Goal: Task Accomplishment & Management: Use online tool/utility

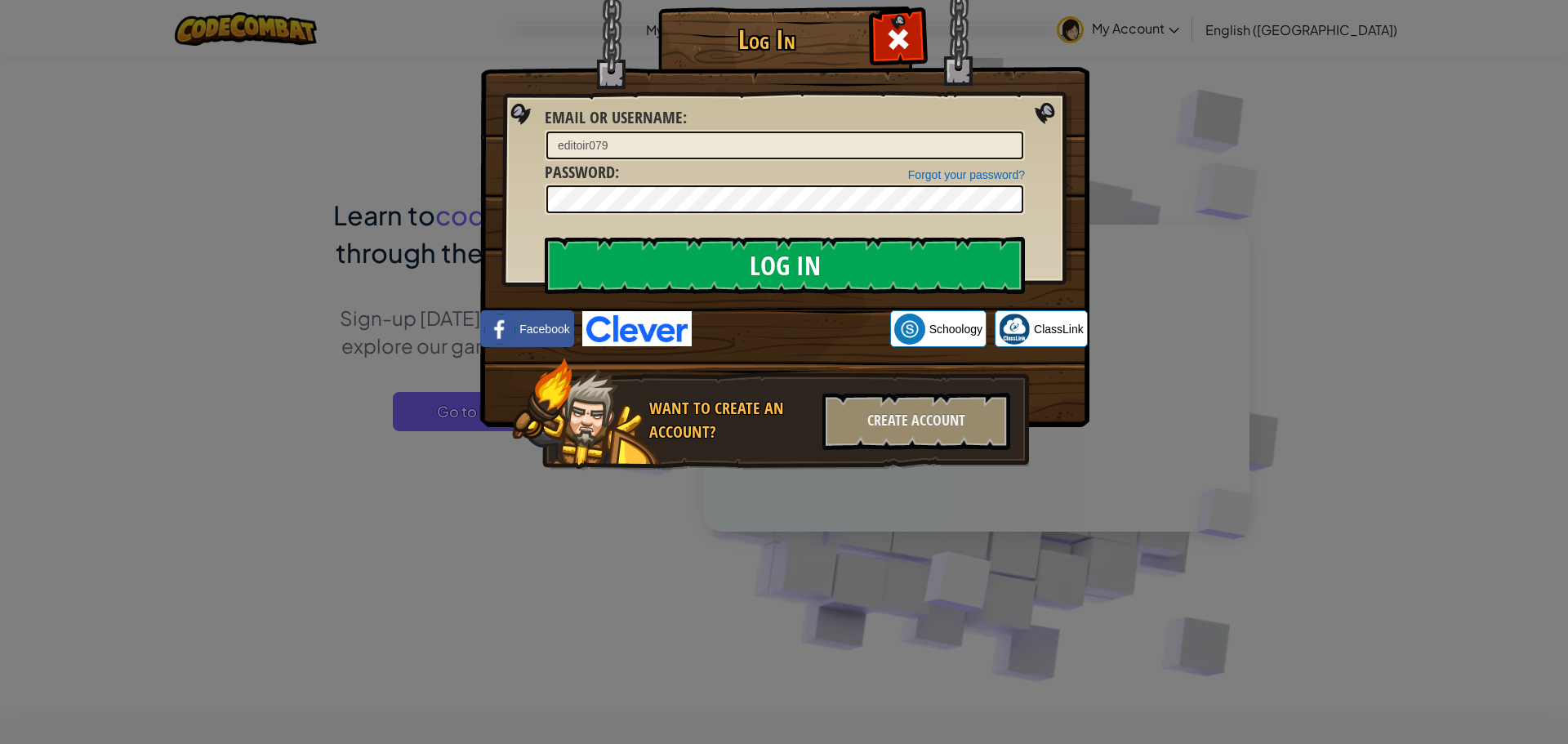
click at [691, 247] on input "Log In" at bounding box center [784, 265] width 480 height 57
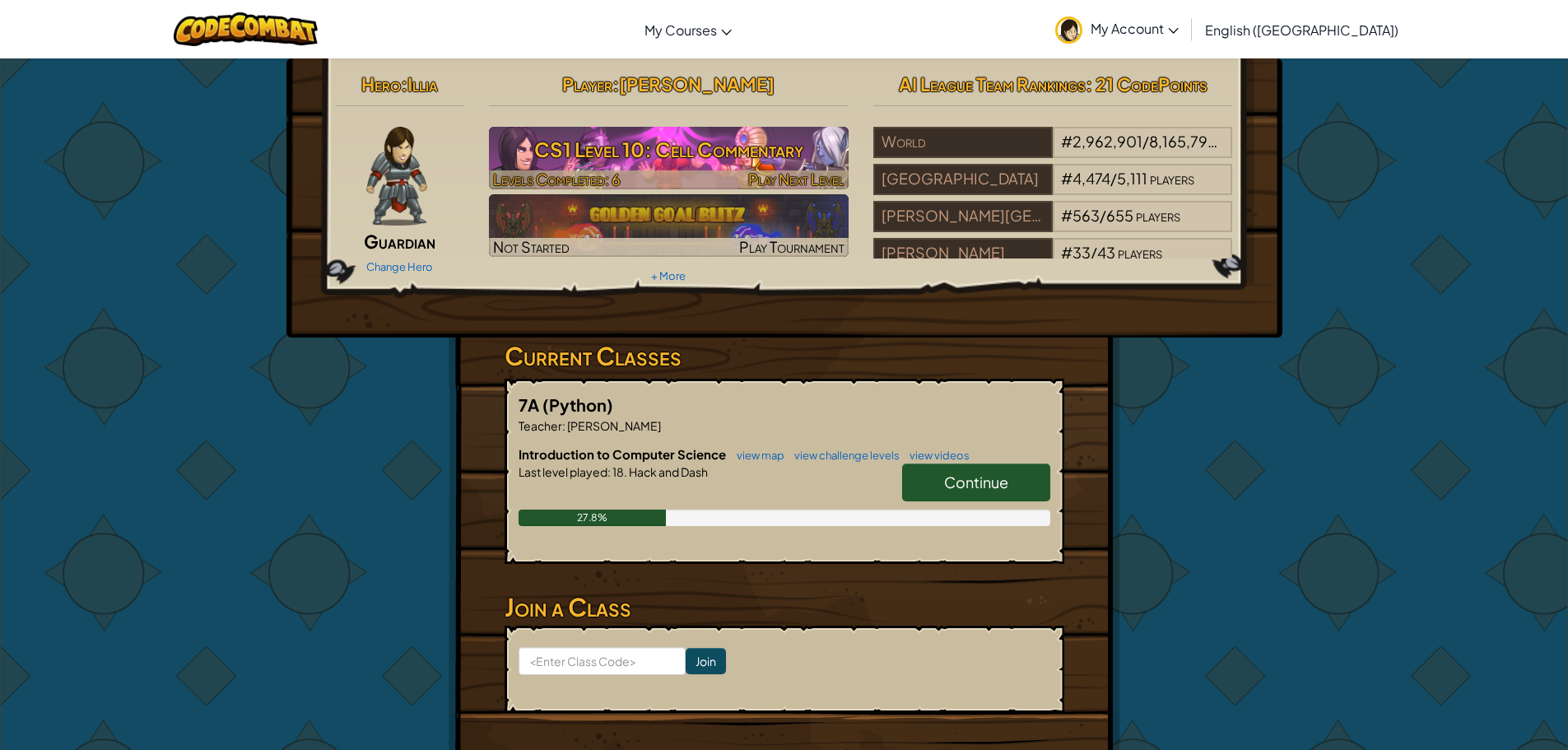
click at [726, 156] on h3 "CS1 Level 10: Cell Commentary" at bounding box center [669, 150] width 360 height 37
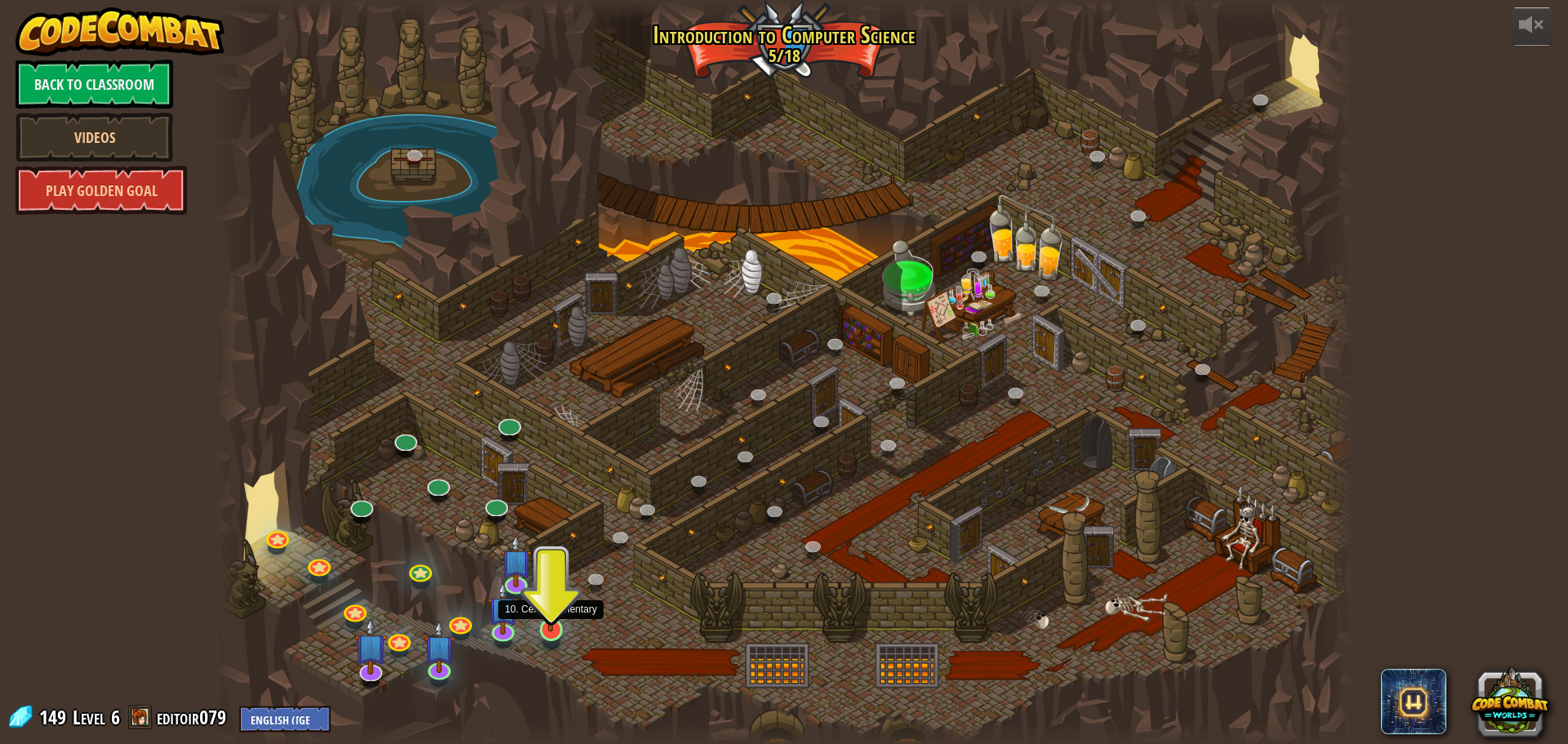
click at [551, 607] on img at bounding box center [551, 597] width 31 height 69
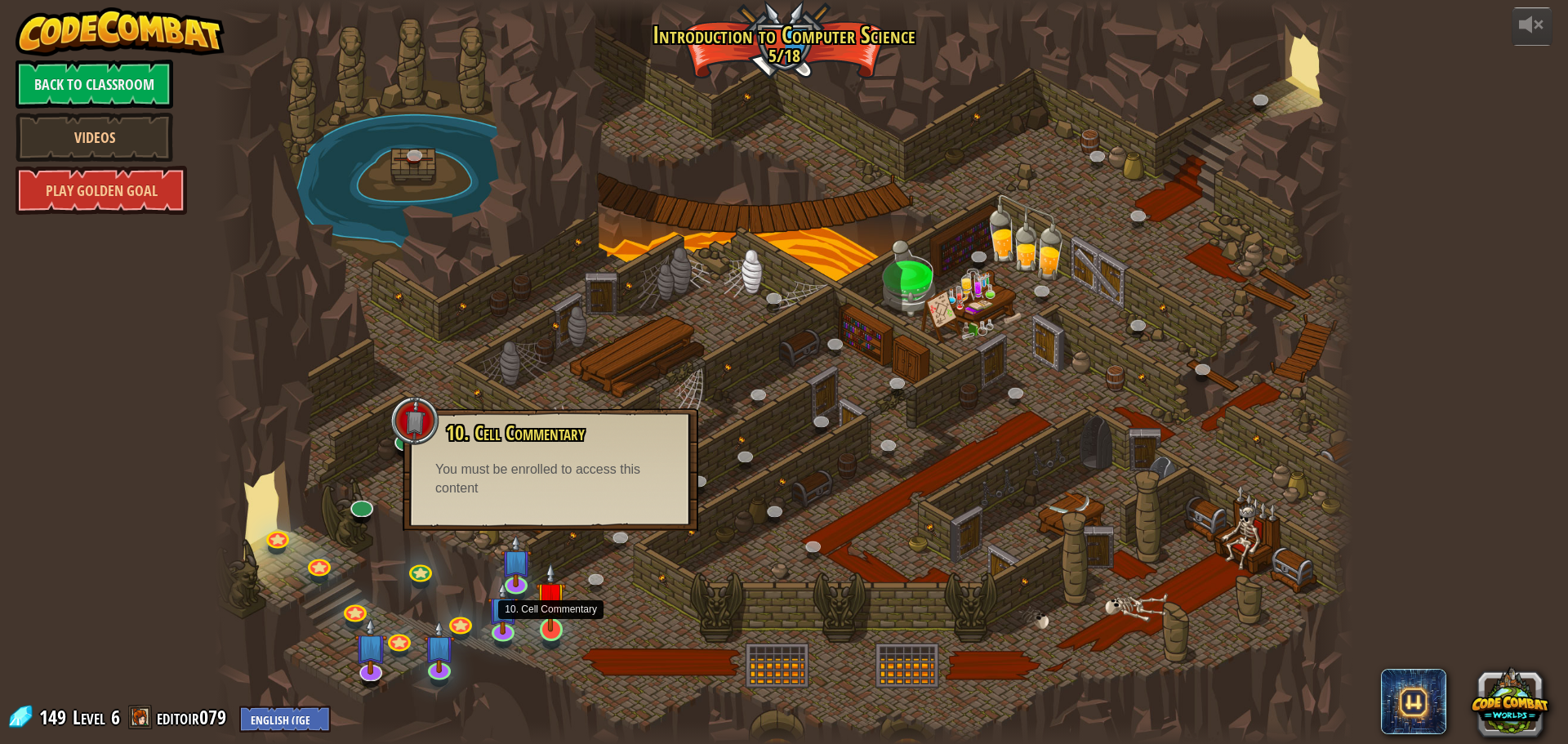
click at [554, 599] on img at bounding box center [551, 597] width 31 height 69
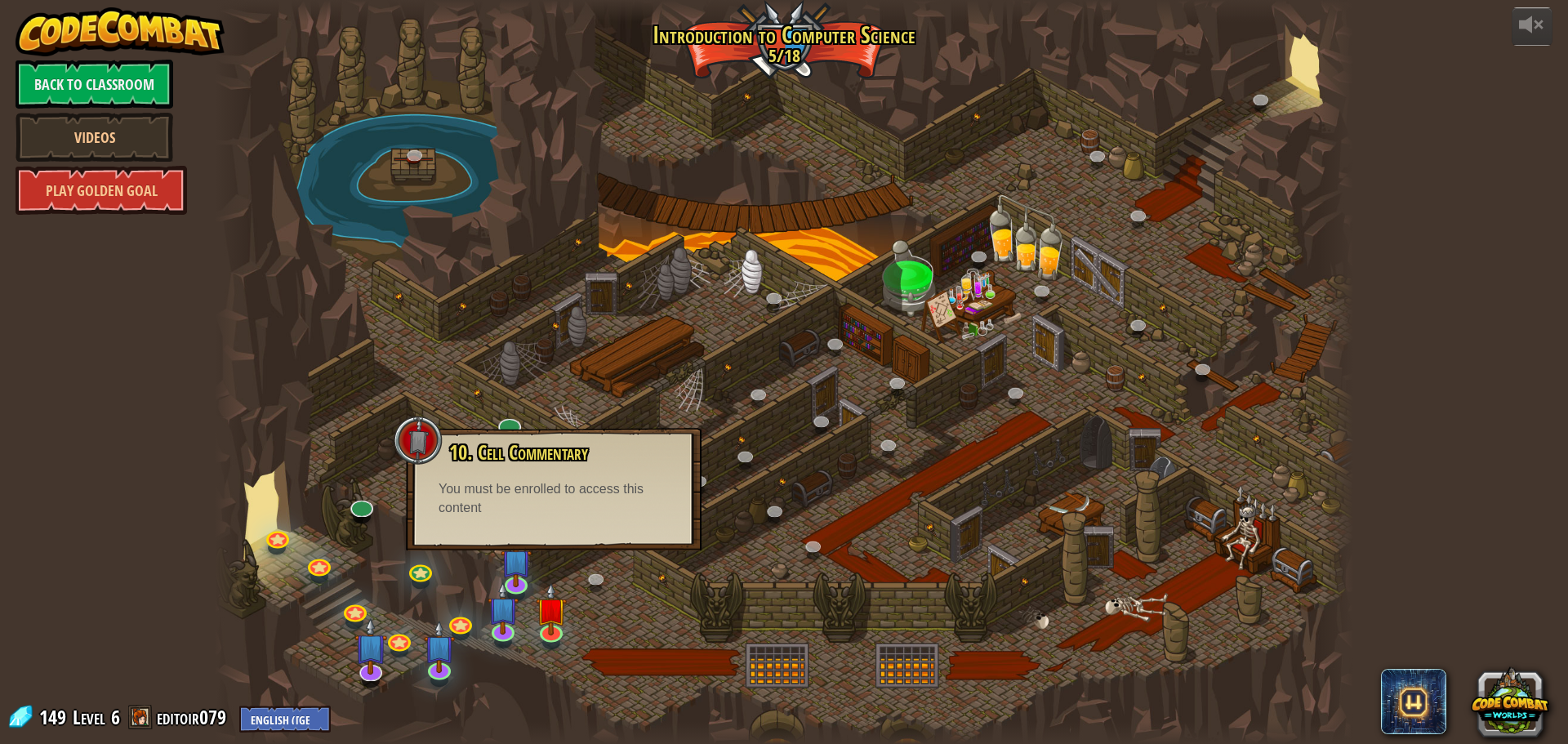
click at [510, 544] on div "10. Cell Commentary Trapped in a prison cell with the famous wizard! Say the pa…" at bounding box center [554, 489] width 296 height 123
click at [497, 560] on div at bounding box center [784, 372] width 1139 height 744
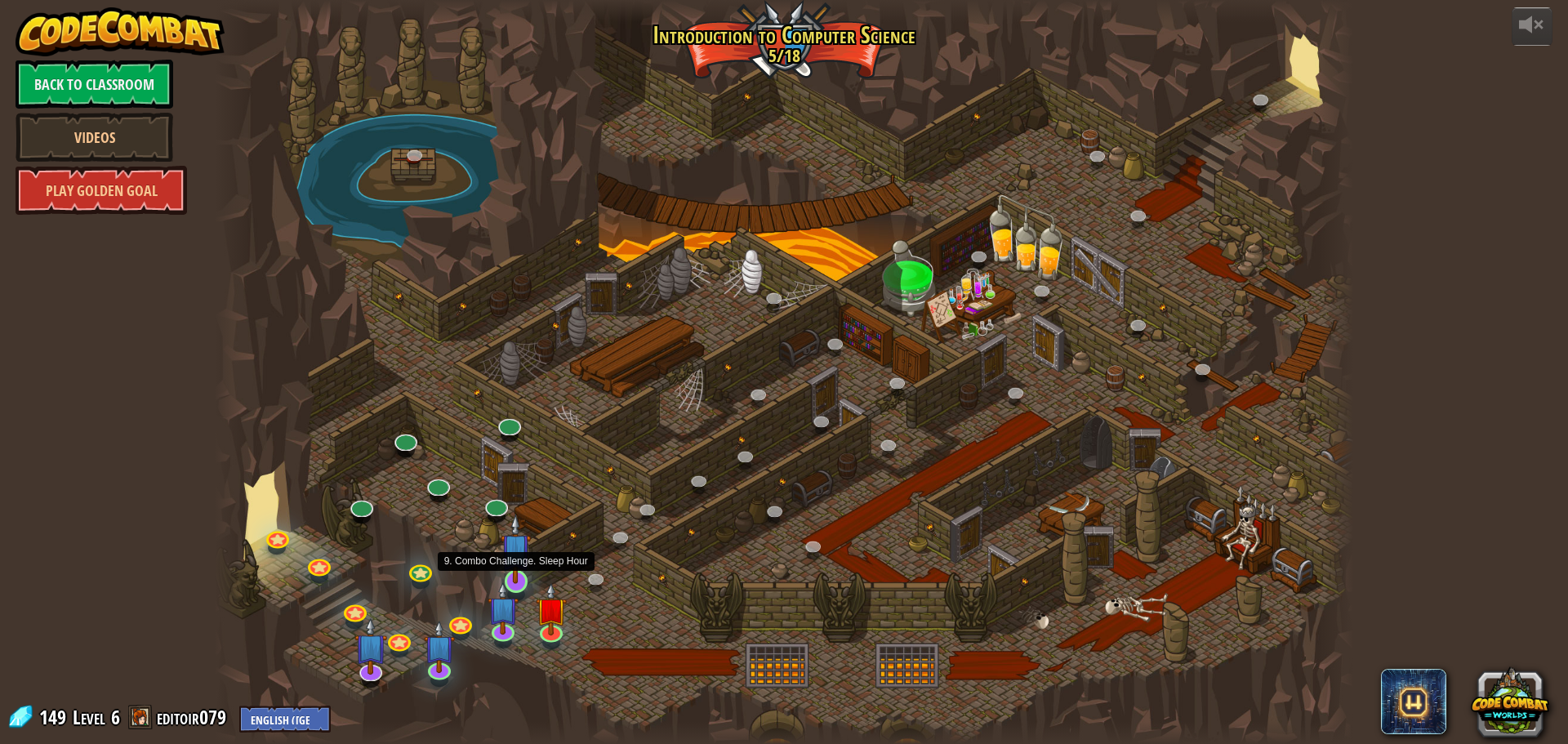
click at [511, 567] on img at bounding box center [516, 548] width 31 height 69
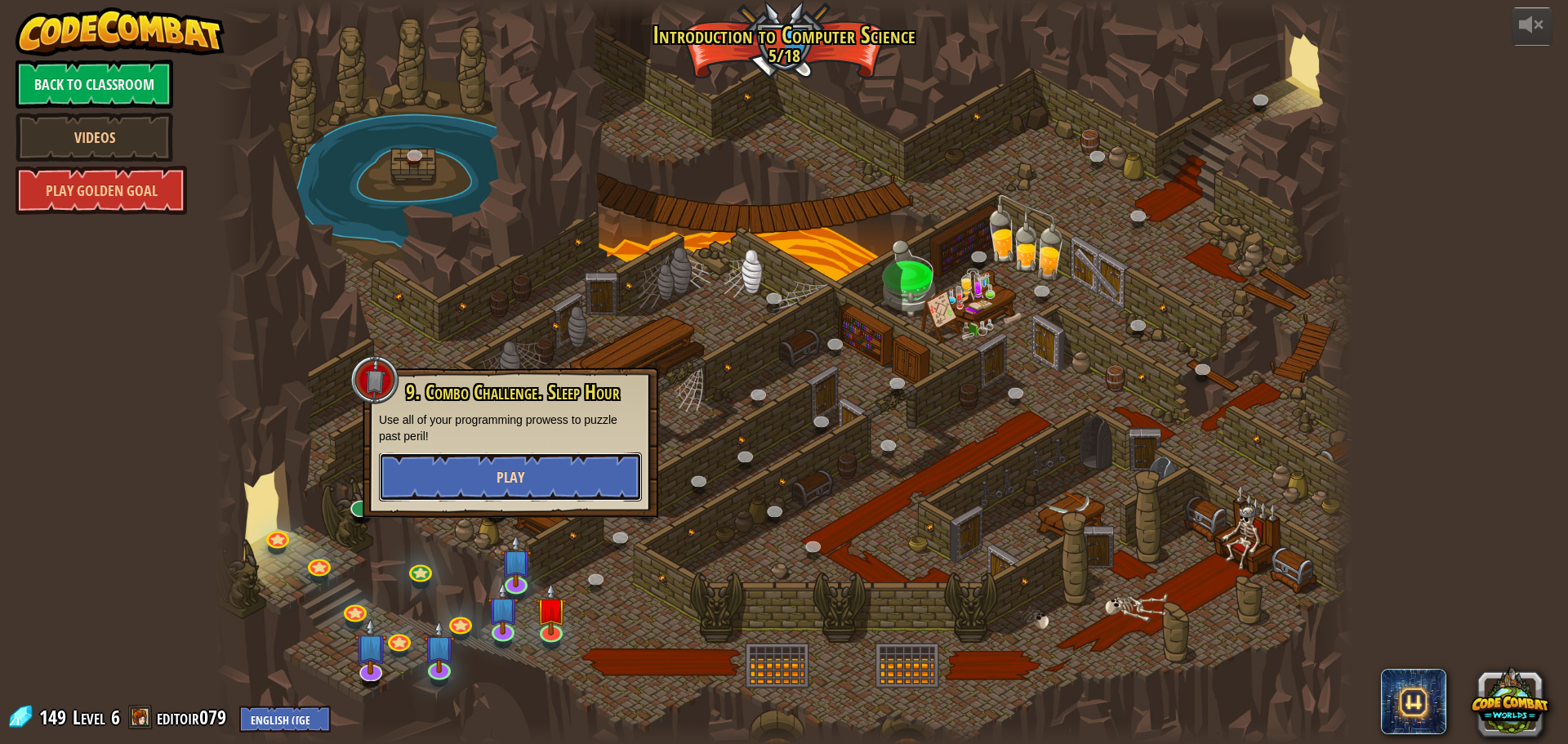
click at [511, 470] on span "Play" at bounding box center [511, 477] width 28 height 20
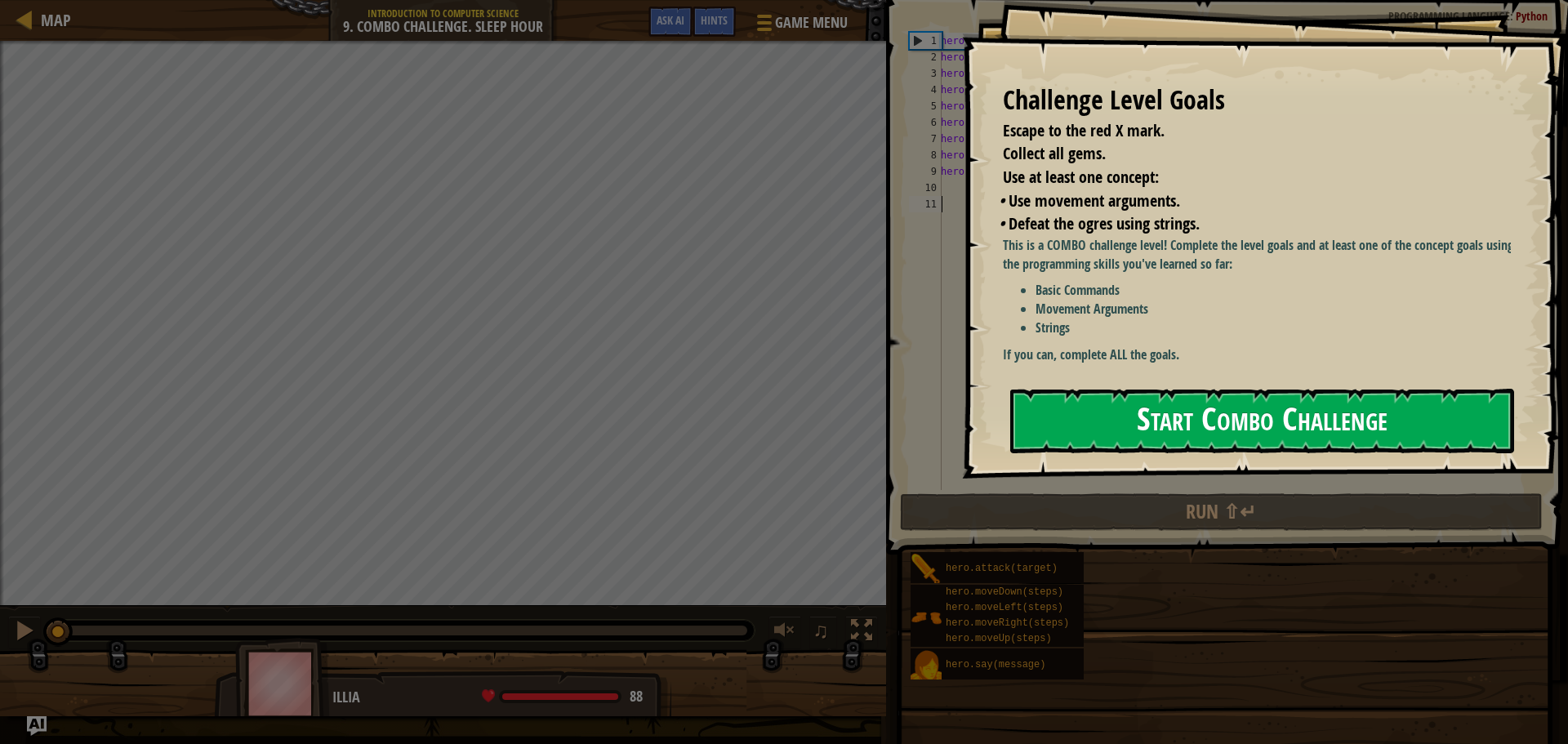
click at [1224, 425] on button "Start Combo Challenge" at bounding box center [1262, 420] width 504 height 64
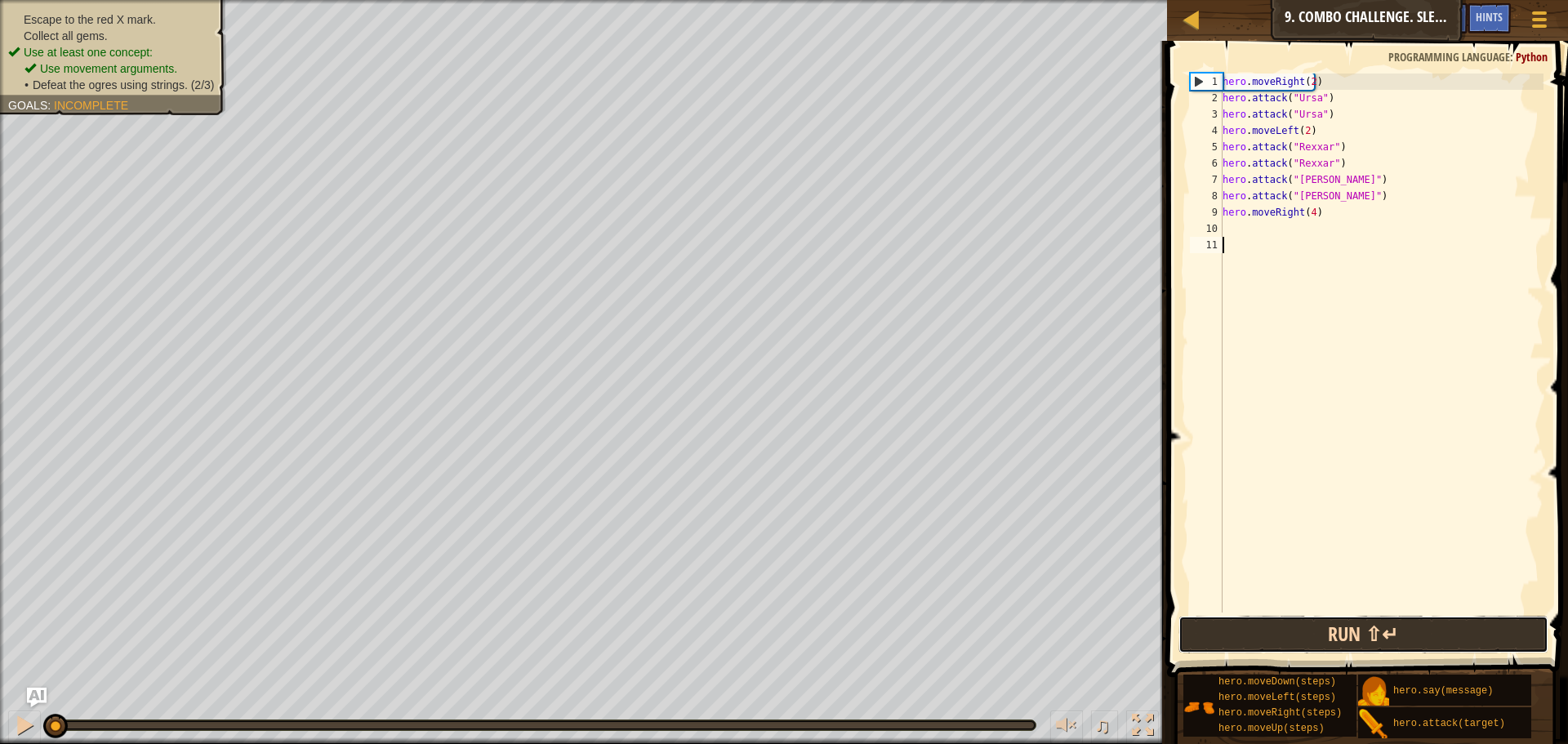
click at [1363, 647] on button "Run ⇧↵" at bounding box center [1364, 634] width 370 height 37
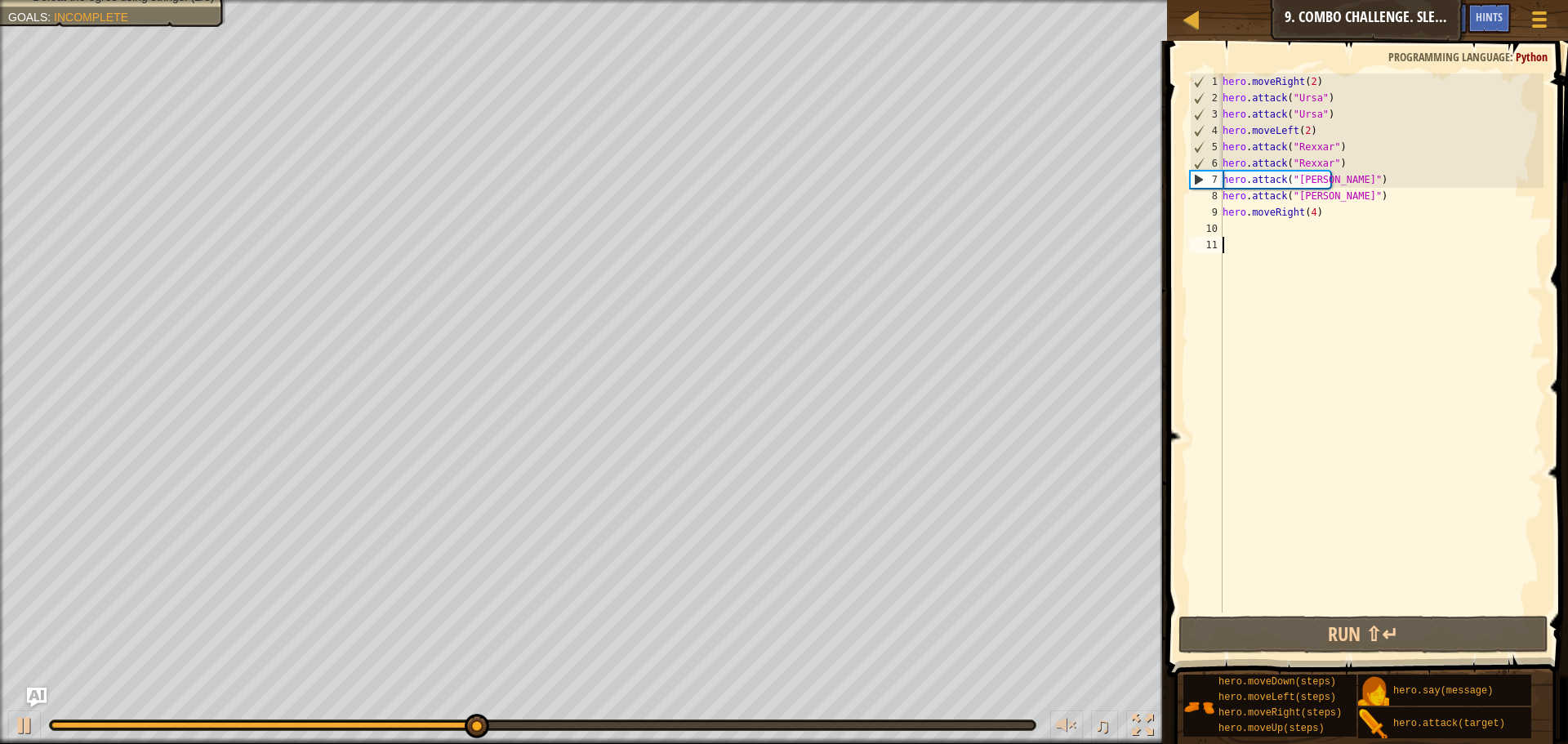
click at [1367, 436] on div "hero . moveRight ( 2 ) hero . attack ( "Ursa" ) hero . attack ( "Ursa" ) hero .…" at bounding box center [1381, 359] width 325 height 572
click at [1307, 212] on div "hero . moveRight ( 2 ) hero . attack ( "Ursa" ) hero . attack ( "Ursa" ) hero .…" at bounding box center [1381, 359] width 325 height 572
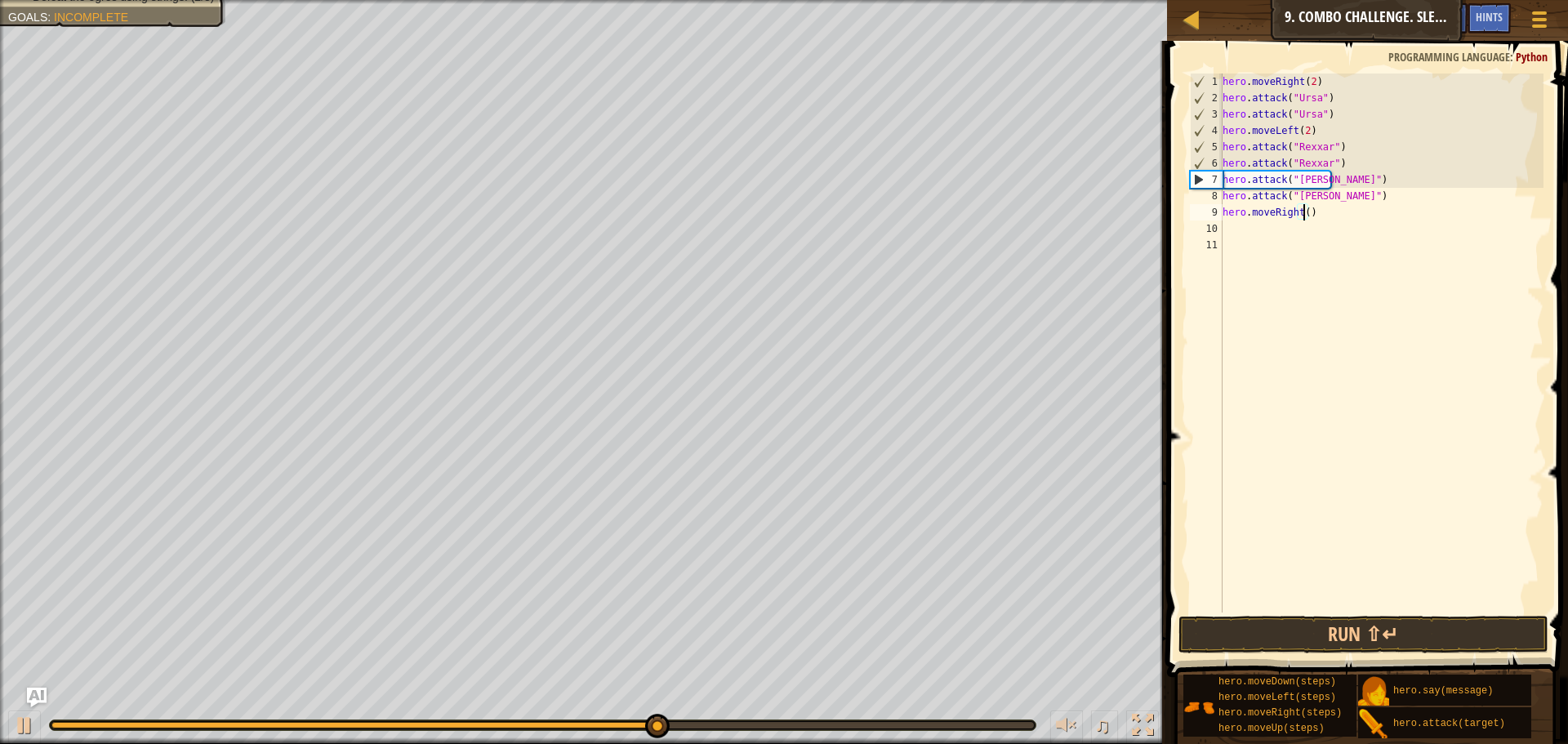
type textarea "hero.moveRight(3)"
click at [1364, 577] on div "hero . moveRight ( 2 ) hero . attack ( "Ursa" ) hero . attack ( "Ursa" ) hero .…" at bounding box center [1381, 359] width 325 height 572
click at [1363, 633] on button "Run ⇧↵" at bounding box center [1364, 634] width 370 height 37
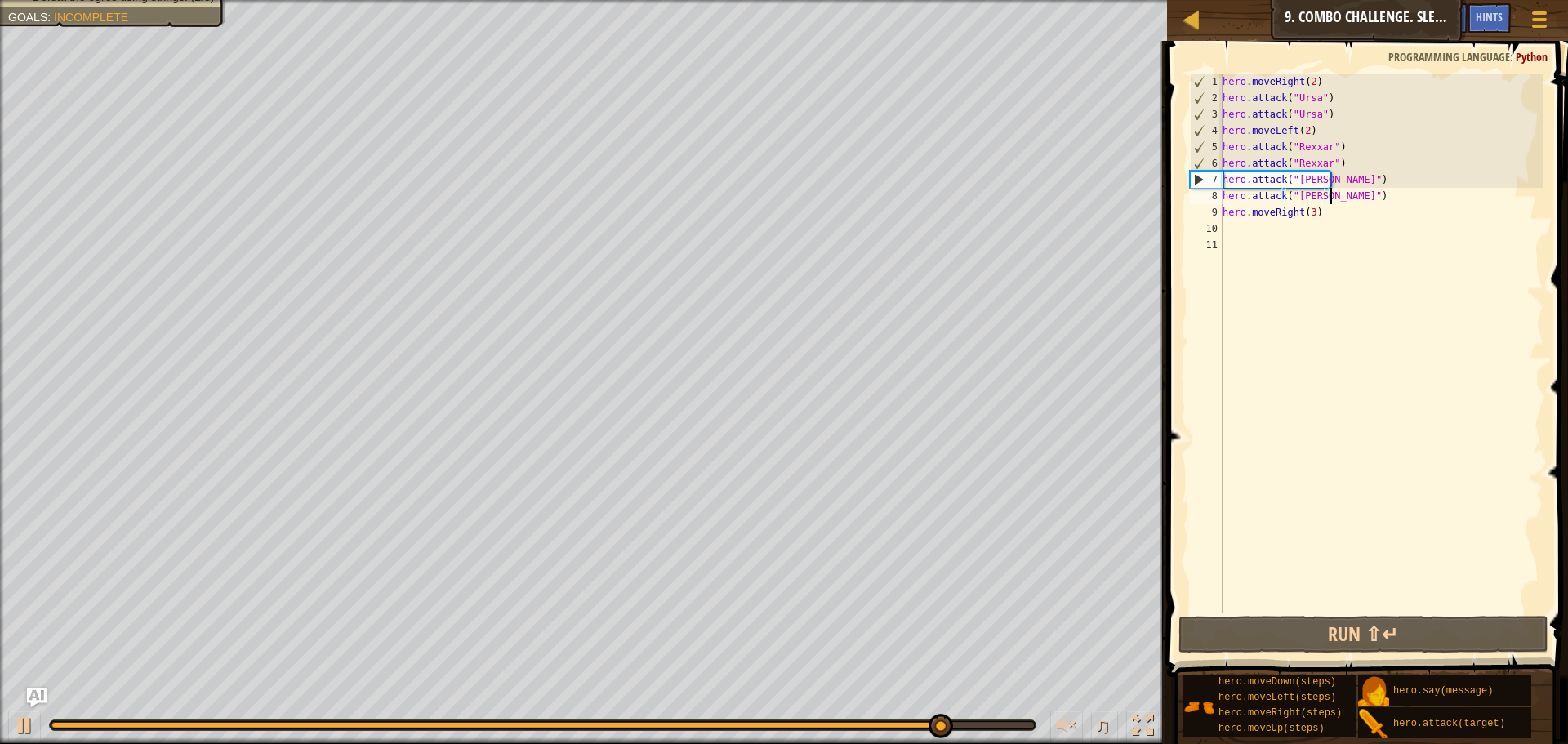
click at [1329, 201] on div "hero . moveRight ( 2 ) hero . attack ( "Ursa" ) hero . attack ( "Ursa" ) hero .…" at bounding box center [1381, 359] width 325 height 572
type textarea "hero.attack("[PERSON_NAME]")"
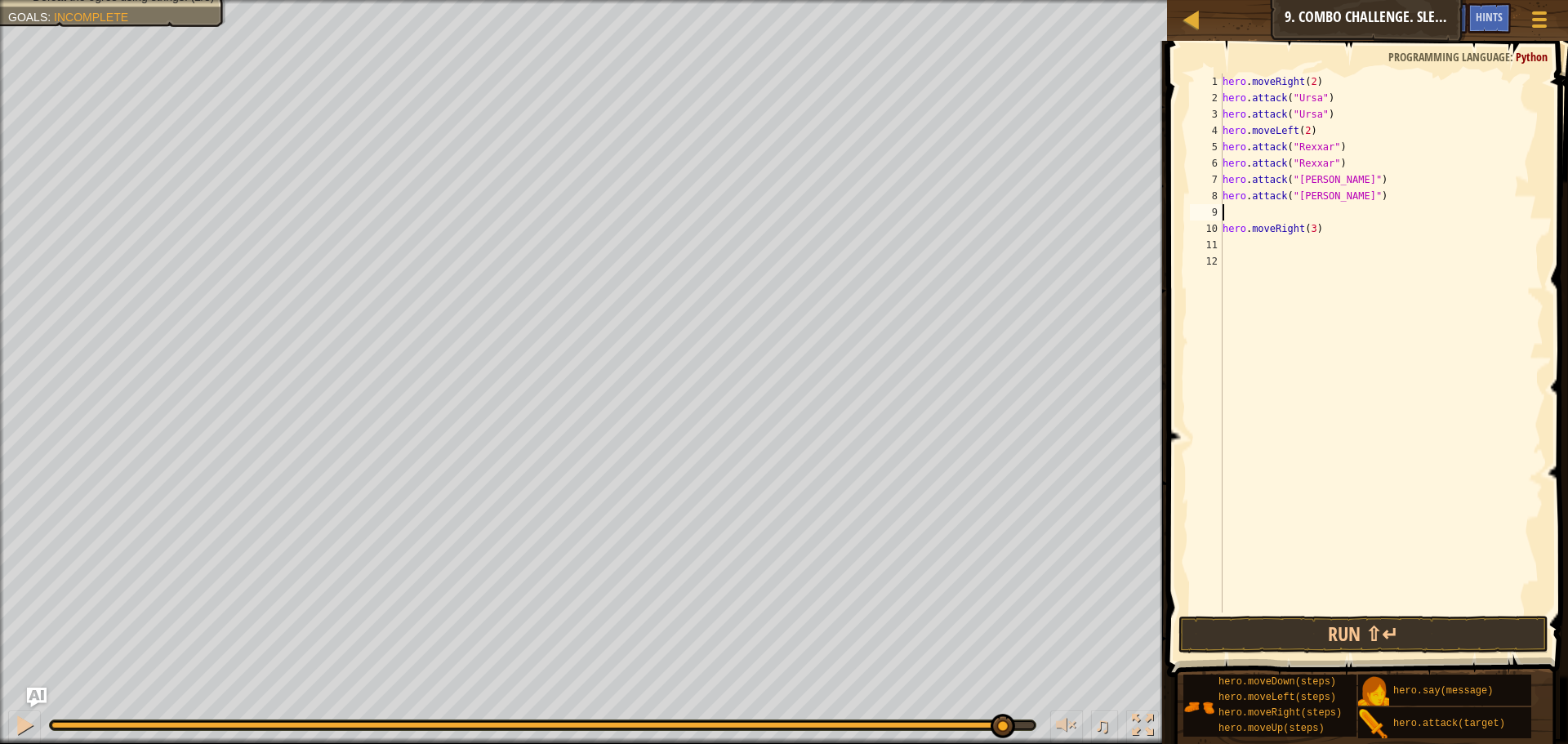
type textarea "m"
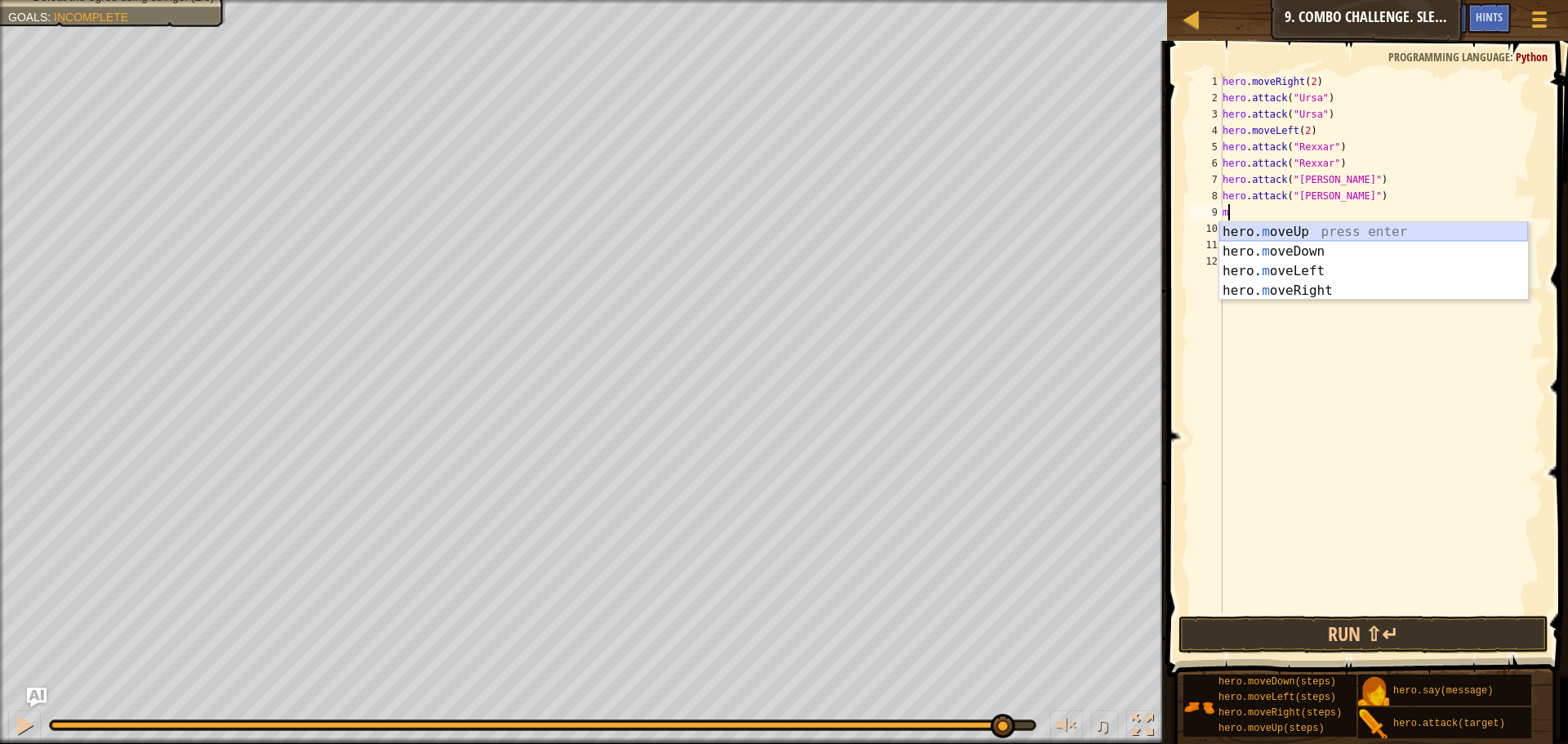
click at [1260, 237] on div "hero. m oveUp press enter hero. m oveDown press enter hero. m oveLeft press ent…" at bounding box center [1374, 281] width 308 height 118
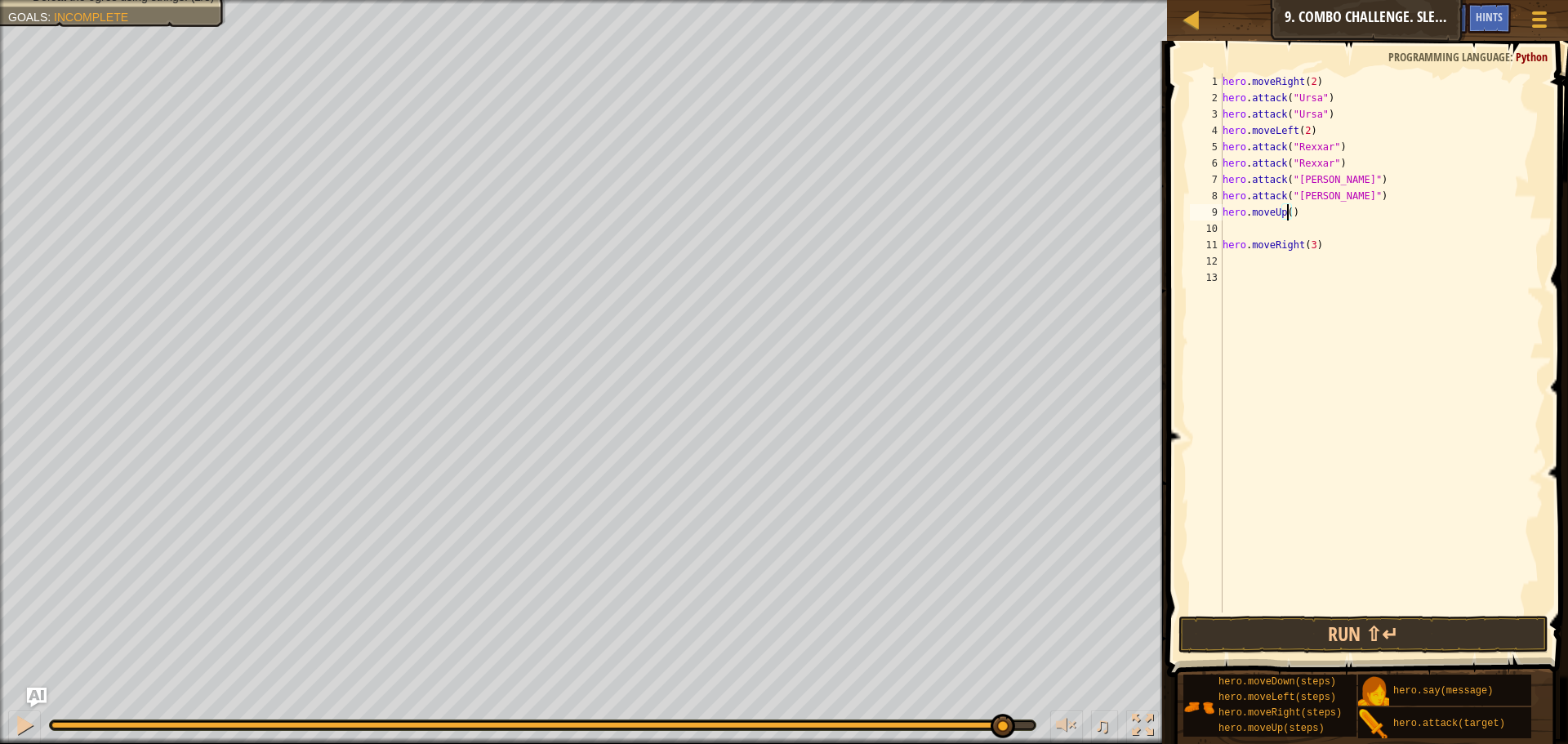
click at [1285, 214] on div "hero . moveRight ( 2 ) hero . attack ( "Ursa" ) hero . attack ( "Ursa" ) hero .…" at bounding box center [1381, 359] width 325 height 572
type textarea "hero.moveUp(1)"
click at [1273, 229] on div "hero . moveRight ( 2 ) hero . attack ( "Ursa" ) hero . attack ( "Ursa" ) hero .…" at bounding box center [1381, 359] width 325 height 572
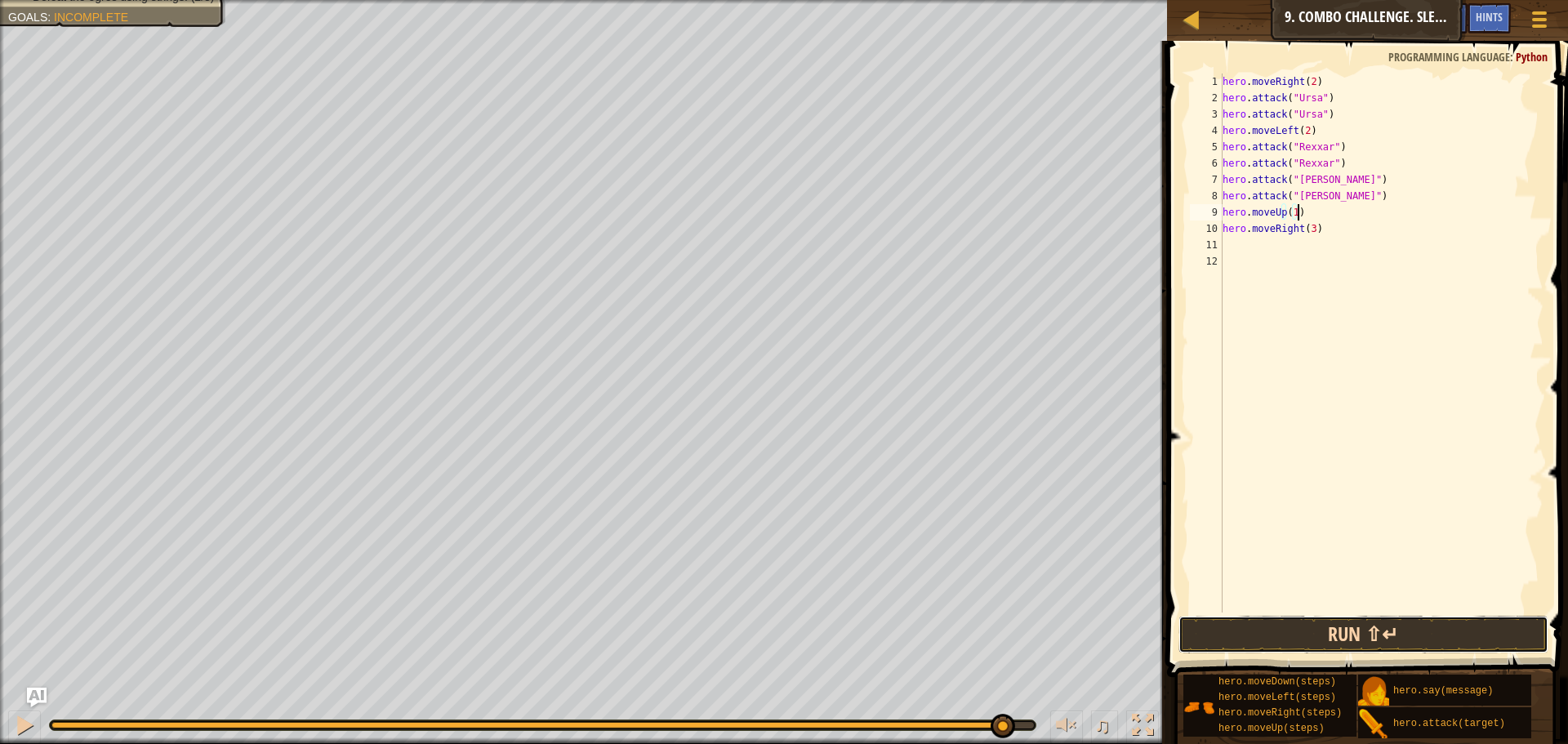
click at [1299, 635] on button "Run ⇧↵" at bounding box center [1364, 634] width 370 height 37
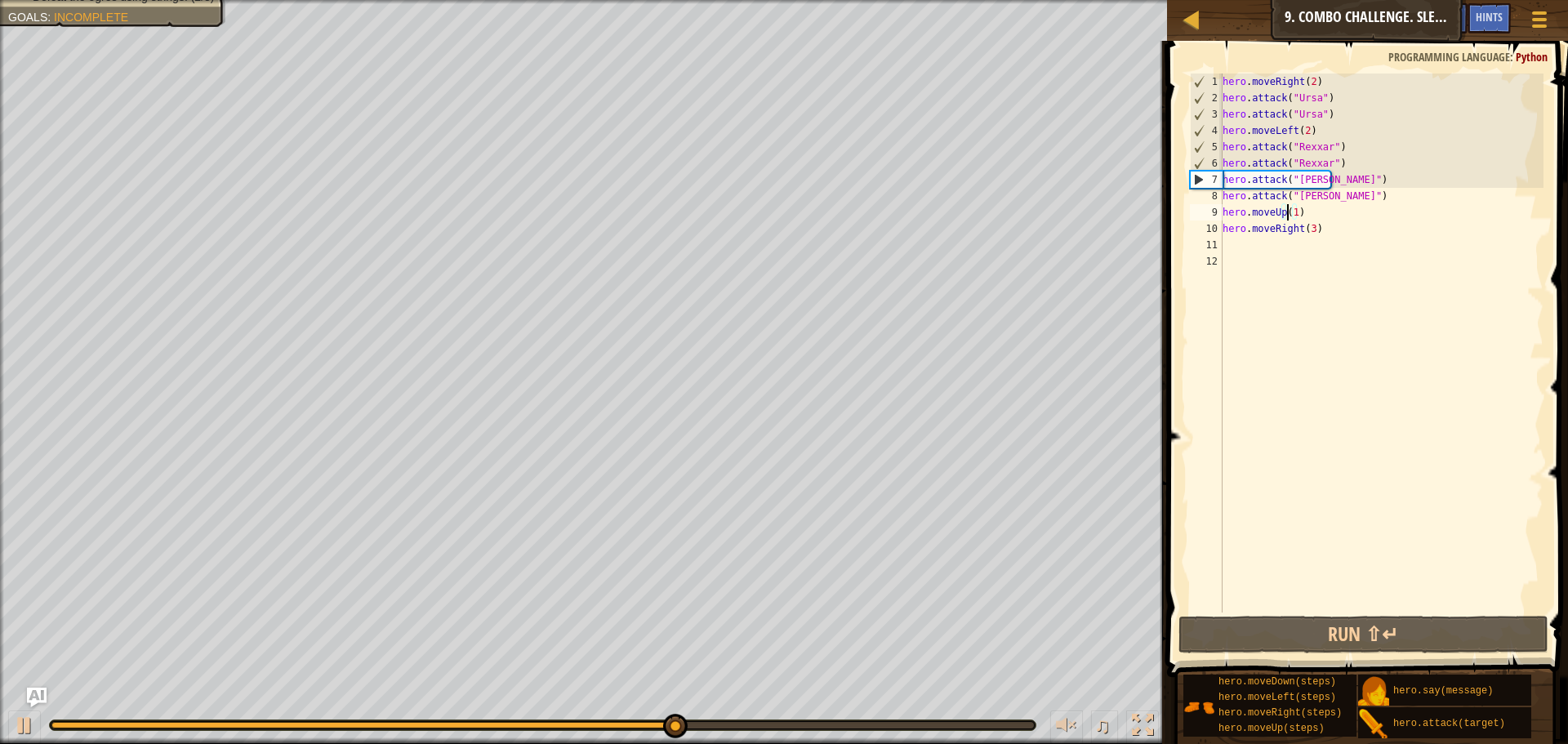
click at [1289, 213] on div "hero . moveRight ( 2 ) hero . attack ( "Ursa" ) hero . attack ( "Ursa" ) hero .…" at bounding box center [1381, 359] width 325 height 572
click at [1293, 214] on div "hero . moveRight ( 2 ) hero . attack ( "Ursa" ) hero . attack ( "Ursa" ) hero .…" at bounding box center [1381, 359] width 325 height 572
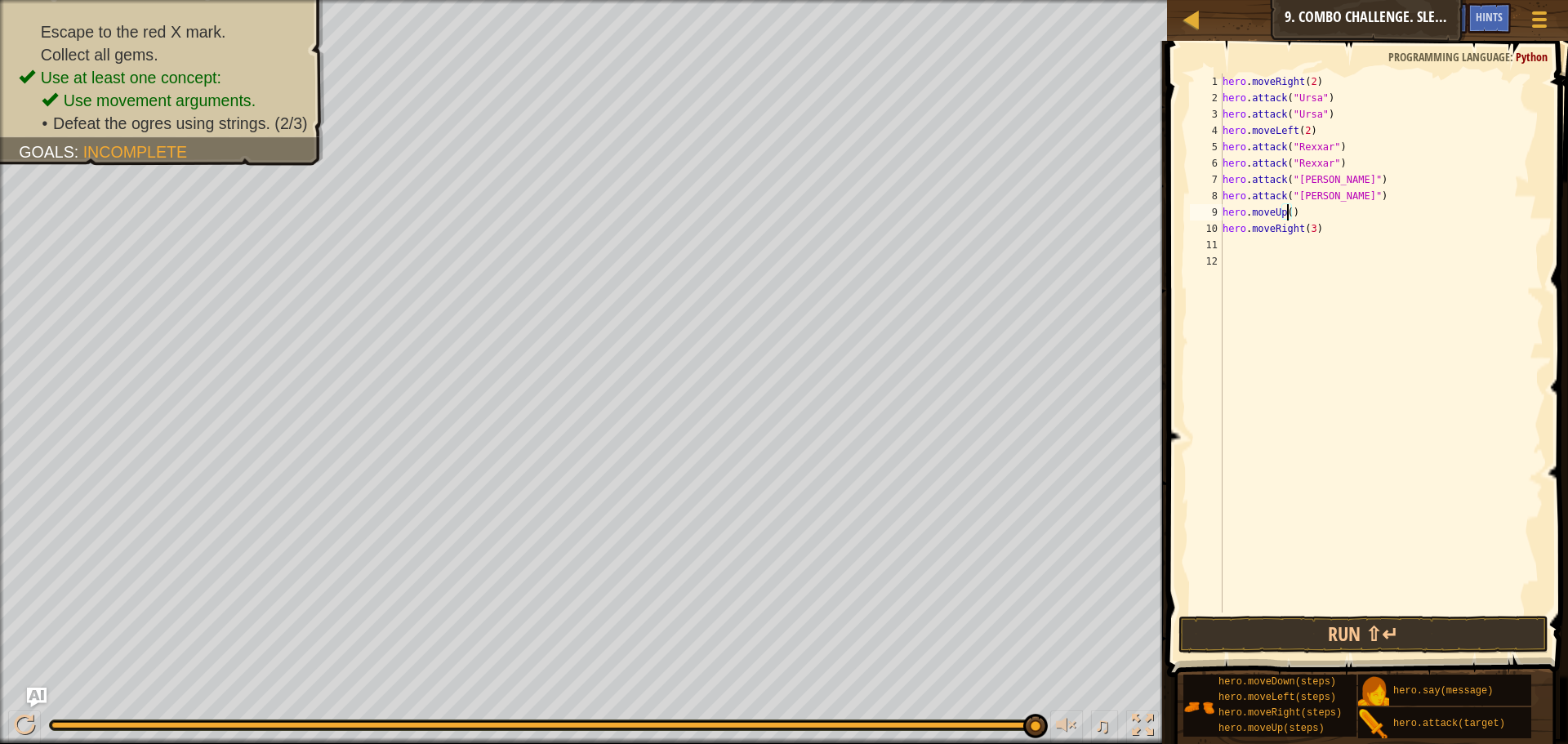
scroll to position [8, 6]
type textarea "hero.moveUp(2)"
click at [1290, 624] on button "Run ⇧↵" at bounding box center [1364, 634] width 370 height 37
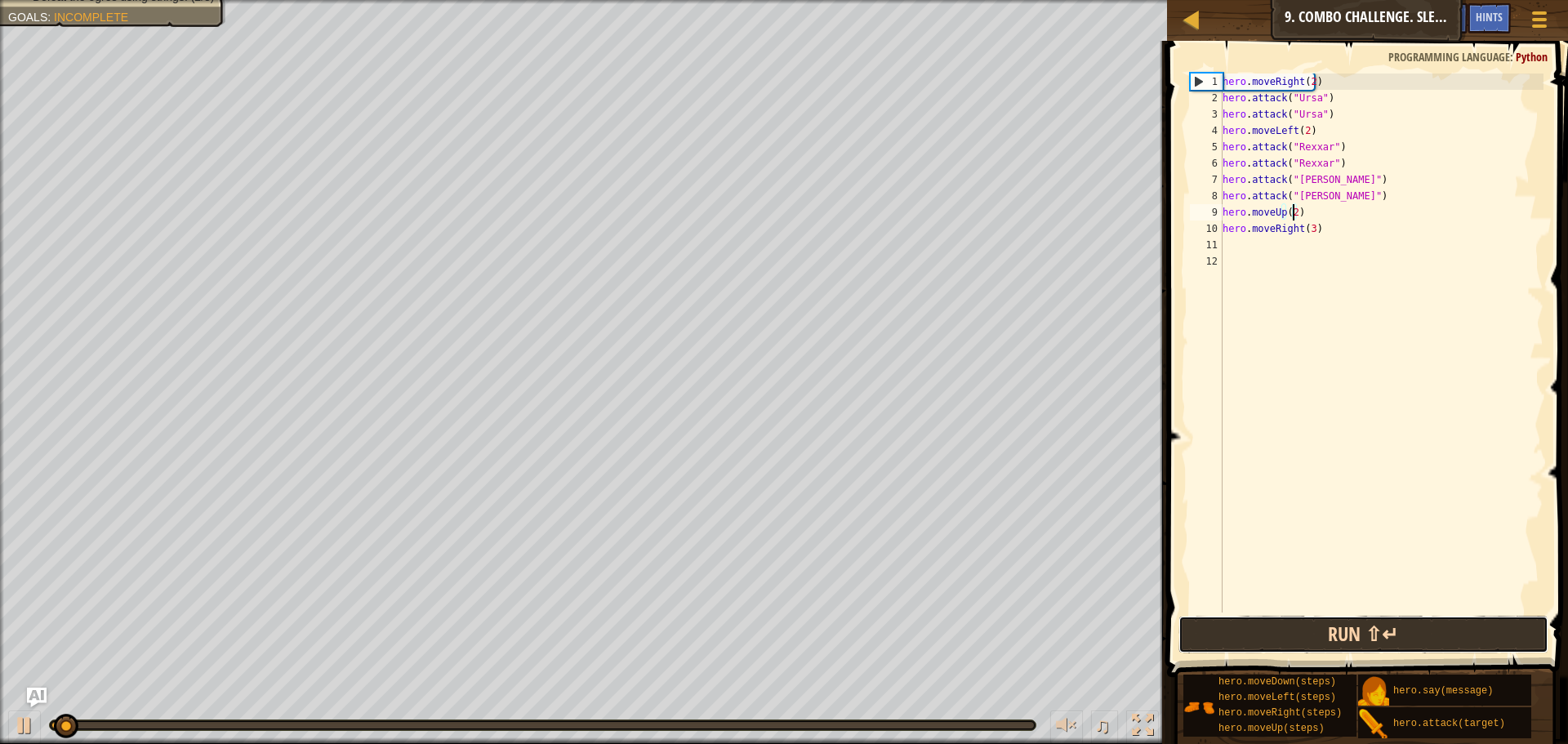
click at [1290, 624] on button "Run ⇧↵" at bounding box center [1364, 634] width 370 height 37
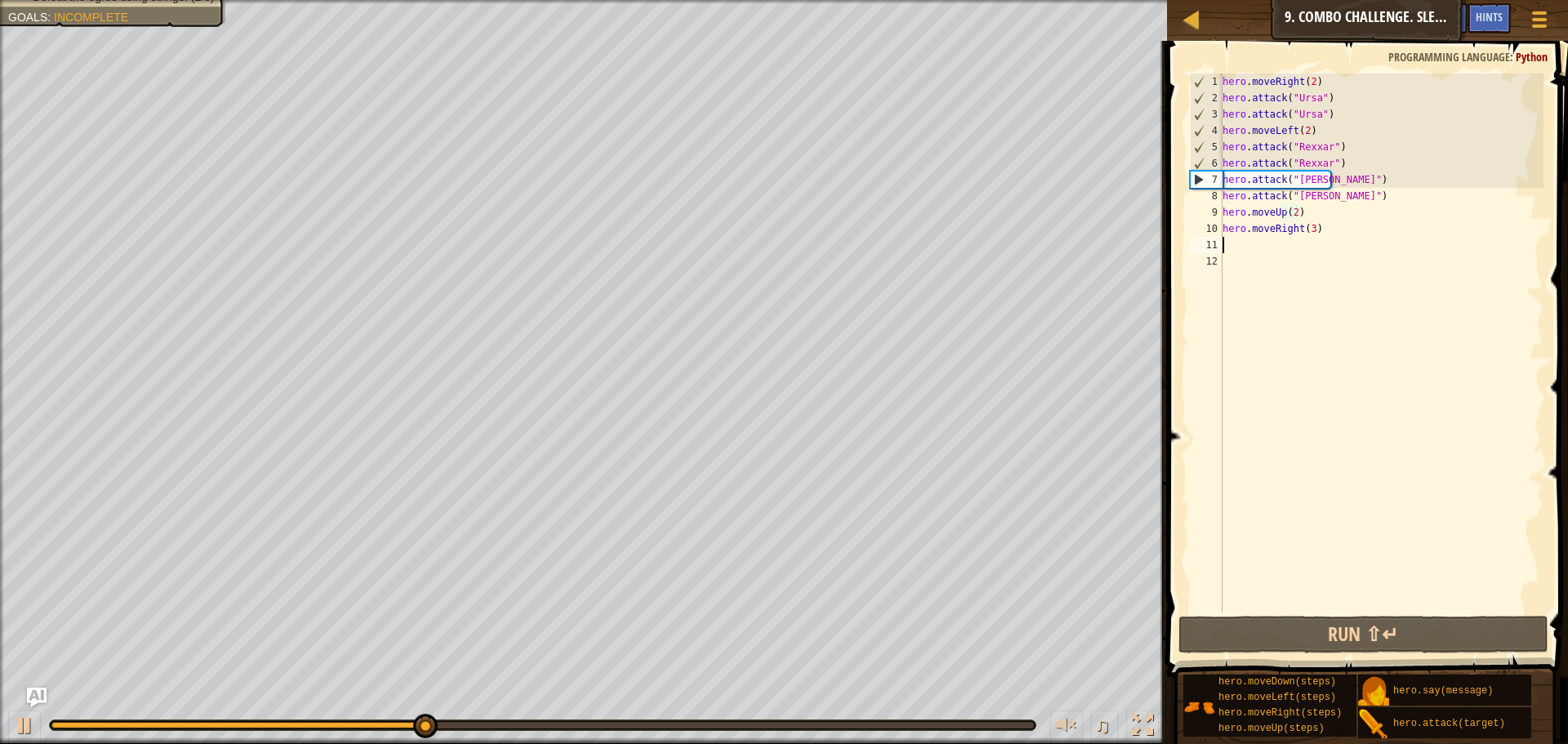
click at [1343, 237] on div "hero . moveRight ( 2 ) hero . attack ( "Ursa" ) hero . attack ( "Ursa" ) hero .…" at bounding box center [1381, 359] width 325 height 572
drag, startPoint x: 1312, startPoint y: 228, endPoint x: 1216, endPoint y: 232, distance: 96.1
click at [1216, 232] on div "1 2 3 4 5 6 7 8 9 10 11 12 hero . moveRight ( 2 ) hero . attack ( "Ursa" ) hero…" at bounding box center [1365, 343] width 357 height 539
type textarea "hero.moveRight(3)"
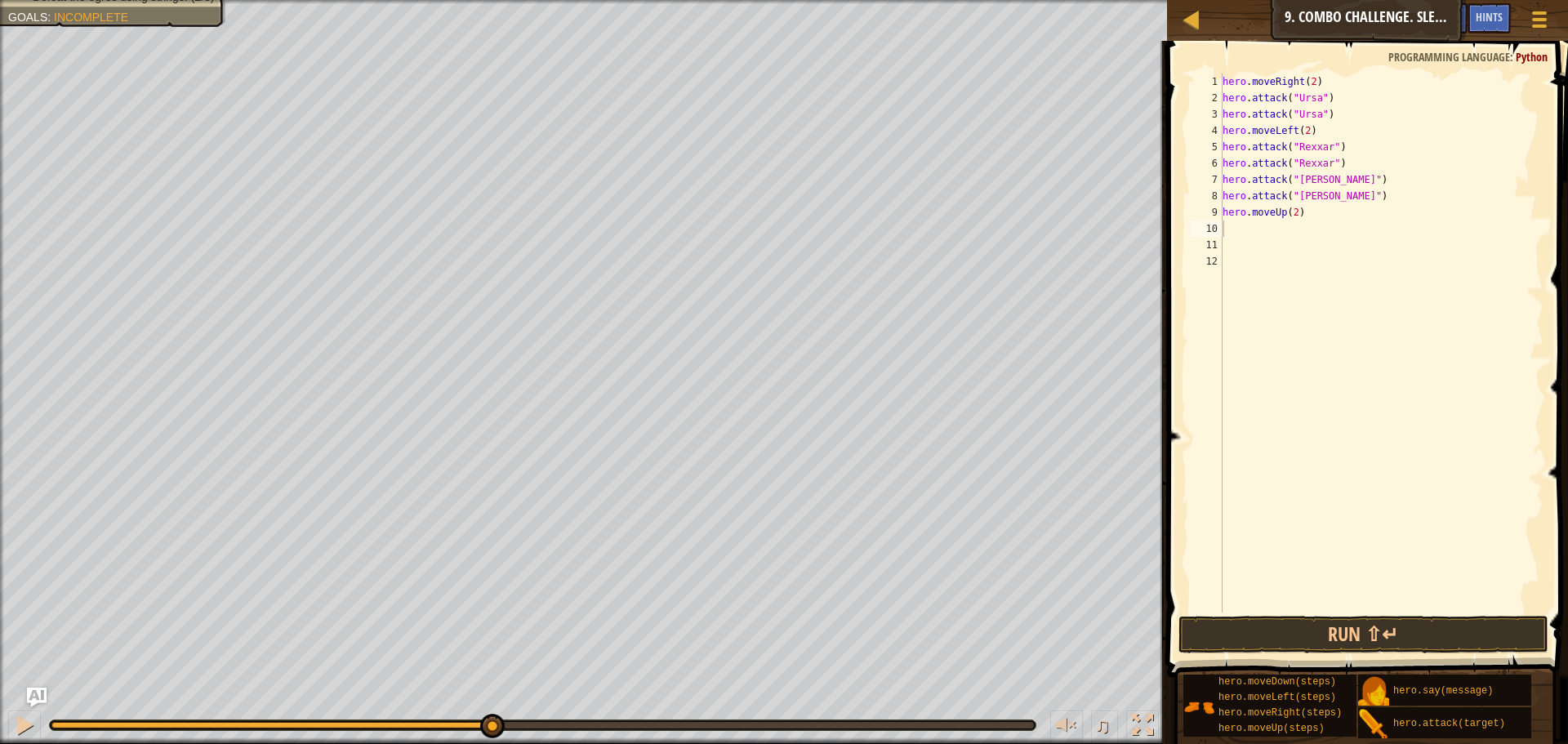
click at [1330, 623] on button "Run ⇧↵" at bounding box center [1364, 634] width 370 height 37
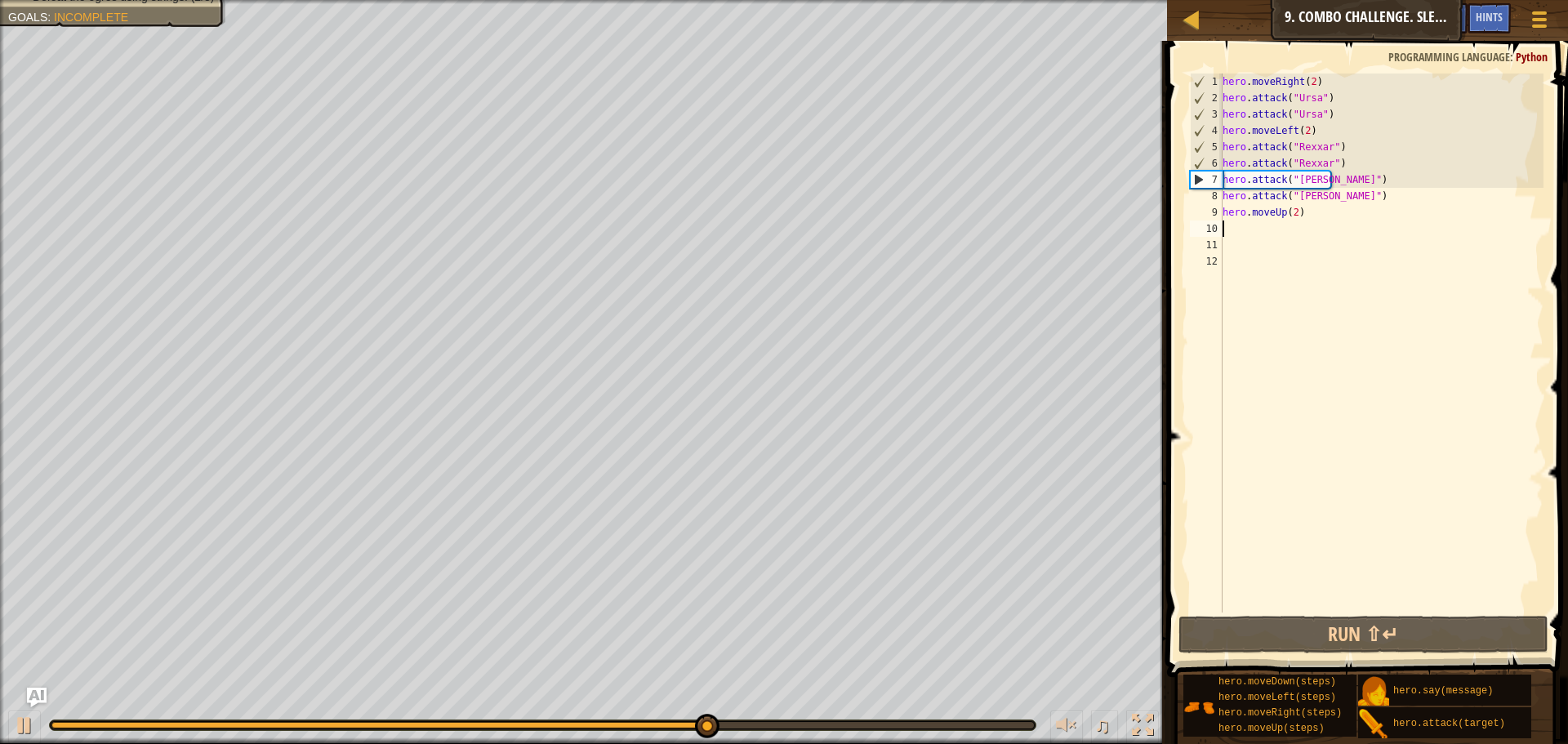
click at [1288, 211] on div "hero . moveRight ( 2 ) hero . attack ( "Ursa" ) hero . attack ( "Ursa" ) hero .…" at bounding box center [1381, 359] width 325 height 572
type textarea "hero.moveUp2)"
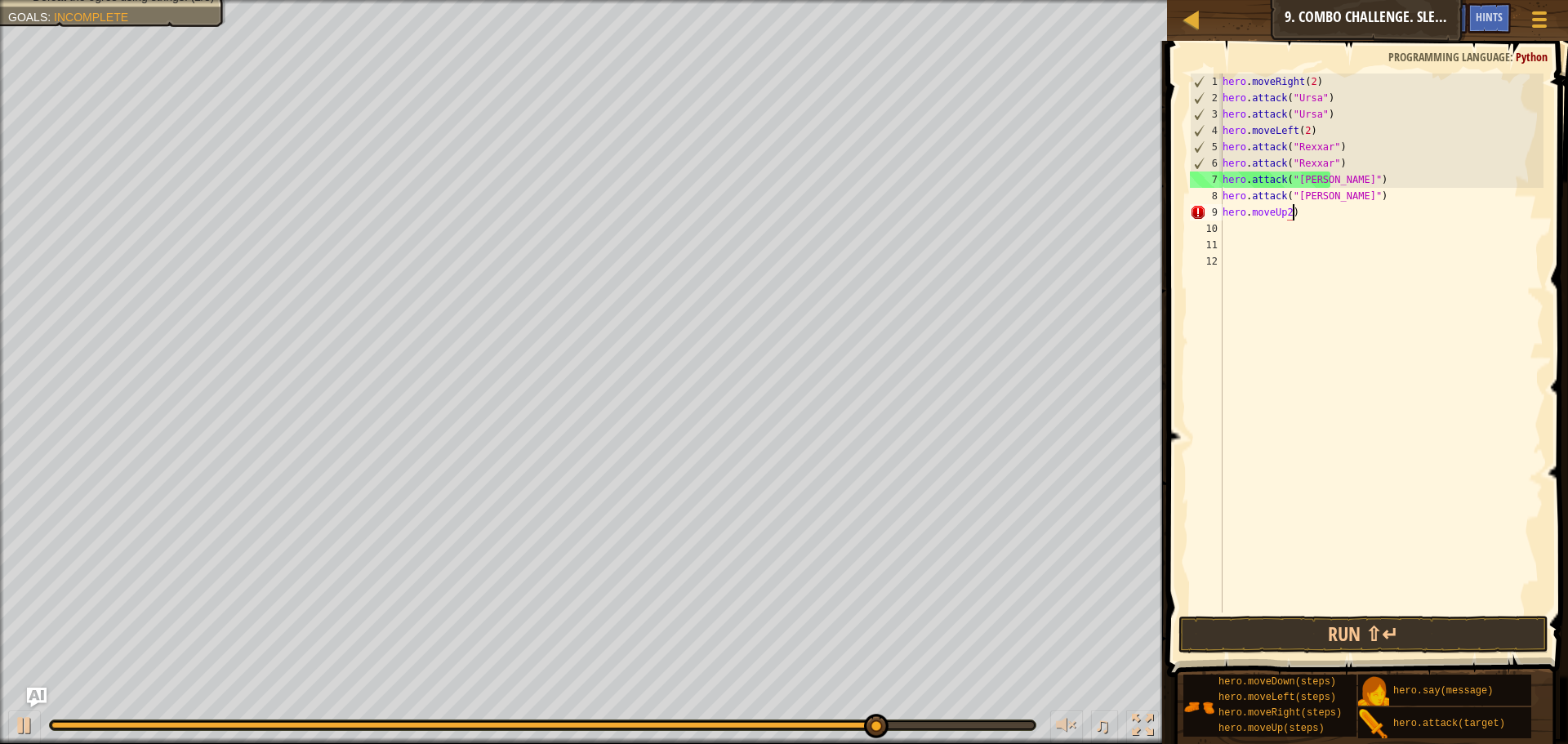
click at [1306, 214] on div "hero . moveRight ( 2 ) hero . attack ( "Ursa" ) hero . attack ( "Ursa" ) hero .…" at bounding box center [1381, 359] width 325 height 572
drag, startPoint x: 1290, startPoint y: 213, endPoint x: 1223, endPoint y: 219, distance: 67.3
click at [1223, 219] on div "hero . moveRight ( 2 ) hero . attack ( "Ursa" ) hero . attack ( "Ursa" ) hero .…" at bounding box center [1381, 359] width 325 height 572
drag, startPoint x: 1299, startPoint y: 215, endPoint x: 1207, endPoint y: 212, distance: 92.0
click at [1207, 212] on div "hero.moveUp2) 1 2 3 4 5 6 7 8 9 10 11 12 13 hero . moveRight ( 2 ) hero . attac…" at bounding box center [1365, 343] width 357 height 539
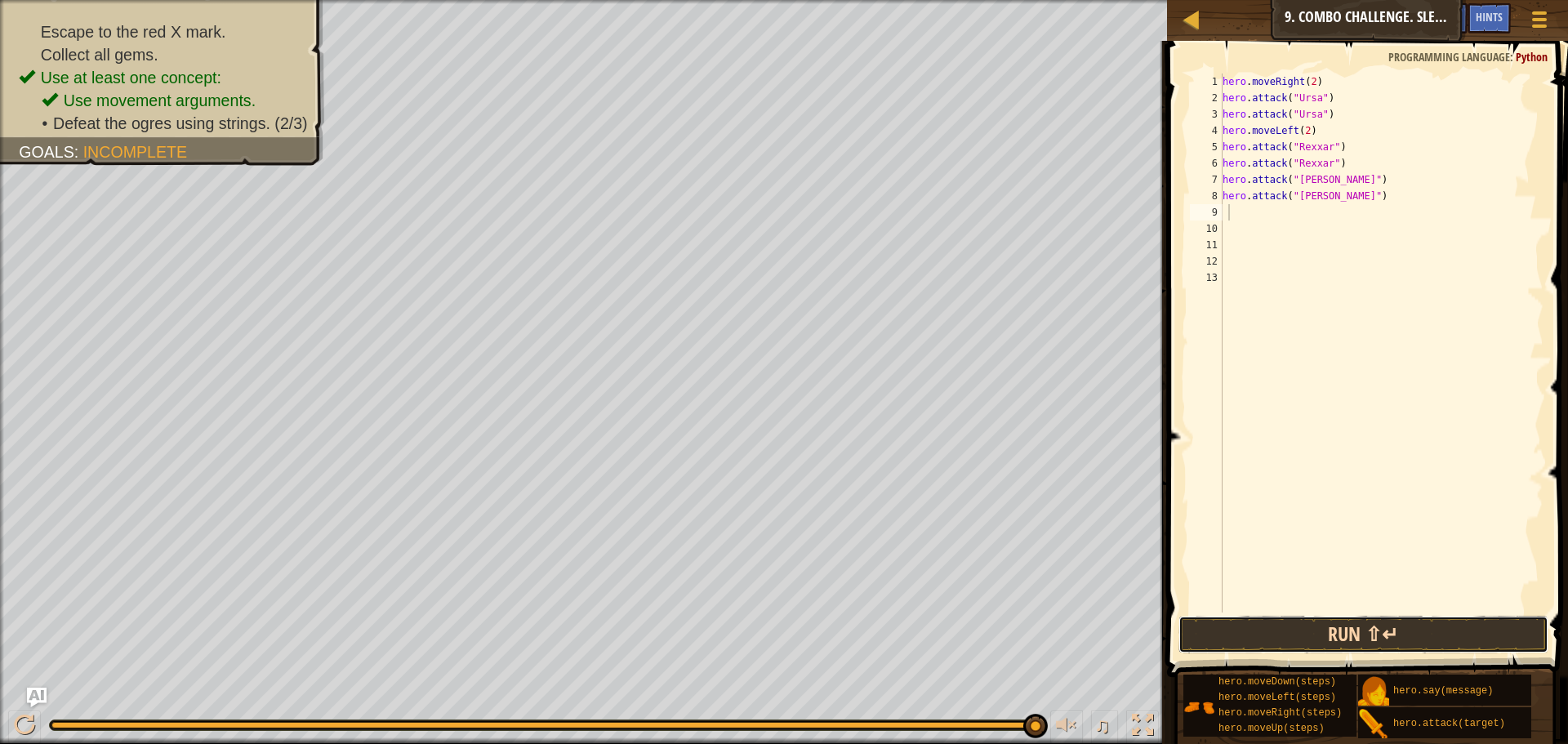
click at [1311, 640] on button "Run ⇧↵" at bounding box center [1364, 634] width 370 height 37
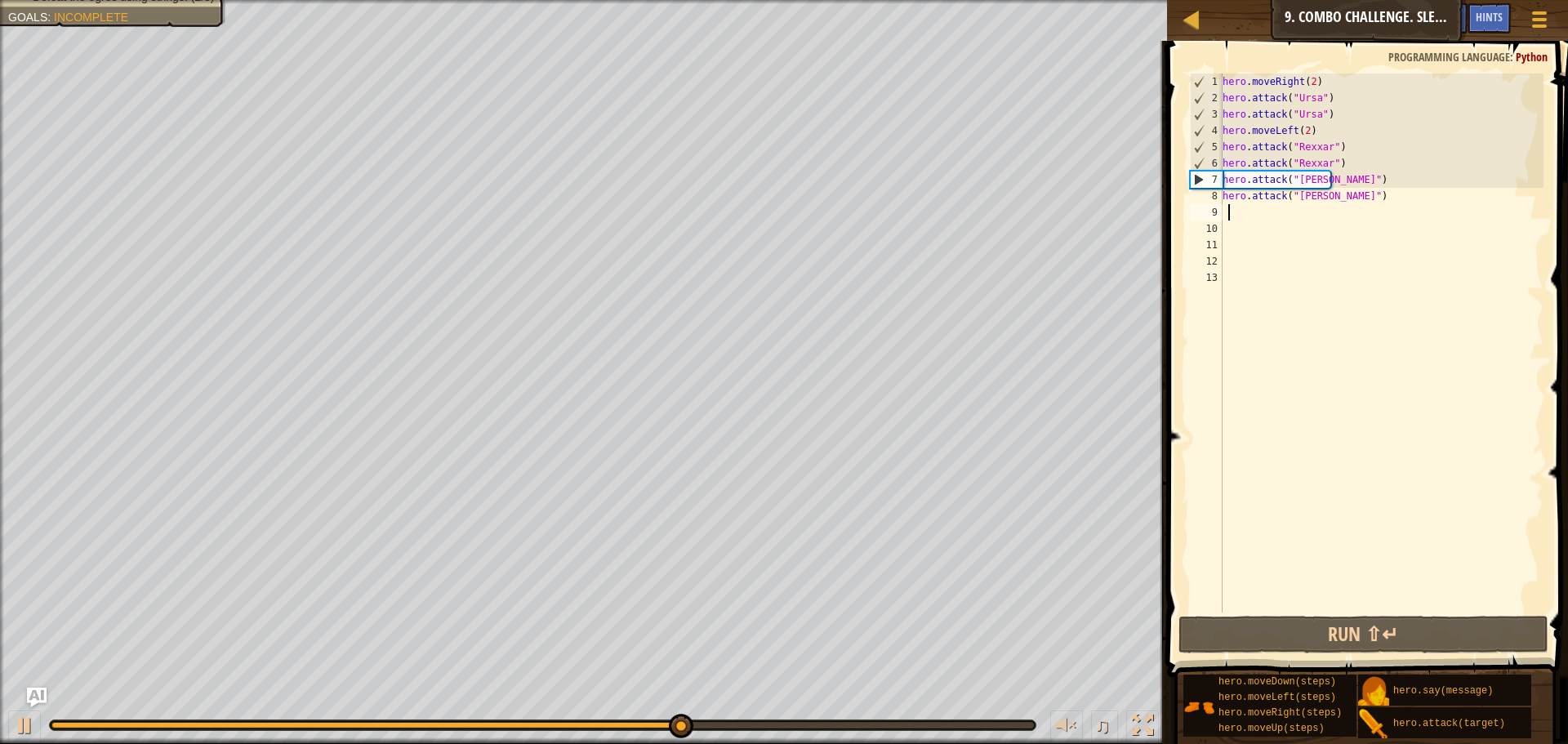
click at [1355, 159] on div "hero . moveRight ( 2 ) hero . attack ( "Ursa" ) hero . attack ( "Ursa" ) hero .…" at bounding box center [1381, 359] width 325 height 572
type textarea "hero.attack("Rexxar")"
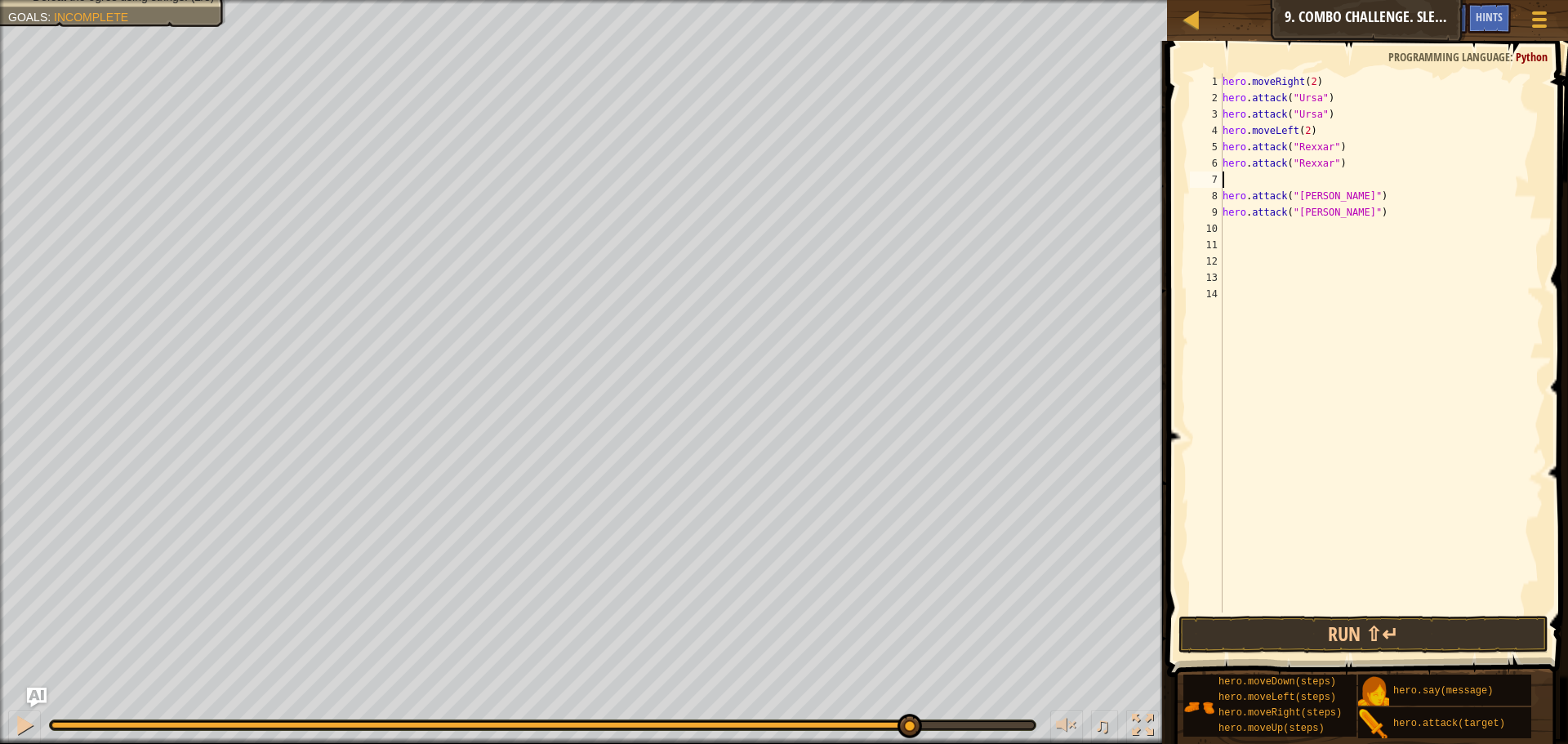
type textarea "m"
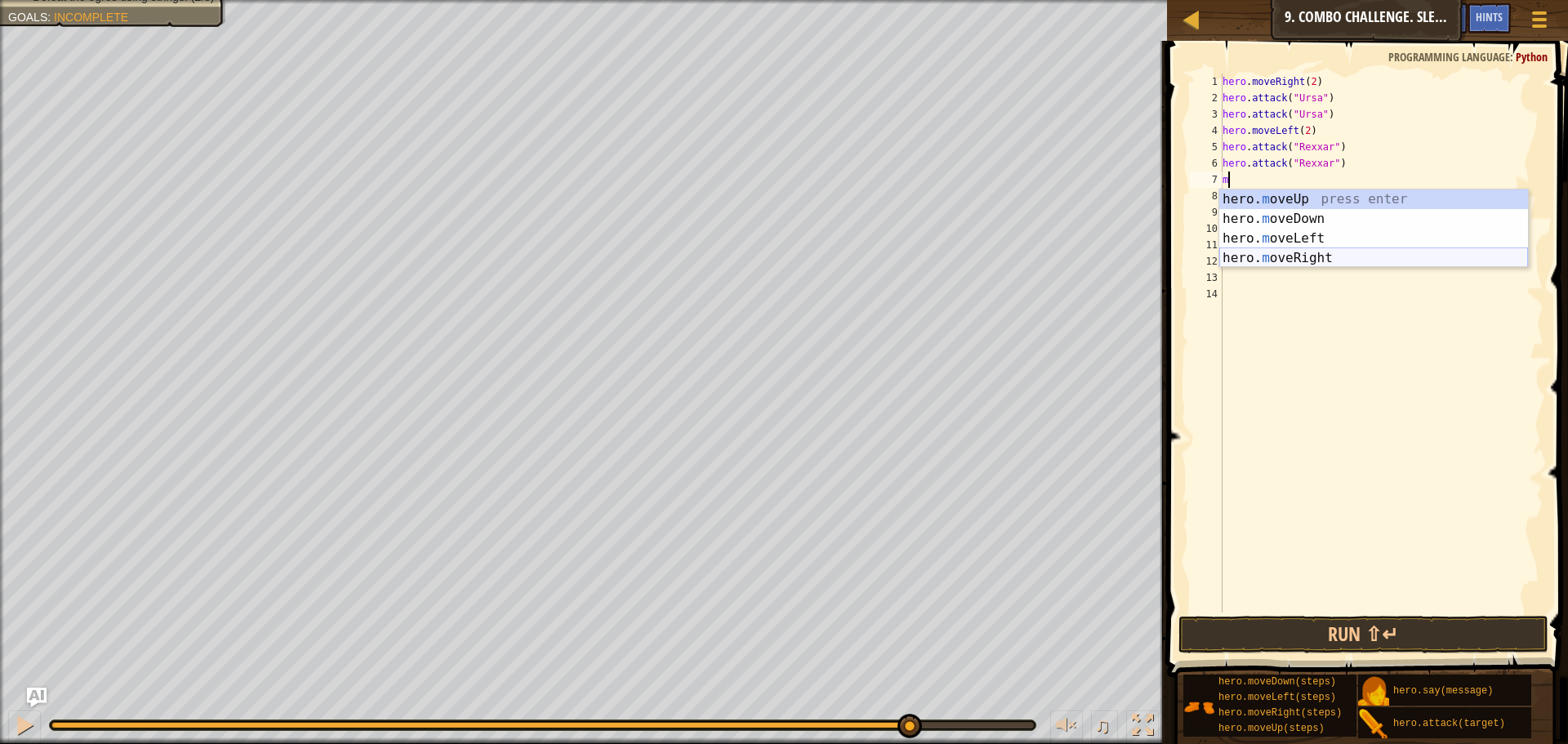
click at [1279, 254] on div "hero. m oveUp press enter hero. m oveDown press enter hero. m oveLeft press ent…" at bounding box center [1374, 248] width 308 height 118
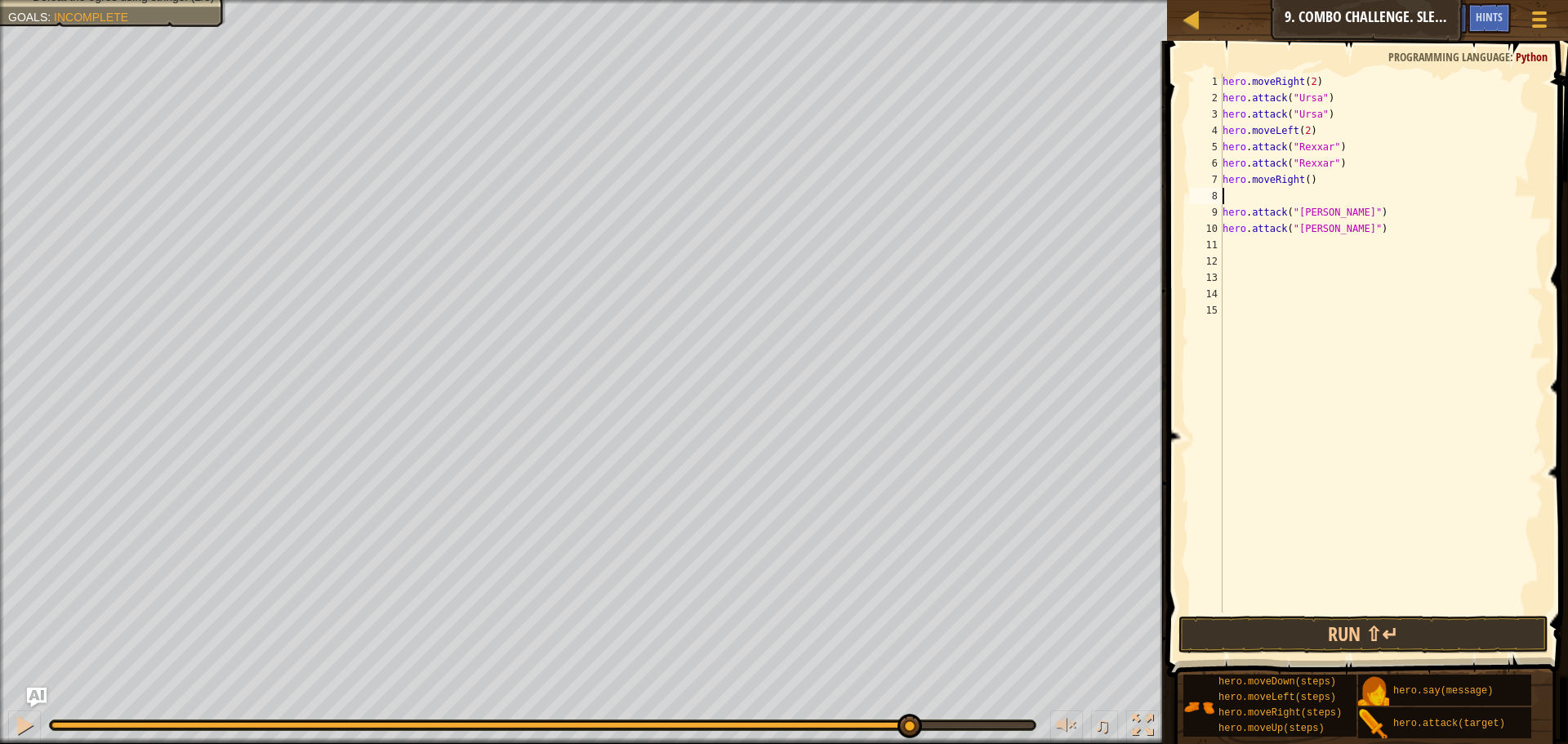
click at [1302, 179] on div "hero . moveRight ( 2 ) hero . attack ( "Ursa" ) hero . attack ( "Ursa" ) hero .…" at bounding box center [1381, 359] width 325 height 572
type textarea "hero.moveRight(3)"
click at [1323, 625] on button "Run ⇧↵" at bounding box center [1364, 634] width 370 height 37
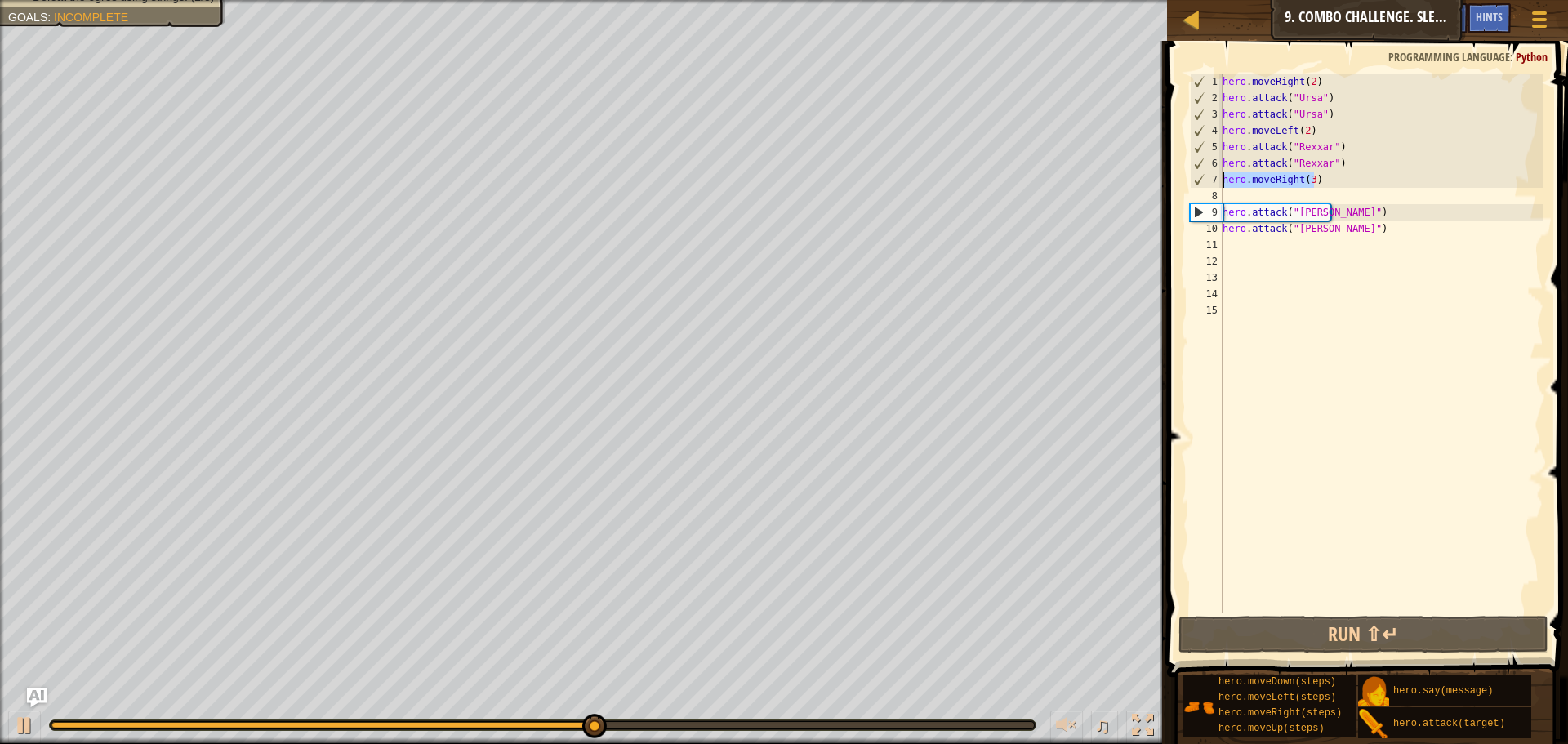
drag, startPoint x: 1320, startPoint y: 174, endPoint x: 1216, endPoint y: 177, distance: 104.0
click at [1216, 177] on div "hero.moveRight(3) 1 2 3 4 5 6 7 8 9 10 11 12 13 14 15 hero . moveRight ( 2 ) he…" at bounding box center [1365, 343] width 357 height 539
click at [1240, 176] on div "hero . moveRight ( 2 ) hero . attack ( "Ursa" ) hero . attack ( "Ursa" ) hero .…" at bounding box center [1381, 343] width 325 height 539
drag, startPoint x: 1329, startPoint y: 186, endPoint x: 1216, endPoint y: 171, distance: 114.0
click at [1216, 171] on div "hero.moveRight(3) 1 2 3 4 5 6 7 8 9 10 11 12 13 14 15 hero . moveRight ( 2 ) he…" at bounding box center [1365, 343] width 357 height 539
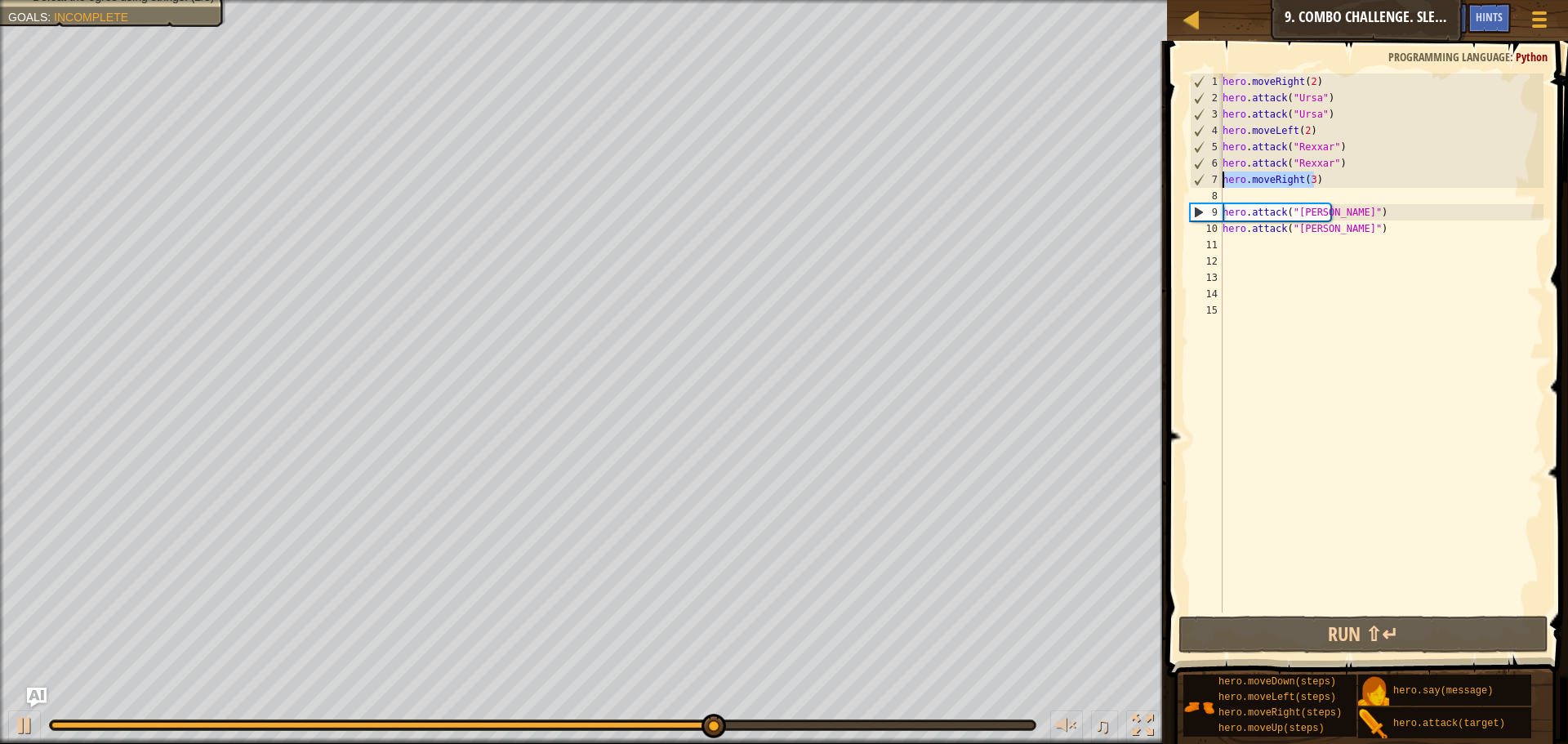
scroll to position [8, 0]
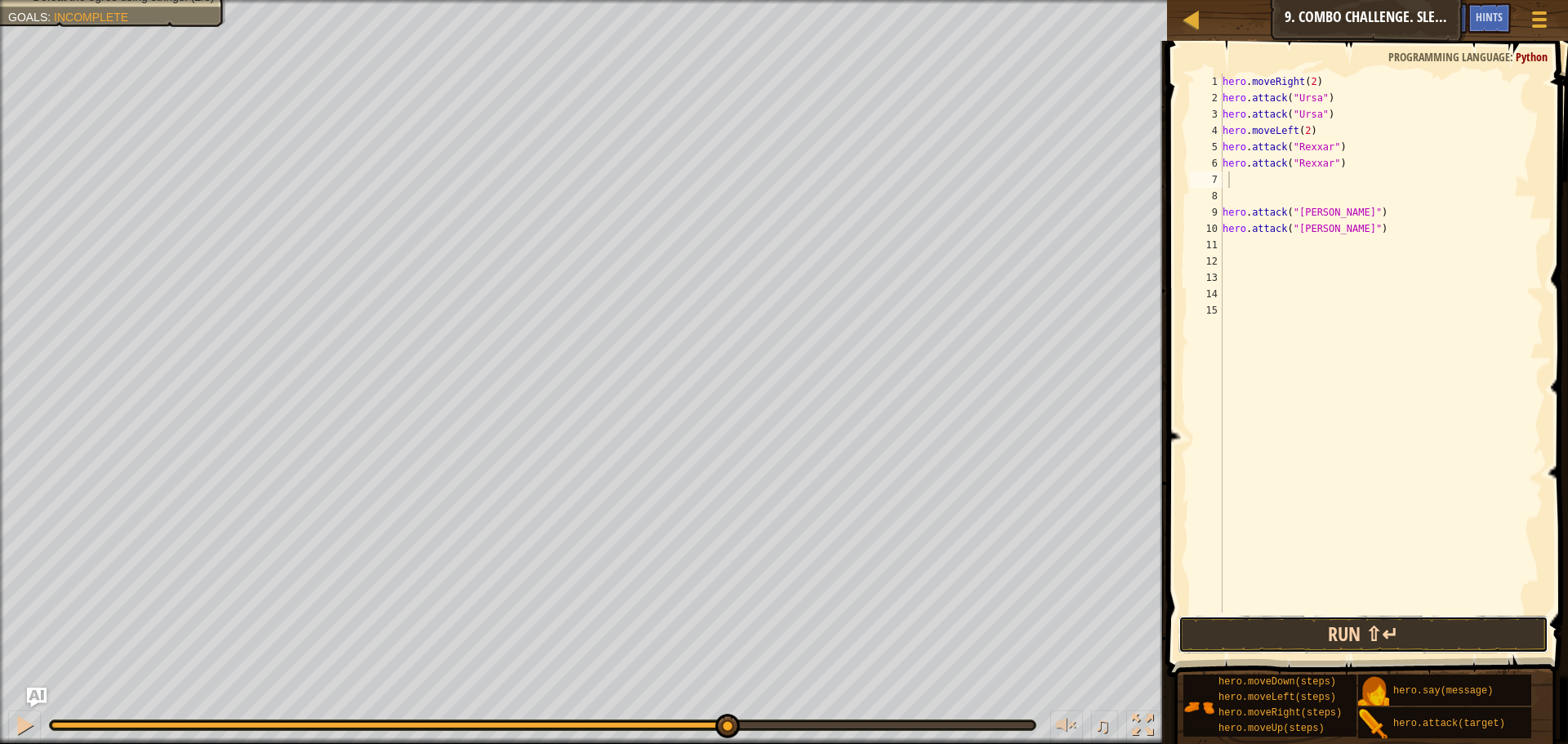
click at [1225, 646] on button "Run ⇧↵" at bounding box center [1364, 634] width 370 height 37
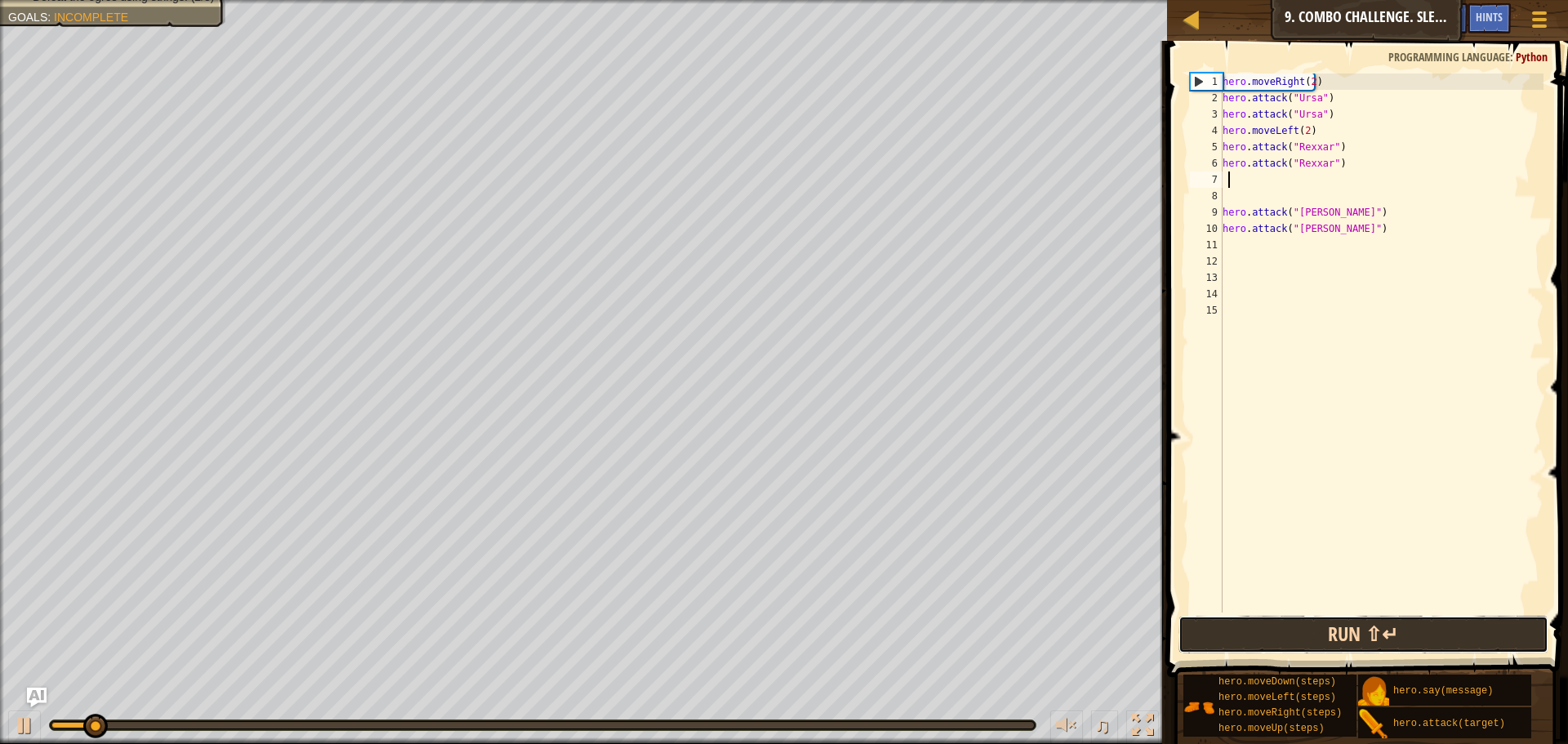
click at [1224, 643] on button "Run ⇧↵" at bounding box center [1364, 634] width 370 height 37
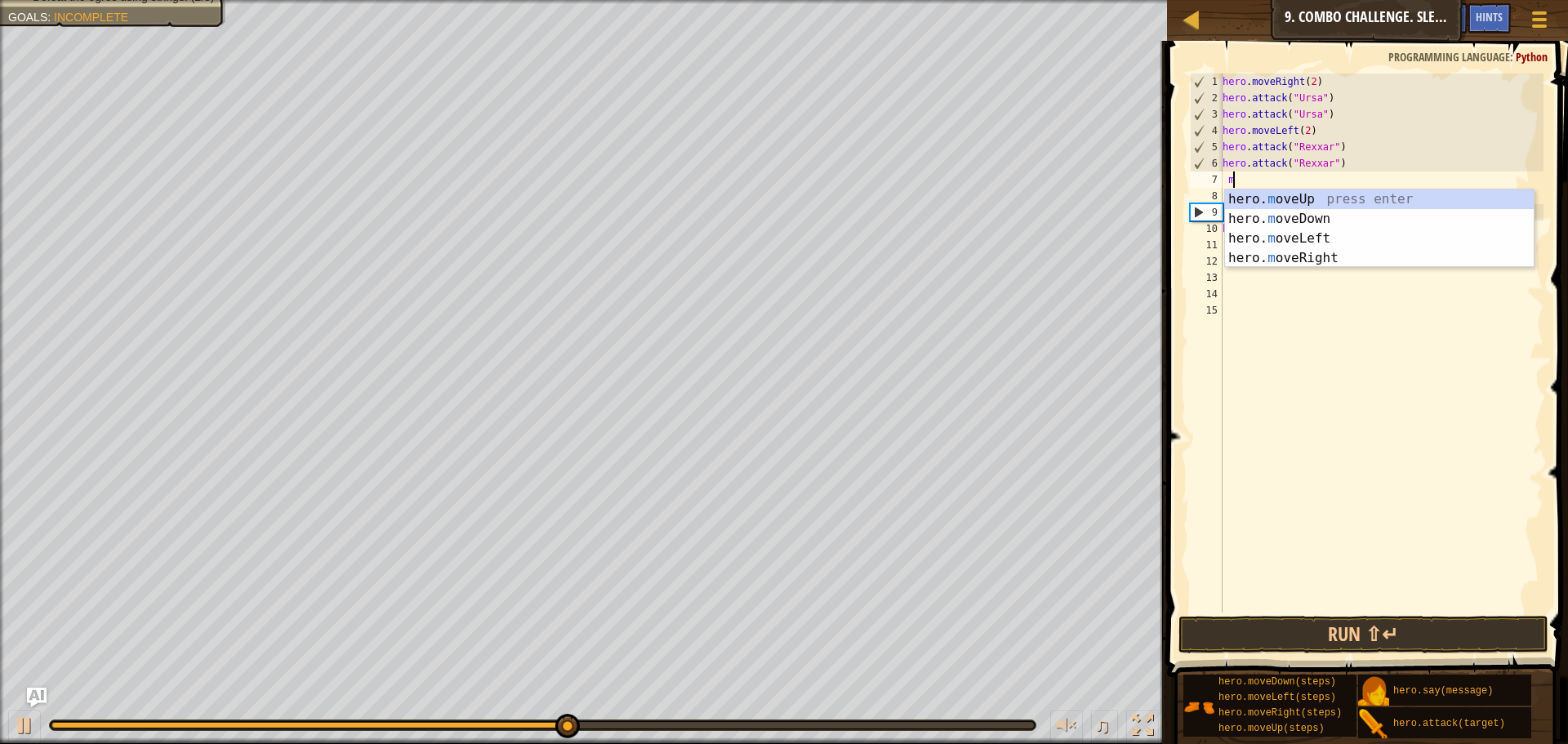
type textarea "mo"
click at [1289, 198] on div "hero. mo veUp press enter hero. mo veDown press enter hero. mo veLeft press ent…" at bounding box center [1379, 248] width 308 height 118
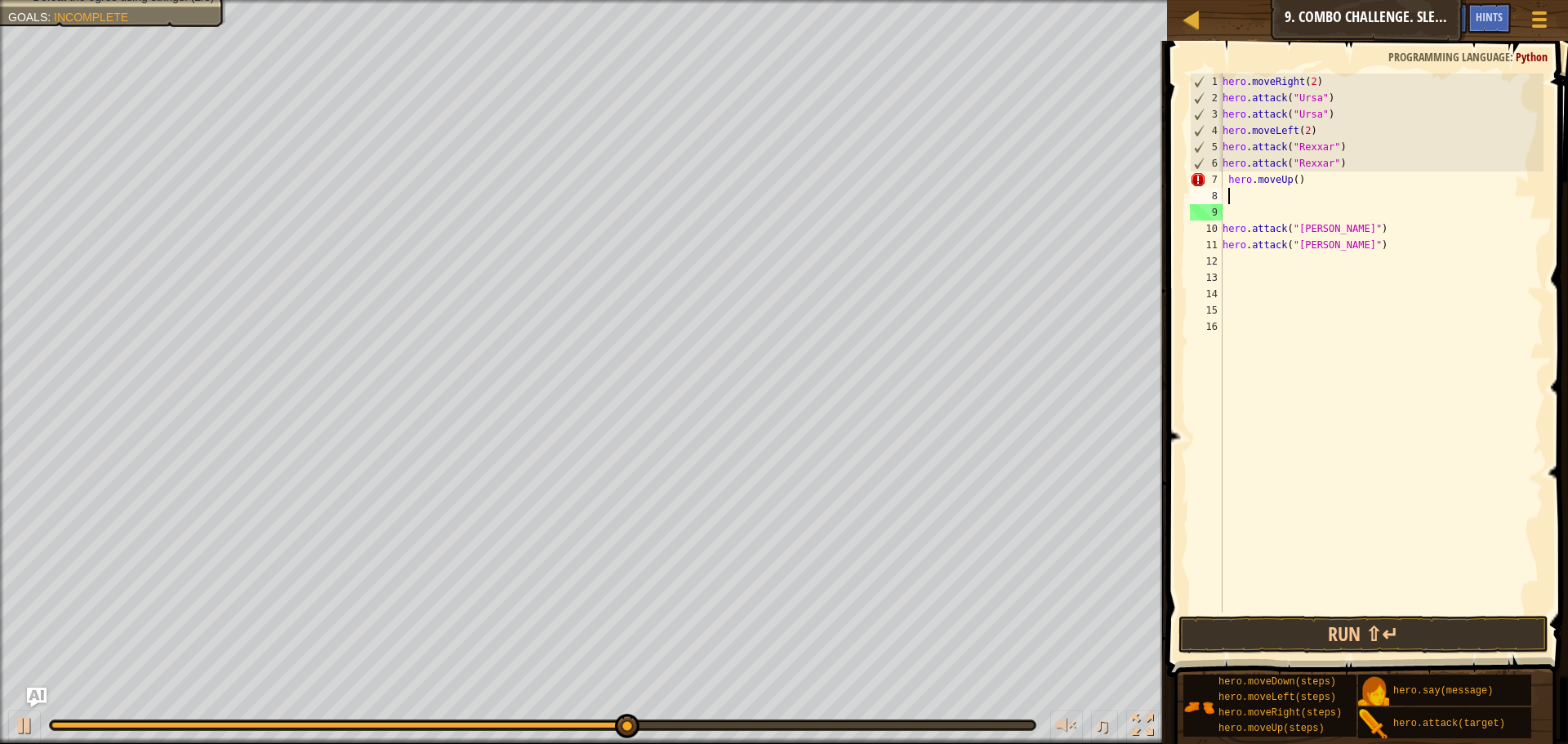
click at [1292, 178] on div "hero . moveRight ( 2 ) hero . attack ( "Ursa" ) hero . attack ( "Ursa" ) hero .…" at bounding box center [1381, 359] width 325 height 572
type textarea "hero.moveUp(1)"
click at [1275, 213] on div "hero . moveRight ( 2 ) hero . attack ( "Ursa" ) hero . attack ( "Ursa" ) hero .…" at bounding box center [1381, 359] width 325 height 572
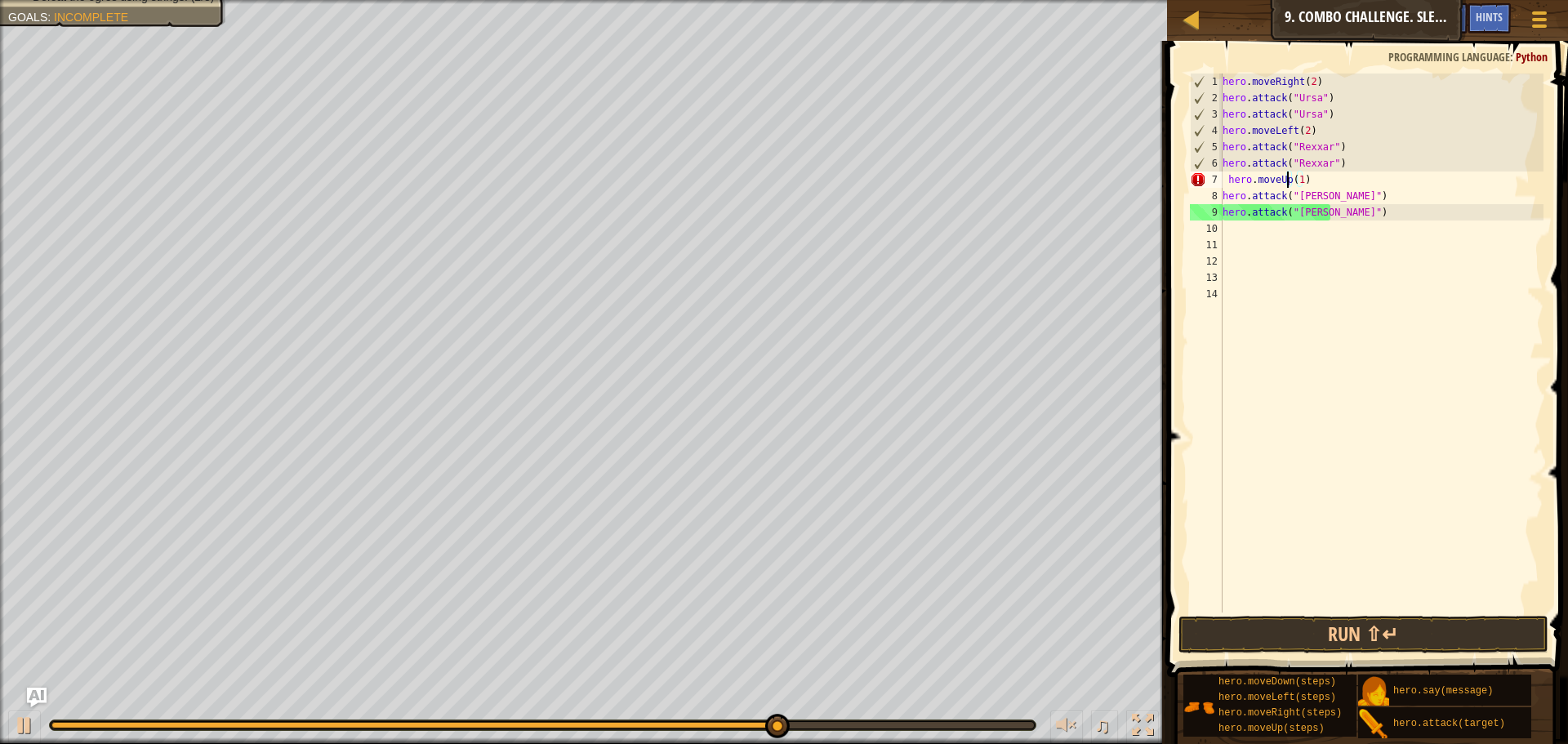
click at [1286, 180] on div "hero . moveRight ( 2 ) hero . attack ( "Ursa" ) hero . attack ( "Ursa" ) hero .…" at bounding box center [1381, 359] width 325 height 572
click at [1278, 180] on div "hero . moveRight ( 2 ) hero . attack ( "Ursa" ) hero . attack ( "Ursa" ) hero .…" at bounding box center [1381, 359] width 325 height 572
click at [1300, 180] on div "hero . moveRight ( 2 ) hero . attack ( "Ursa" ) hero . attack ( "Ursa" ) hero .…" at bounding box center [1381, 359] width 325 height 572
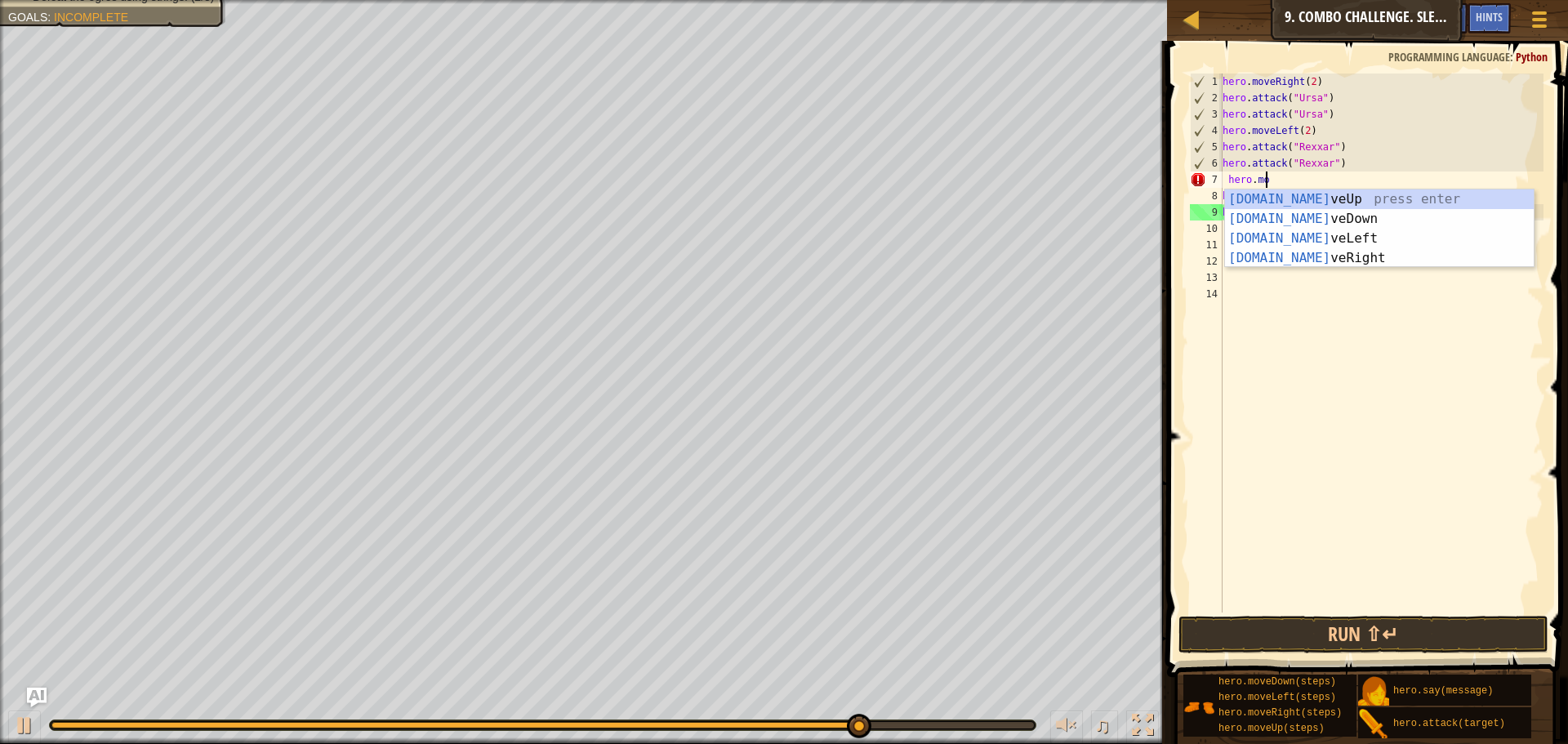
type textarea "hero.m"
click at [1279, 255] on div "hero.m oveUp press enter hero.m oveDown press enter hero.m oveLeft press enter …" at bounding box center [1379, 248] width 308 height 118
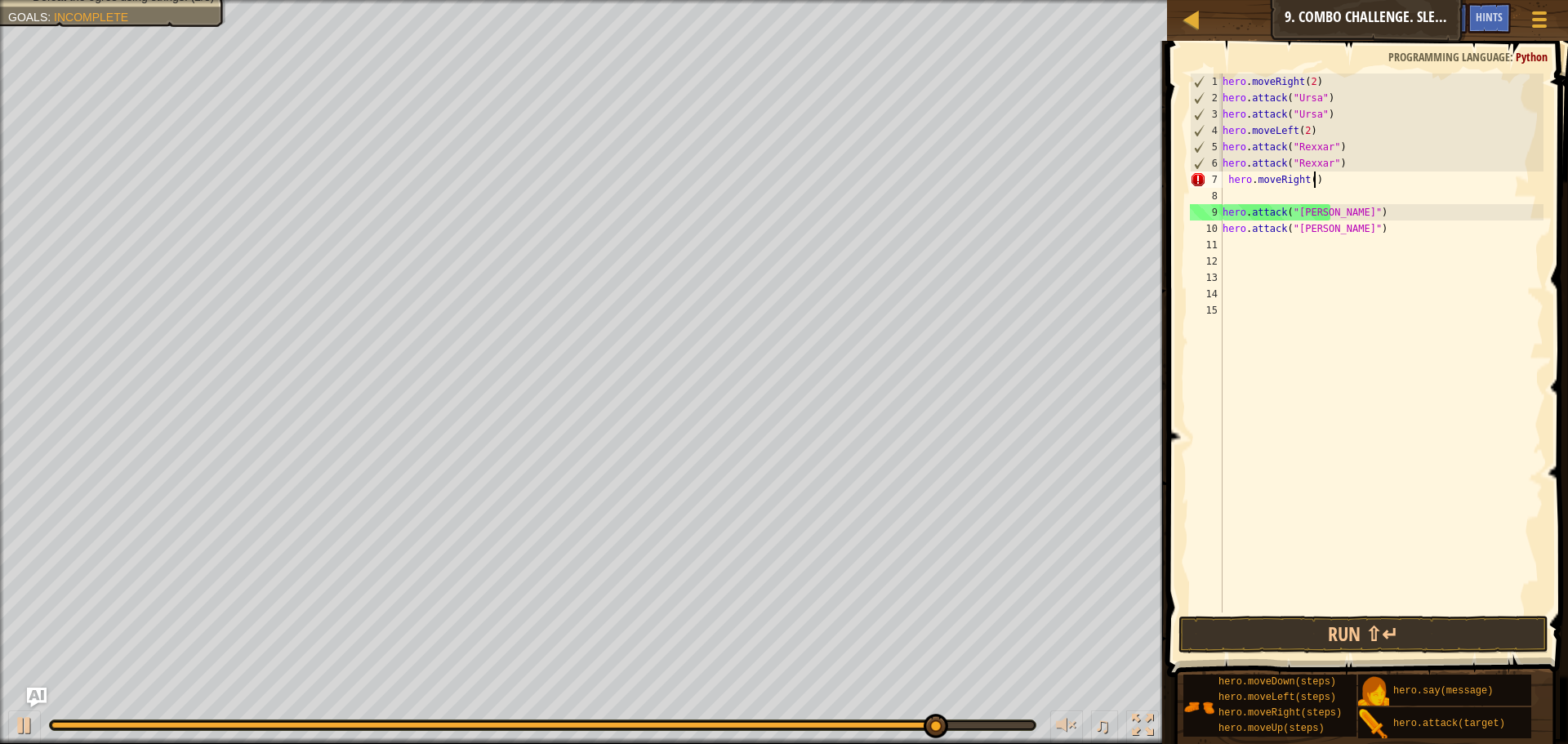
click at [1318, 178] on div "hero . moveRight ( 2 ) hero . attack ( "Ursa" ) hero . attack ( "Ursa" ) hero .…" at bounding box center [1381, 359] width 325 height 572
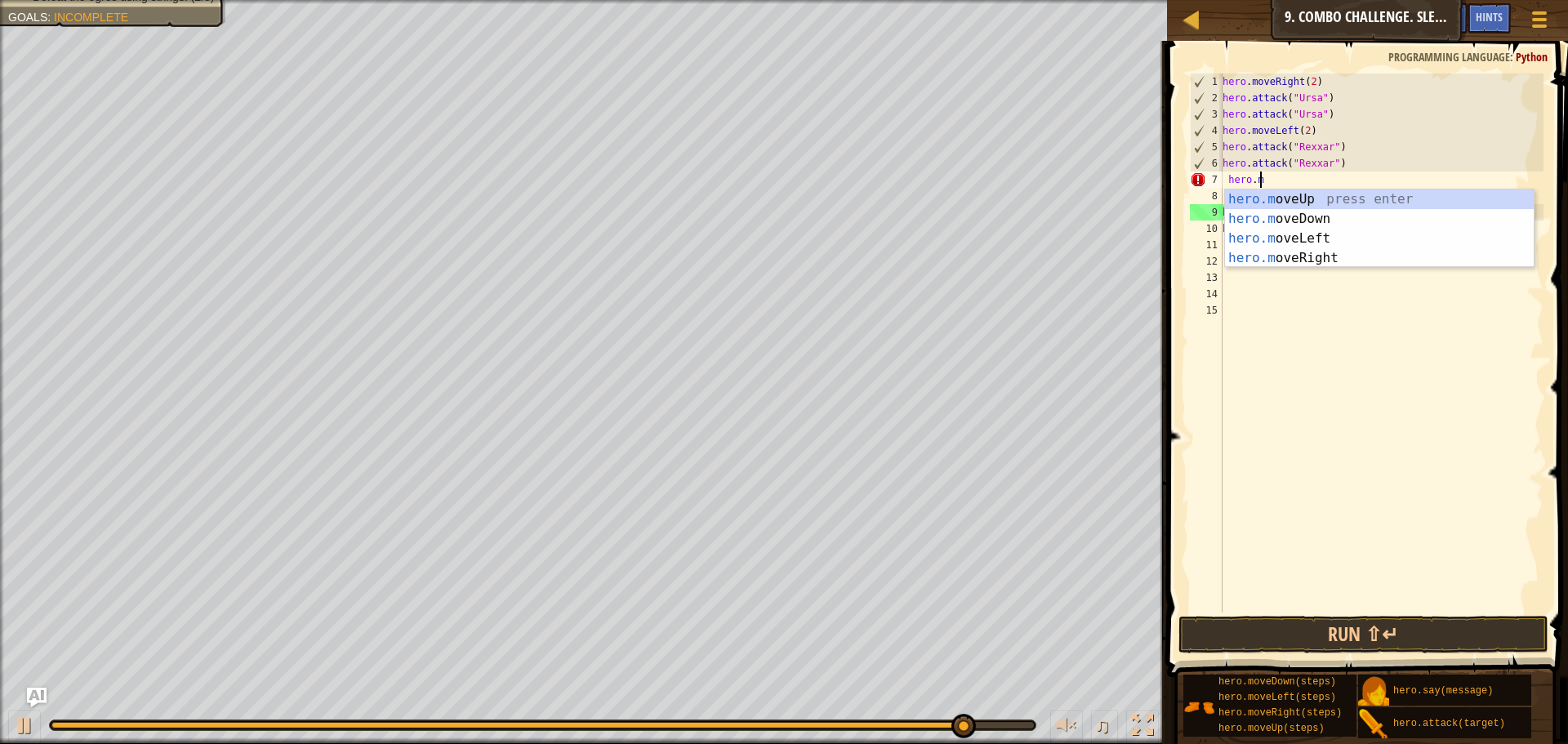
type textarea "hero."
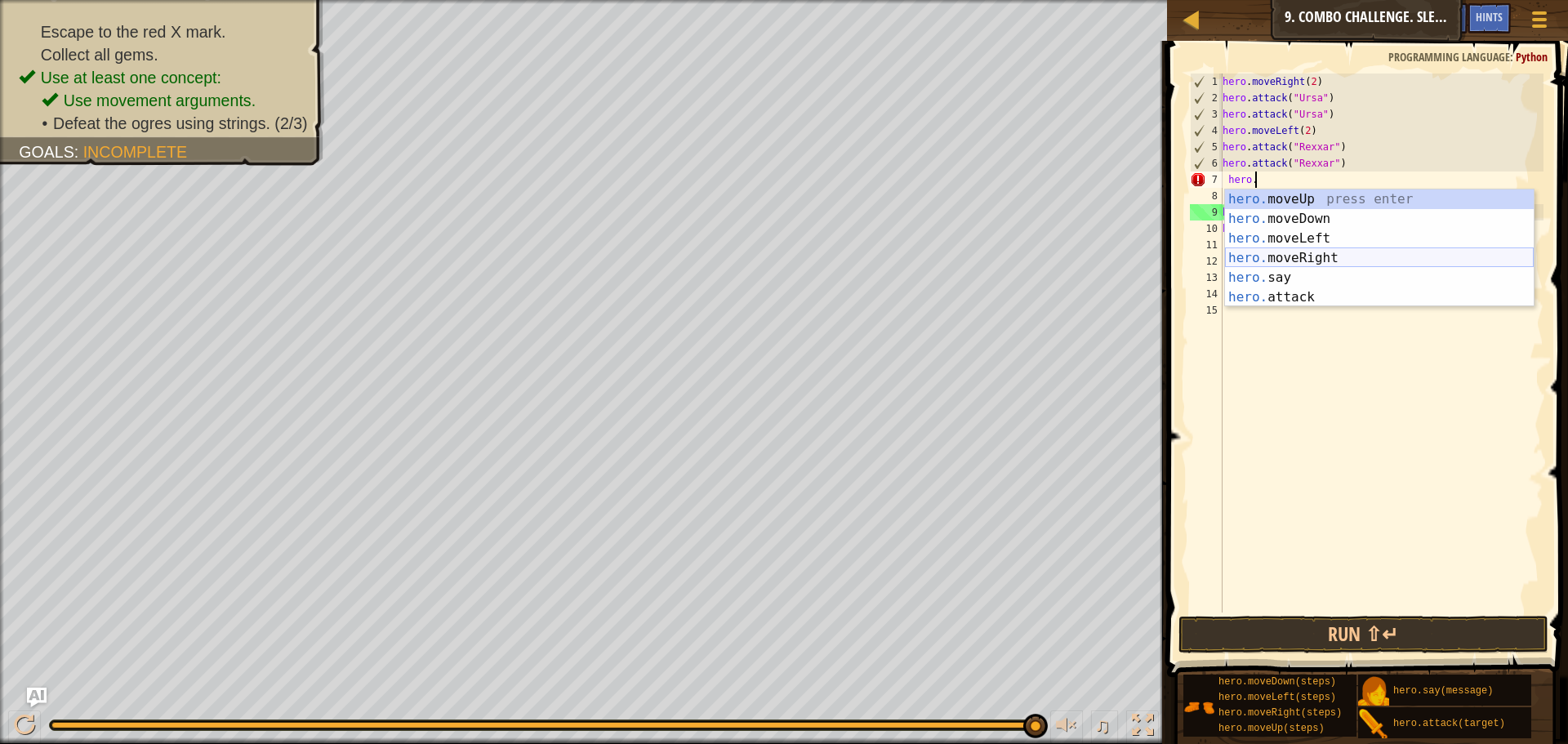
click at [1309, 255] on div "hero. moveUp press enter hero. moveDown press enter hero. moveLeft press enter …" at bounding box center [1379, 268] width 308 height 157
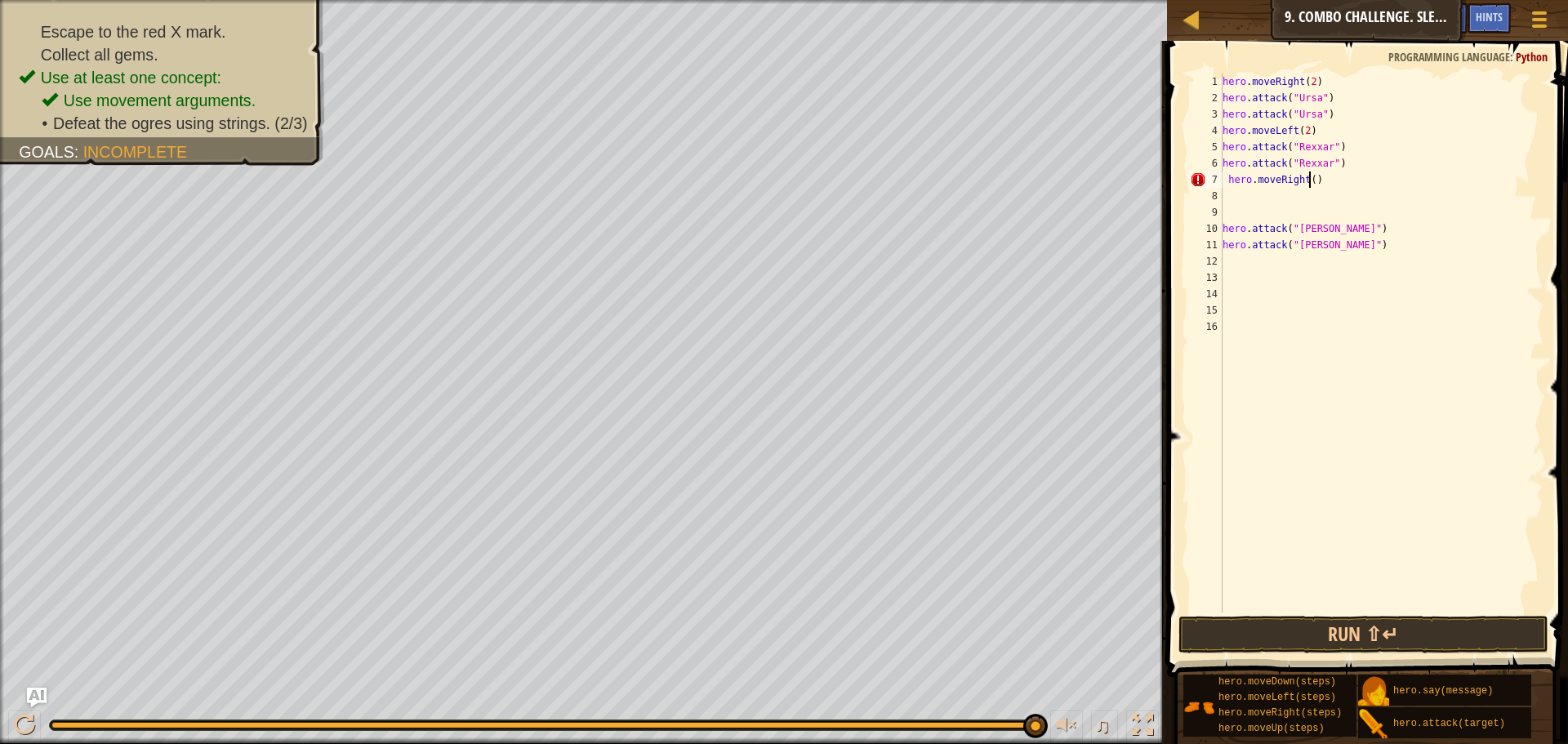
click at [1307, 178] on div "hero . moveRight ( 2 ) hero . attack ( "Ursa" ) hero . attack ( "Ursa" ) hero .…" at bounding box center [1381, 359] width 325 height 572
type textarea "hero.moveRight()"
click at [1300, 622] on button "Run ⇧↵" at bounding box center [1364, 634] width 370 height 37
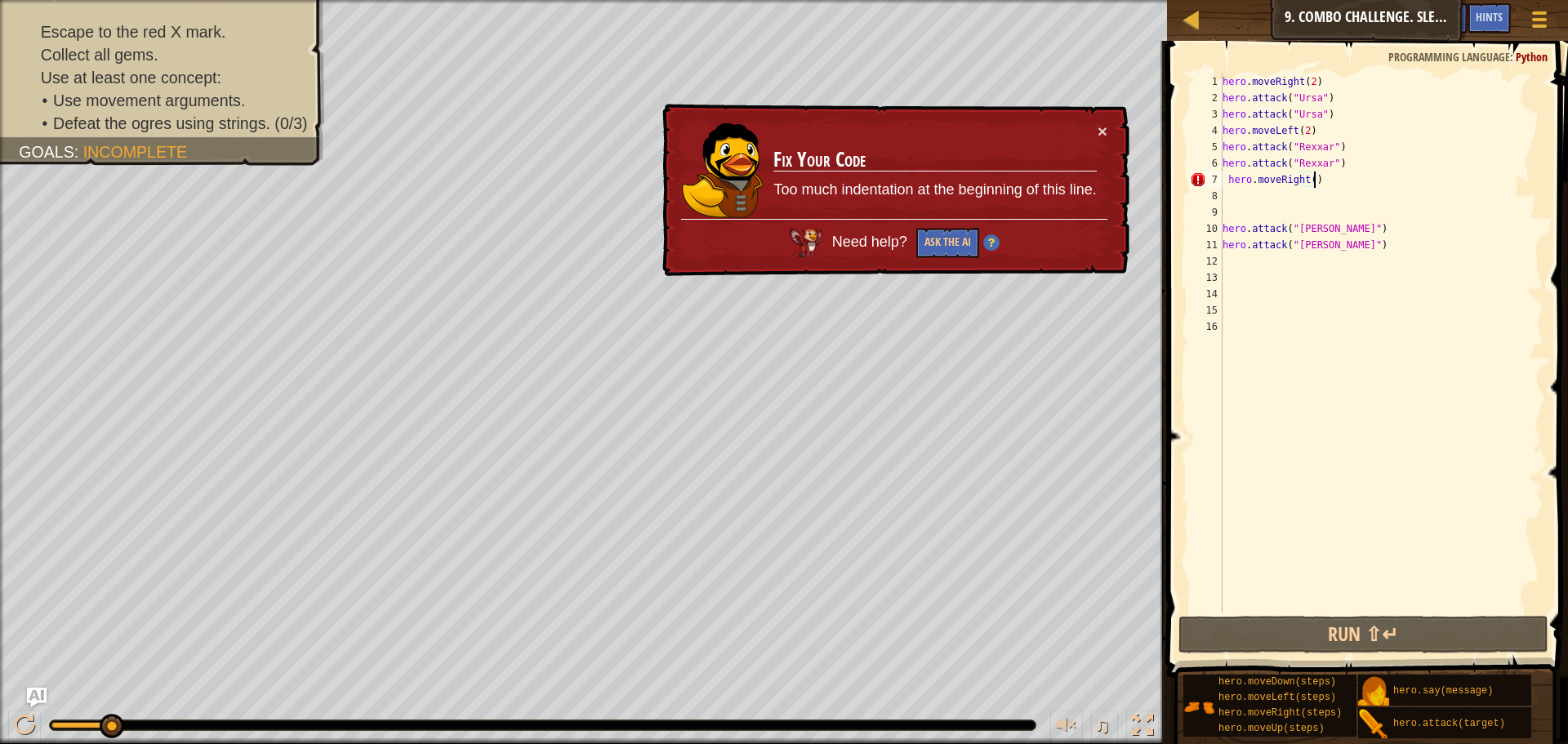
click at [1315, 180] on div "hero . moveRight ( 2 ) hero . attack ( "Ursa" ) hero . attack ( "Ursa" ) hero .…" at bounding box center [1381, 359] width 325 height 572
click at [1322, 179] on div "hero . moveRight ( 2 ) hero . attack ( "Ursa" ) hero . attack ( "Ursa" ) hero .…" at bounding box center [1381, 359] width 325 height 572
drag, startPoint x: 1336, startPoint y: 185, endPoint x: 1211, endPoint y: 180, distance: 125.1
click at [1211, 180] on div "hero.moveRight() 1 2 3 4 5 6 7 8 9 10 11 12 13 14 15 16 hero . moveRight ( 2 ) …" at bounding box center [1365, 343] width 357 height 539
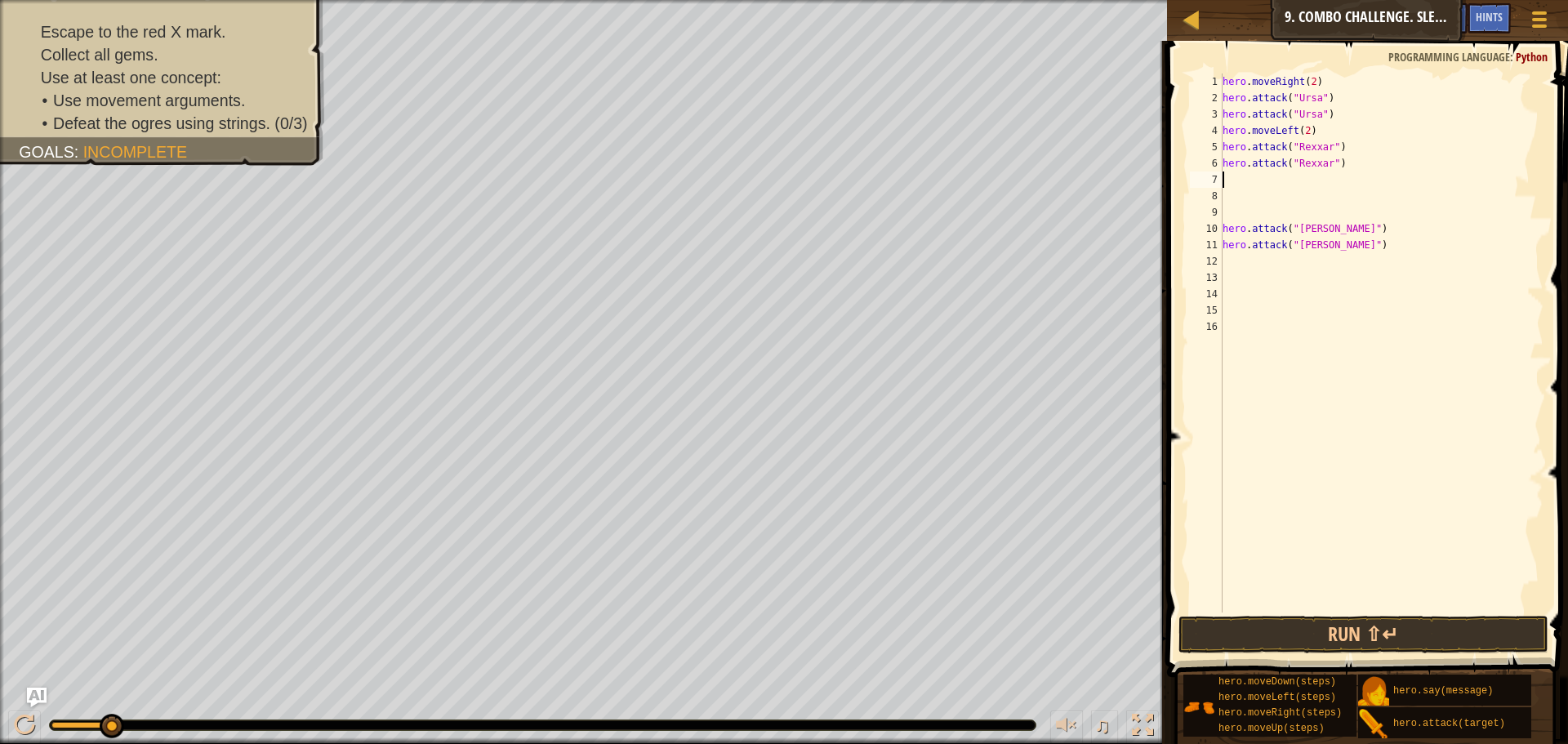
type textarea "hero.attack("Rexxar")"
click at [1272, 180] on div "hero . moveRight ( 2 ) hero . attack ( "Ursa" ) hero . attack ( "Ursa" ) hero .…" at bounding box center [1381, 359] width 325 height 572
type textarea "hero.attack("Rexxar")"
click at [1252, 186] on div "hero . moveRight ( 2 ) hero . attack ( "Ursa" ) hero . attack ( "Ursa" ) hero .…" at bounding box center [1381, 359] width 325 height 572
type textarea ","
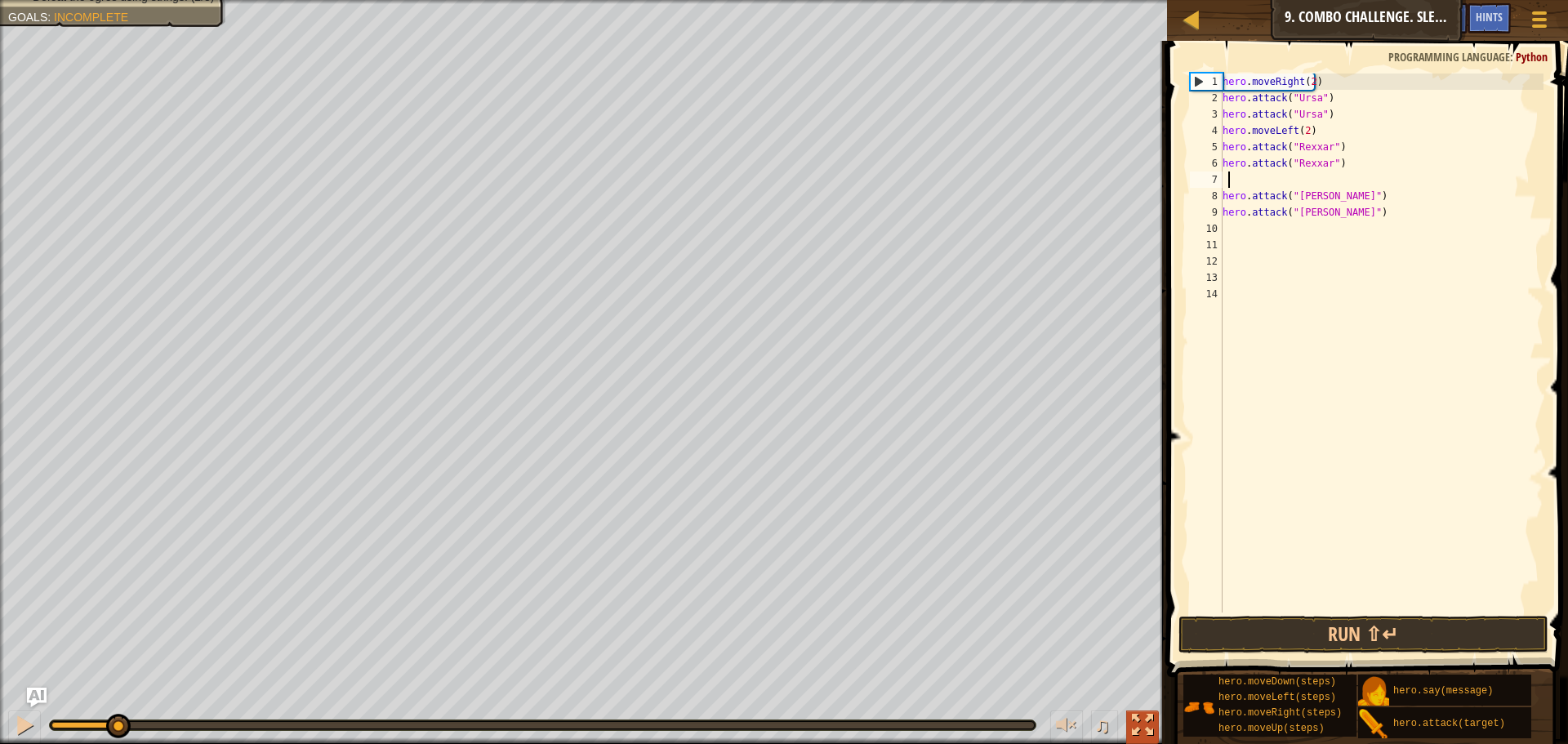
type textarea "n"
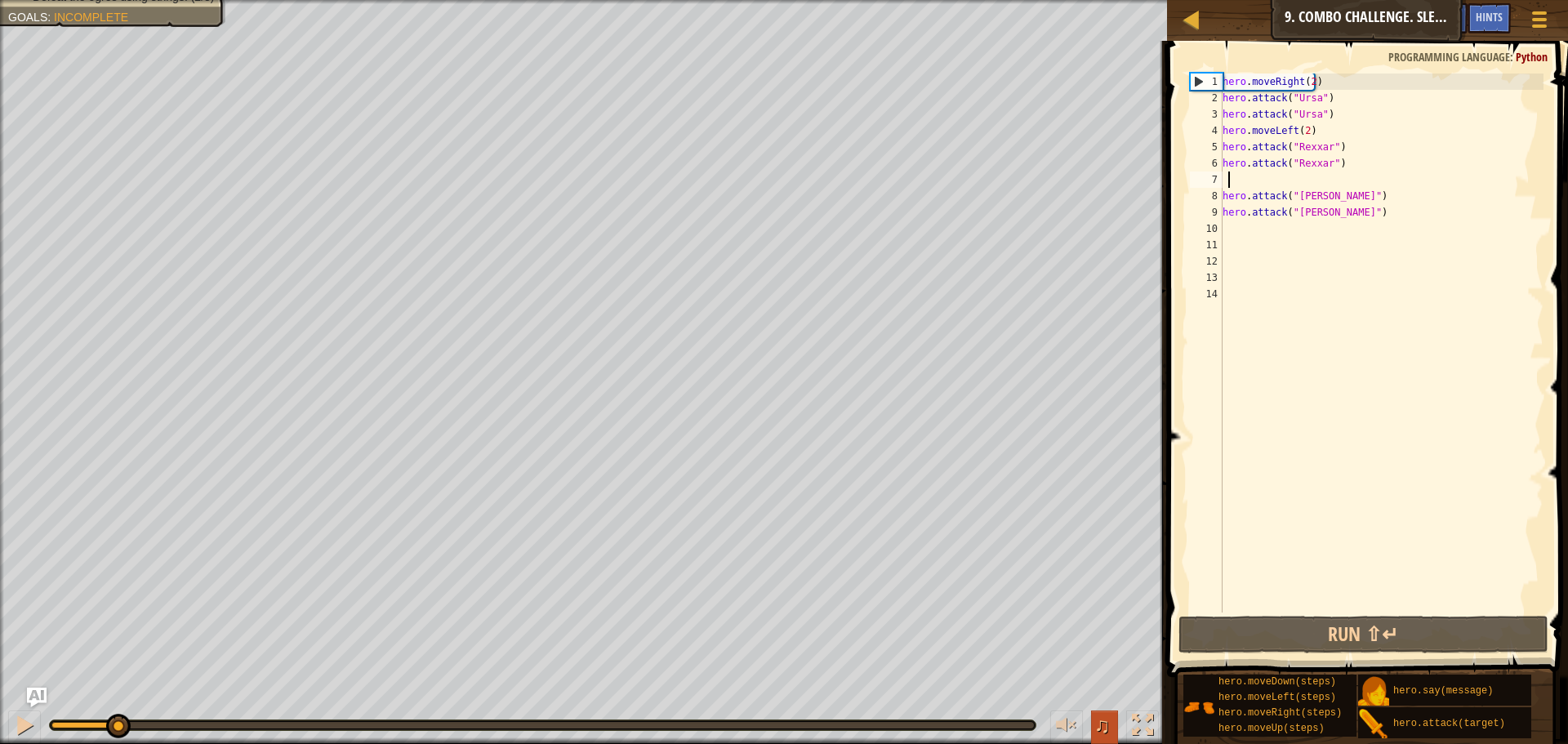
type textarea "m"
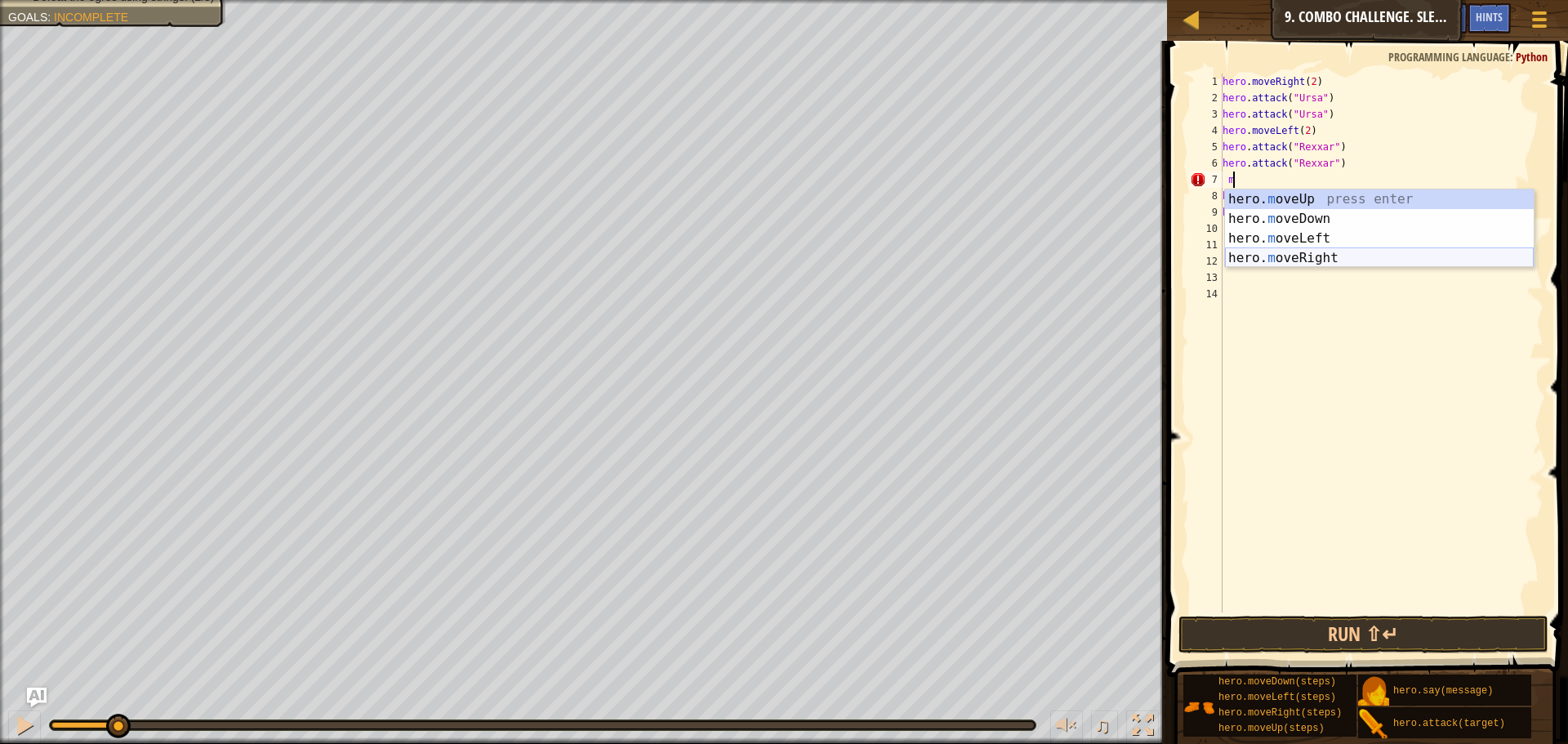
click at [1327, 253] on div "hero. m oveUp press enter hero. m oveDown press enter hero. m oveLeft press ent…" at bounding box center [1379, 248] width 308 height 118
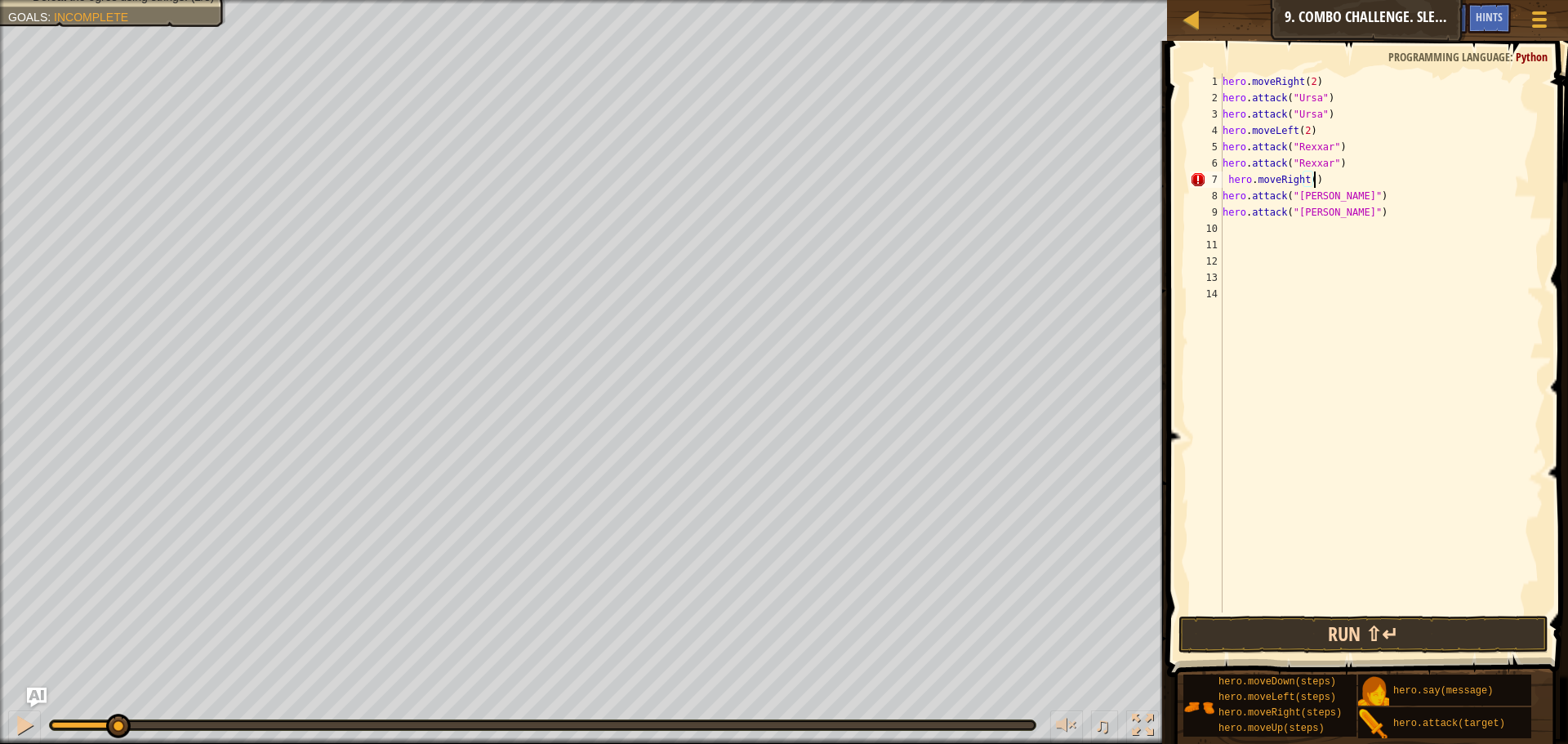
type textarea "hero.moveRight()"
click at [1331, 625] on button "Run ⇧↵" at bounding box center [1364, 634] width 370 height 37
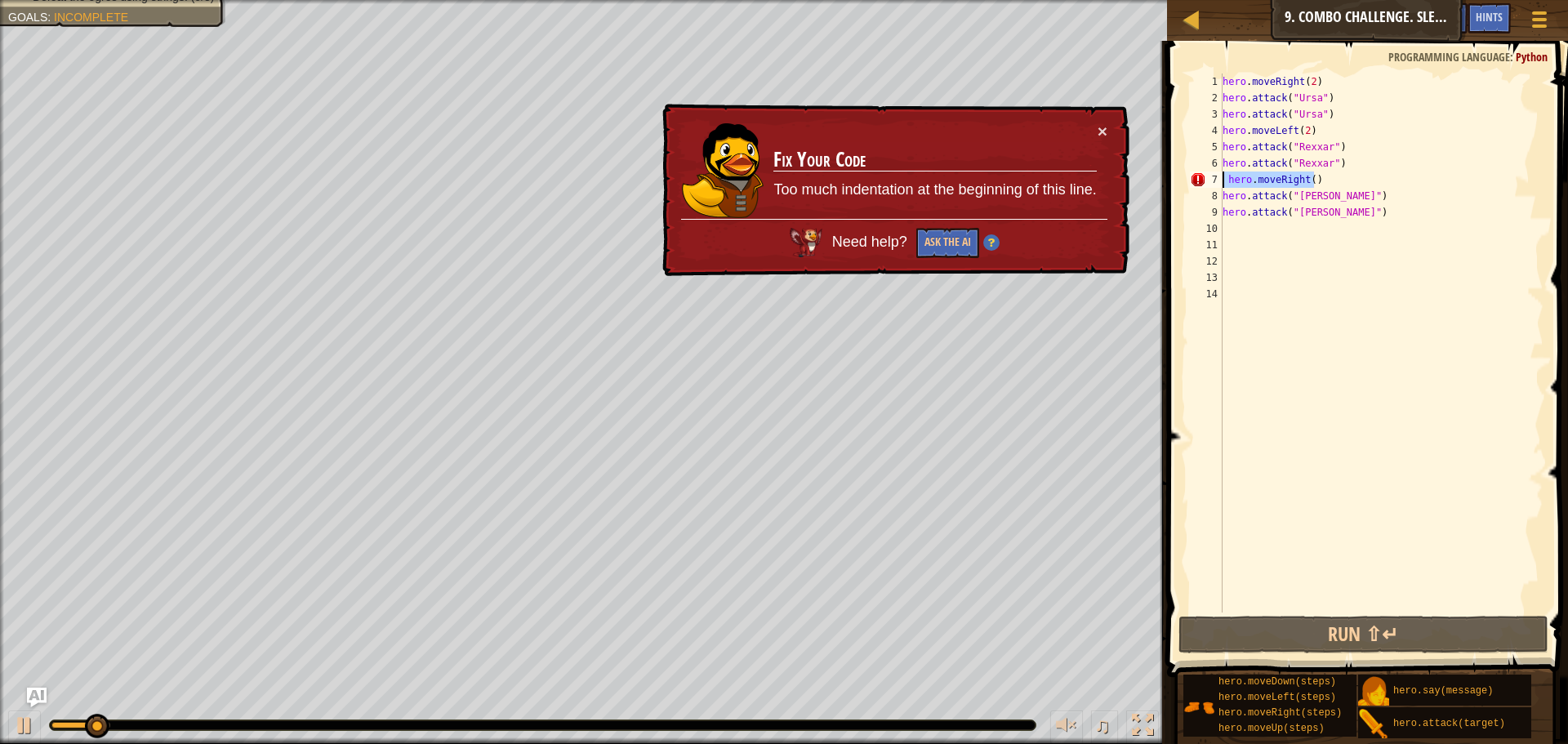
drag, startPoint x: 1321, startPoint y: 180, endPoint x: 1212, endPoint y: 184, distance: 109.1
click at [1212, 184] on div "hero.moveRight() 1 2 3 4 5 6 7 8 9 10 11 12 13 14 hero . moveRight ( 2 ) hero .…" at bounding box center [1365, 343] width 357 height 539
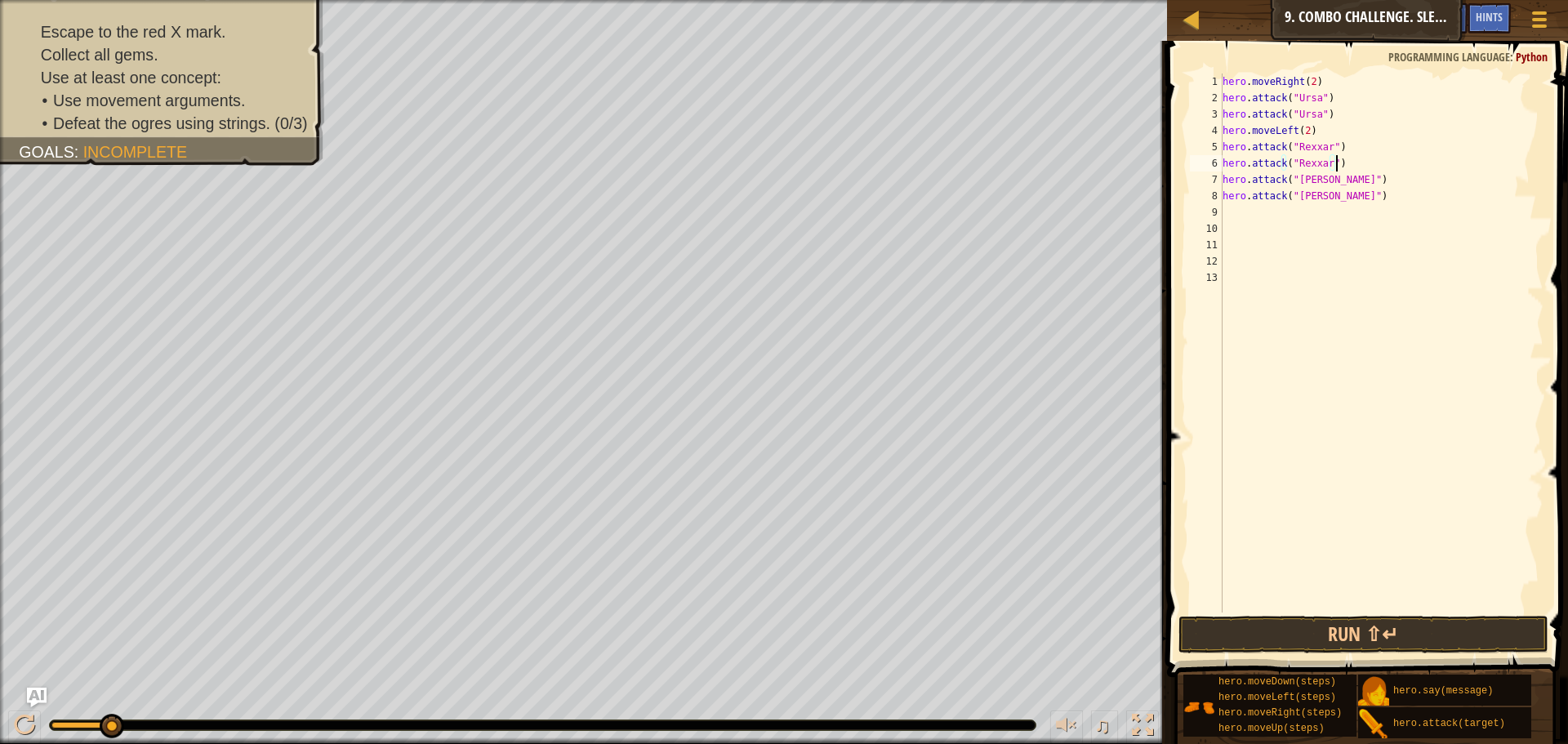
click at [1285, 614] on span at bounding box center [1370, 335] width 414 height 685
click at [1287, 628] on button "Run ⇧↵" at bounding box center [1364, 634] width 370 height 37
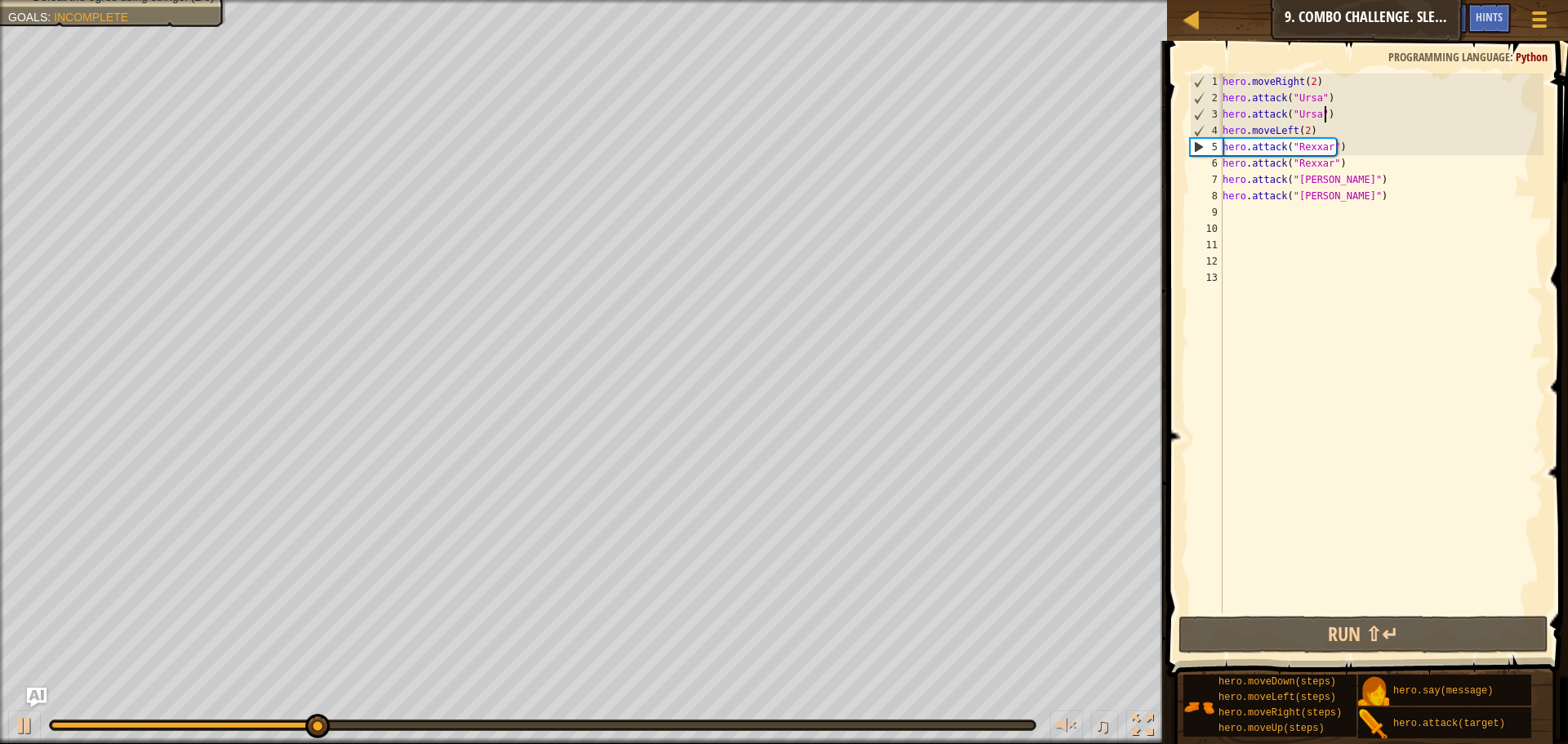
click at [1336, 114] on div "hero . moveRight ( 2 ) hero . attack ( "Ursa" ) hero . attack ( "Ursa" ) hero .…" at bounding box center [1381, 359] width 325 height 572
type textarea "hero.attack("Ursa")"
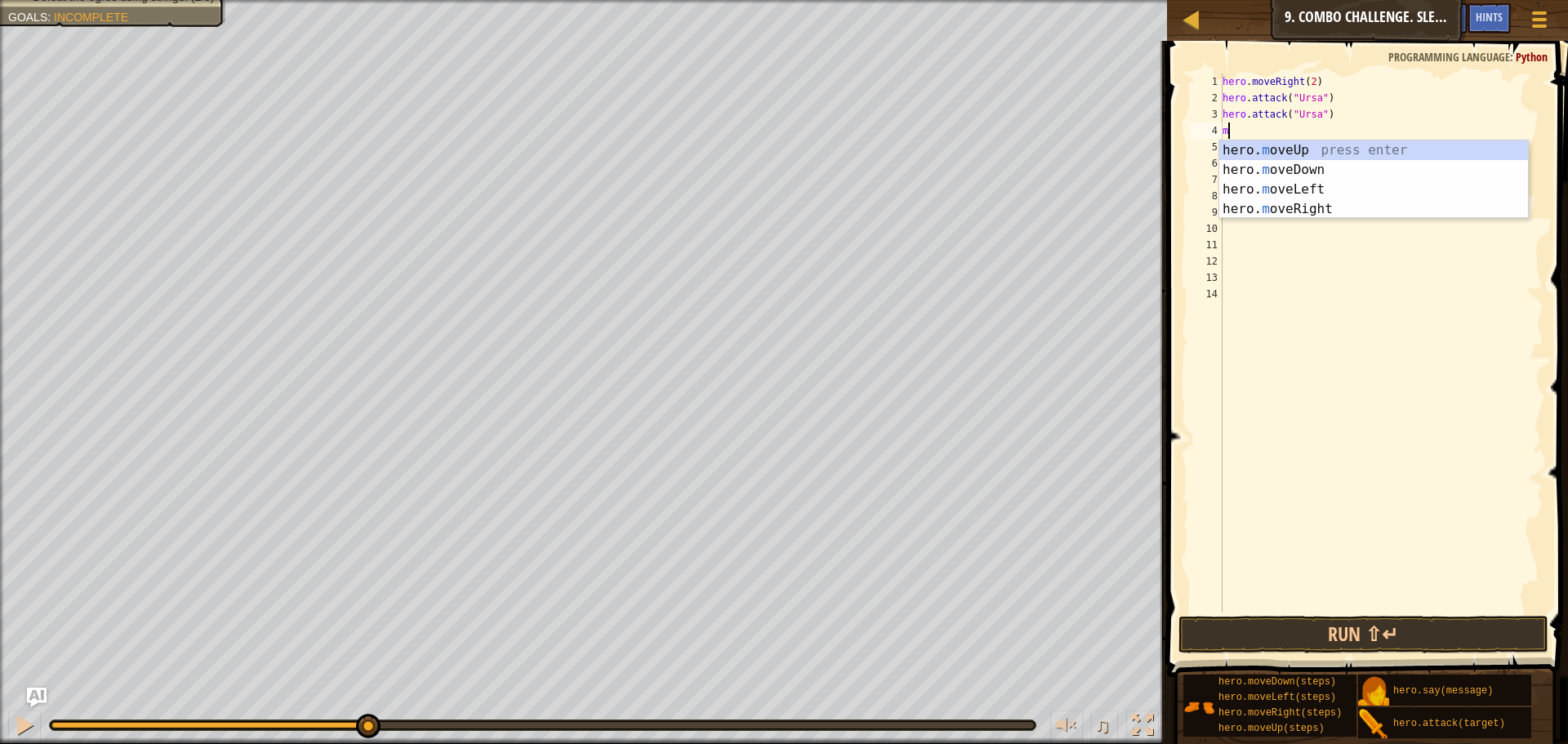
type textarea "mo"
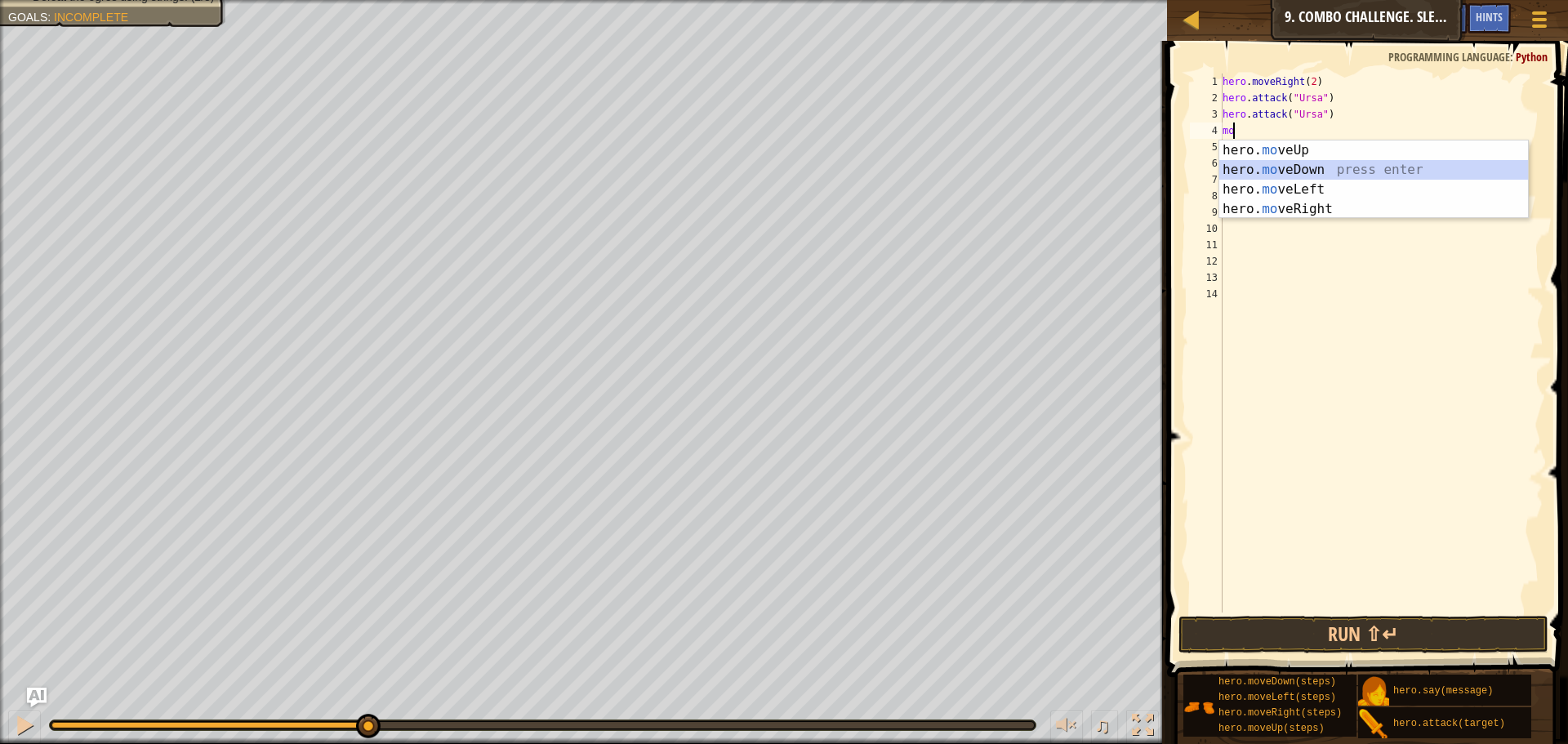
click at [1263, 166] on div "hero. mo veUp press enter hero. mo veDown press enter hero. mo veLeft press ent…" at bounding box center [1374, 199] width 308 height 118
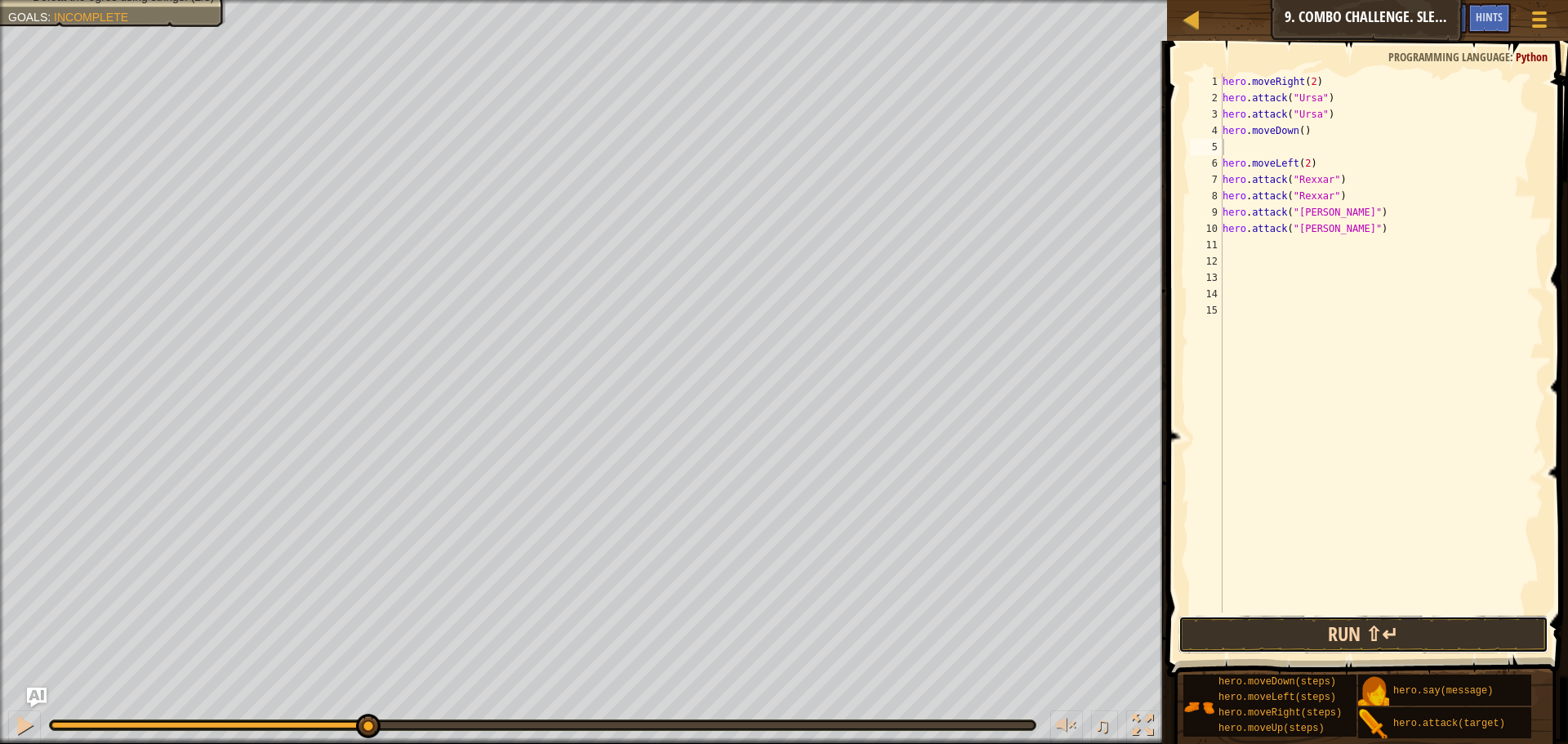
click at [1299, 641] on button "Run ⇧↵" at bounding box center [1364, 634] width 370 height 37
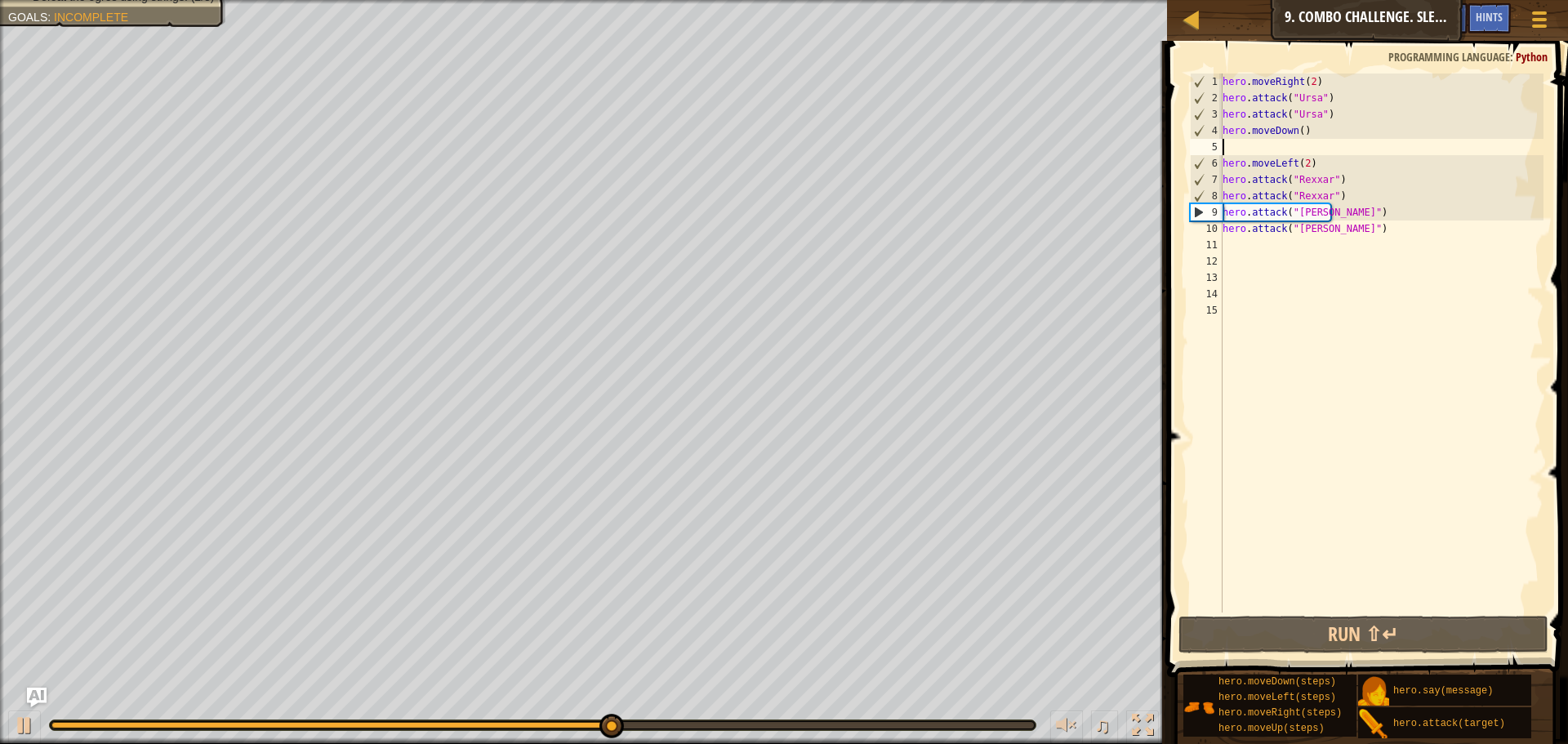
click at [1296, 605] on div "hero . moveRight ( 2 ) hero . attack ( "Ursa" ) hero . attack ( "Ursa" ) hero .…" at bounding box center [1381, 359] width 325 height 572
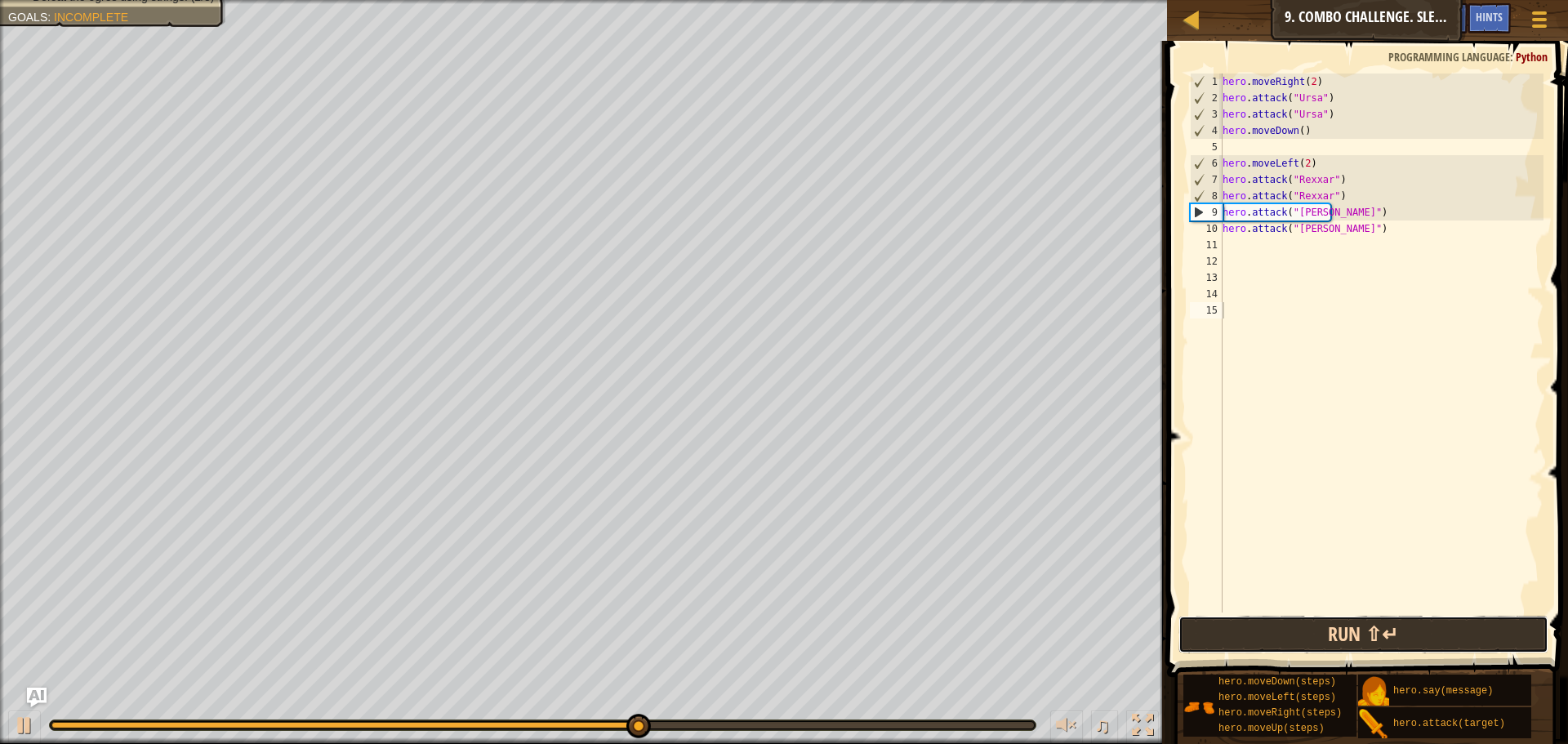
click at [1290, 622] on button "Run ⇧↵" at bounding box center [1364, 634] width 370 height 37
click at [1259, 626] on button "Run ⇧↵" at bounding box center [1364, 634] width 370 height 37
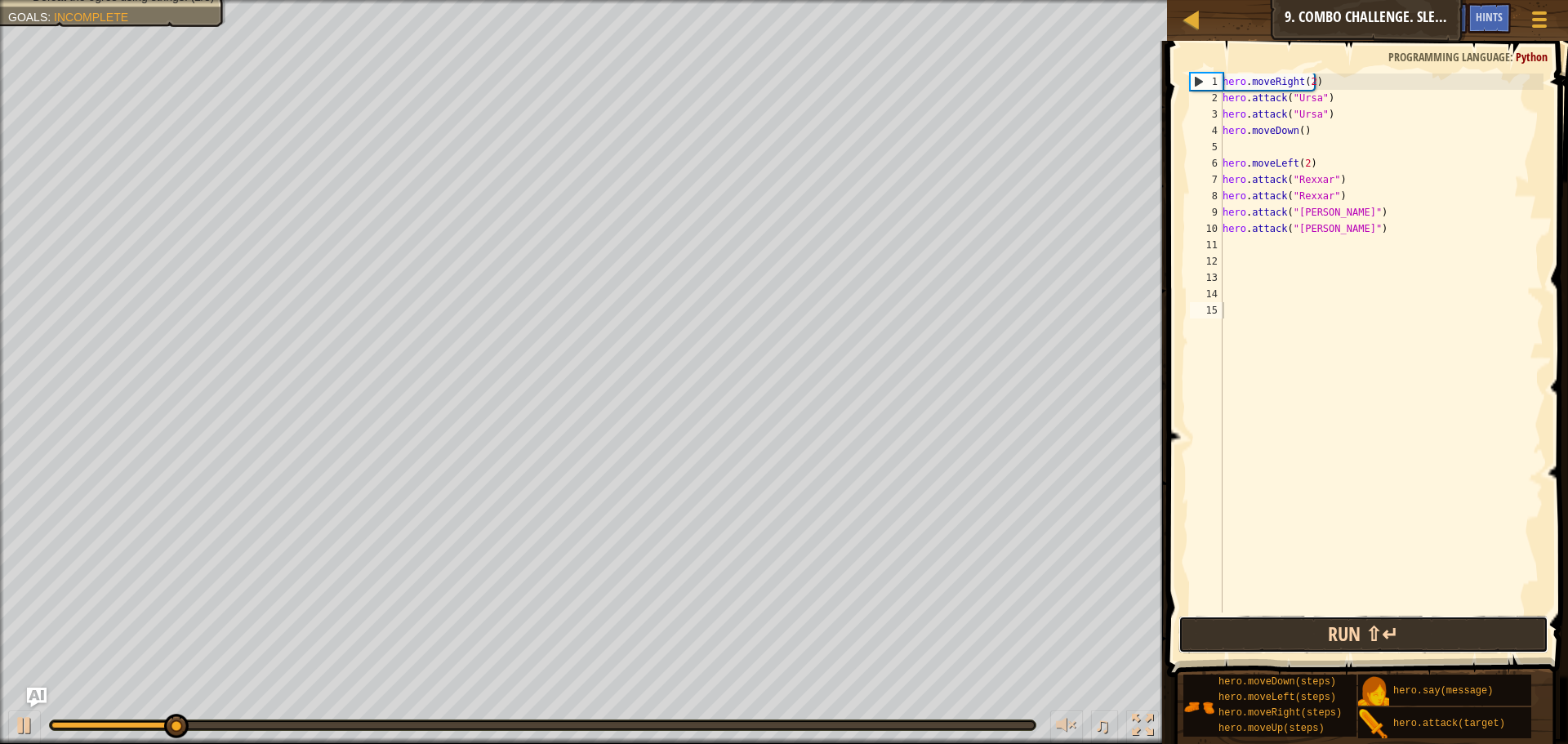
click at [1274, 630] on button "Run ⇧↵" at bounding box center [1364, 634] width 370 height 37
click at [1268, 643] on button "Run ⇧↵" at bounding box center [1364, 634] width 370 height 37
click at [1256, 643] on button "Run ⇧↵" at bounding box center [1364, 634] width 370 height 37
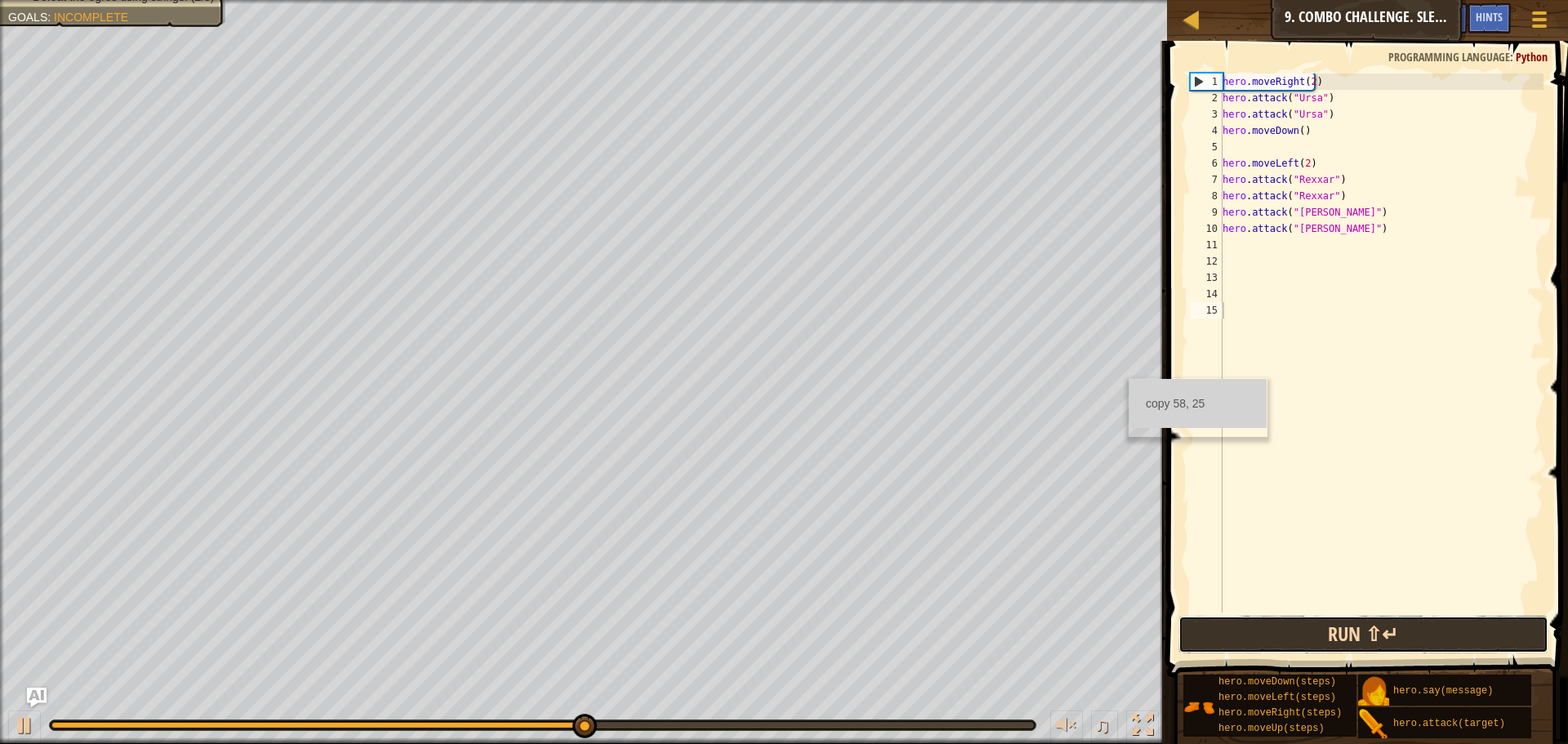
click at [1284, 633] on button "Run ⇧↵" at bounding box center [1364, 634] width 370 height 37
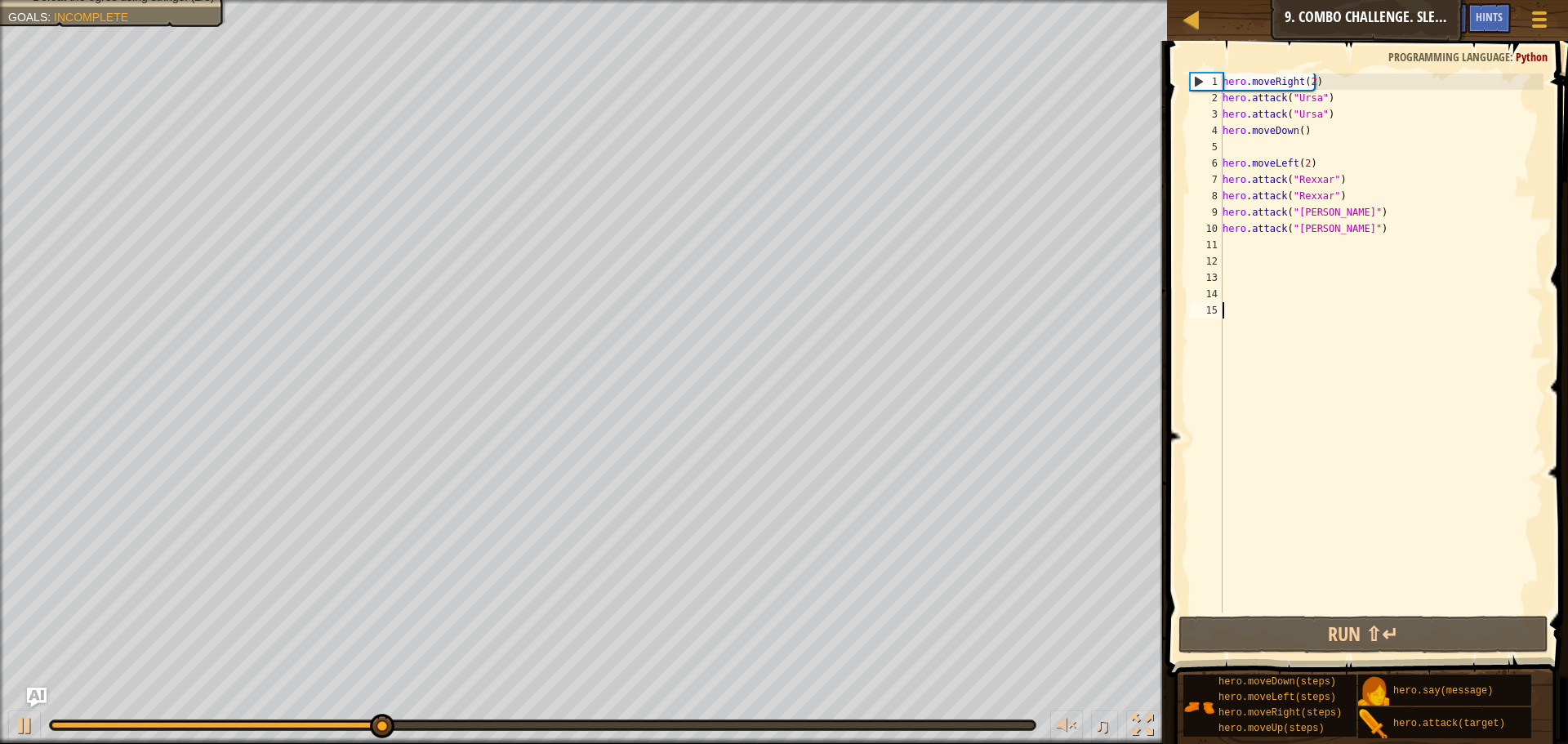
click at [1286, 149] on div "hero . moveRight ( 2 ) hero . attack ( "Ursa" ) hero . attack ( "Ursa" ) hero .…" at bounding box center [1381, 359] width 325 height 572
type textarea "m"
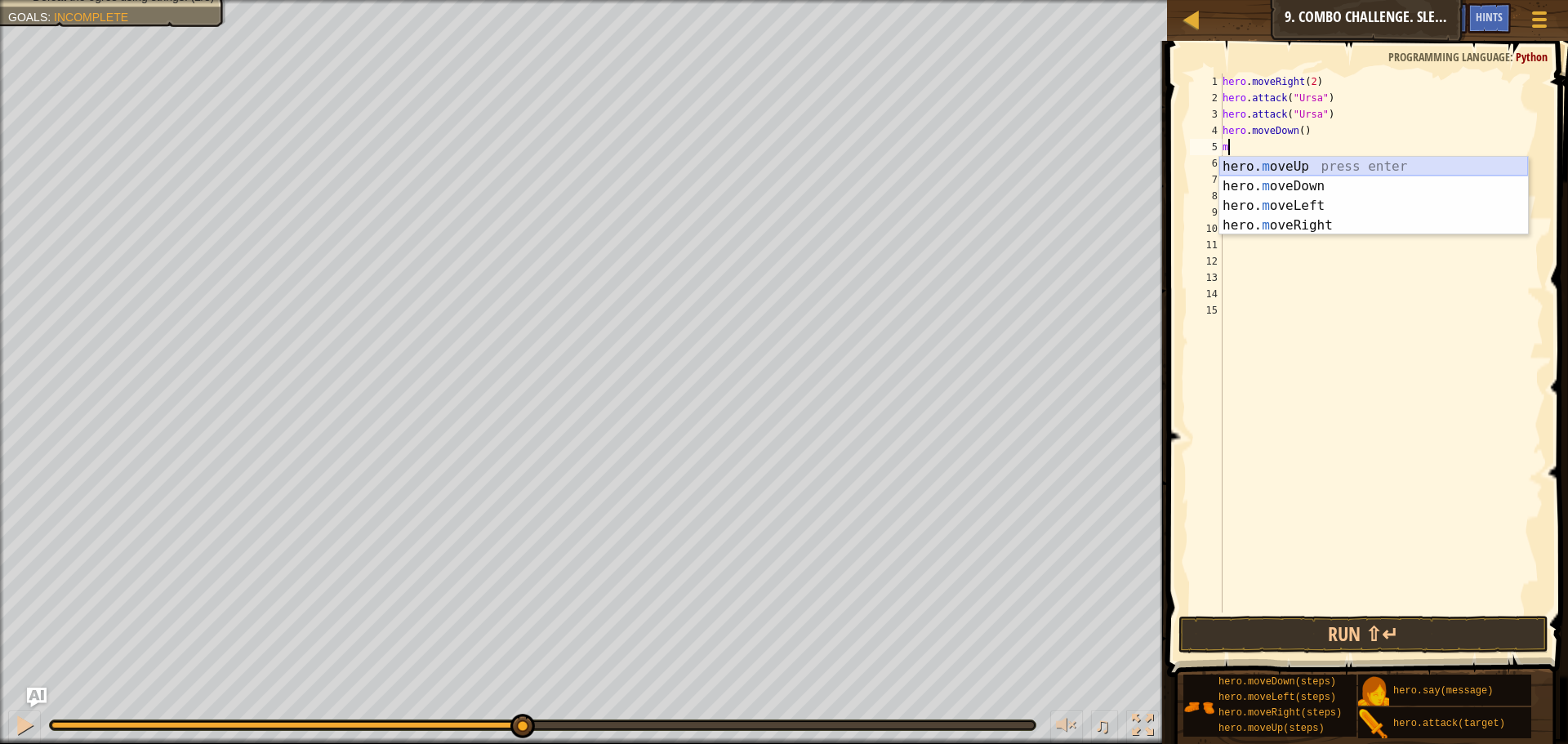
click at [1261, 161] on div "hero. m oveUp press enter hero. m oveDown press enter hero. m oveLeft press ent…" at bounding box center [1374, 215] width 308 height 118
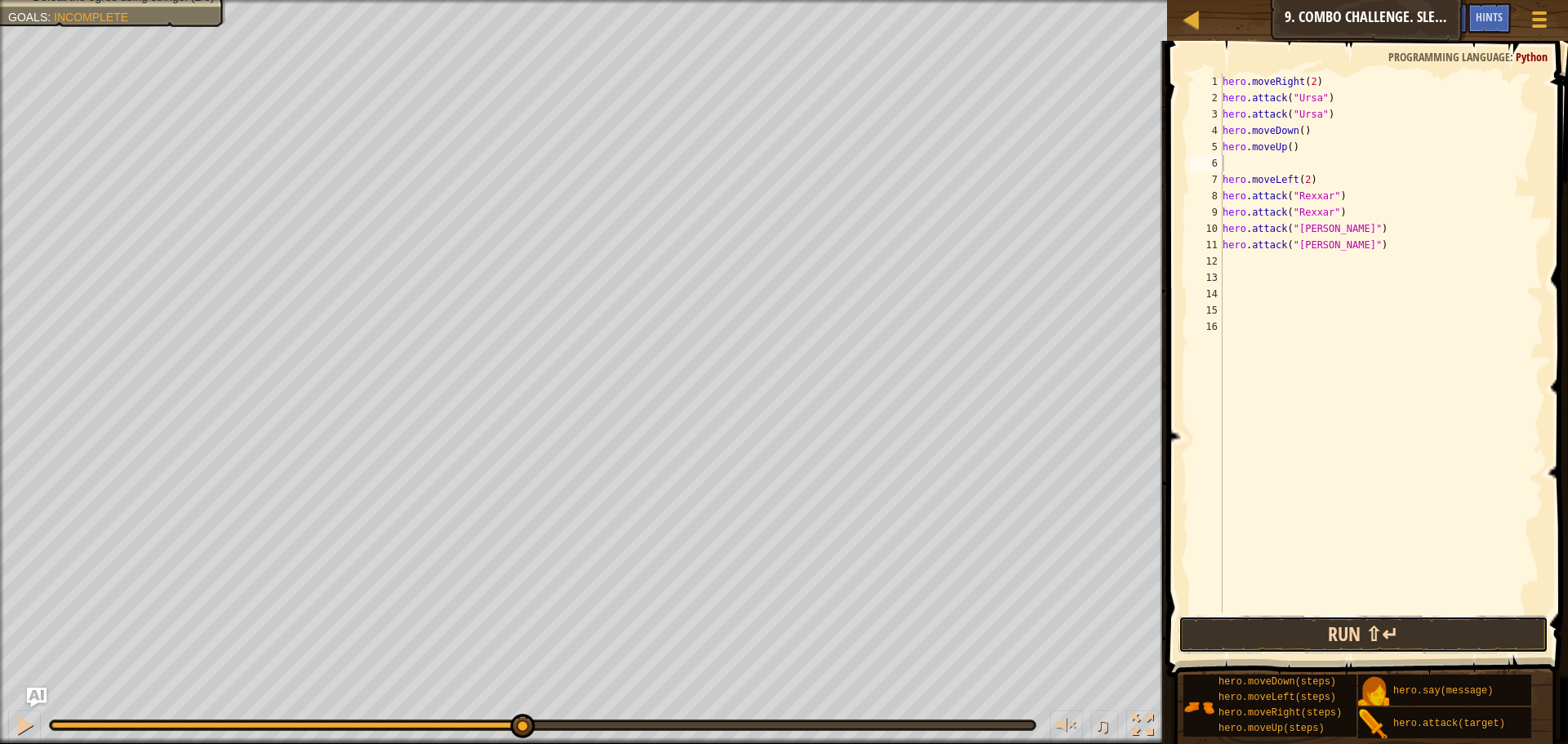
click at [1247, 619] on button "Run ⇧↵" at bounding box center [1364, 634] width 370 height 37
click at [1248, 619] on button "Run ⇧↵" at bounding box center [1364, 634] width 370 height 37
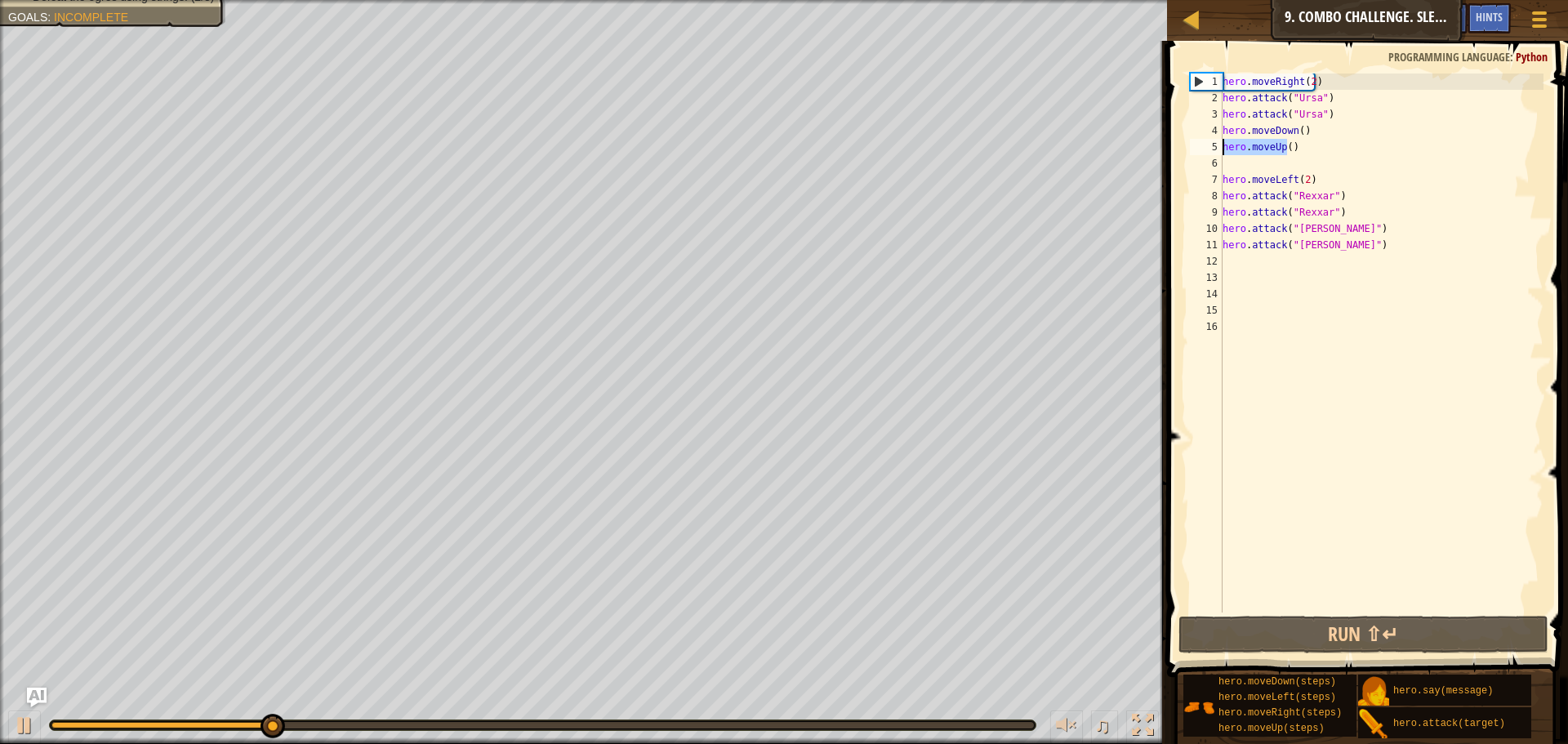
drag, startPoint x: 1287, startPoint y: 146, endPoint x: 1223, endPoint y: 151, distance: 64.2
click at [1223, 151] on div "hero . moveRight ( 2 ) hero . attack ( "Ursa" ) hero . attack ( "Ursa" ) hero .…" at bounding box center [1381, 359] width 325 height 572
type textarea ")"
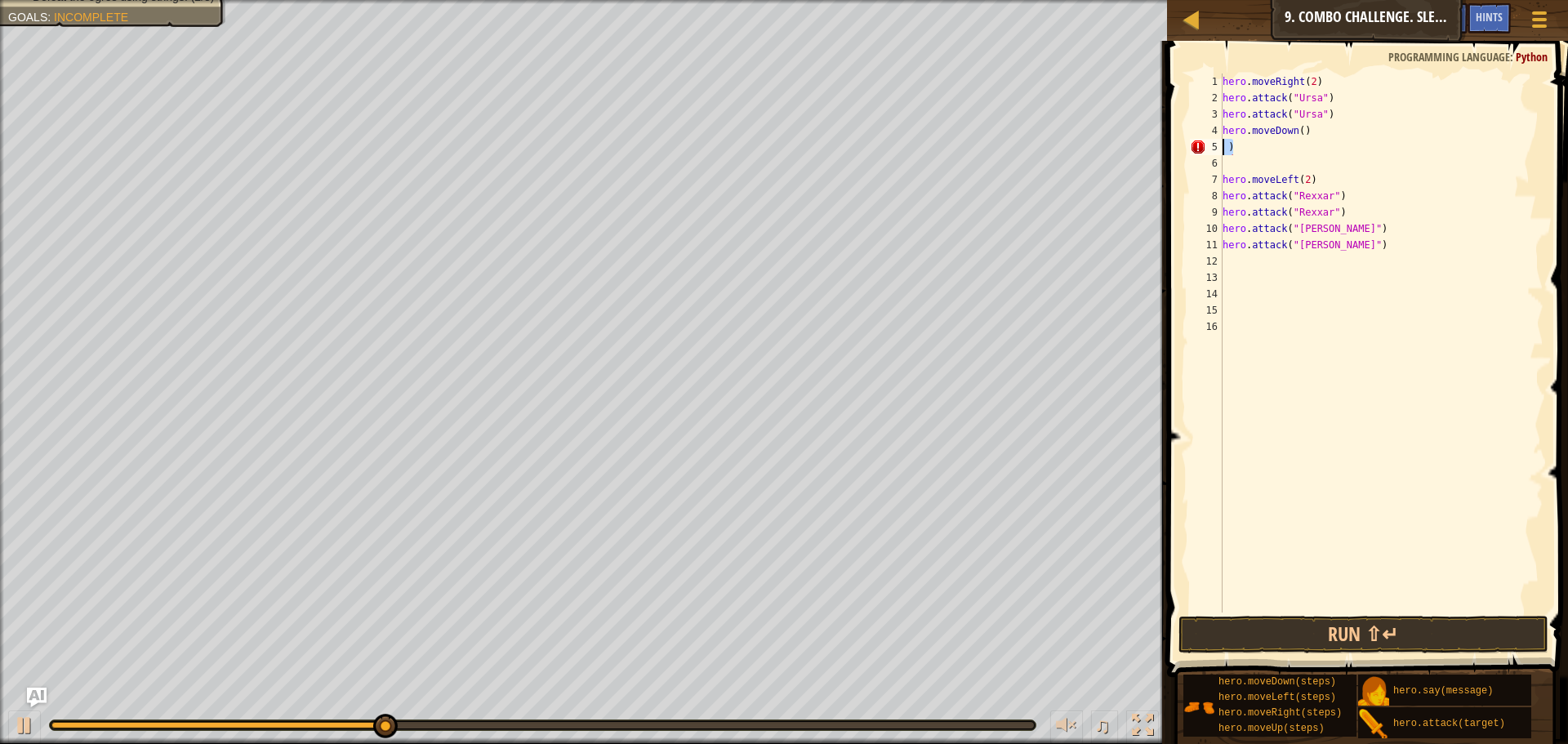
drag, startPoint x: 1241, startPoint y: 148, endPoint x: 1223, endPoint y: 151, distance: 18.2
click at [1223, 151] on div "hero . moveRight ( 2 ) hero . attack ( "Ursa" ) hero . attack ( "Ursa" ) hero .…" at bounding box center [1381, 359] width 325 height 572
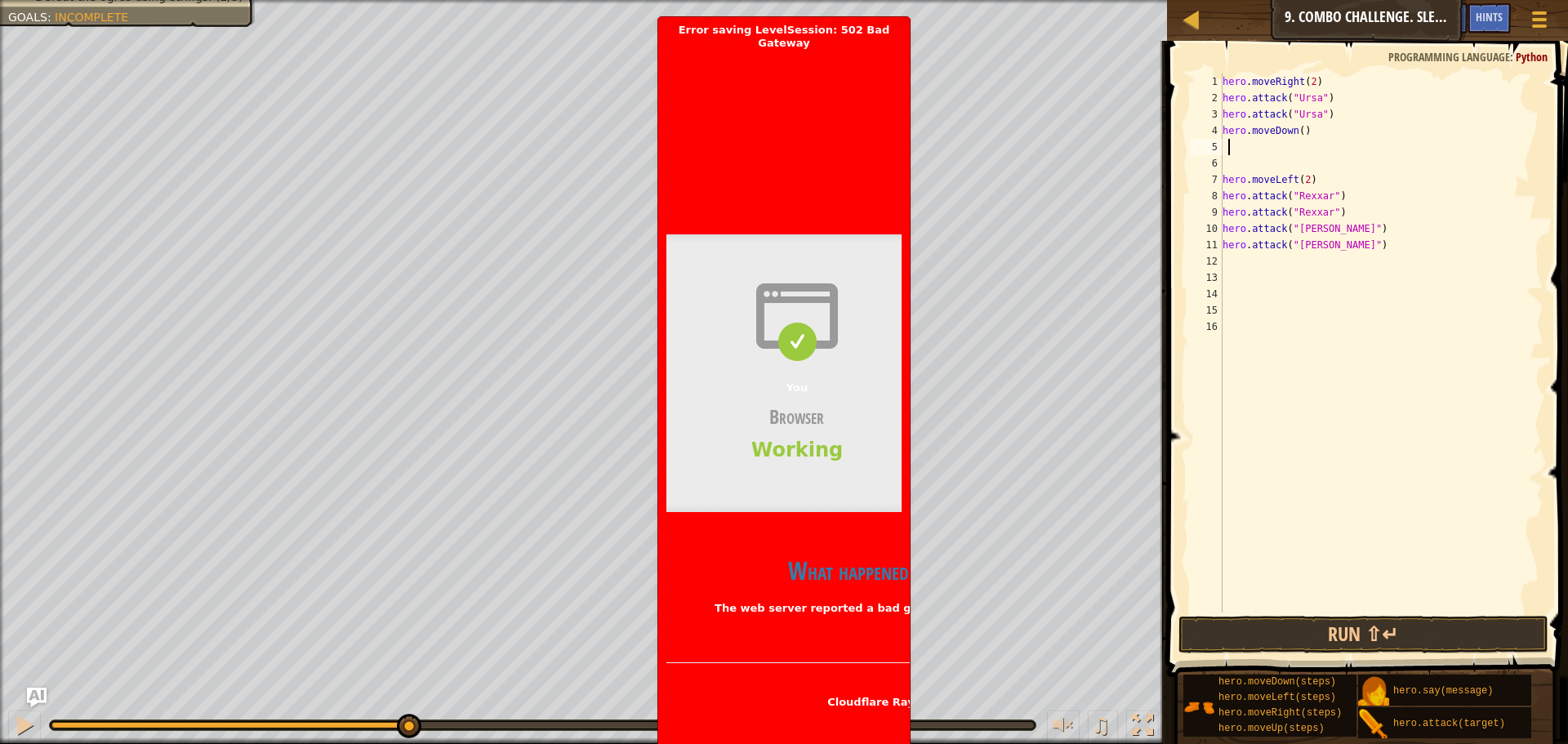
click at [741, 345] on div "You Browser Working" at bounding box center [797, 373] width 261 height 278
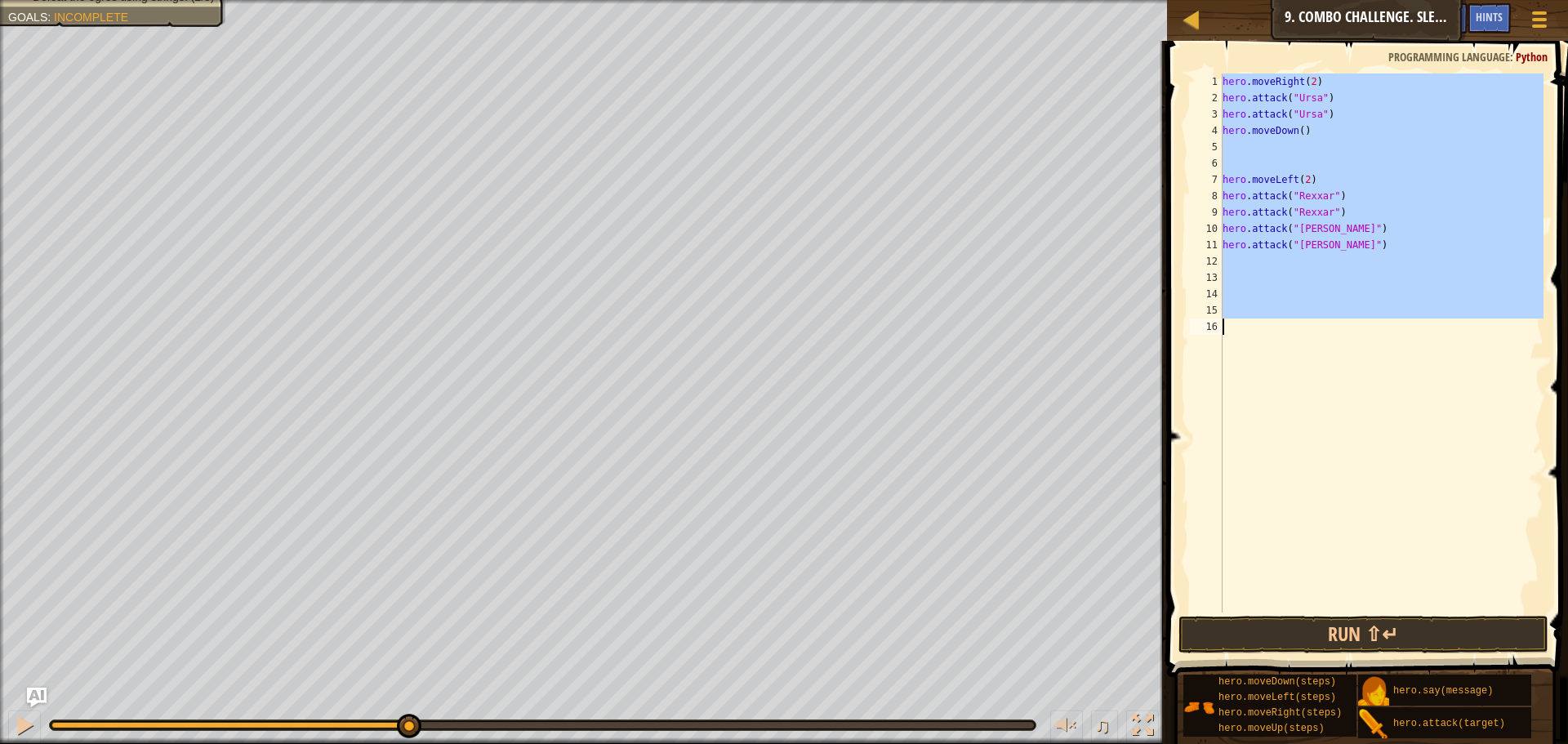
drag, startPoint x: 1216, startPoint y: 78, endPoint x: 1375, endPoint y: 433, distance: 389.0
click at [1375, 433] on div "1 2 3 4 5 6 7 8 9 10 11 12 13 14 15 16 hero . moveRight ( 2 ) hero . attack ( "…" at bounding box center [1365, 343] width 357 height 539
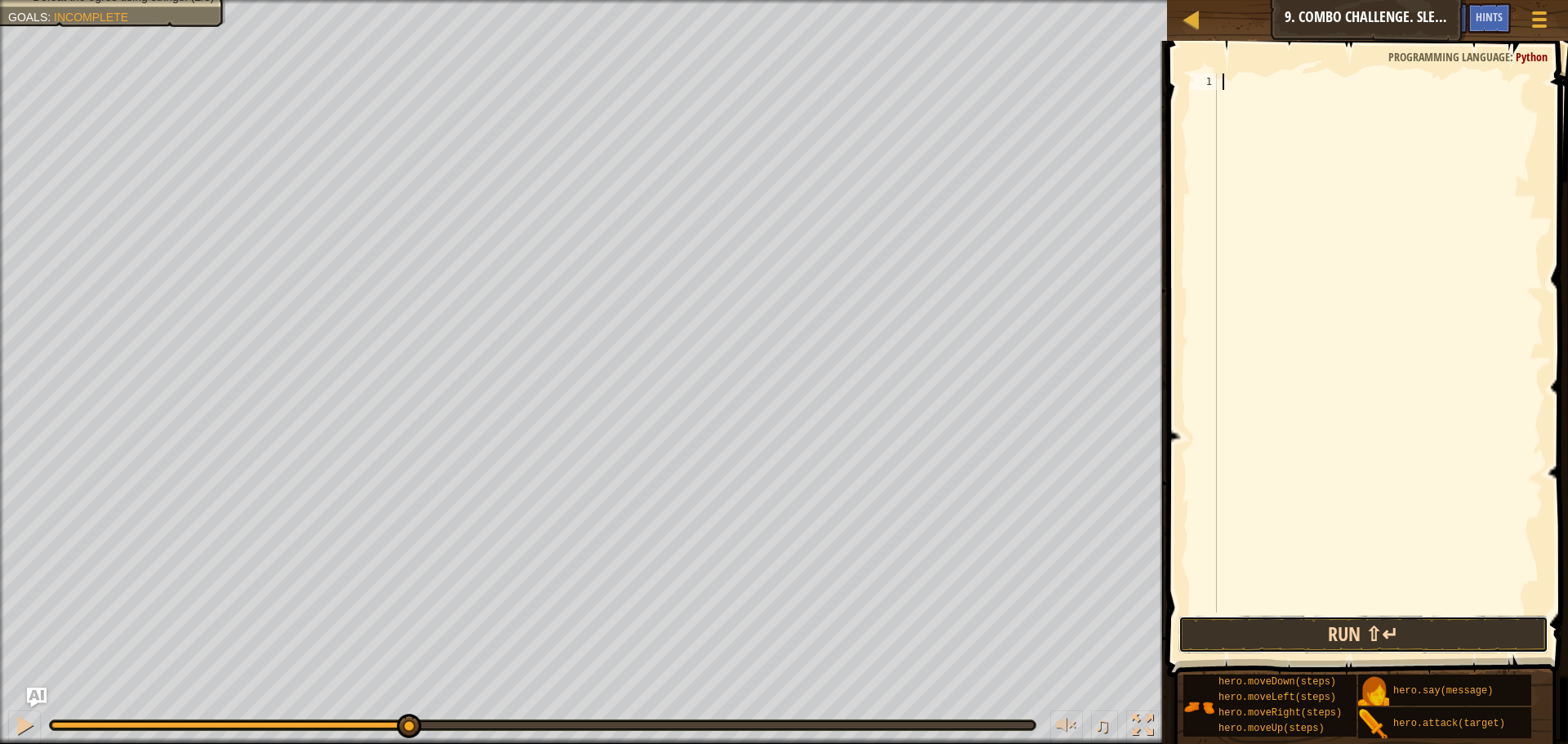
click at [1224, 646] on button "Run ⇧↵" at bounding box center [1364, 634] width 370 height 37
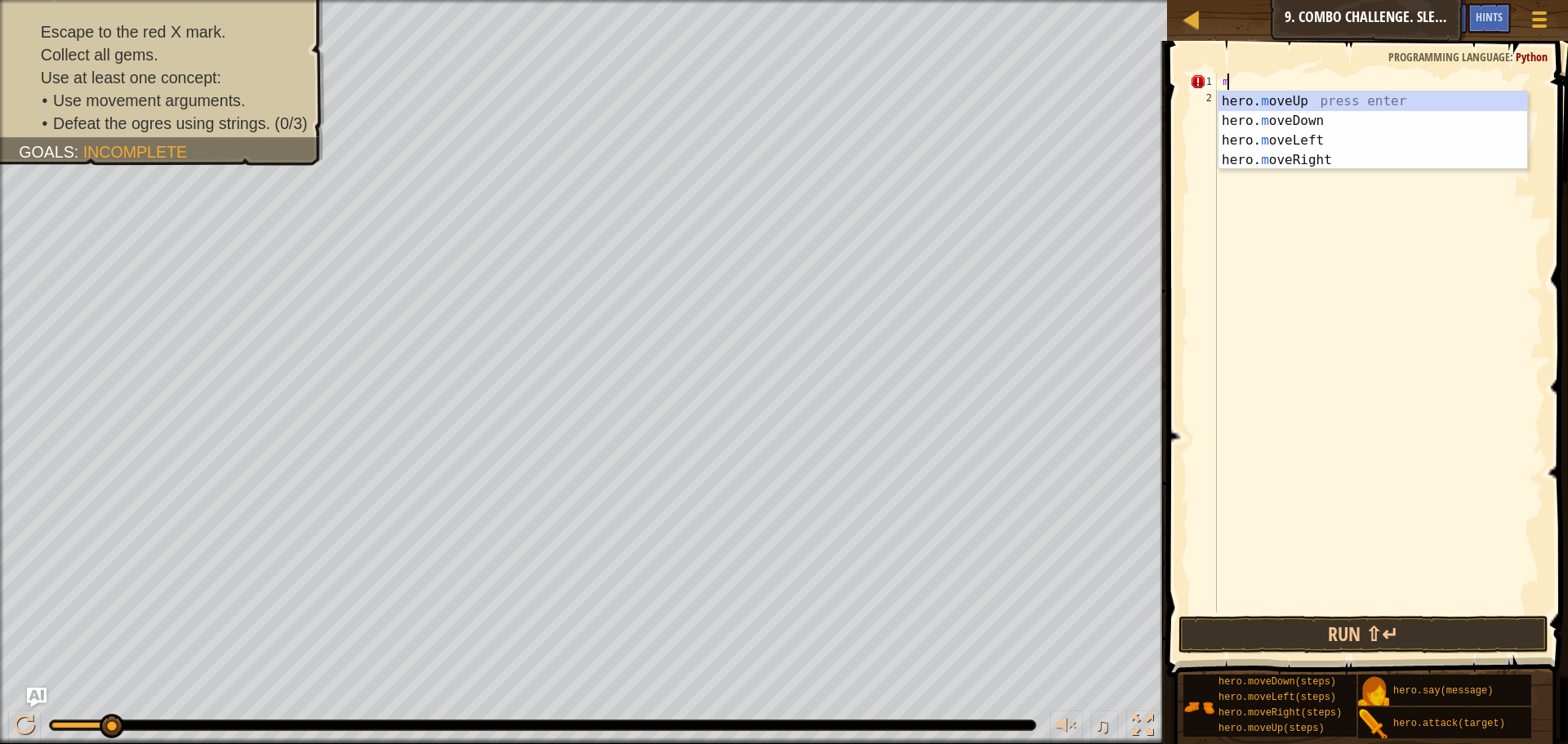
type textarea "mo"
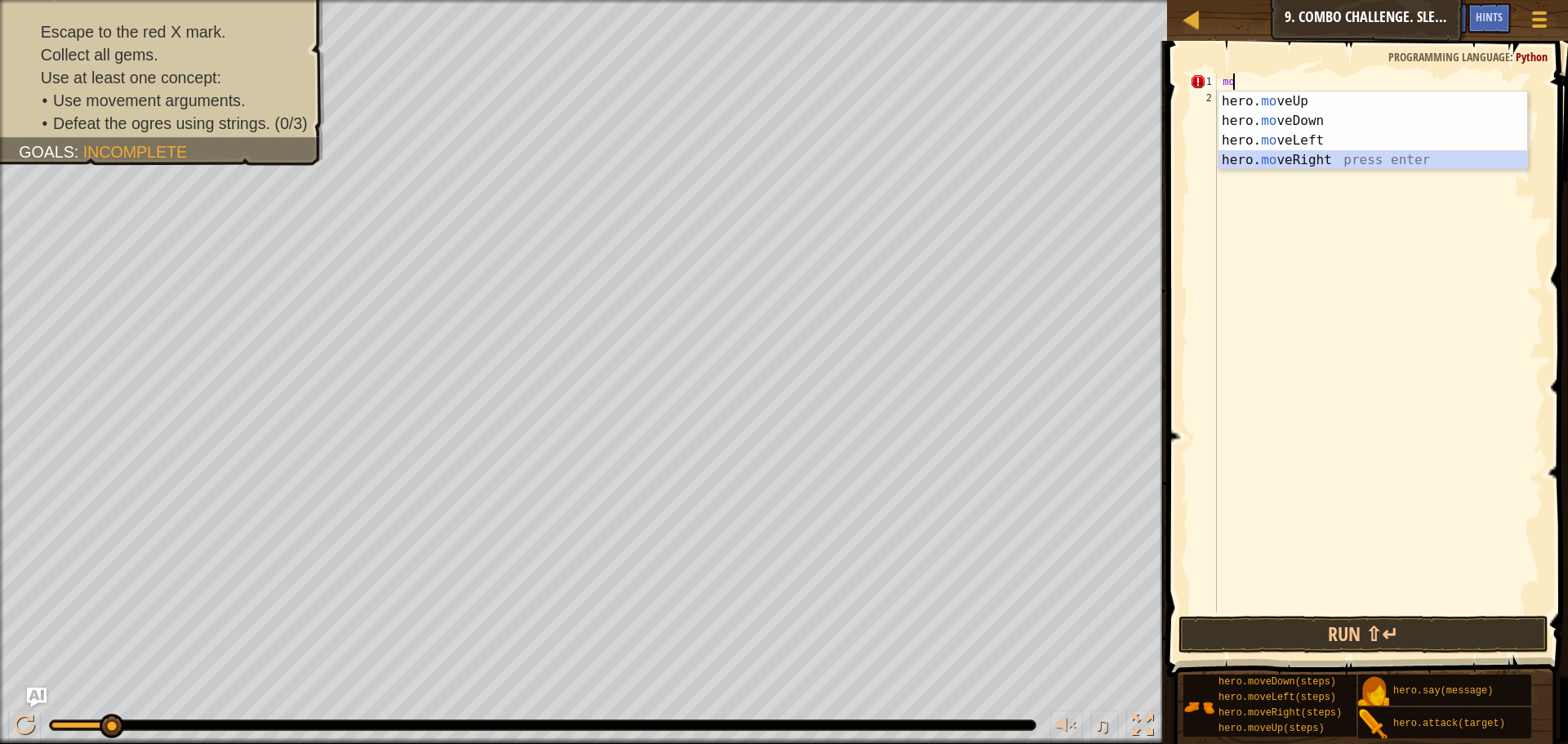
click at [1270, 164] on div "hero. mo veUp press enter hero. mo veDown press enter hero. mo veLeft press ent…" at bounding box center [1373, 150] width 308 height 118
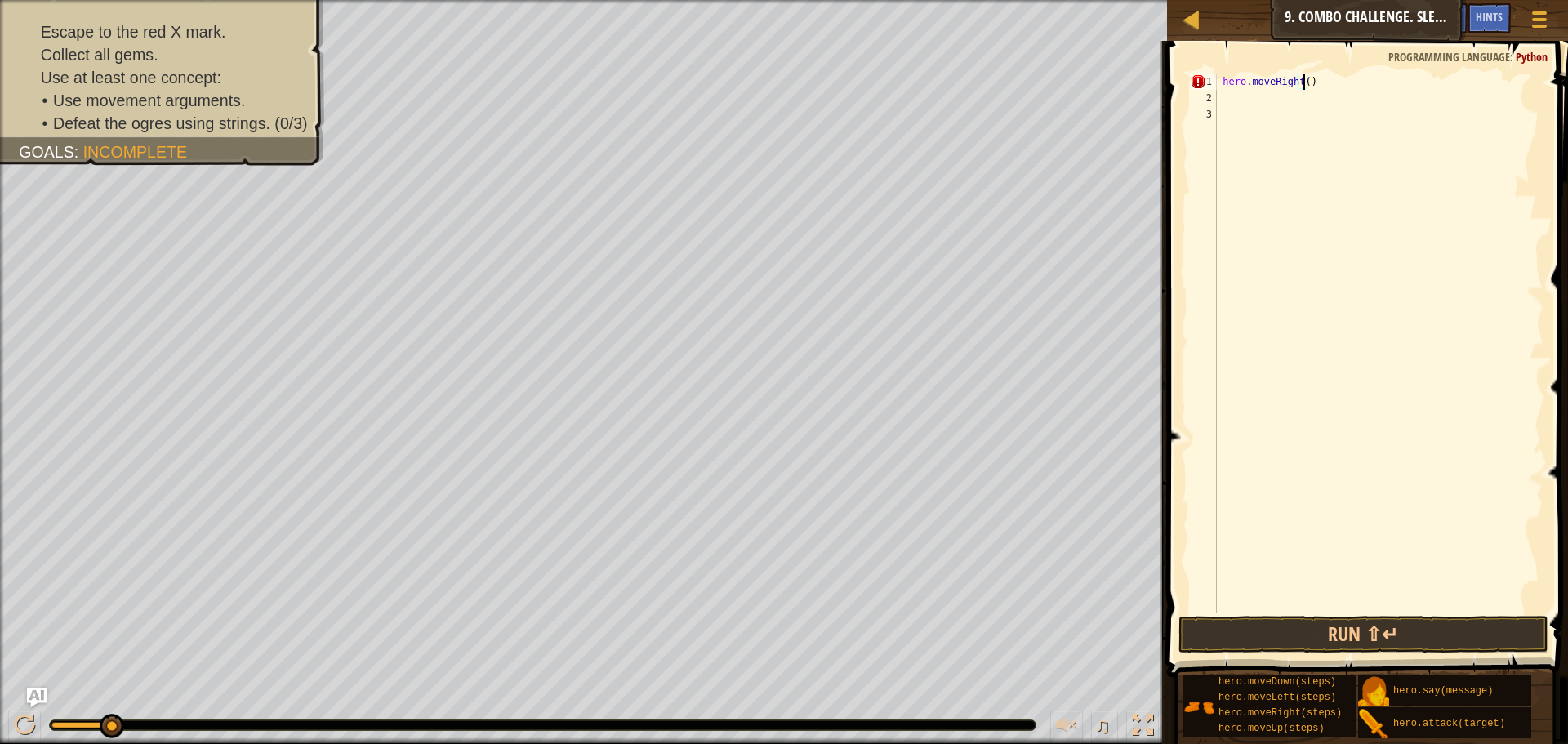
click at [1302, 82] on div "hero . moveRight ( )" at bounding box center [1378, 359] width 330 height 572
click at [1311, 623] on button "Run ⇧↵" at bounding box center [1364, 634] width 370 height 37
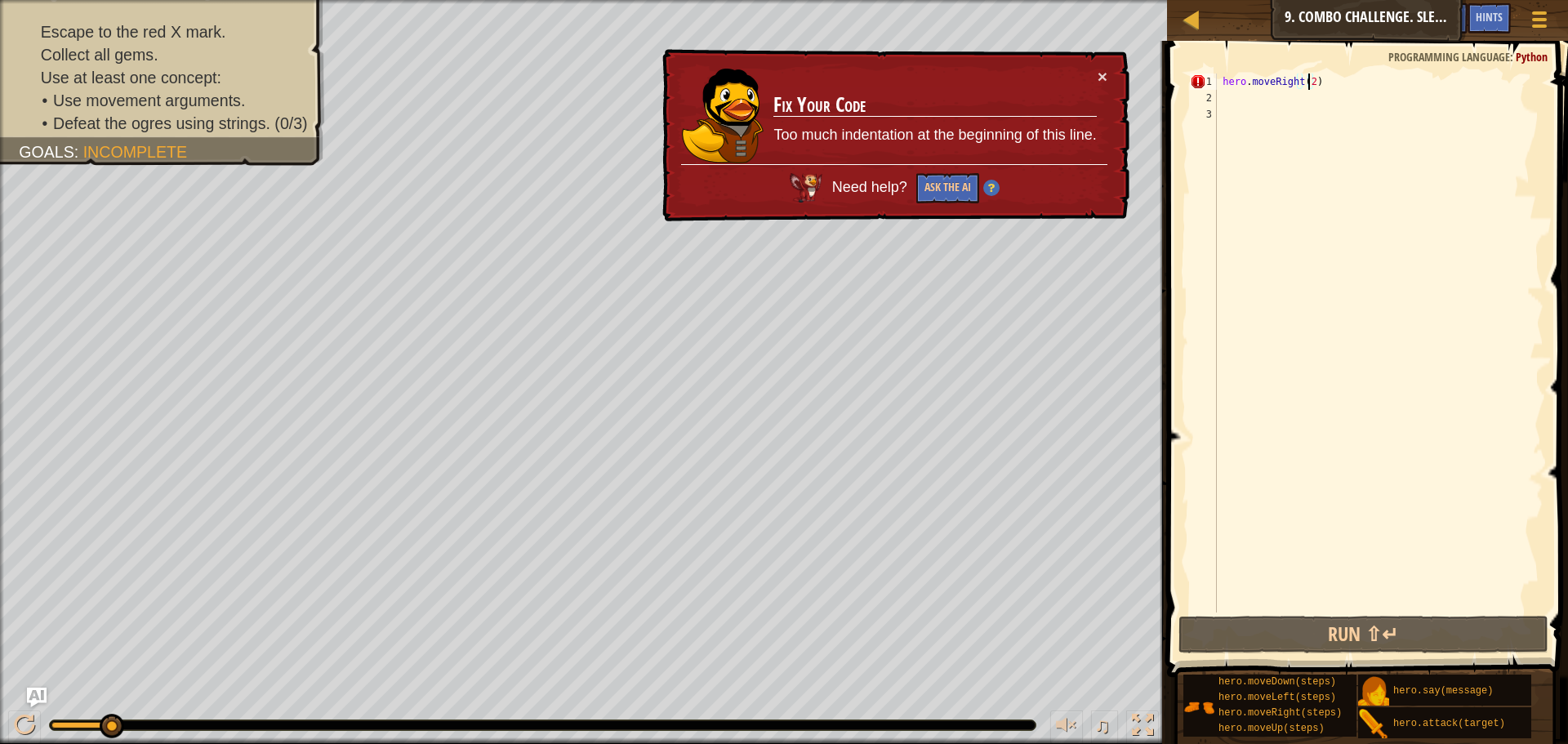
click at [1307, 89] on div "hero . moveRight ( 2 )" at bounding box center [1378, 359] width 330 height 572
click at [1318, 82] on div "hero . moveRight ( 2 )" at bounding box center [1378, 343] width 330 height 539
type textarea "hero.moveRight(2)"
drag, startPoint x: 1318, startPoint y: 82, endPoint x: 1166, endPoint y: 75, distance: 152.2
click at [1166, 75] on div "hero.moveRight(2) 1 2 3 hero . moveRight ( 2 ) הההההההההההההההההההההההההההההההה…" at bounding box center [1366, 391] width 406 height 685
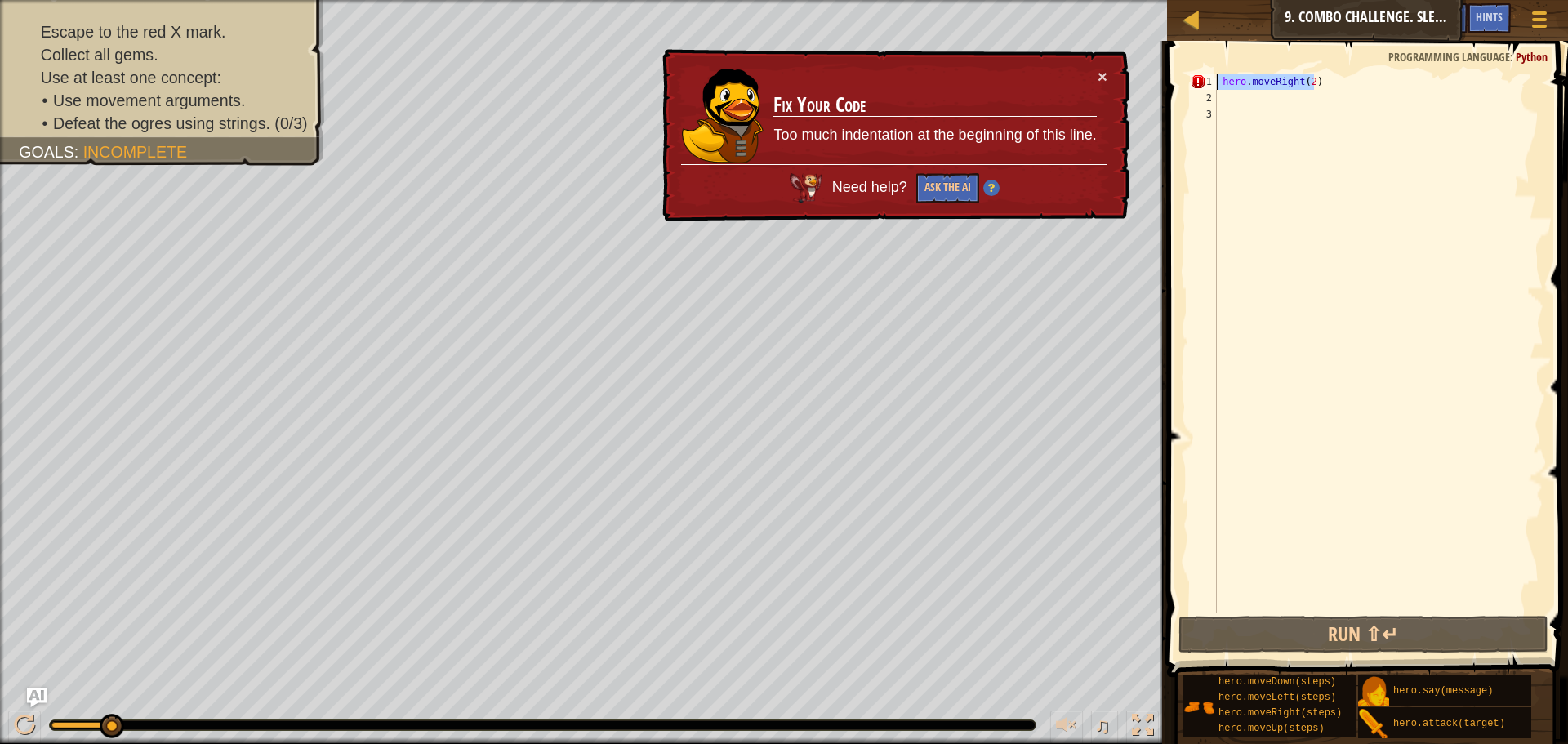
scroll to position [8, 0]
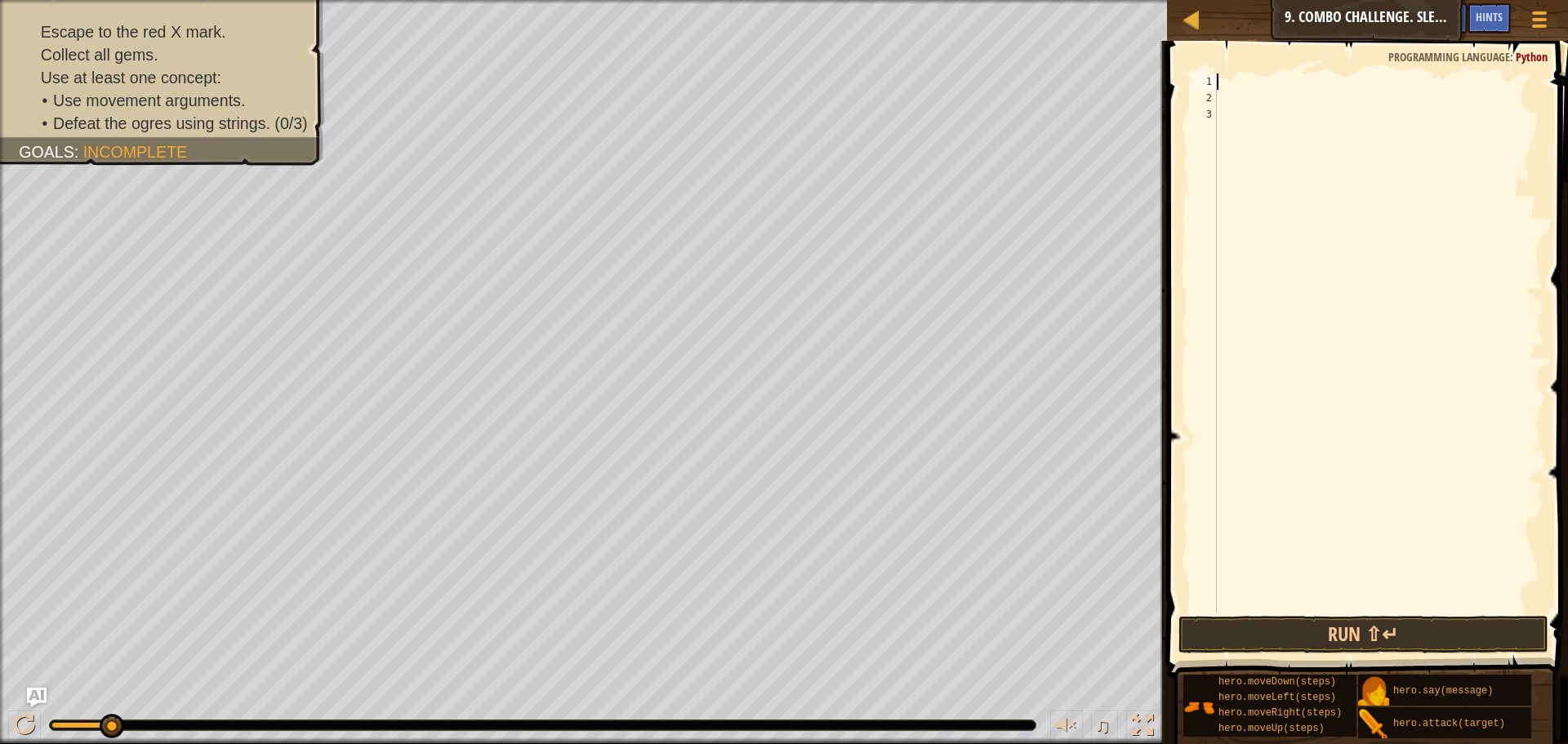
type textarea "m"
click at [1257, 115] on div "hero. a ttack press enter hero.s a y press enter" at bounding box center [1368, 131] width 308 height 79
type textarea "hero.say("message")"
click at [1338, 420] on div "hero . say ( "message" )" at bounding box center [1378, 359] width 330 height 572
click at [1229, 103] on div "hero . say ( "message" )" at bounding box center [1378, 359] width 330 height 572
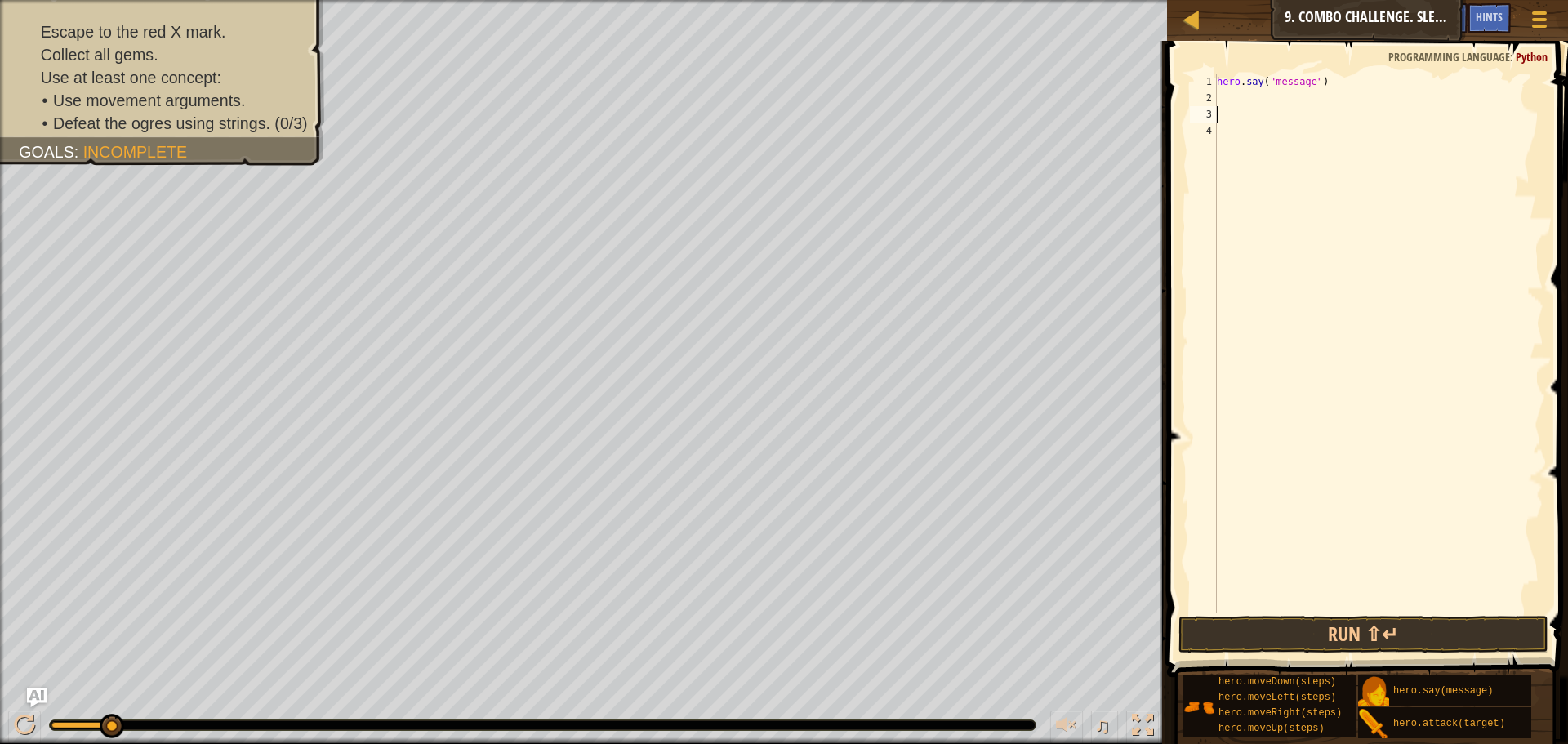
type textarea "m"
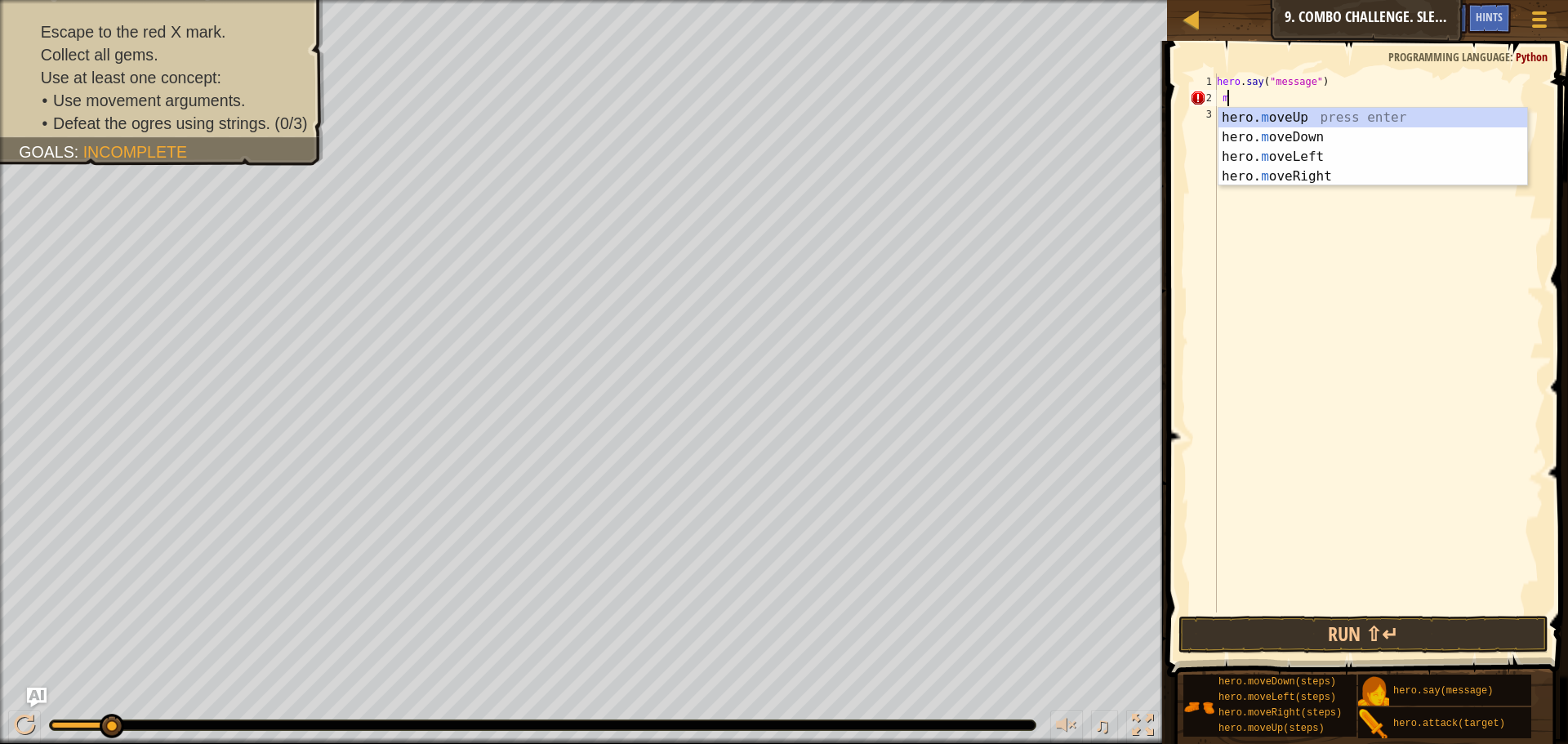
click at [1256, 102] on div "hero . say ( "message" ) m" at bounding box center [1378, 359] width 330 height 572
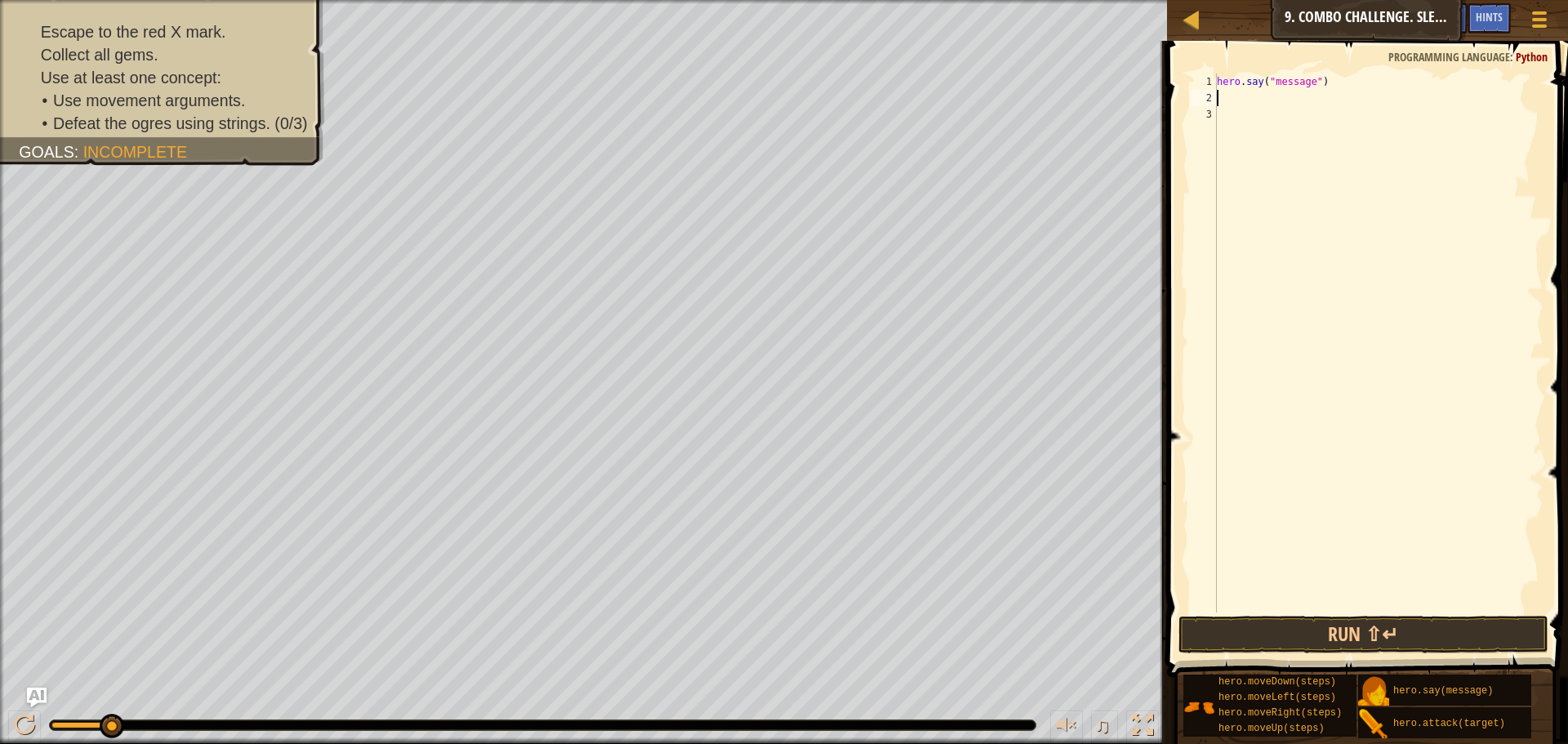
type textarea "m"
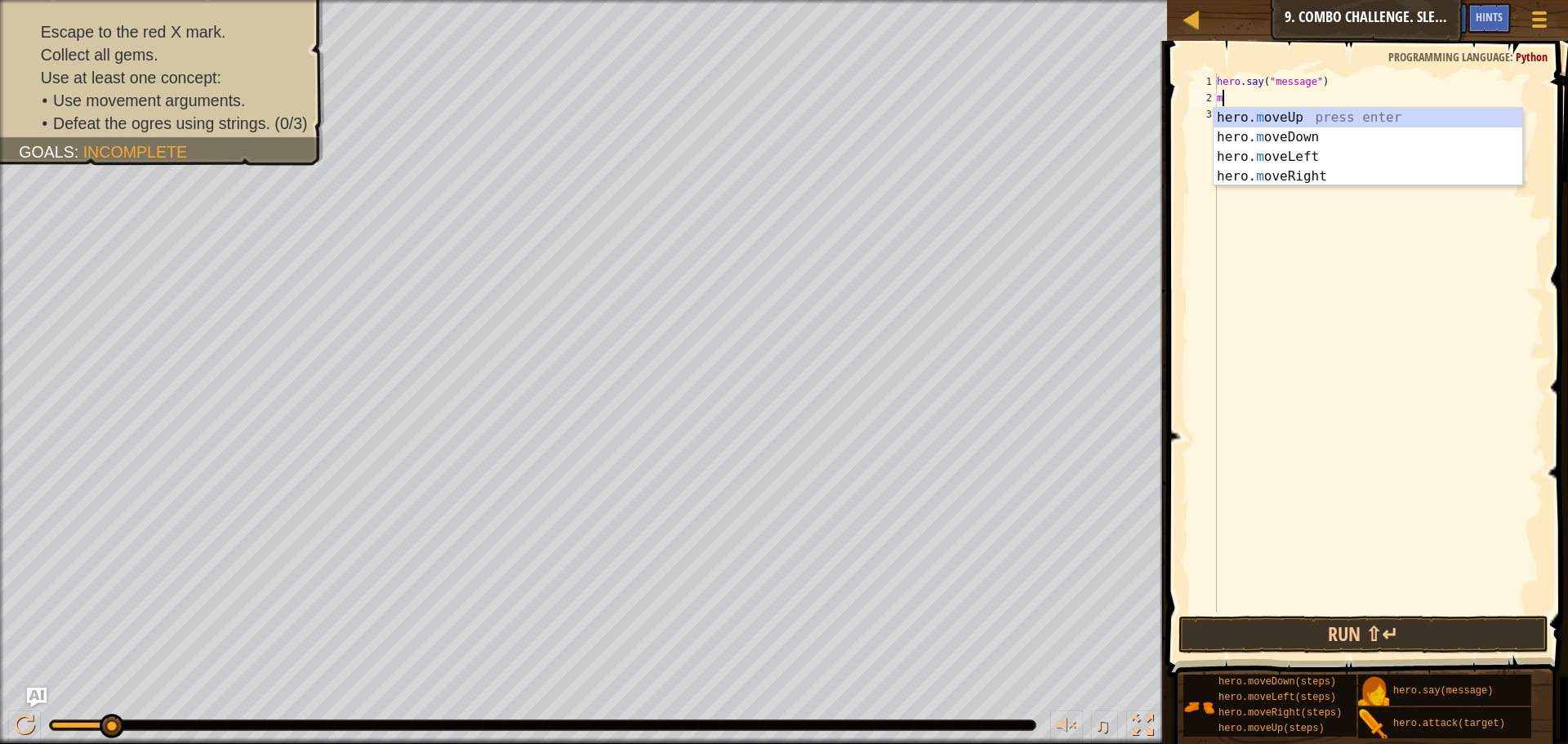
click at [1257, 94] on div "hero . say ( "message" ) m" at bounding box center [1378, 359] width 330 height 572
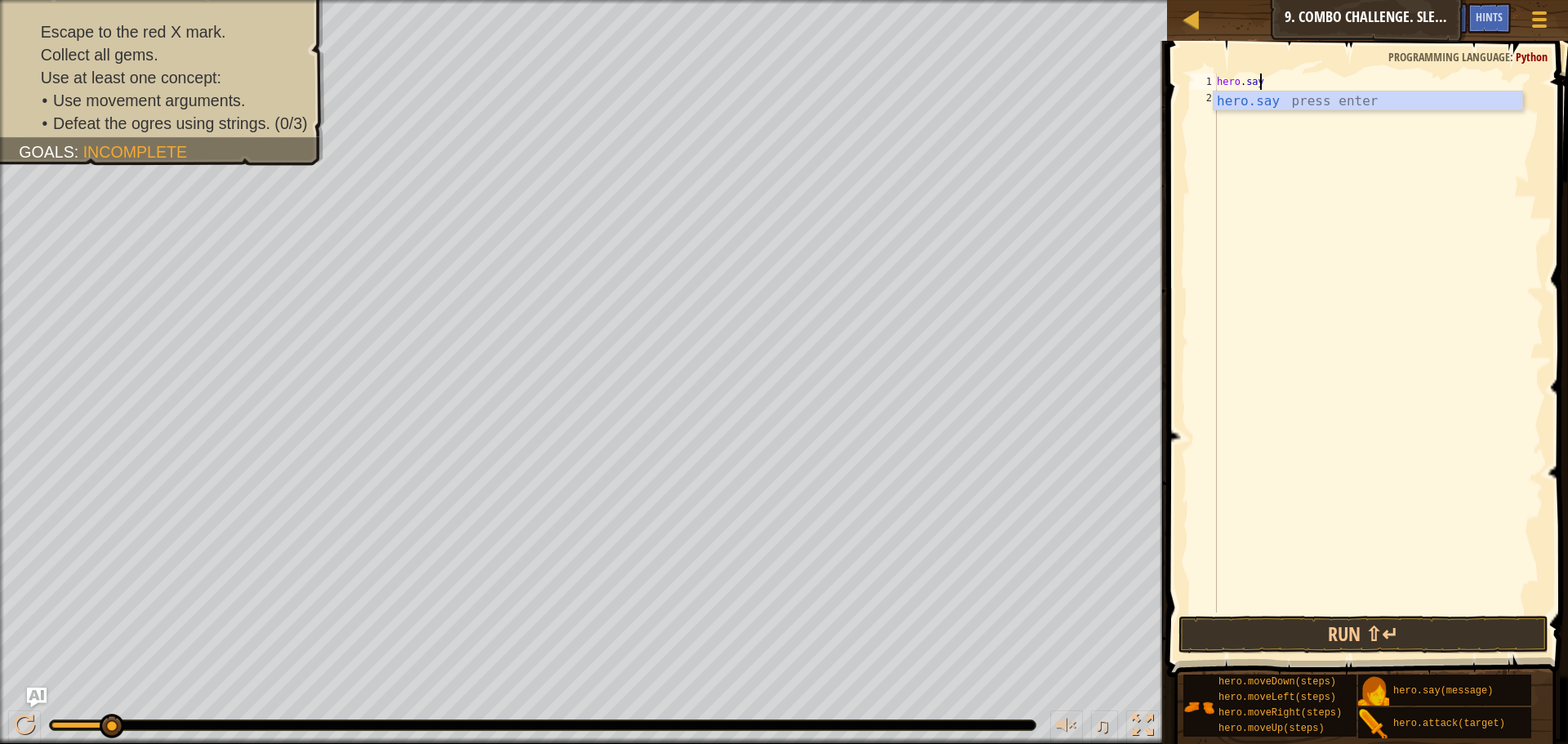
type textarea "h"
type textarea "m"
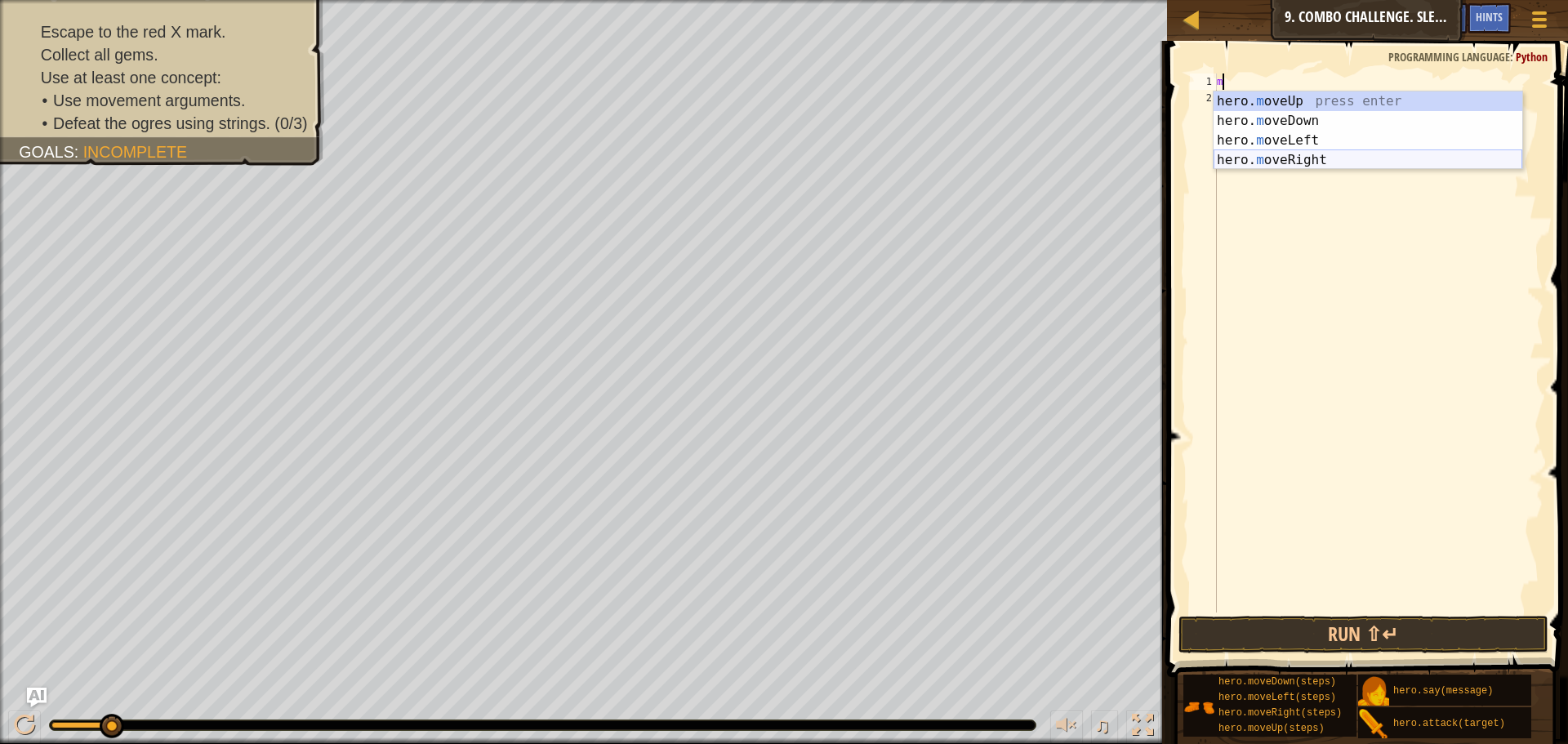
click at [1254, 153] on div "hero. m oveUp press enter hero. m oveDown press enter hero. m oveLeft press ent…" at bounding box center [1368, 150] width 308 height 118
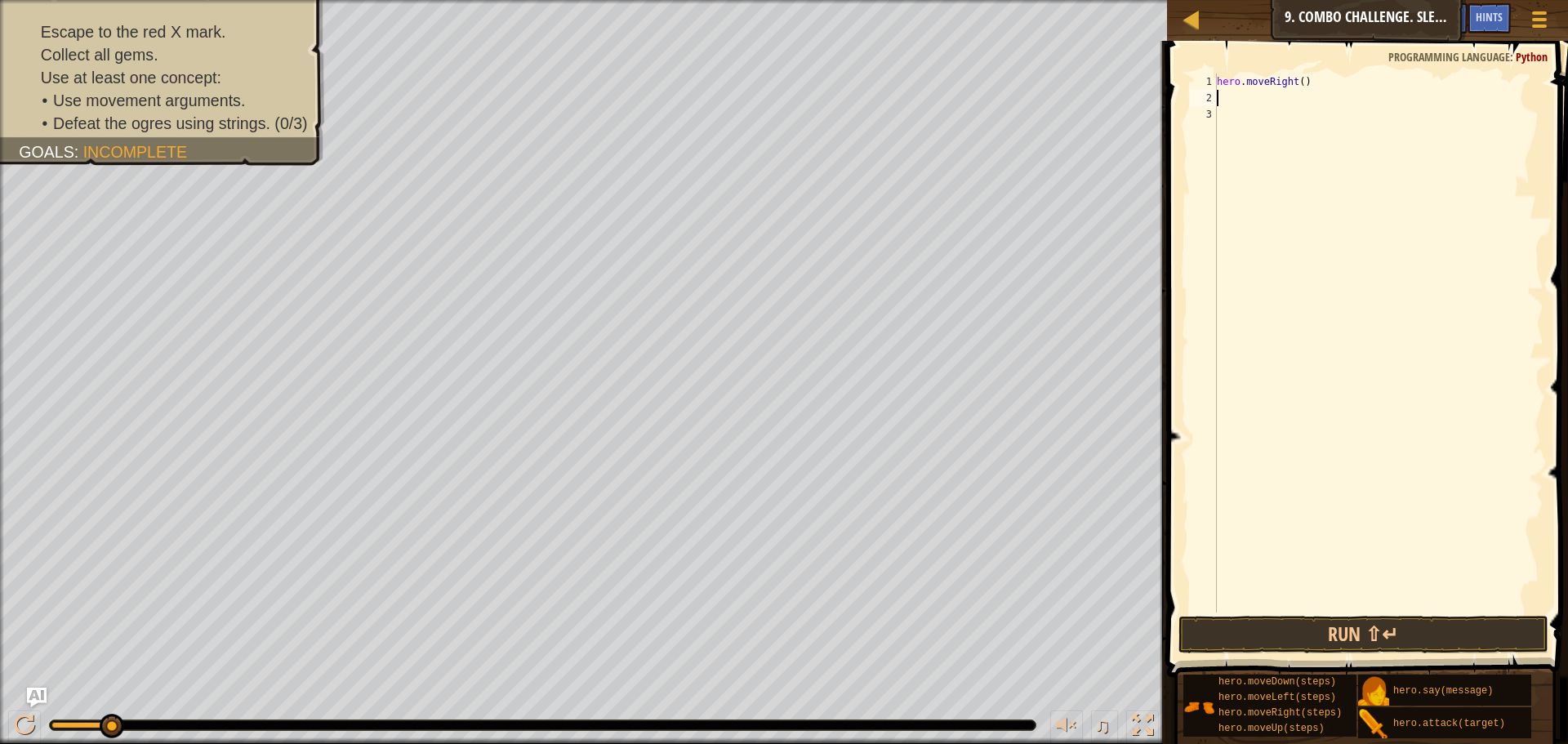
click at [1296, 82] on div "hero . moveRight ( )" at bounding box center [1378, 359] width 330 height 572
type textarea "hero.moveRight(2)"
click at [1344, 581] on div "hero . moveRight ( 2 )" at bounding box center [1378, 359] width 330 height 572
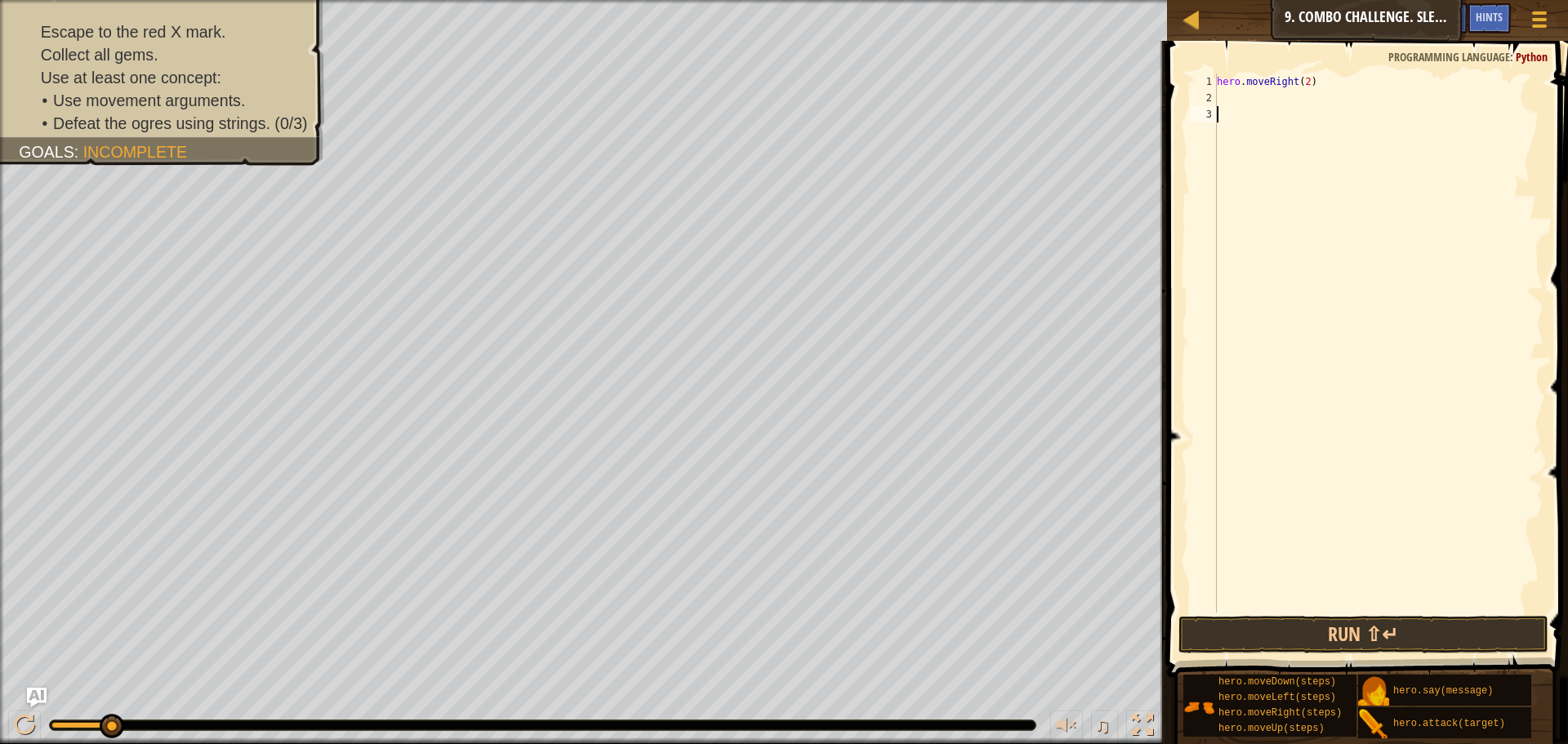
click at [1325, 585] on div "hero . moveRight ( 2 )" at bounding box center [1378, 359] width 330 height 572
click at [1334, 651] on button "Run ⇧↵" at bounding box center [1364, 634] width 370 height 37
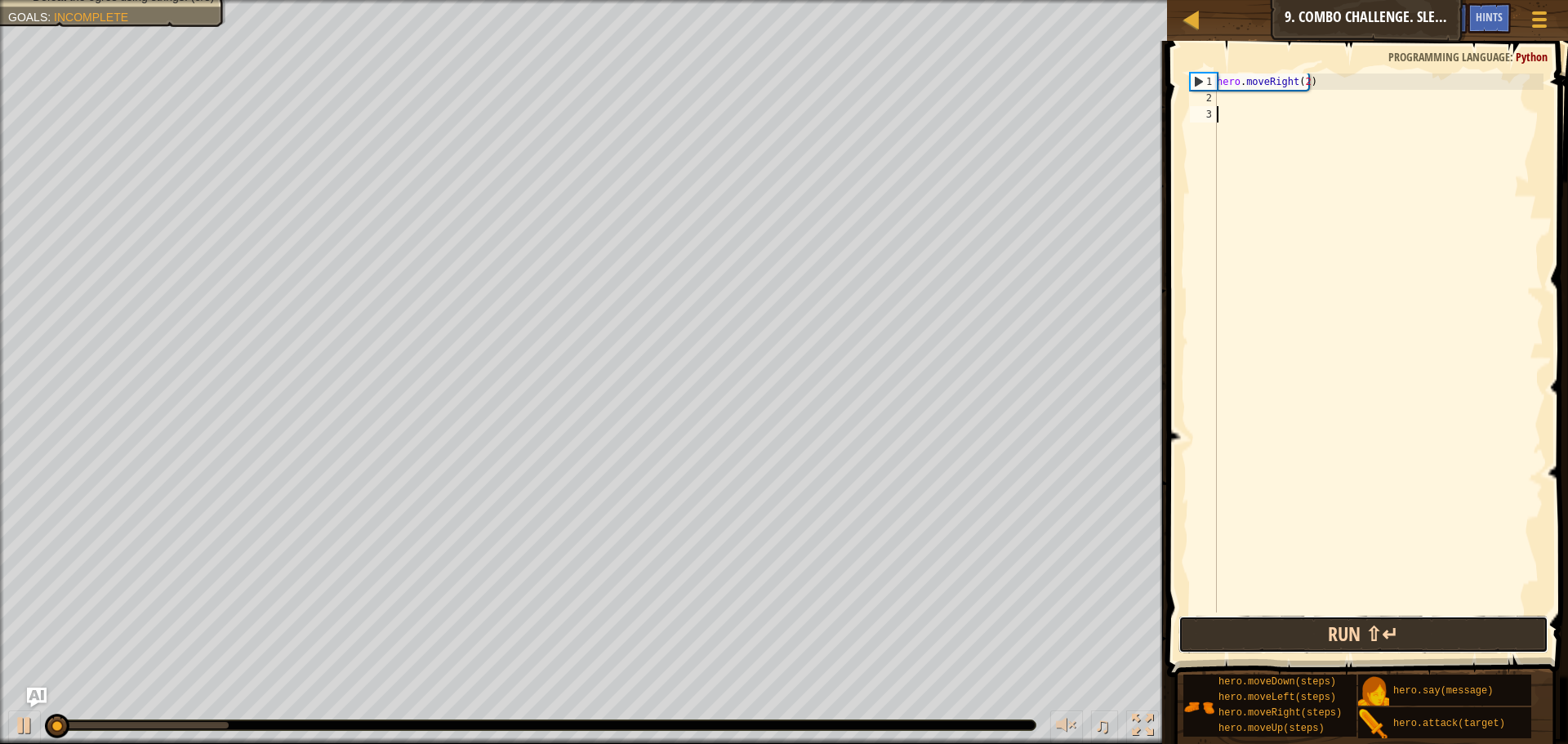
click at [1334, 646] on button "Run ⇧↵" at bounding box center [1364, 634] width 370 height 37
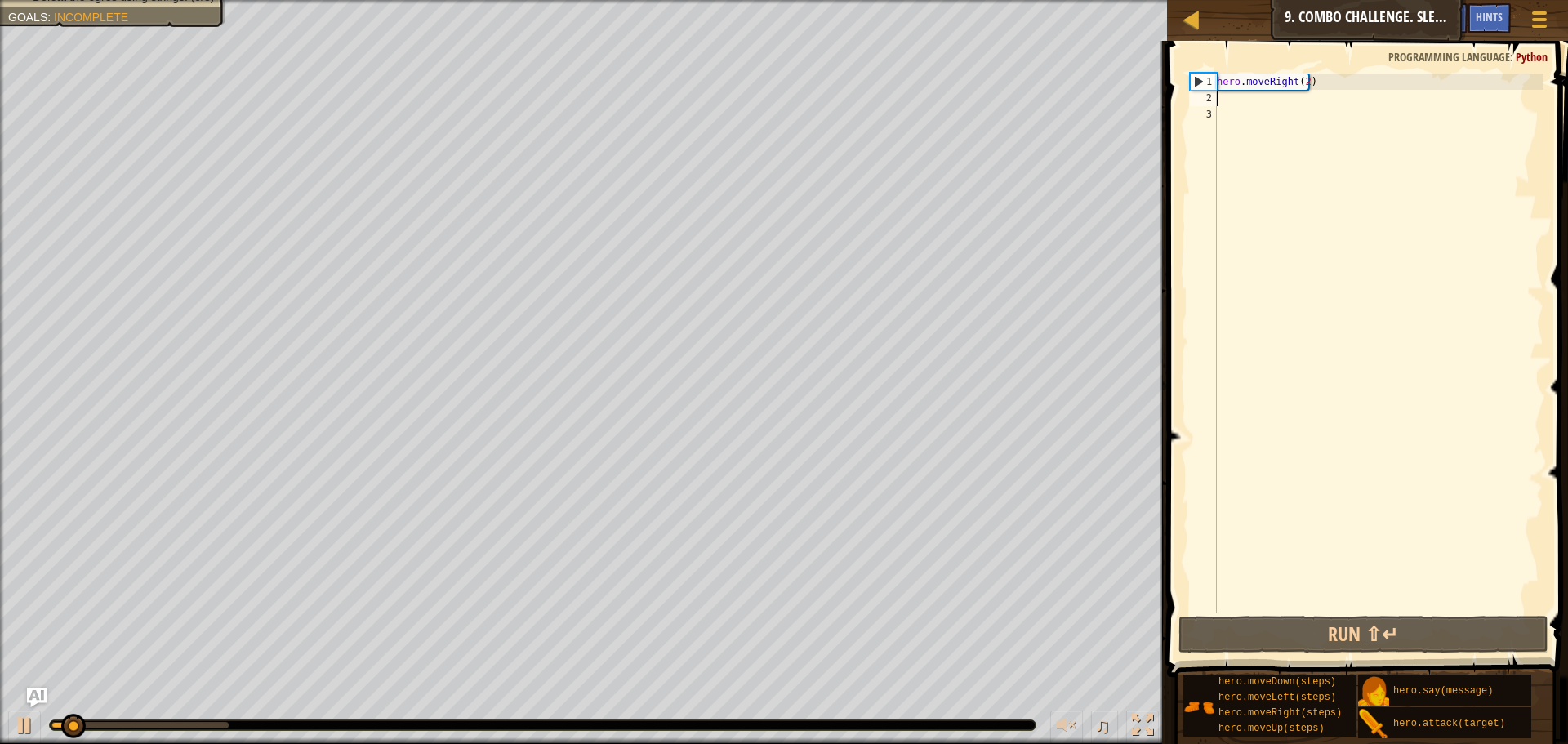
click at [1246, 102] on div "hero . moveRight ( 2 )" at bounding box center [1378, 359] width 330 height 572
click at [1198, 77] on div "1" at bounding box center [1203, 81] width 26 height 16
type textarea "hero.moveRight(2)"
click at [1237, 99] on div "hero . moveRight ( 2 )" at bounding box center [1378, 359] width 330 height 572
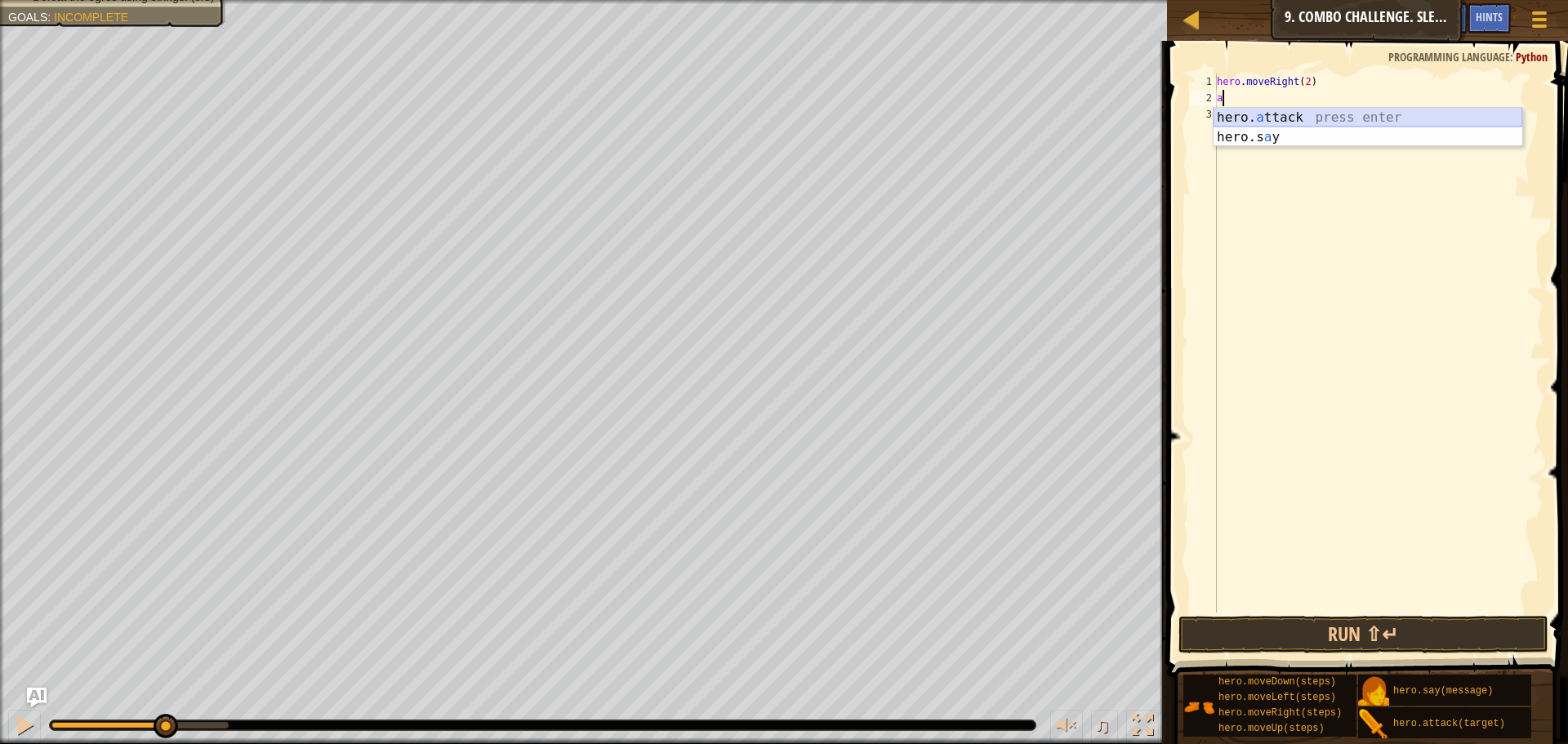
click at [1244, 116] on div "hero. a ttack press enter hero.s a y press enter" at bounding box center [1368, 147] width 308 height 79
type textarea "hero.attack("Ursa")"
click at [1221, 110] on div "hero . moveRight ( 2 ) hero . attack ( "Ursa" )" at bounding box center [1378, 359] width 330 height 572
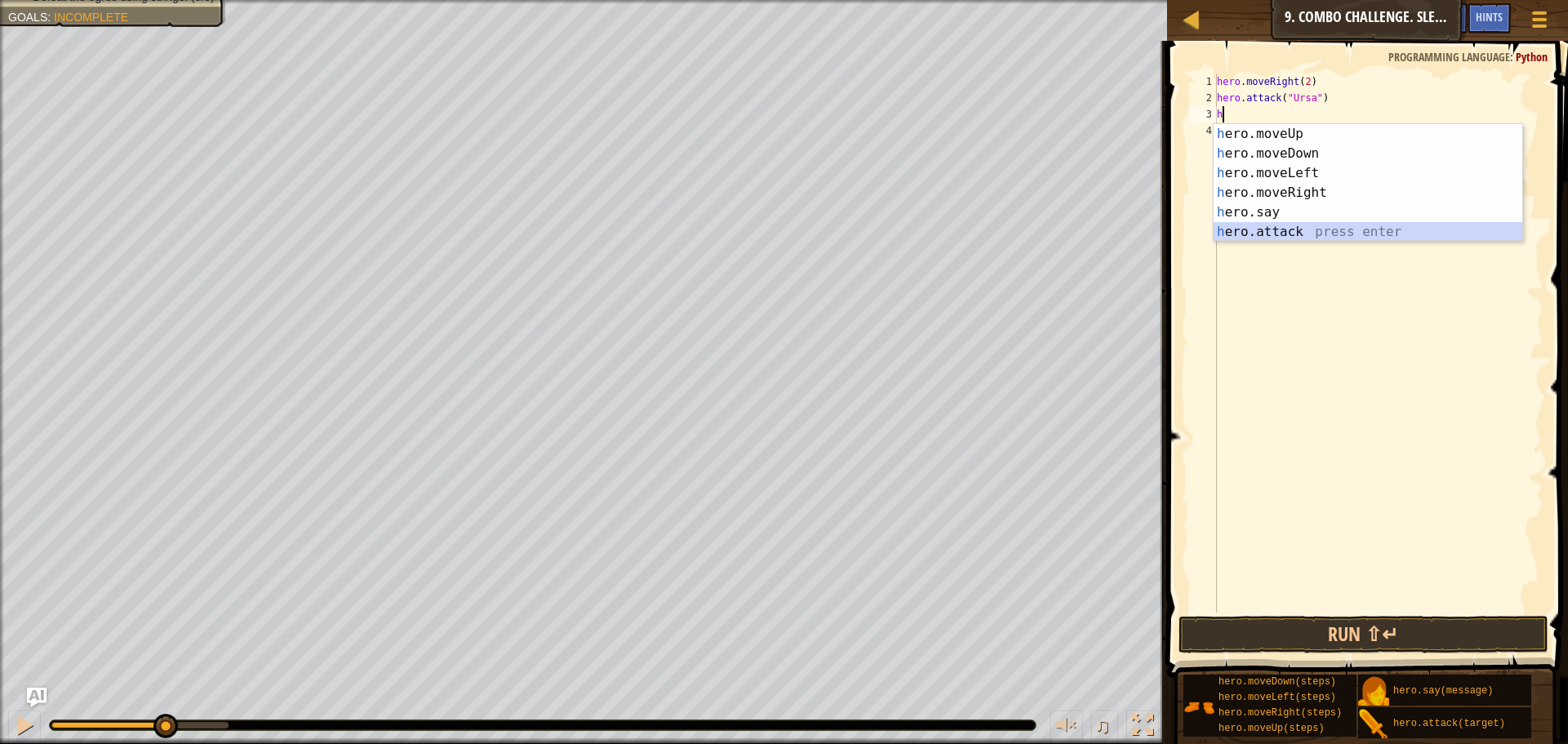
click at [1273, 228] on div "h ero.moveUp press enter h ero.moveDown press enter h ero.moveLeft press enter …" at bounding box center [1368, 203] width 308 height 157
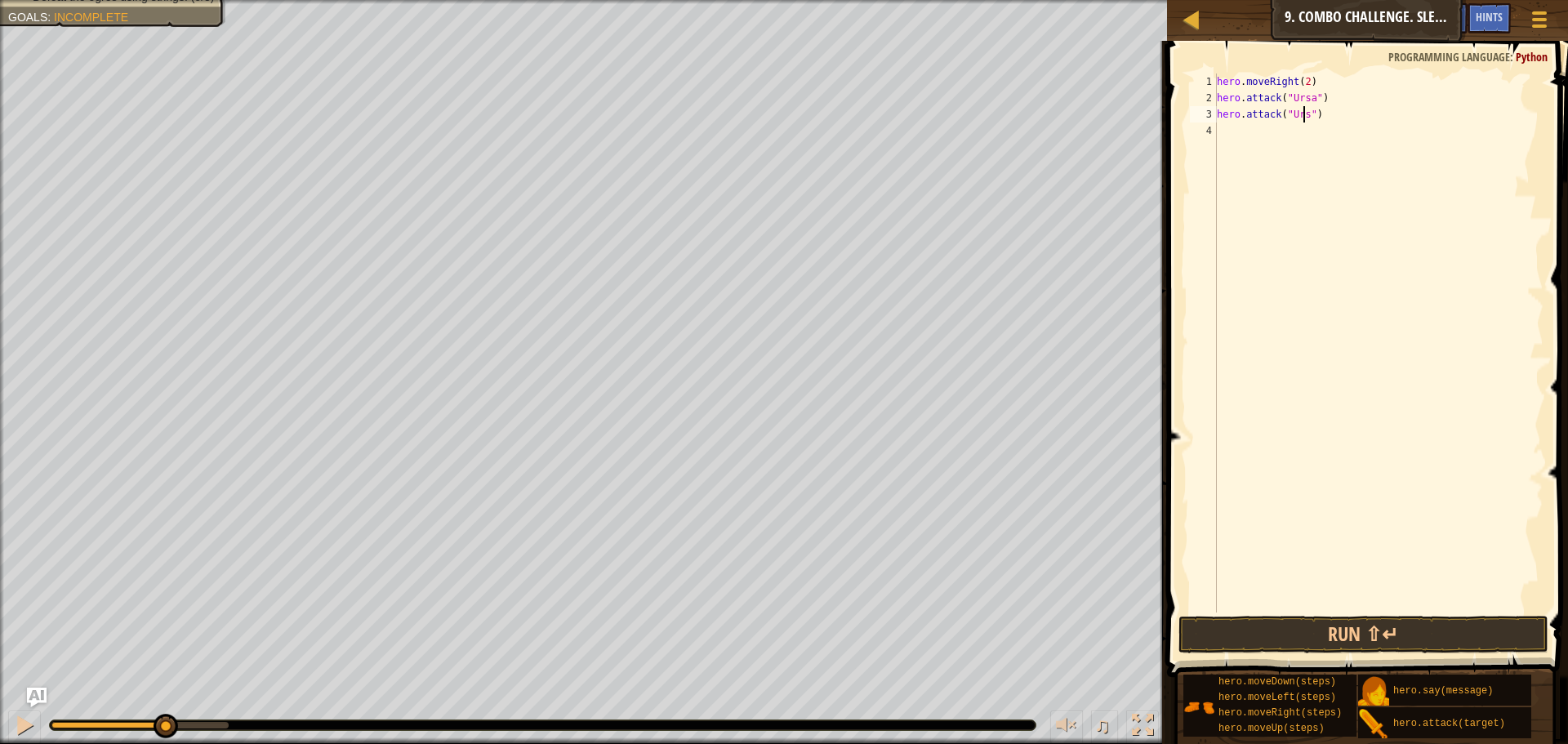
scroll to position [8, 8]
type textarea "hero.attack("Ursa")"
click at [1223, 130] on div "hero . moveRight ( 2 ) hero . attack ( "Ursa" ) hero . attack ( "Ursa" )" at bounding box center [1378, 359] width 330 height 572
type textarea "m"
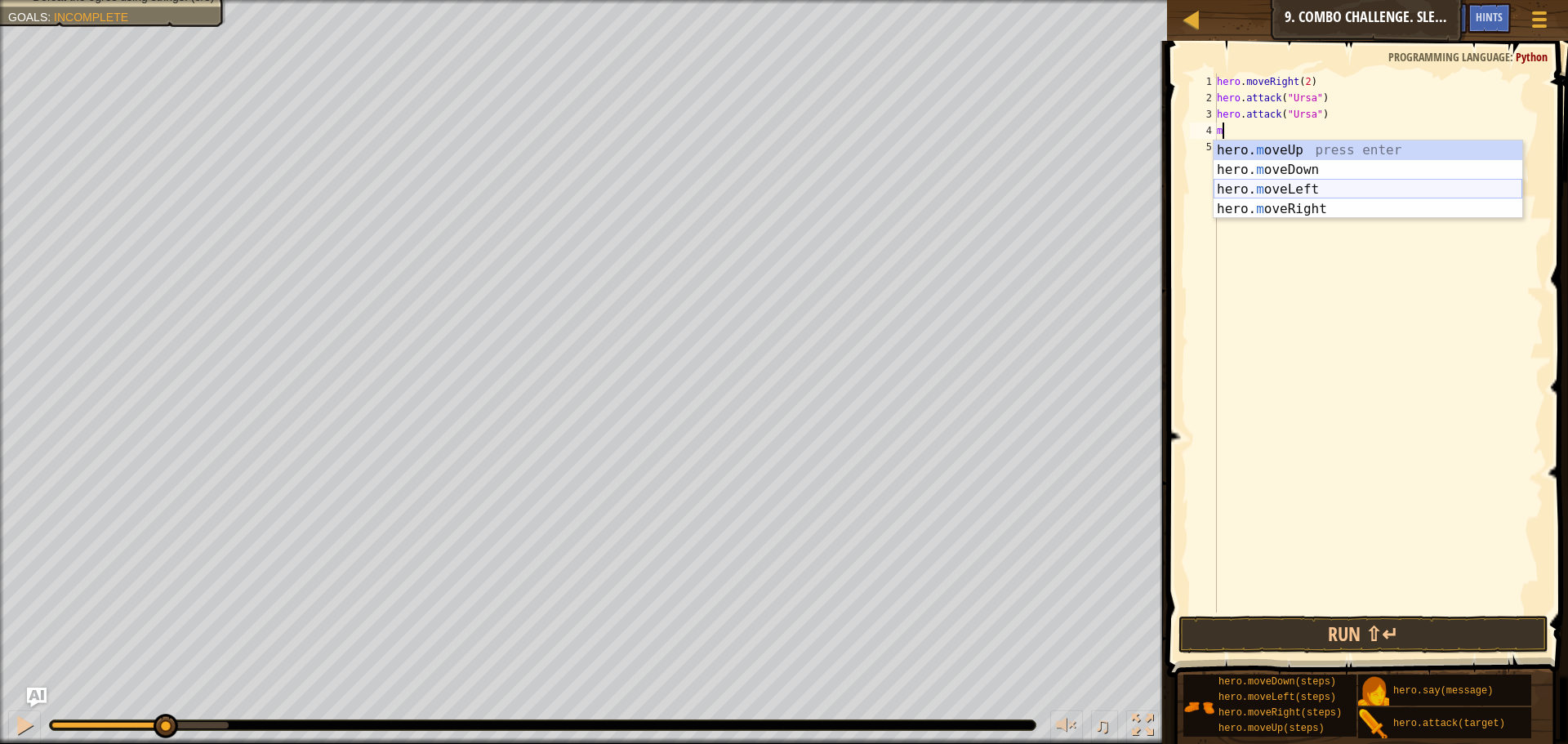
click at [1310, 192] on div "hero. m oveUp press enter hero. m oveDown press enter hero. m oveLeft press ent…" at bounding box center [1368, 199] width 308 height 118
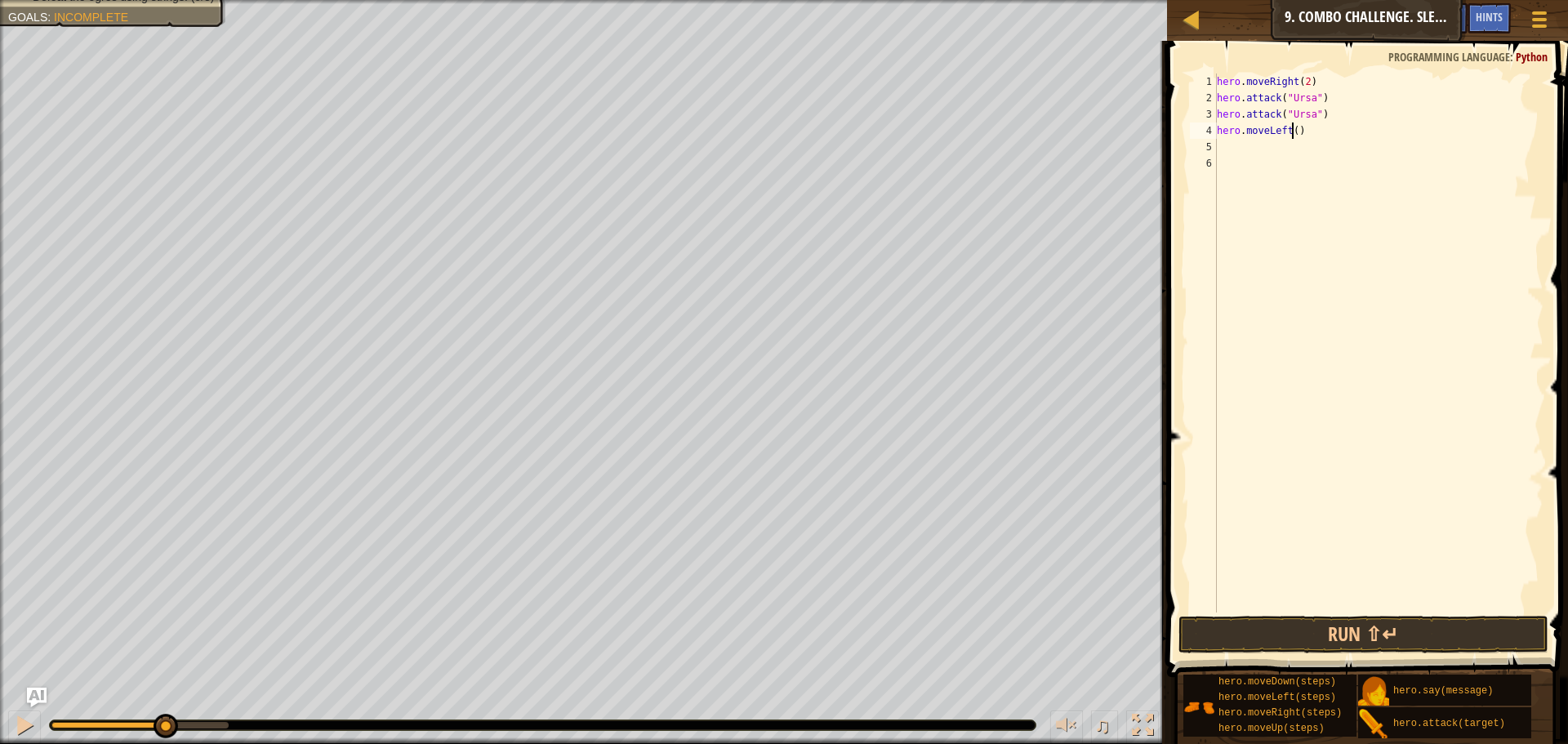
click at [1290, 130] on div "hero . moveRight ( 2 ) hero . attack ( "Ursa" ) hero . attack ( "Ursa" ) hero .…" at bounding box center [1378, 359] width 330 height 572
type textarea "hero.moveLeft(2)"
click at [1223, 141] on div "hero . moveRight ( 2 ) hero . attack ( "Ursa" ) hero . attack ( "Ursa" ) hero .…" at bounding box center [1378, 359] width 330 height 572
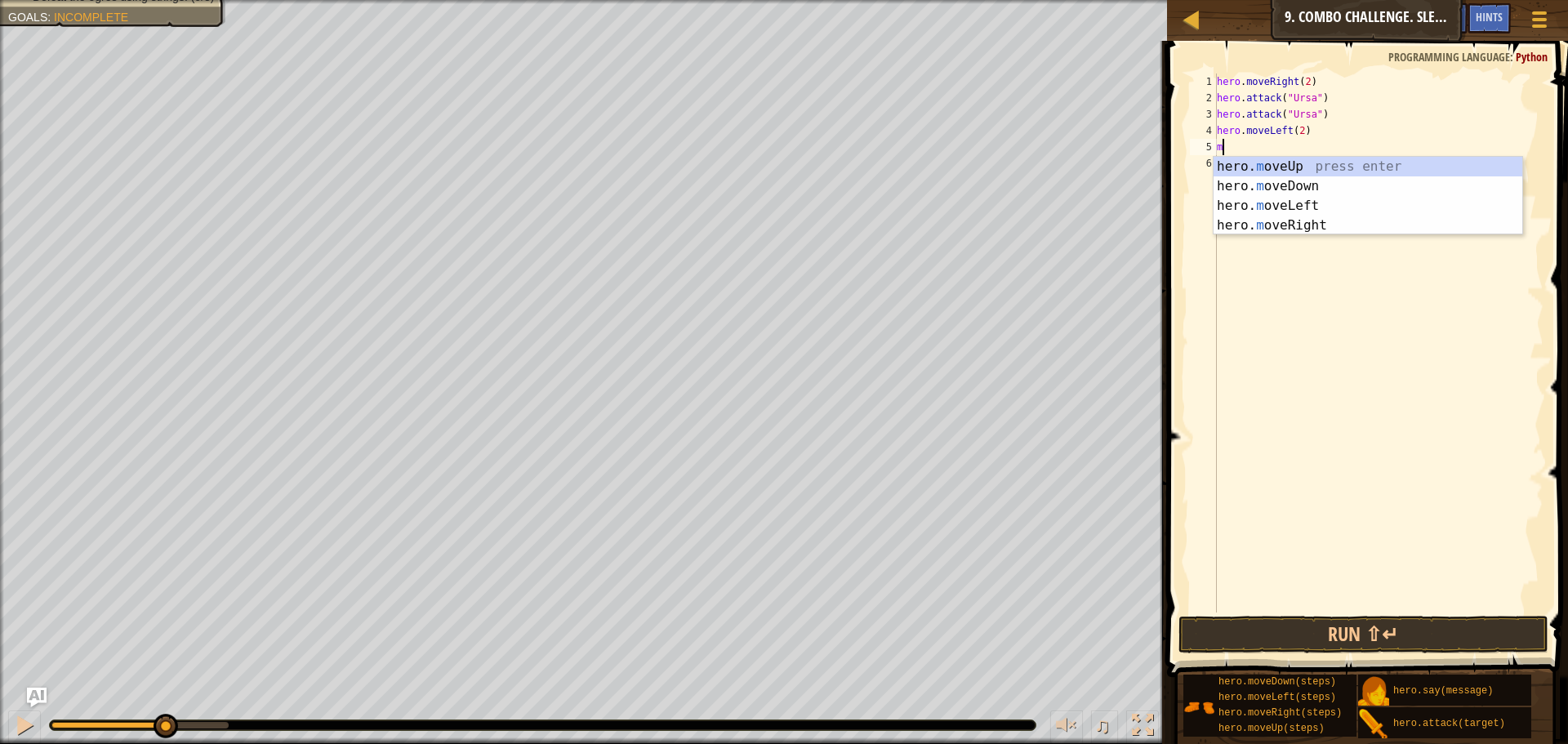
type textarea "mo"
click at [1307, 230] on div "hero. mo veUp press enter hero. mo veDown press enter hero. mo veLeft press ent…" at bounding box center [1368, 215] width 308 height 118
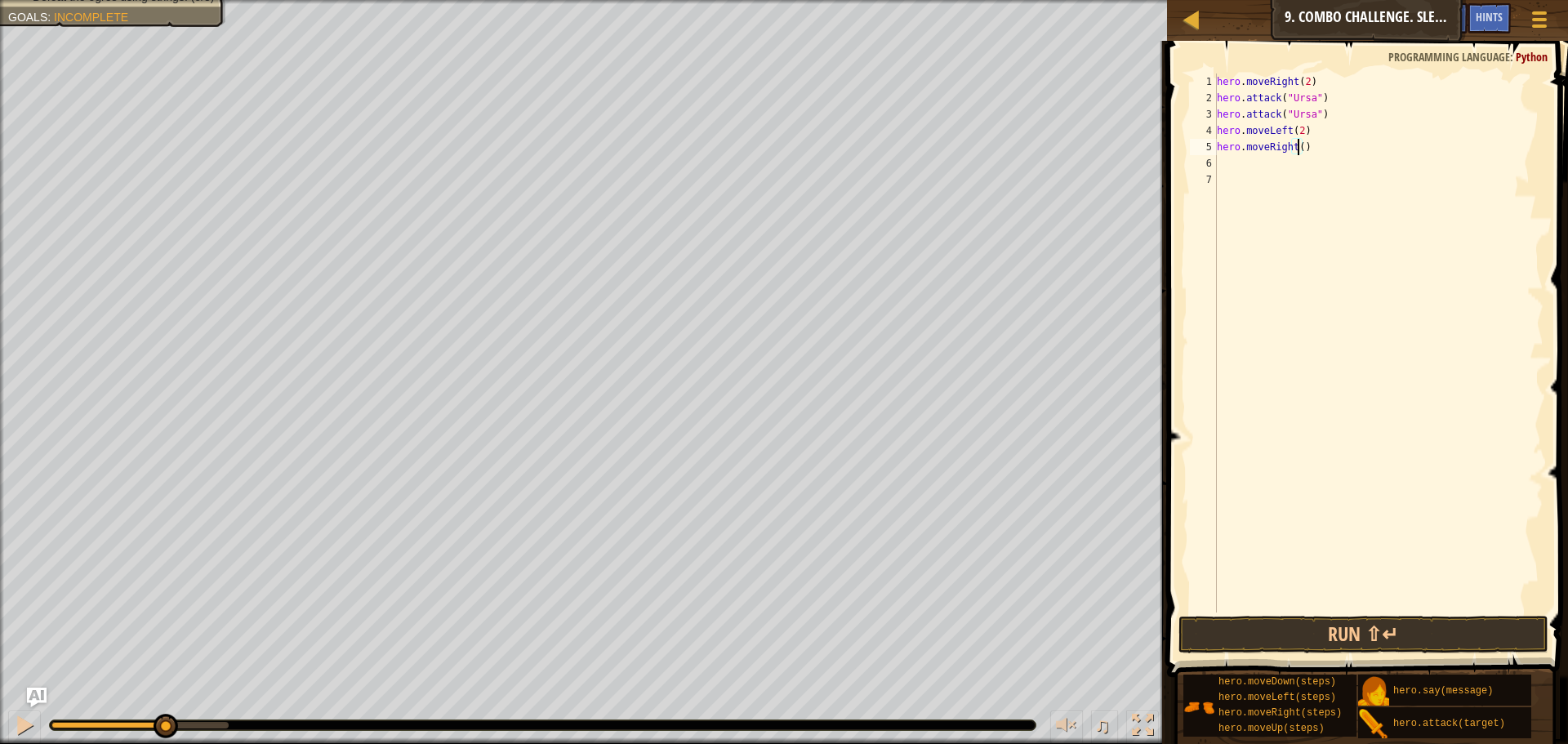
click at [1299, 146] on div "hero . moveRight ( 2 ) hero . attack ( "Ursa" ) hero . attack ( "Ursa" ) hero .…" at bounding box center [1378, 359] width 330 height 572
click at [1315, 152] on div "hero . moveRight ( 2 ) hero . attack ( "Ursa" ) hero . attack ( "Ursa" ) hero .…" at bounding box center [1378, 359] width 330 height 572
click at [1228, 623] on button "Run ⇧↵" at bounding box center [1364, 634] width 370 height 37
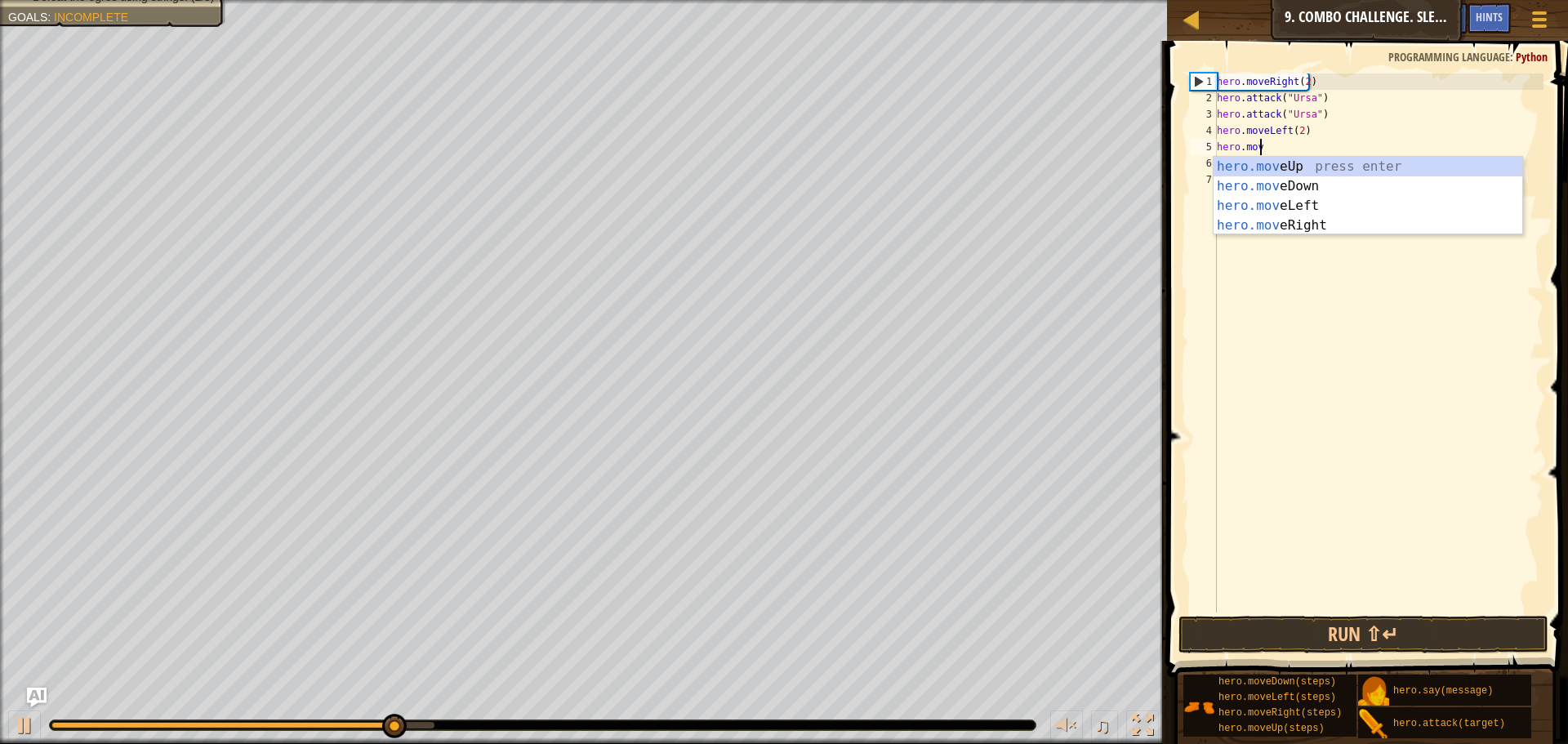
scroll to position [8, 3]
type textarea "[DOMAIN_NAME]"
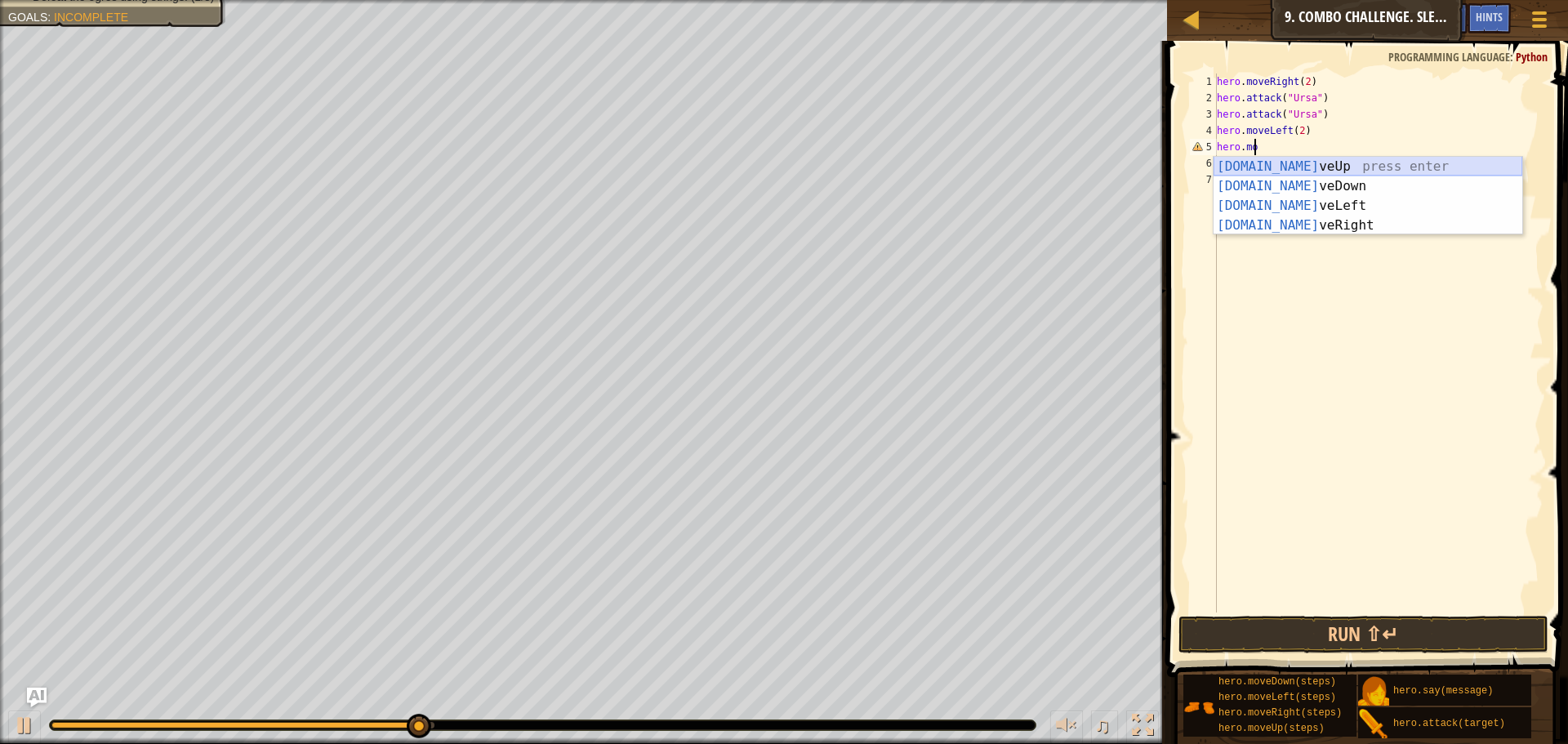
click at [1291, 164] on div "[DOMAIN_NAME] veUp press enter [DOMAIN_NAME] veDown press enter [DOMAIN_NAME] v…" at bounding box center [1368, 215] width 308 height 118
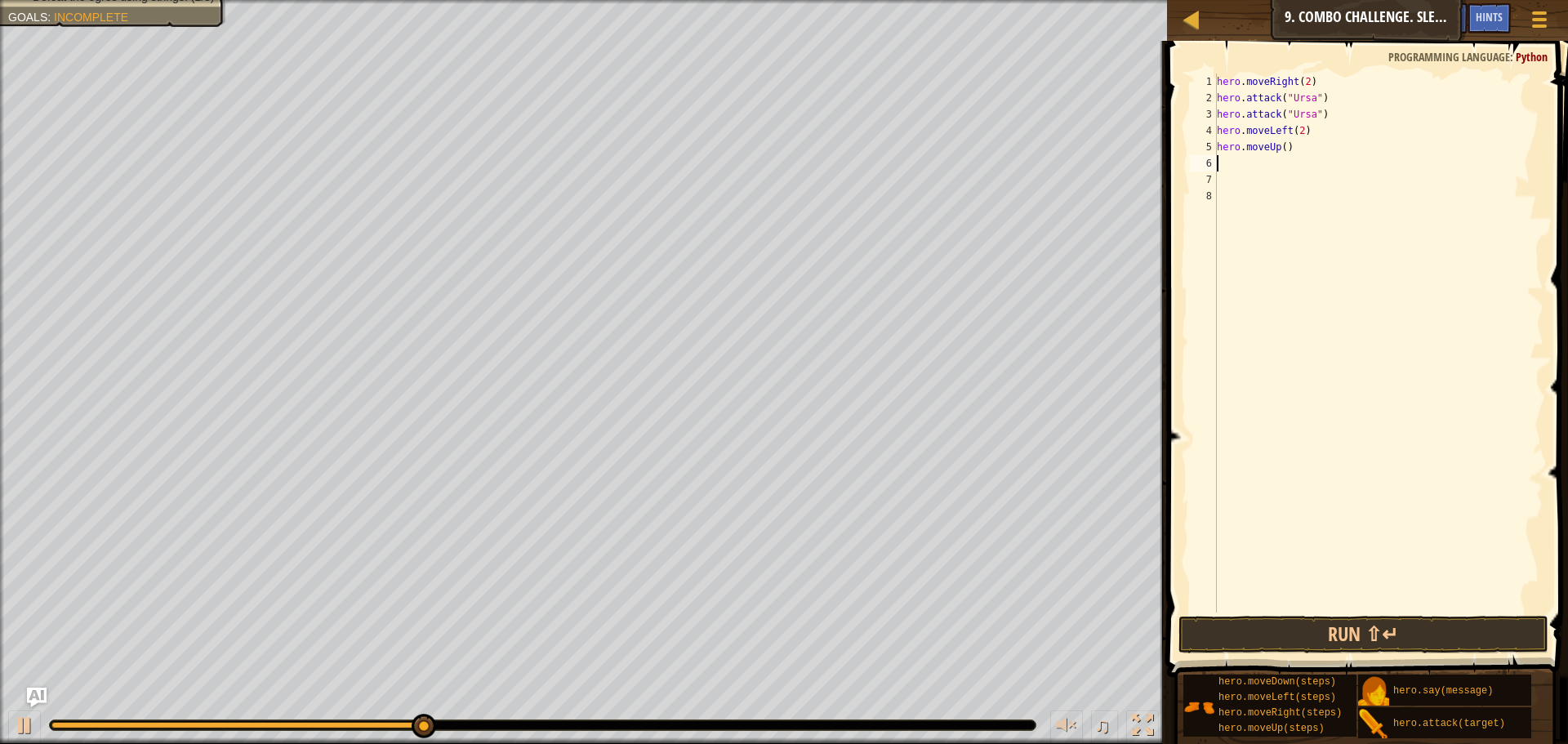
scroll to position [8, 0]
click at [1279, 146] on div "hero . moveRight ( 2 ) hero . attack ( "Ursa" ) hero . attack ( "Ursa" ) hero .…" at bounding box center [1378, 359] width 330 height 572
click at [1329, 638] on button "Run ⇧↵" at bounding box center [1364, 634] width 370 height 37
type textarea "hero.moveUp(1)"
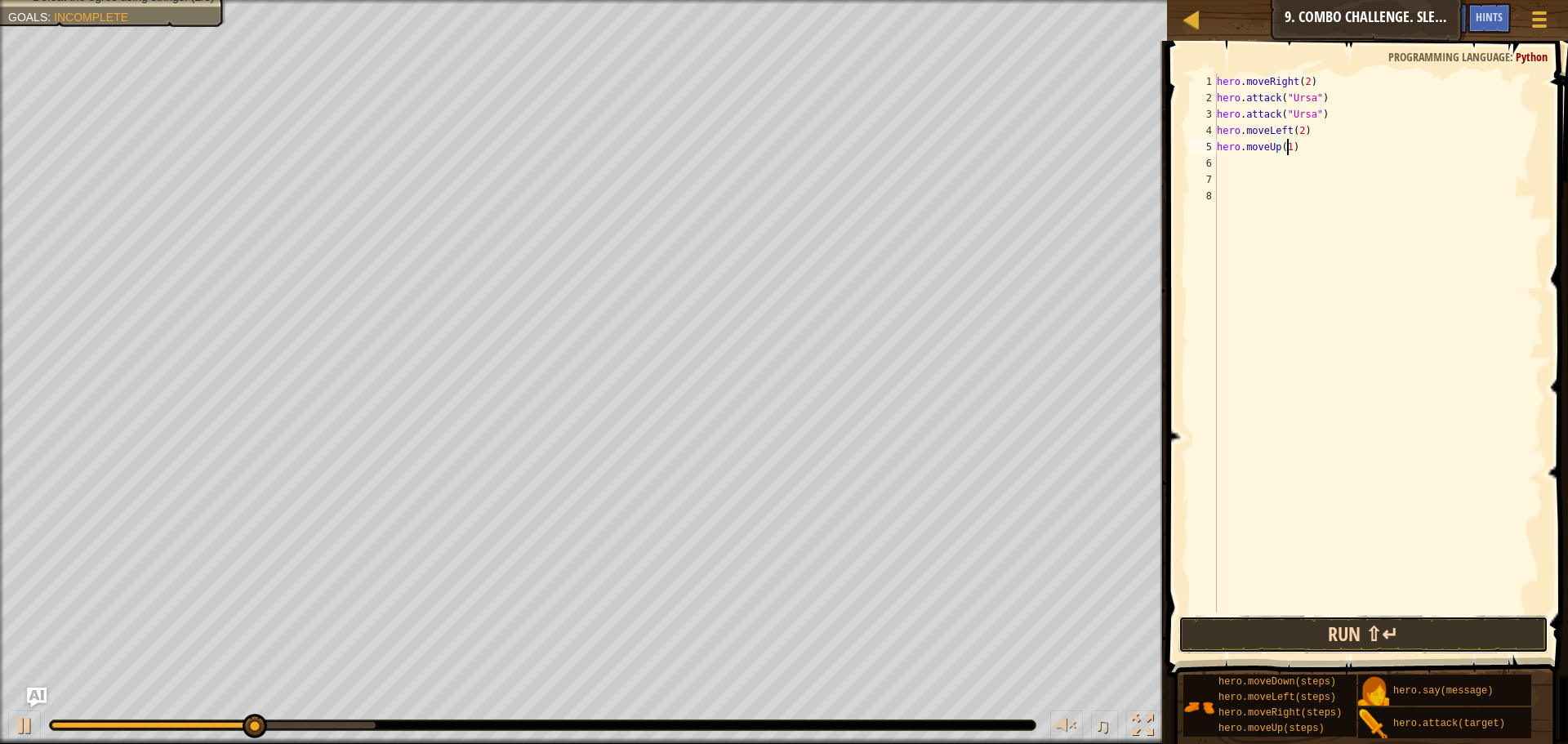
click at [1513, 630] on button "Run ⇧↵" at bounding box center [1364, 634] width 370 height 37
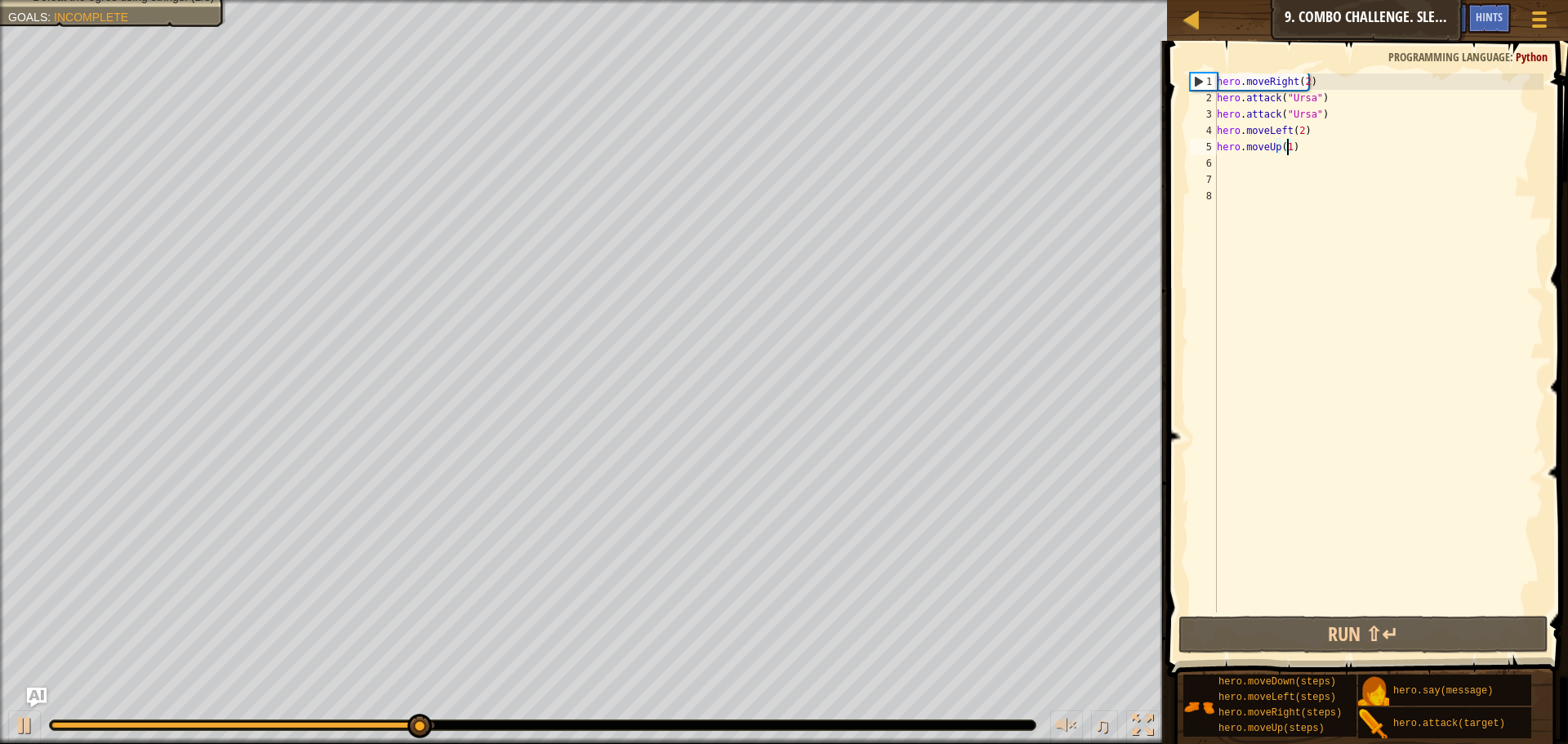
click at [1243, 166] on div "hero . moveRight ( 2 ) hero . attack ( "Ursa" ) hero . attack ( "Ursa" ) hero .…" at bounding box center [1378, 359] width 330 height 572
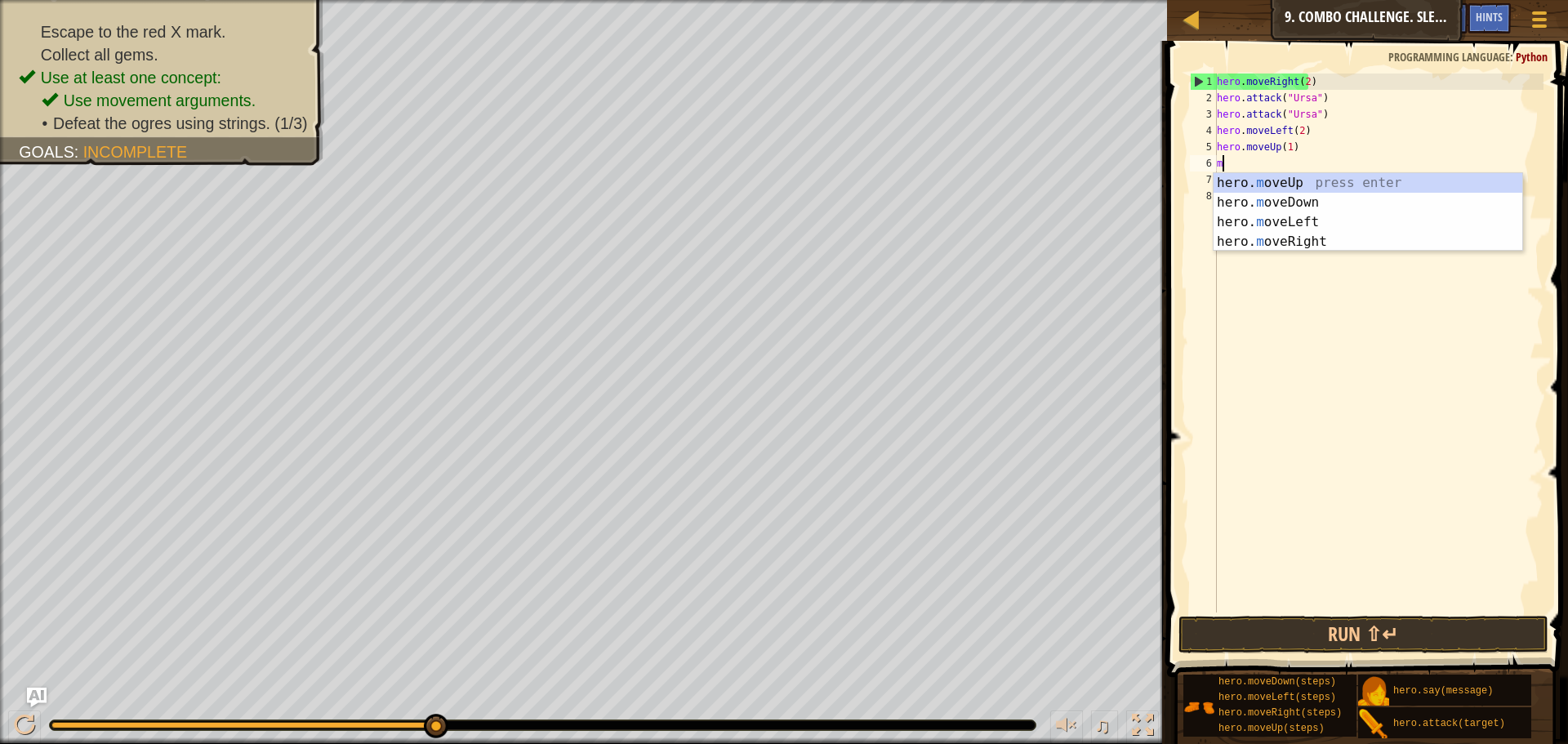
type textarea "mo"
click at [1256, 223] on div "hero. mo veUp press enter hero. mo veDown press enter hero. mo veLeft press ent…" at bounding box center [1368, 232] width 308 height 118
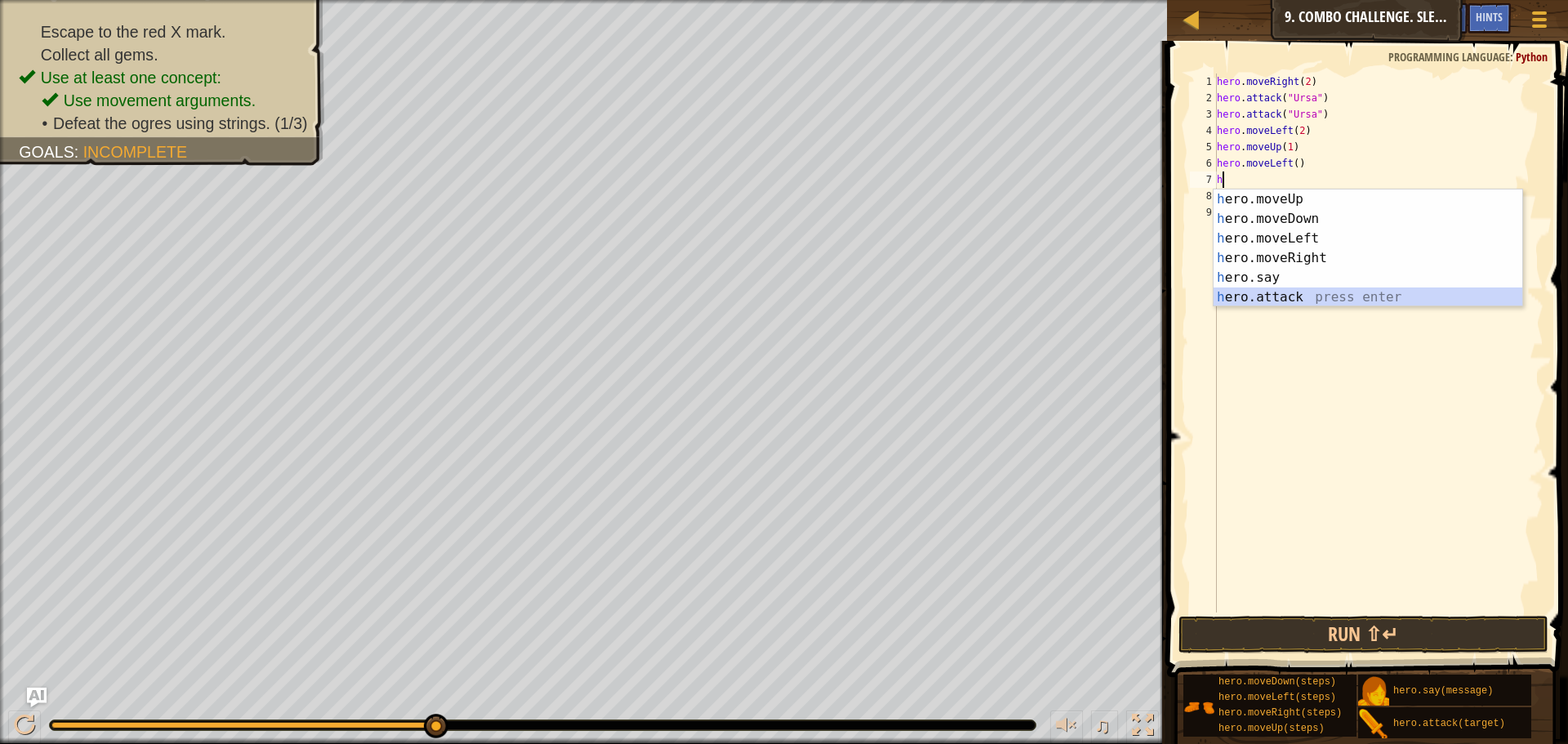
click at [1302, 295] on div "h ero.moveUp press enter h ero.moveDown press enter h ero.moveLeft press enter …" at bounding box center [1368, 268] width 308 height 157
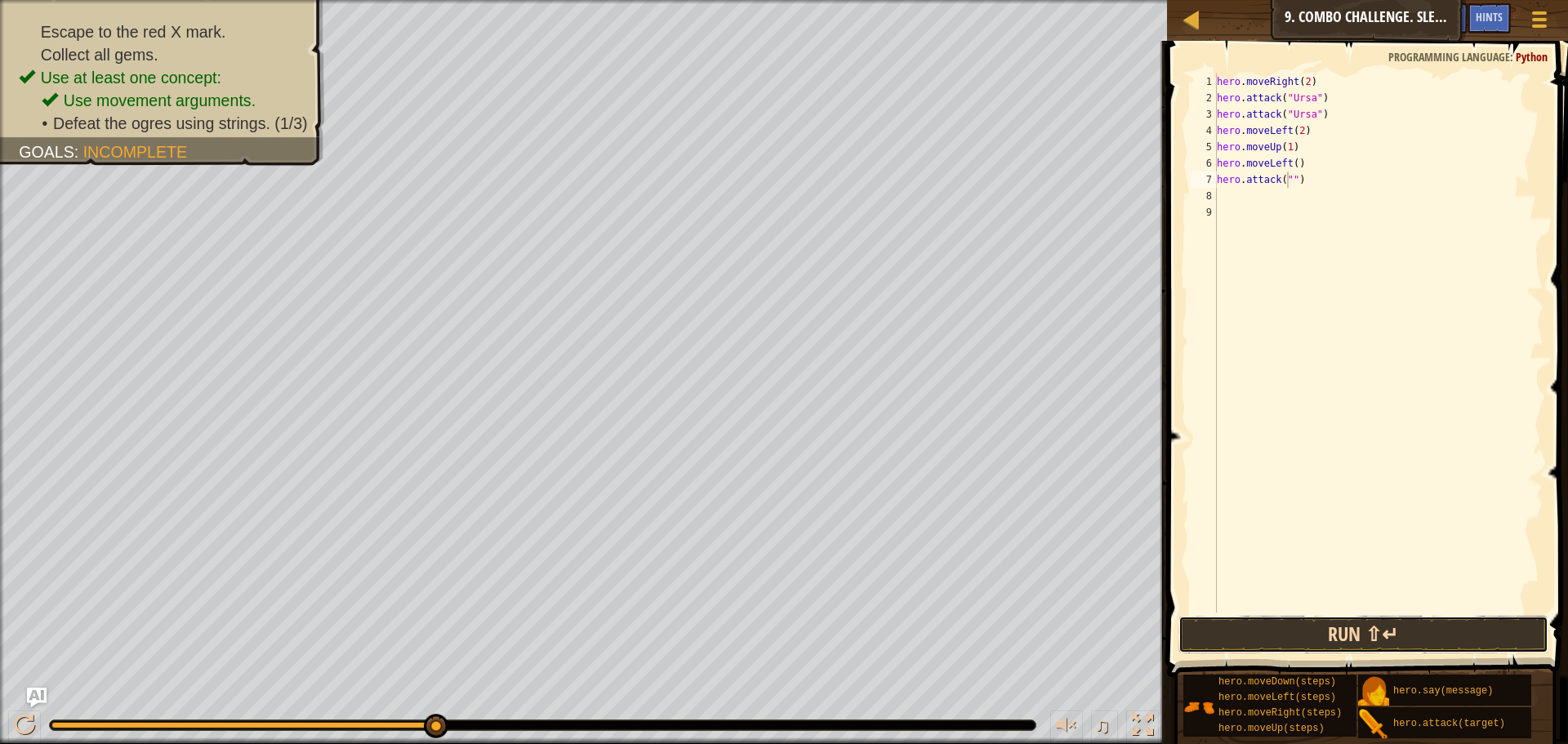
click at [1445, 636] on button "Run ⇧↵" at bounding box center [1364, 634] width 370 height 37
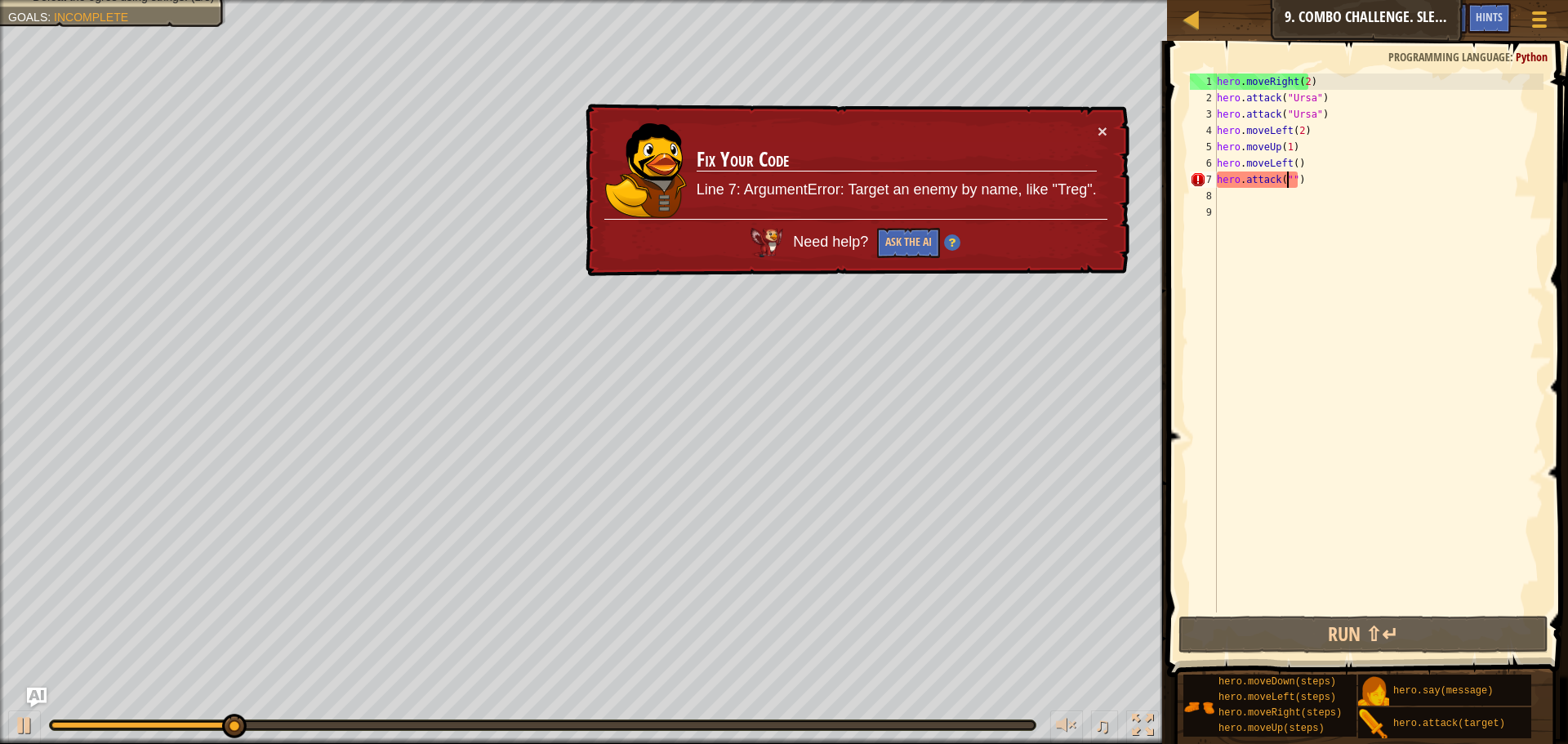
scroll to position [8, 7]
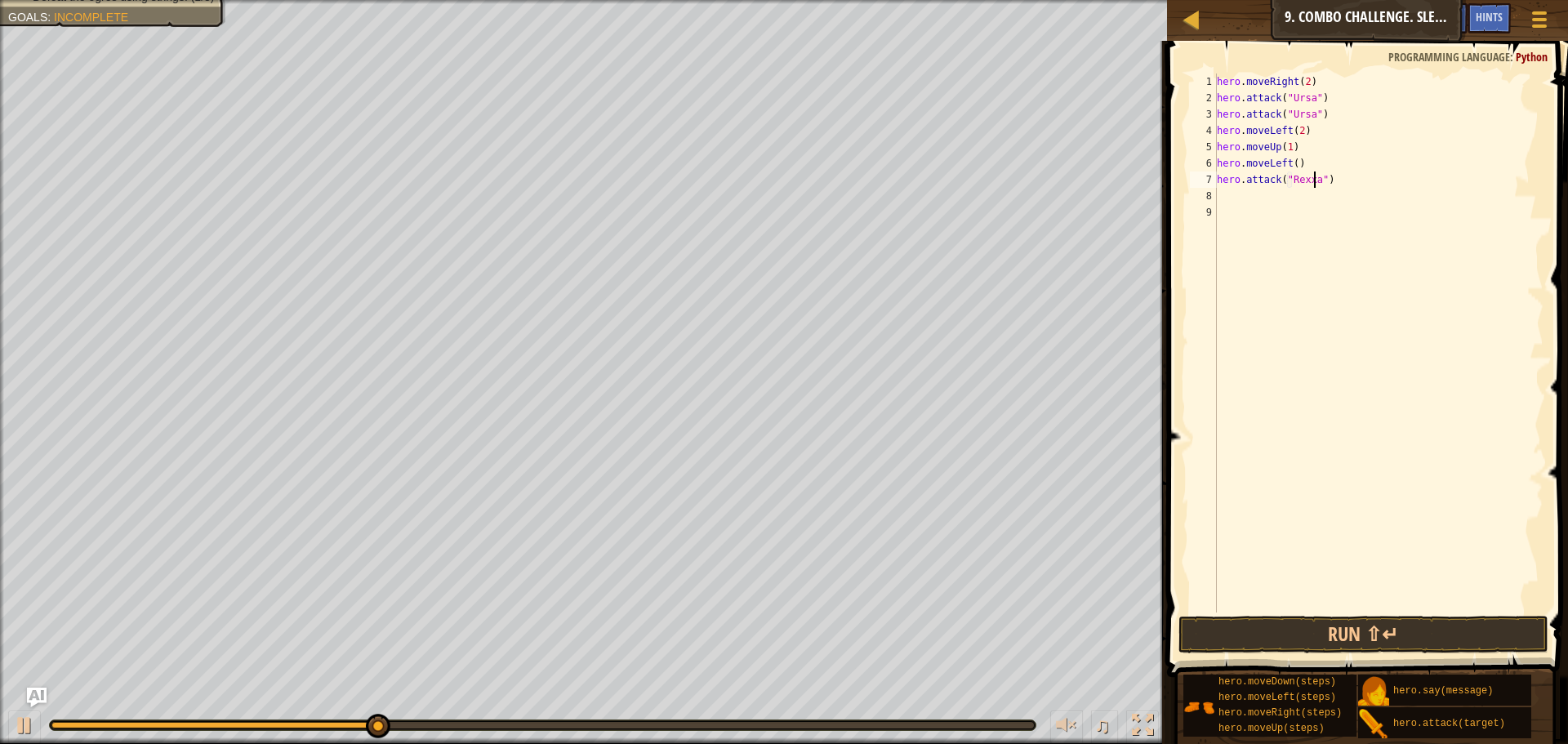
type textarea "hero.attack("Rexxar")"
drag, startPoint x: 1287, startPoint y: 178, endPoint x: 1318, endPoint y: 186, distance: 32.0
click at [1318, 186] on div "hero . moveRight ( 2 ) hero . attack ( "Ursa" ) hero . attack ( "Ursa" ) hero .…" at bounding box center [1378, 359] width 330 height 572
click at [1370, 198] on div "hero . moveRight ( 2 ) hero . attack ( "Ursa" ) hero . attack ( "Ursa" ) hero .…" at bounding box center [1378, 359] width 330 height 572
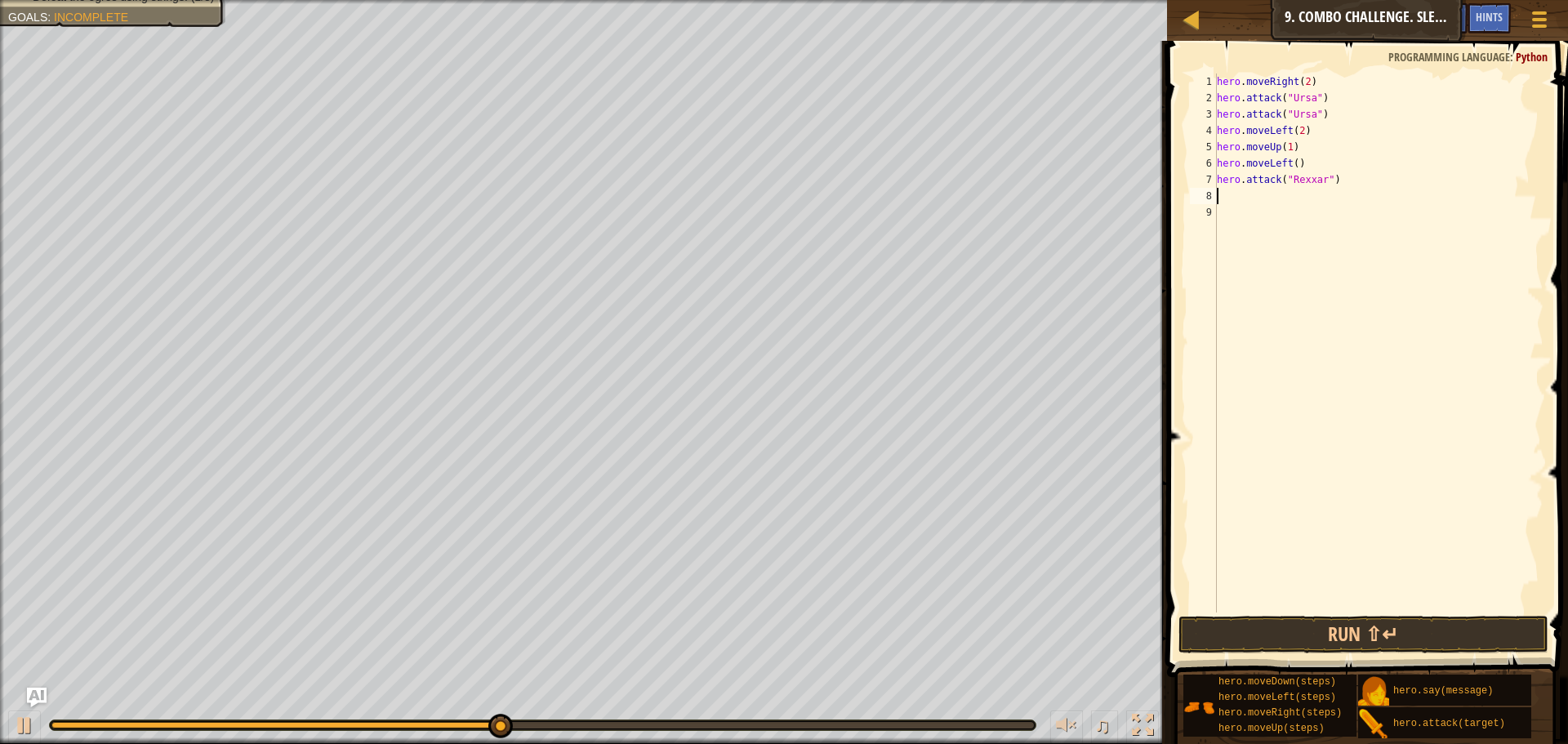
scroll to position [8, 0]
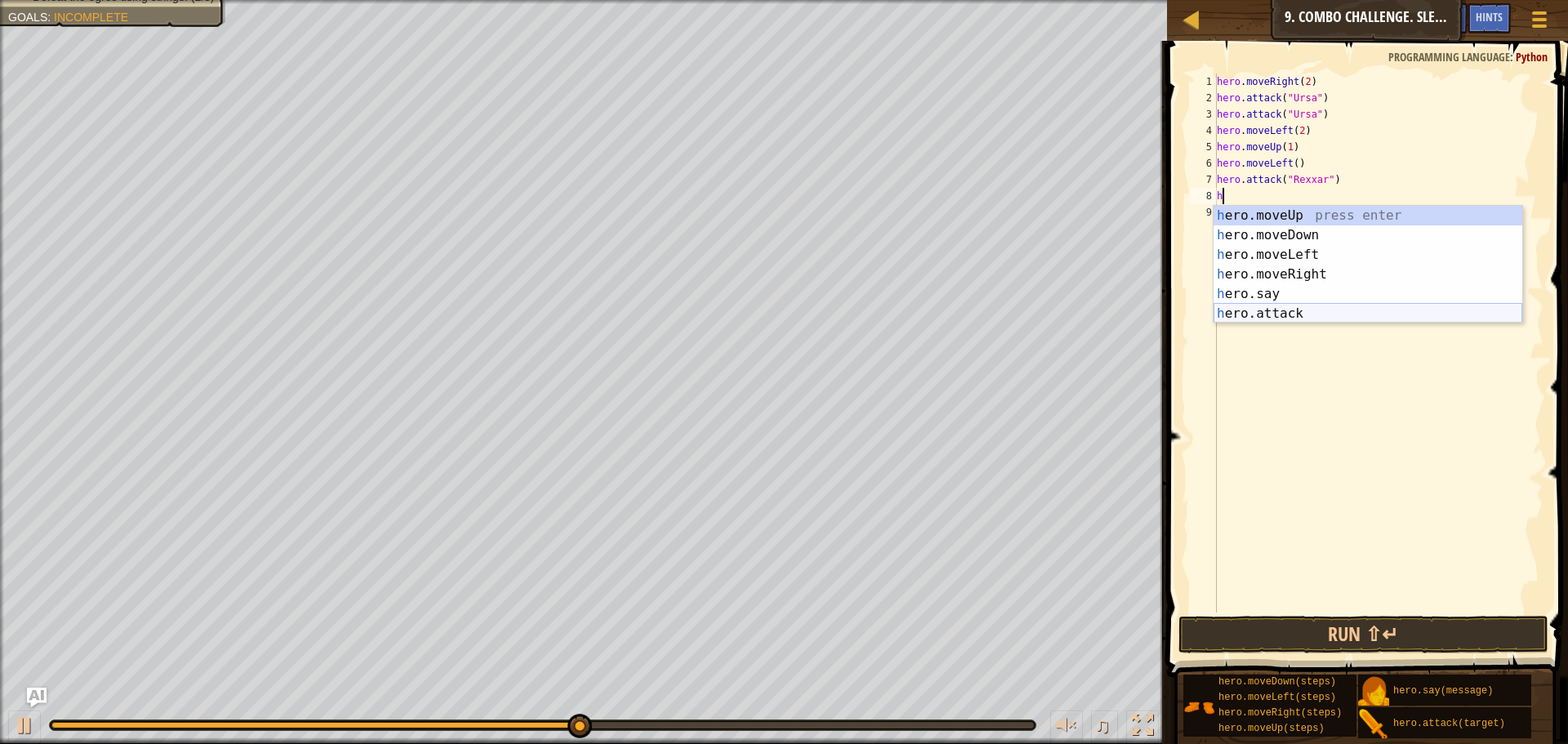
click at [1246, 313] on div "h ero.moveUp press enter h ero.moveDown press enter h ero.moveLeft press enter …" at bounding box center [1368, 284] width 308 height 157
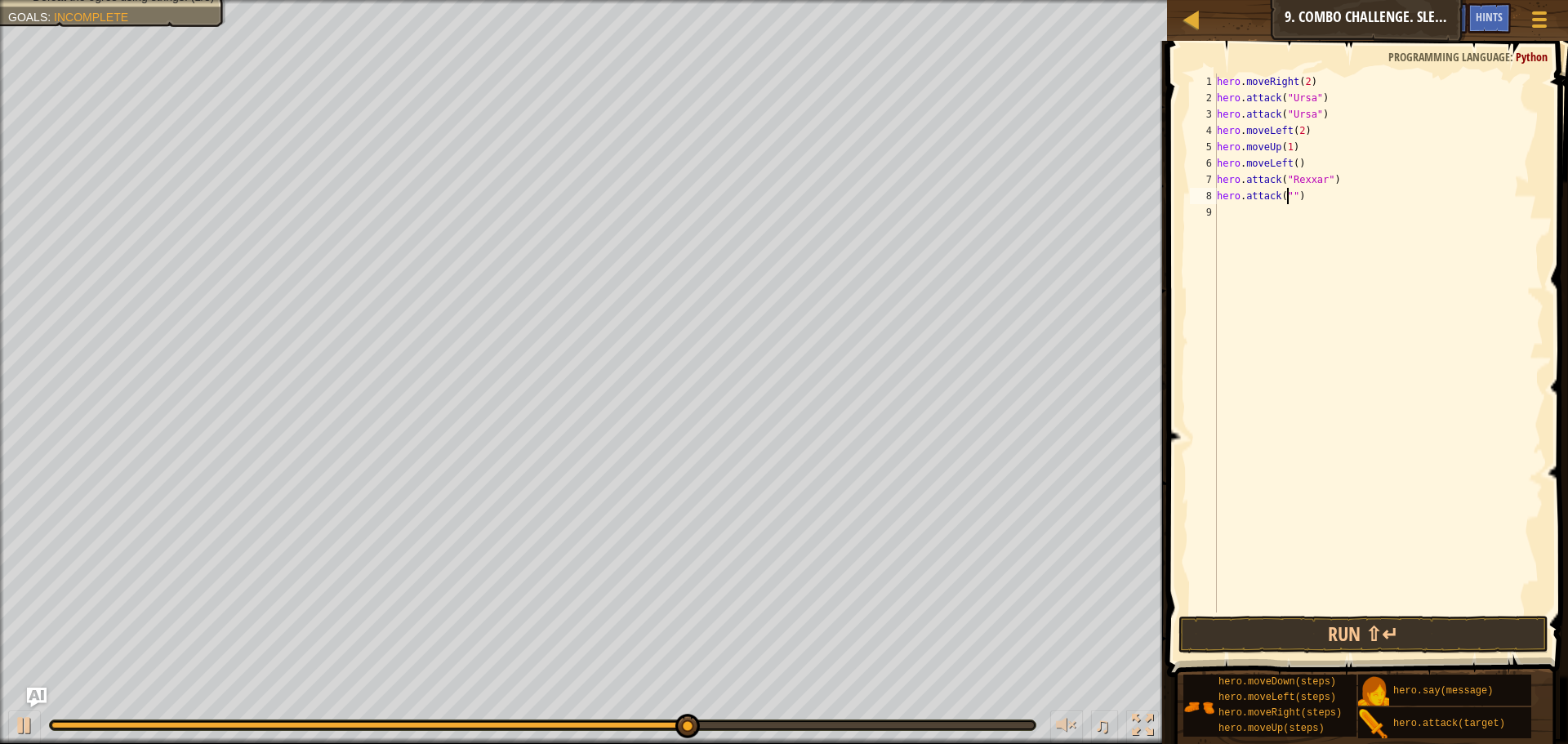
paste textarea "Rexxar"
click at [1377, 626] on button "Run ⇧↵" at bounding box center [1364, 634] width 370 height 37
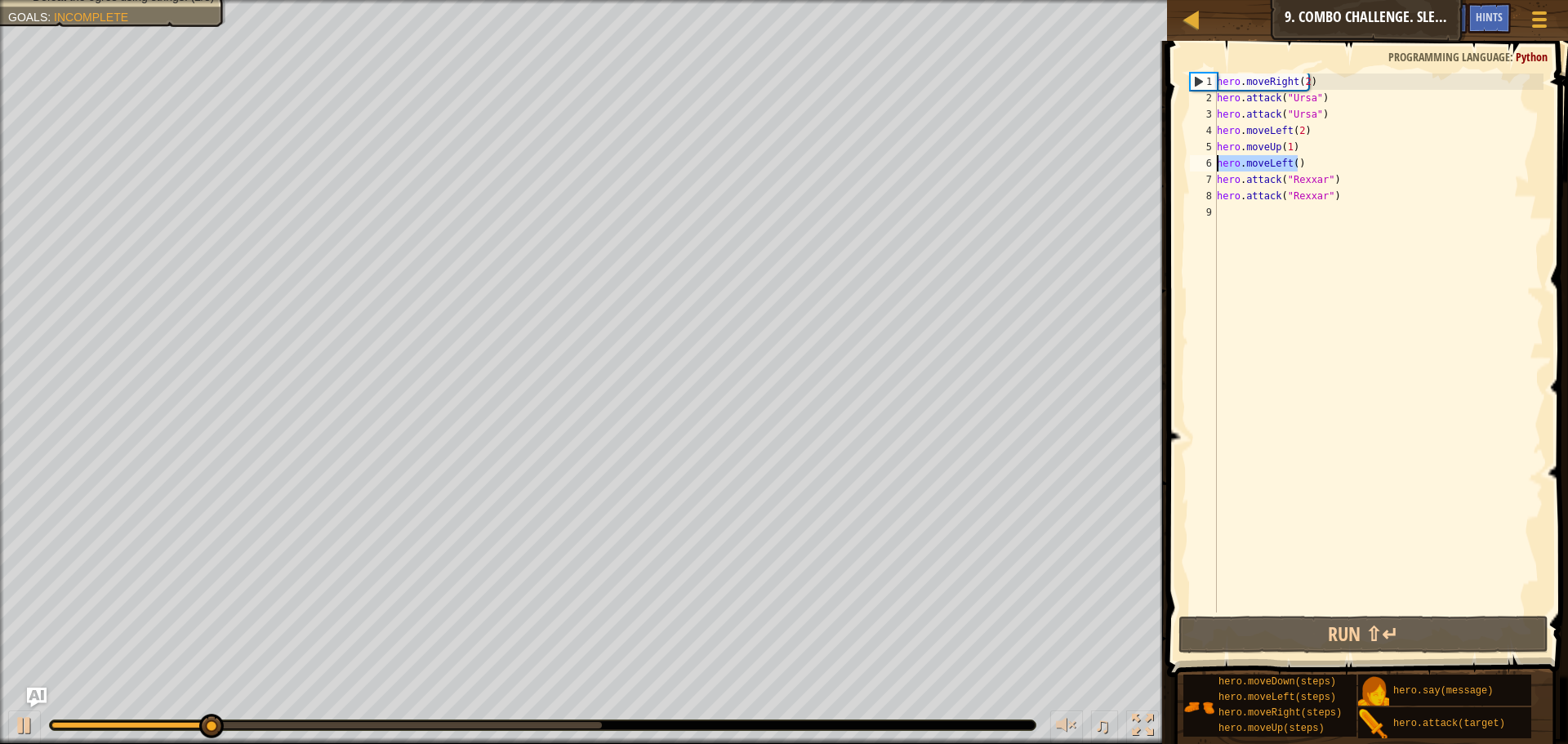
drag, startPoint x: 1315, startPoint y: 160, endPoint x: 1215, endPoint y: 157, distance: 100.0
click at [1215, 157] on div "hero.attack("Rexxar") 1 2 3 4 5 6 7 8 9 hero . moveRight ( 2 ) hero . attack ( …" at bounding box center [1365, 343] width 357 height 539
type textarea "hero.moveLeft()"
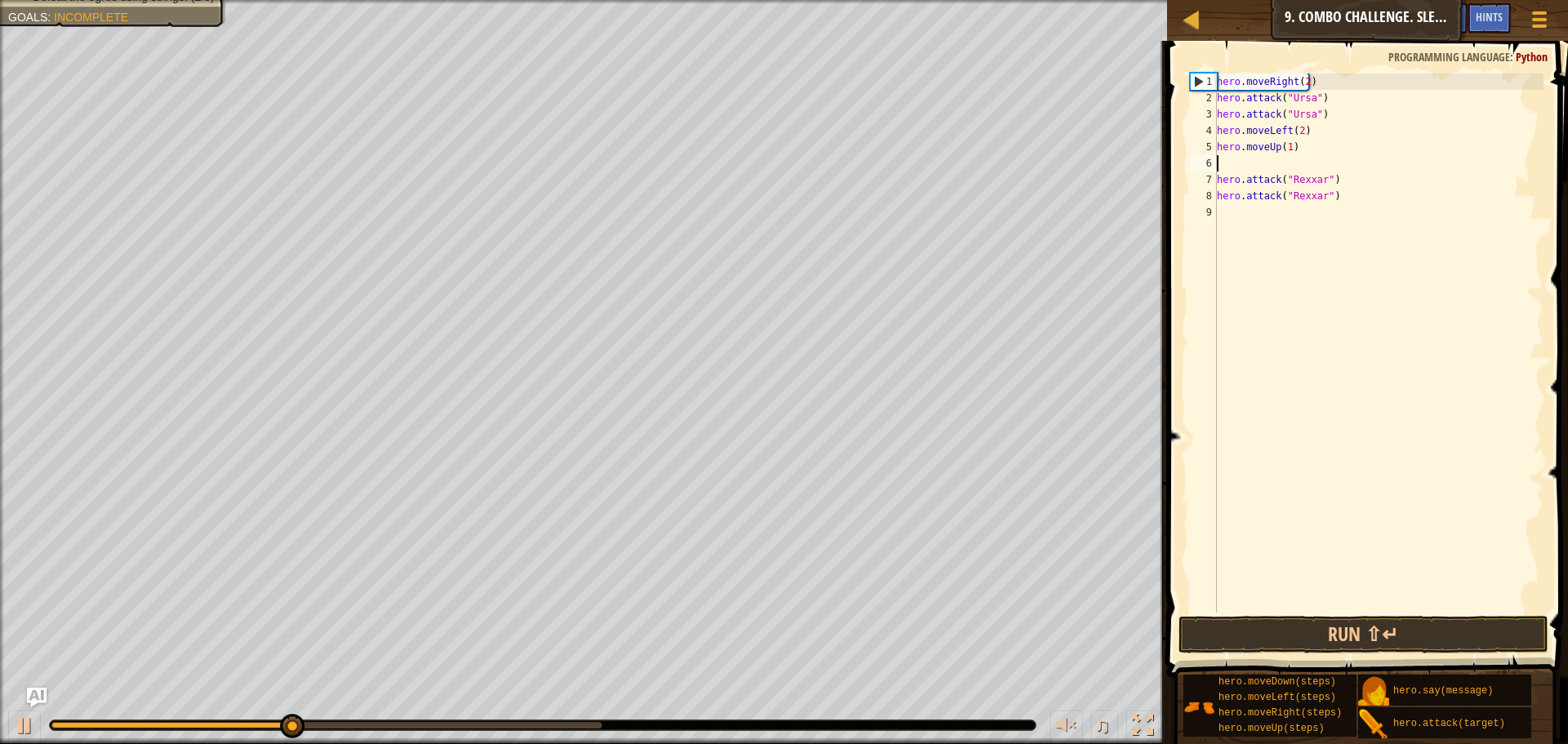
type textarea "hero.moveUp(1)"
click at [1389, 641] on button "Run ⇧↵" at bounding box center [1364, 634] width 370 height 37
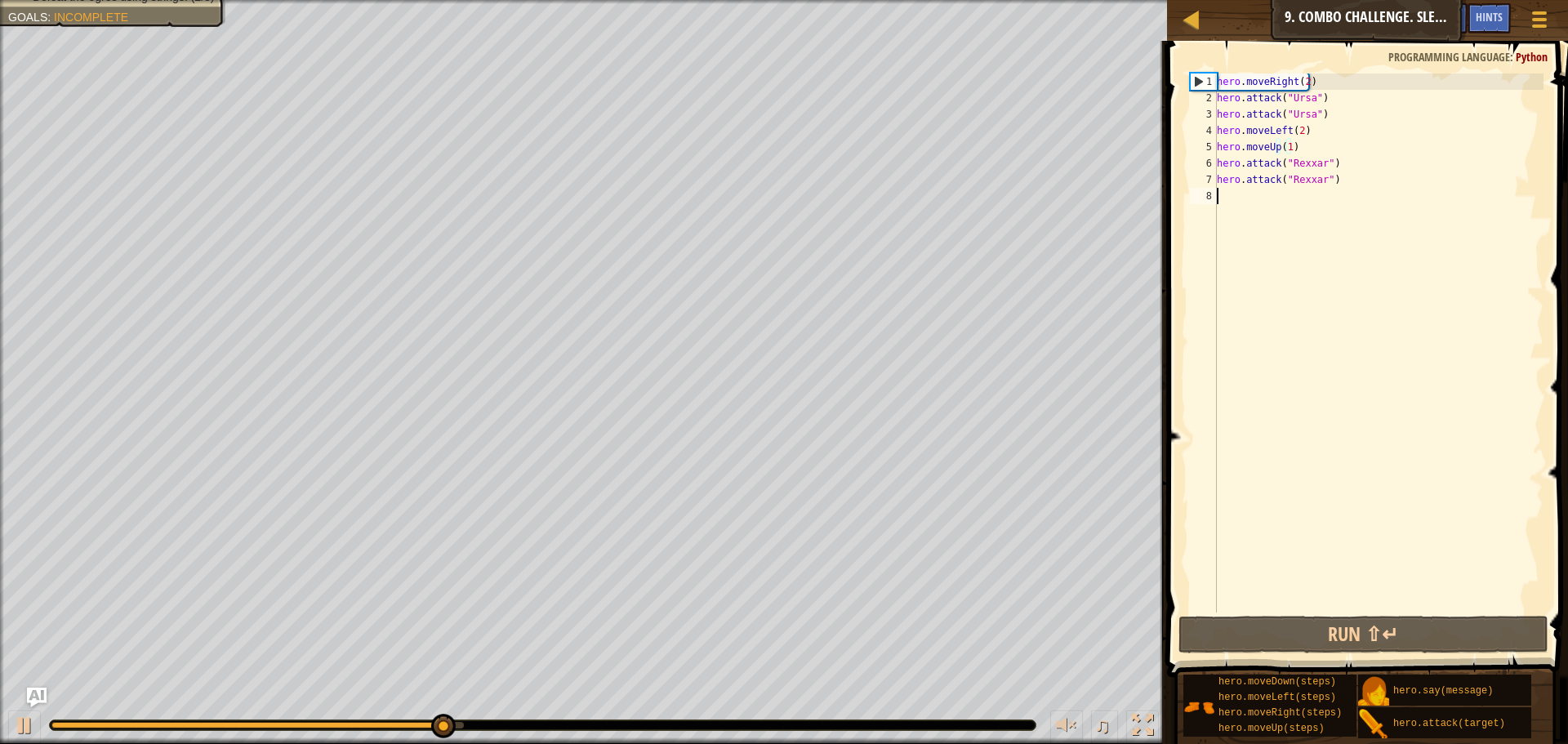
click at [1238, 192] on div "hero . moveRight ( 2 ) hero . attack ( "Ursa" ) hero . attack ( "Ursa" ) hero .…" at bounding box center [1378, 359] width 330 height 572
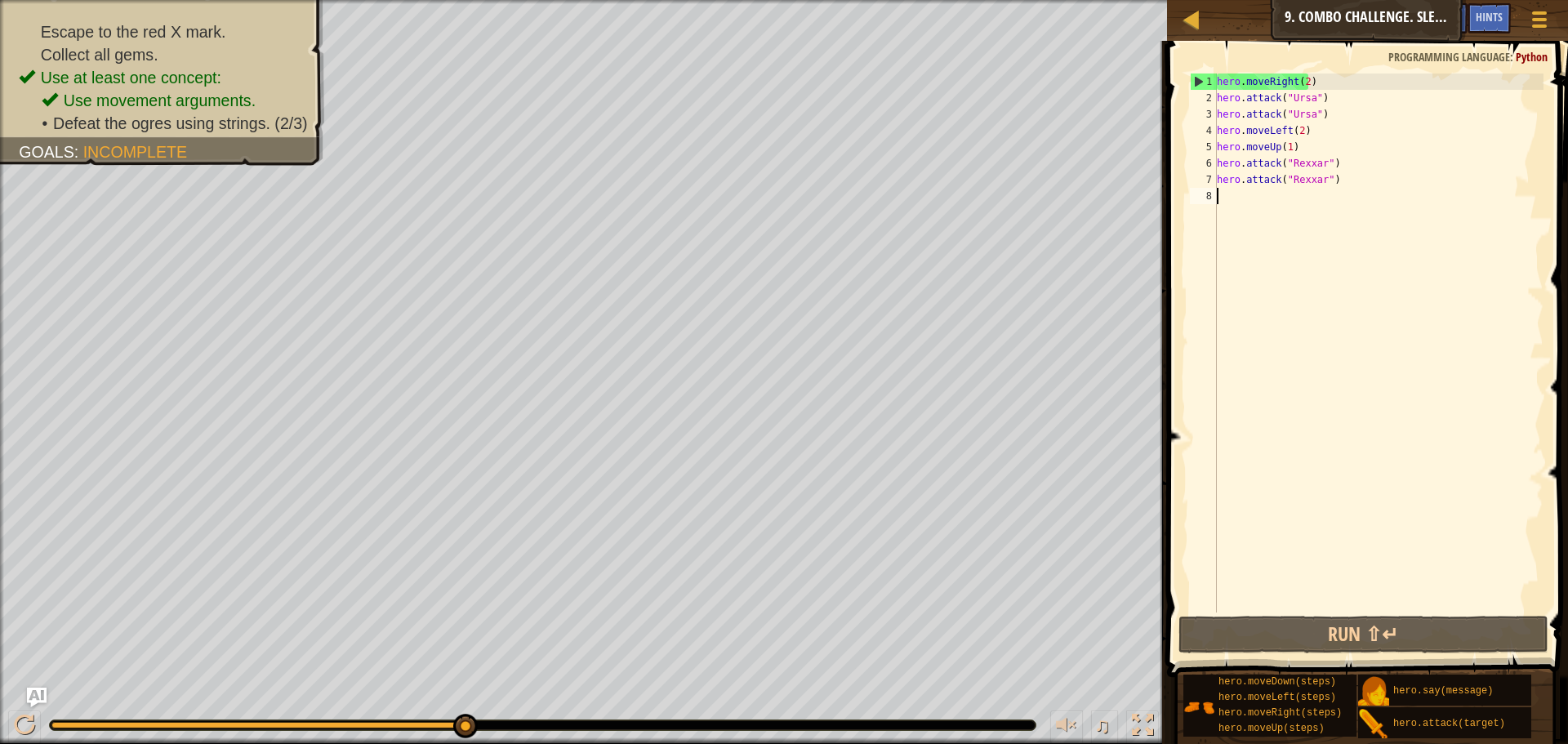
type textarea "m"
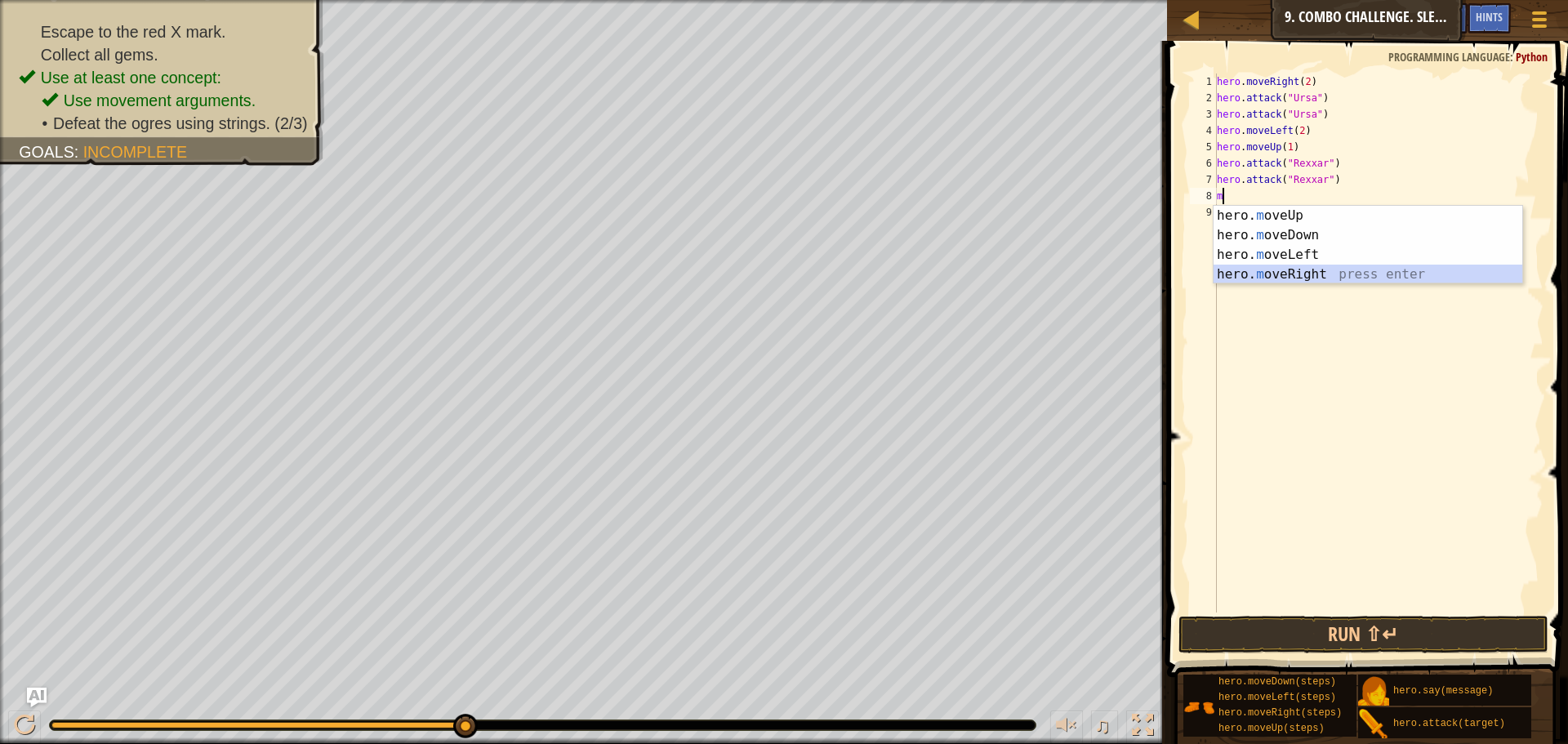
click at [1281, 268] on div "hero. m oveUp press enter hero. m oveDown press enter hero. m oveLeft press ent…" at bounding box center [1368, 264] width 308 height 118
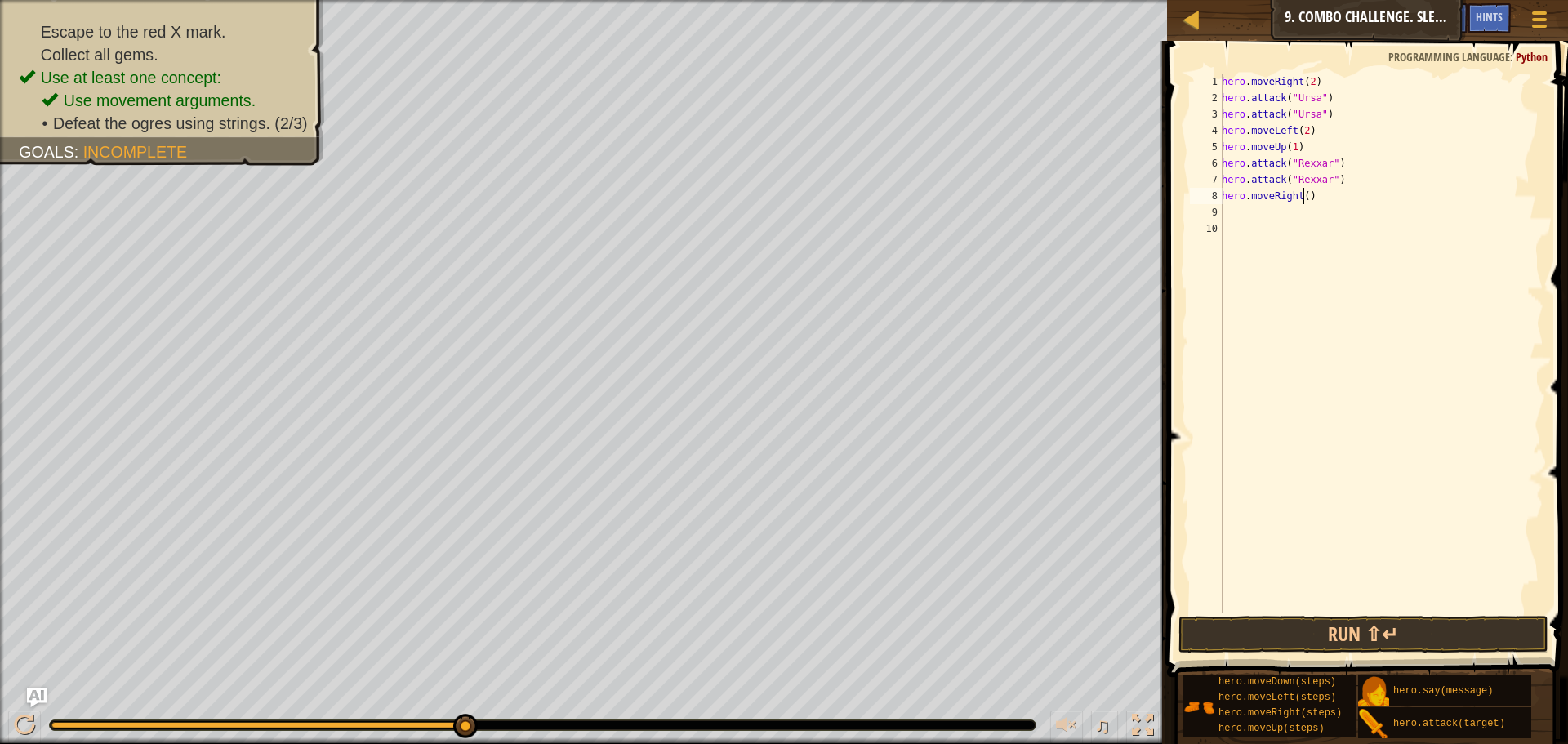
click at [1302, 196] on div "hero . moveRight ( 2 ) hero . attack ( "Ursa" ) hero . attack ( "Ursa" ) hero .…" at bounding box center [1380, 359] width 325 height 572
type textarea "hero.moveRight(2)"
click at [1235, 204] on div "hero . moveRight ( 2 ) hero . attack ( "Ursa" ) hero . attack ( "Ursa" ) hero .…" at bounding box center [1380, 359] width 325 height 572
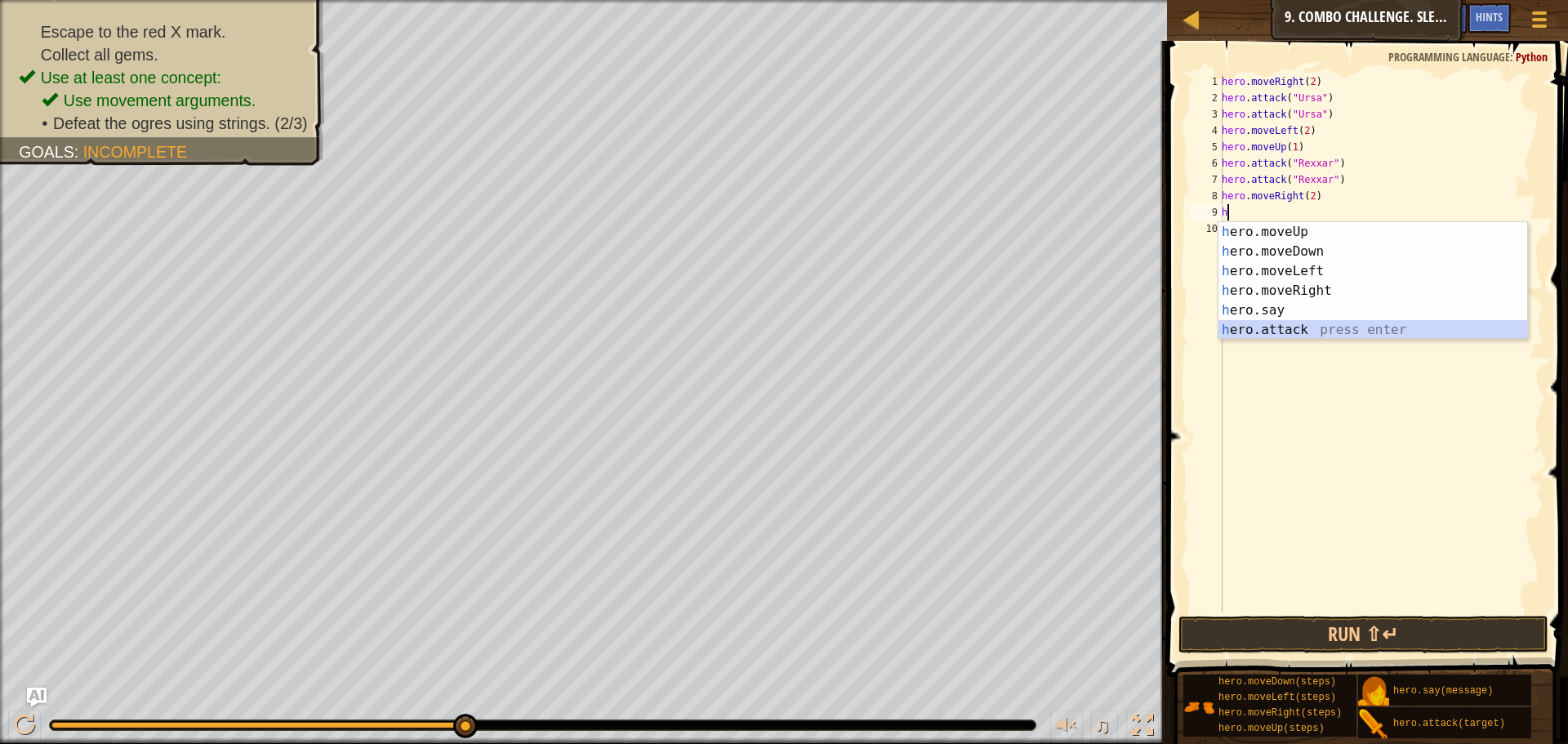
click at [1287, 322] on div "h ero.moveUp press enter h ero.moveDown press enter h ero.moveLeft press enter …" at bounding box center [1373, 301] width 308 height 157
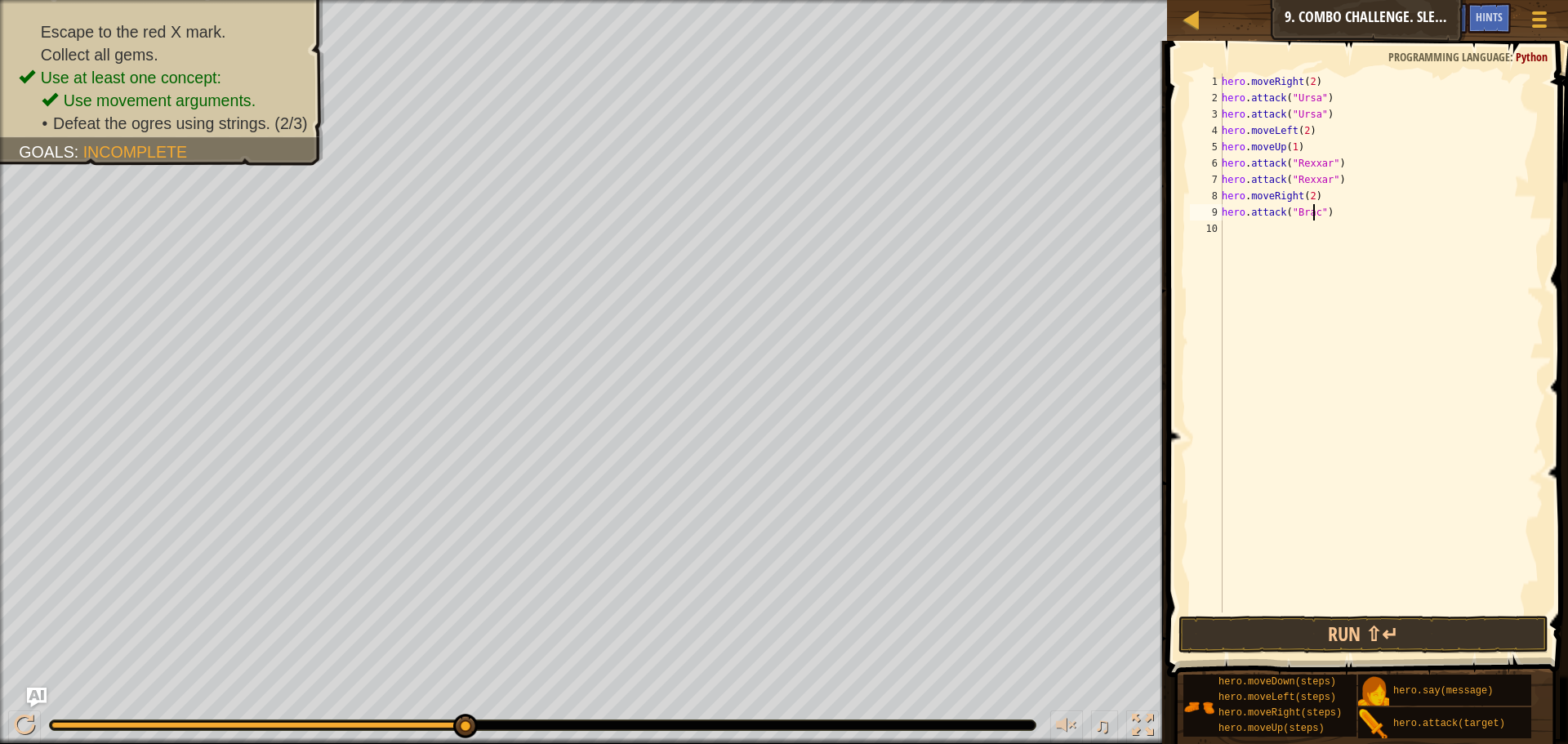
scroll to position [8, 9]
drag, startPoint x: 1293, startPoint y: 211, endPoint x: 1321, endPoint y: 219, distance: 29.1
click at [1321, 219] on div "hero . moveRight ( 2 ) hero . attack ( "Ursa" ) hero . attack ( "Ursa" ) hero .…" at bounding box center [1380, 359] width 325 height 572
click at [1337, 215] on div "hero . moveRight ( 2 ) hero . attack ( "Ursa" ) hero . attack ( "Ursa" ) hero .…" at bounding box center [1380, 359] width 325 height 572
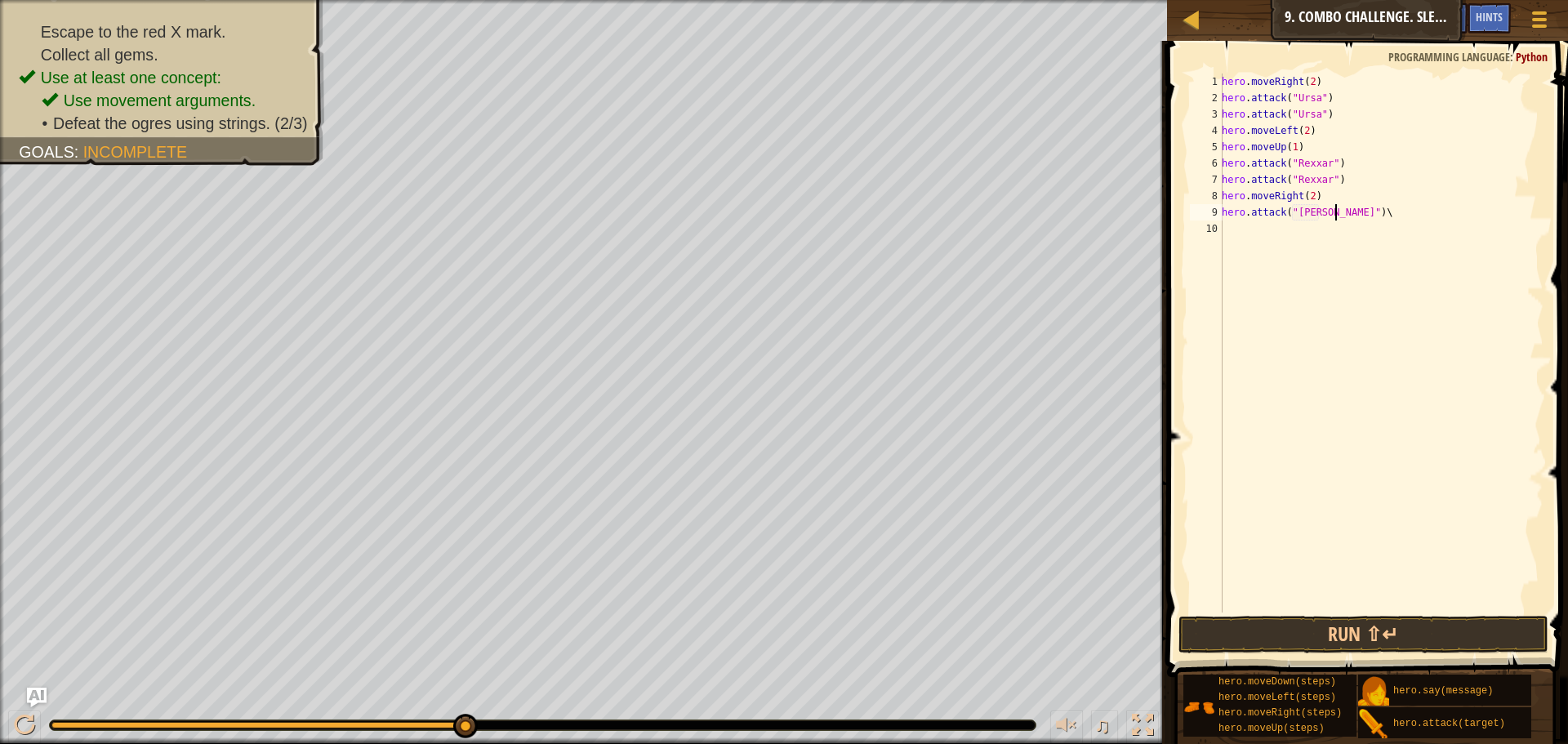
type textarea "hero.attack("[PERSON_NAME]")"
click at [1241, 225] on div "hero . moveRight ( 2 ) hero . attack ( "Ursa" ) hero . attack ( "Ursa" ) hero .…" at bounding box center [1380, 359] width 325 height 572
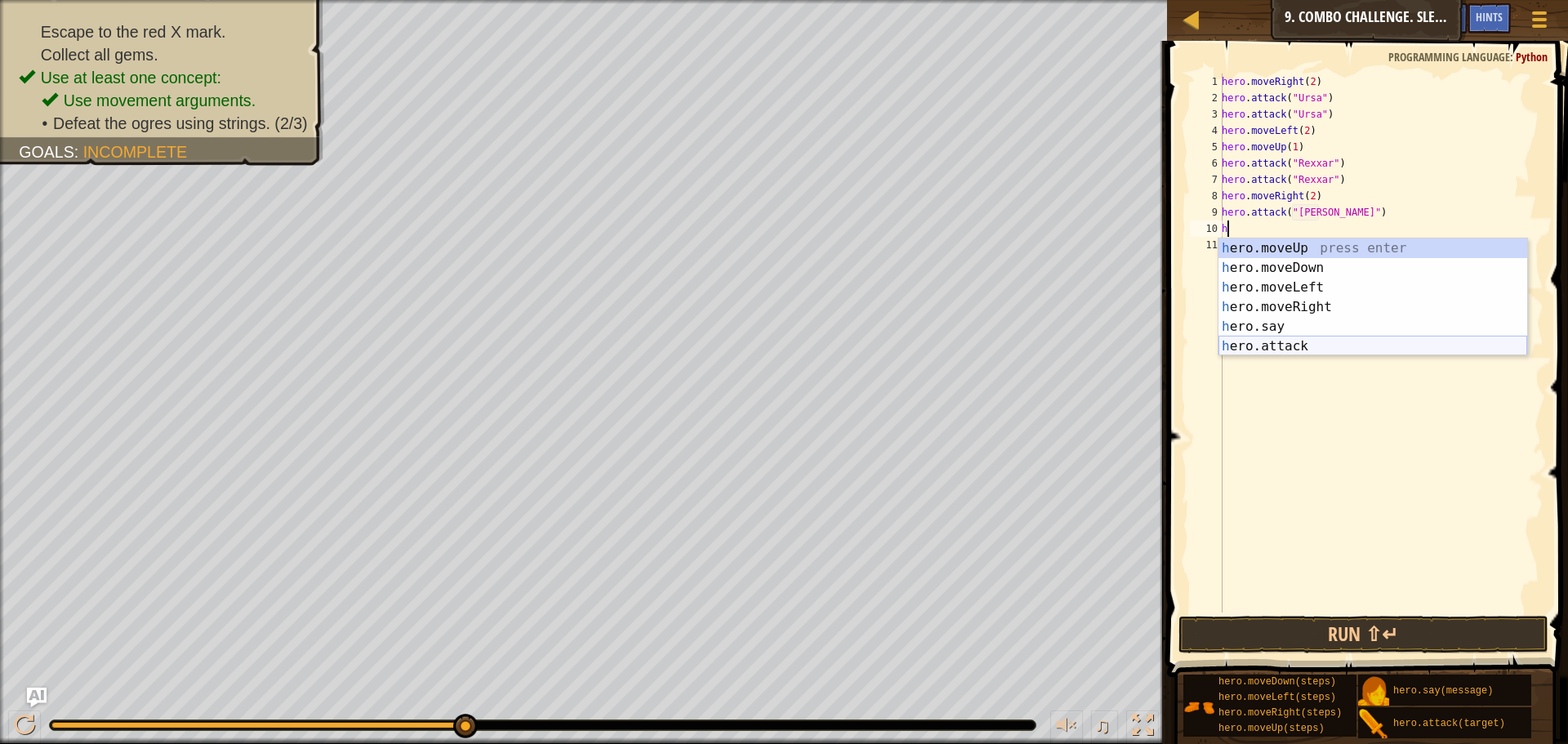
click at [1312, 343] on div "h ero.moveUp press enter h ero.moveDown press enter h ero.moveLeft press enter …" at bounding box center [1373, 317] width 308 height 157
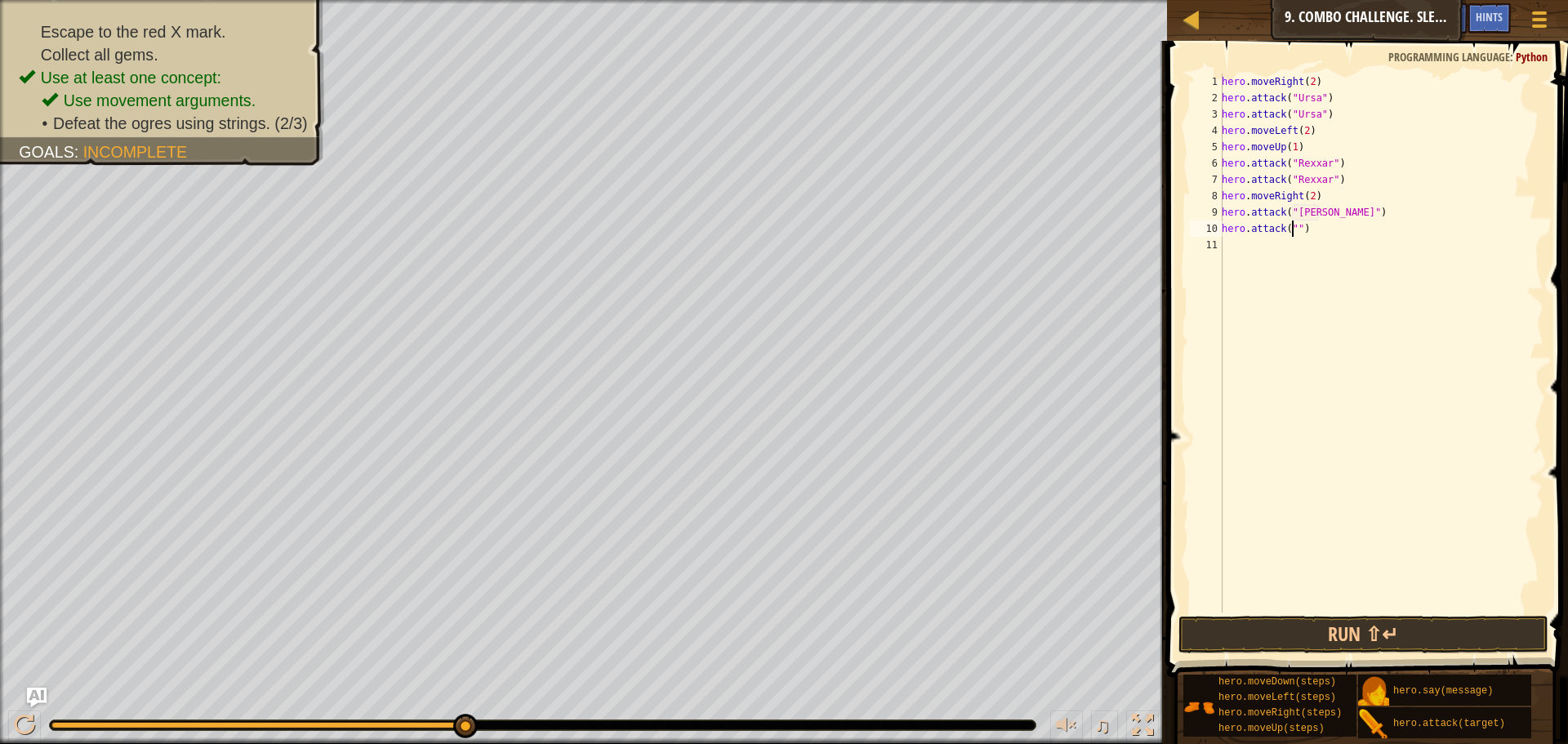
paste textarea "[PERSON_NAME]"
type textarea "hero.attack("[PERSON_NAME]")"
click at [1340, 224] on div "hero . moveRight ( 2 ) hero . attack ( "Ursa" ) hero . attack ( "Ursa" ) hero .…" at bounding box center [1380, 359] width 325 height 572
click at [1340, 227] on div "hero . moveRight ( 2 ) hero . attack ( "Ursa" ) hero . attack ( "Ursa" ) hero .…" at bounding box center [1380, 359] width 325 height 572
click at [1304, 637] on button "Run ⇧↵" at bounding box center [1364, 634] width 370 height 37
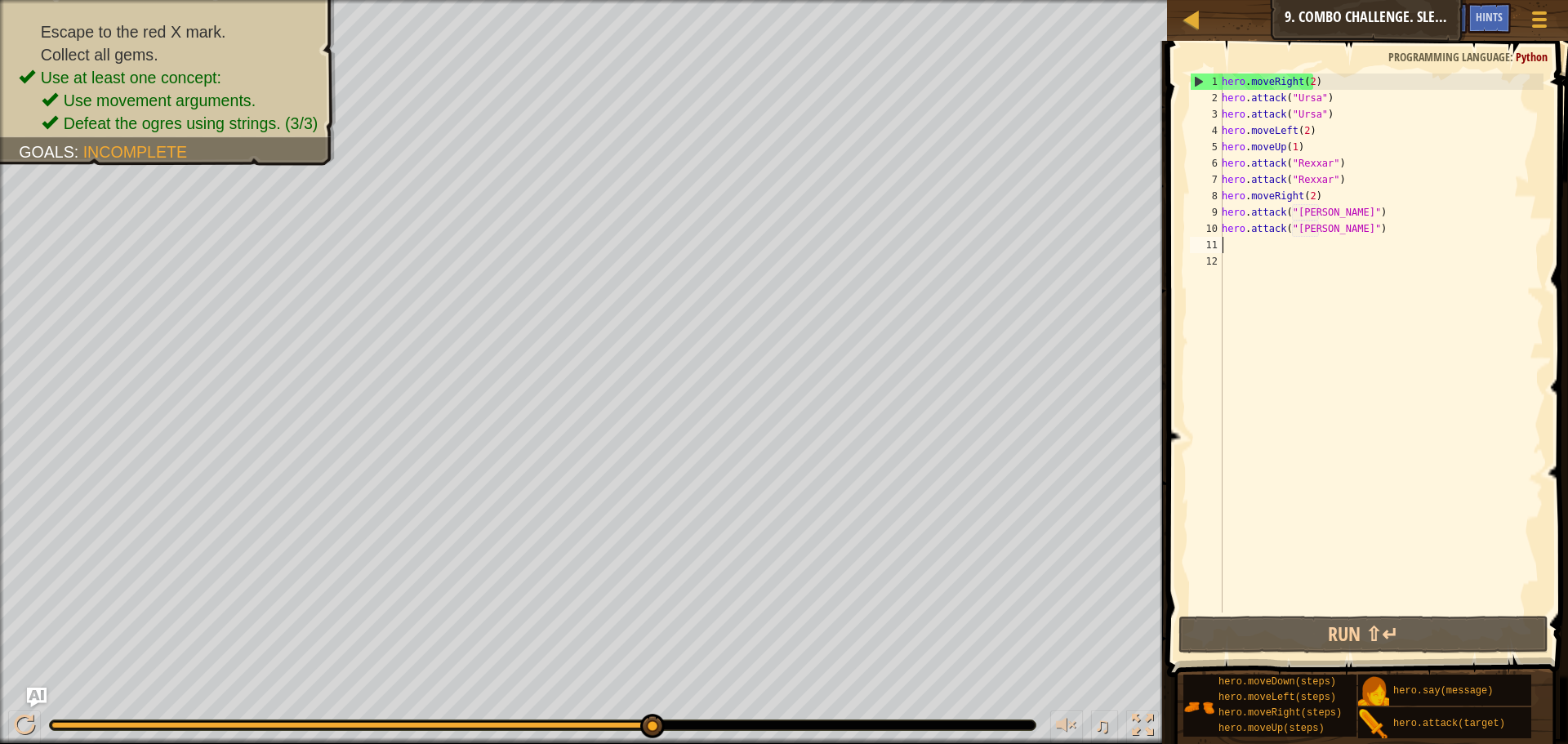
type textarea "m"
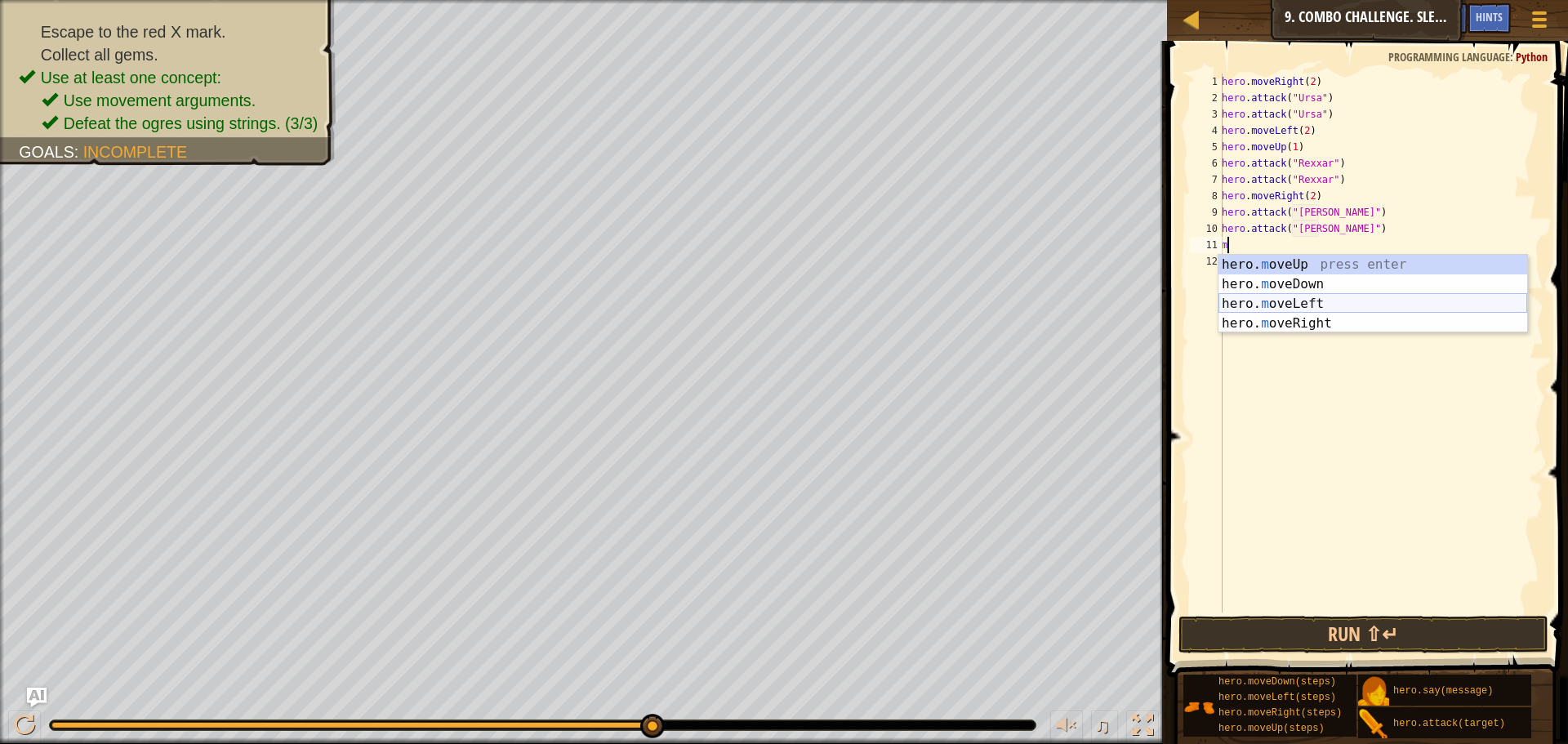
click at [1278, 301] on div "hero. m oveUp press enter hero. m oveDown press enter hero. m oveLeft press ent…" at bounding box center [1373, 313] width 308 height 118
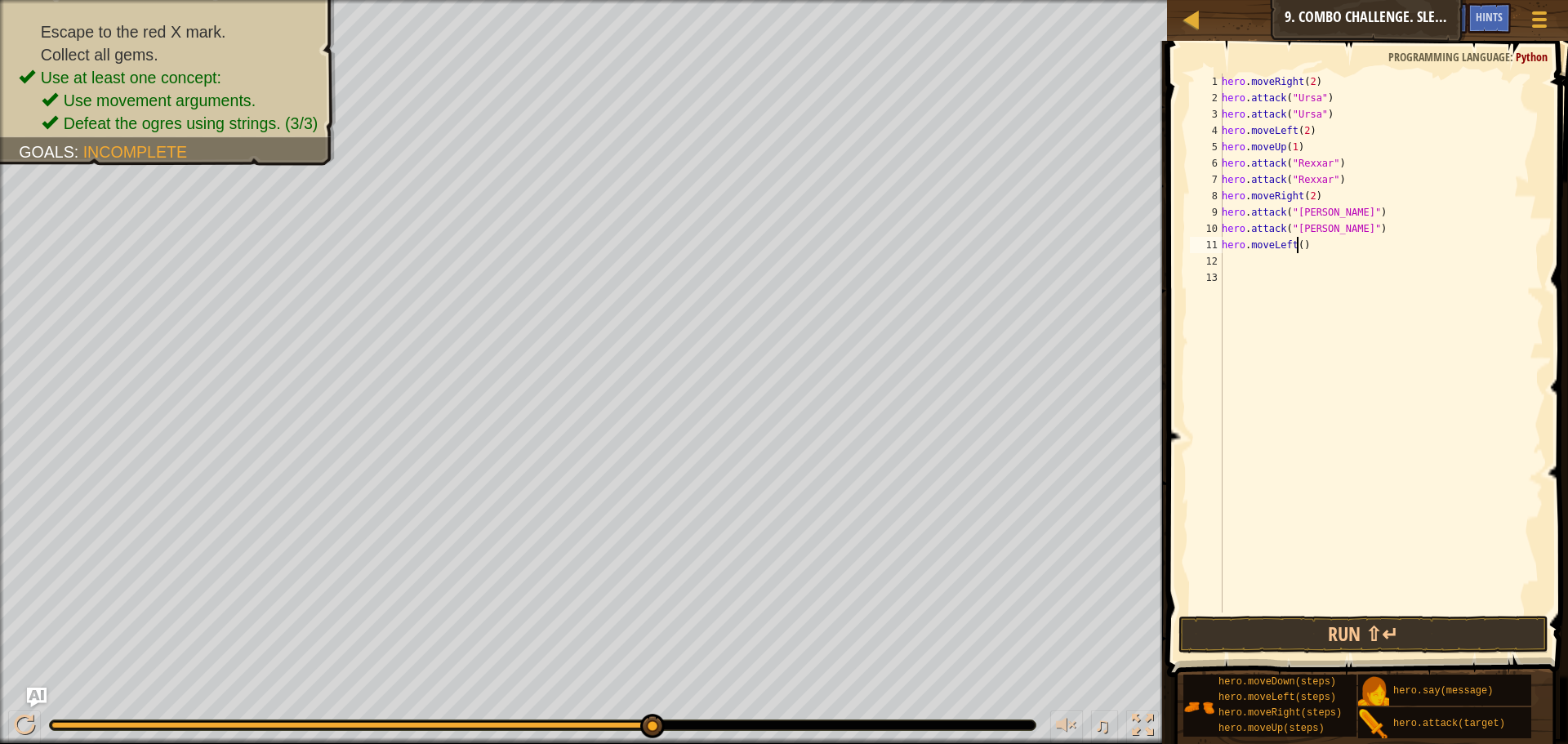
click at [1296, 241] on div "hero . moveRight ( 2 ) hero . attack ( "Ursa" ) hero . attack ( "Ursa" ) hero .…" at bounding box center [1380, 359] width 325 height 572
click at [1473, 621] on button "Run ⇧↵" at bounding box center [1364, 634] width 370 height 37
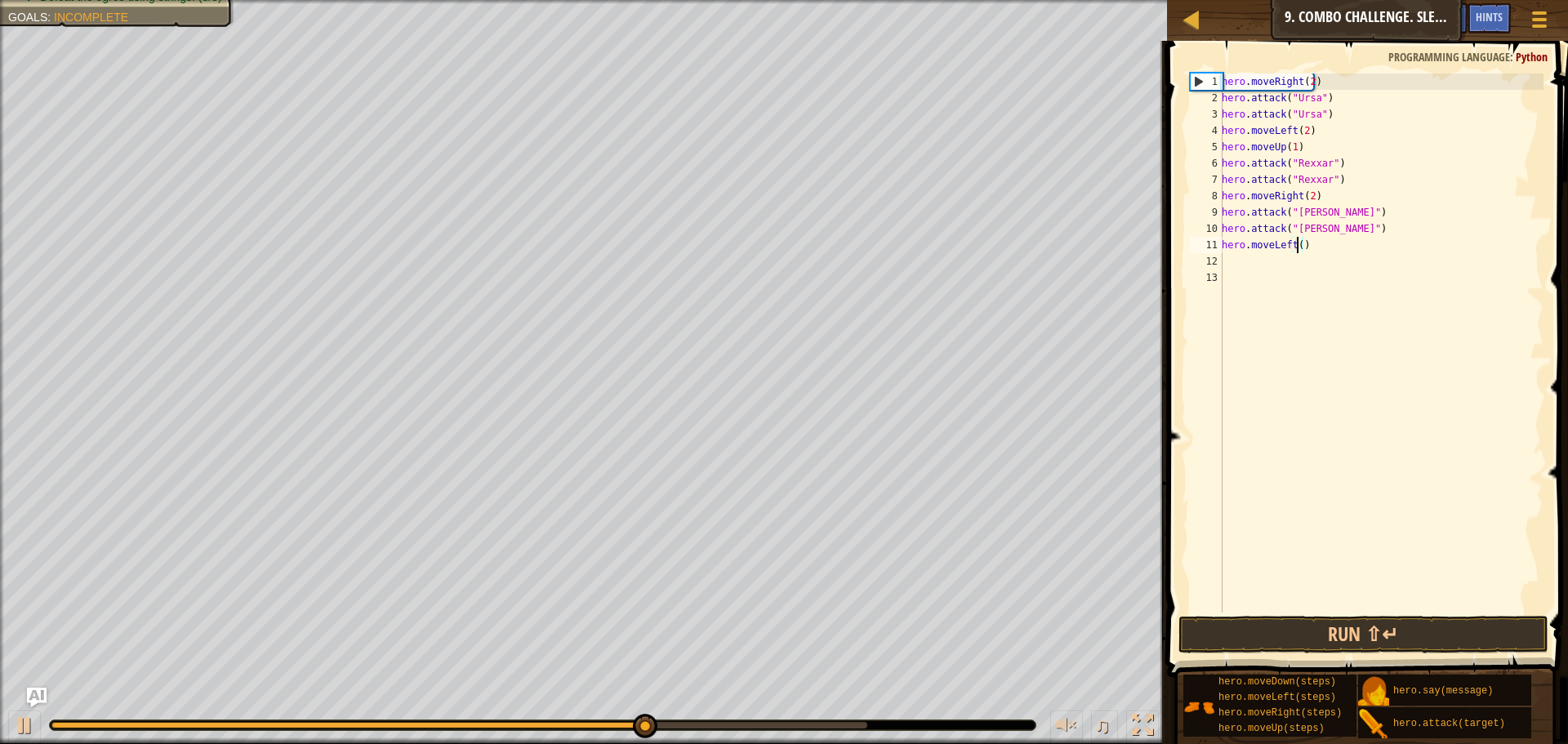
scroll to position [8, 6]
click at [1301, 236] on div "hero . moveRight ( 2 ) hero . attack ( "Ursa" ) hero . attack ( "Ursa" ) hero .…" at bounding box center [1380, 359] width 325 height 572
click at [1307, 241] on div "hero . moveRight ( 2 ) hero . attack ( "Ursa" ) hero . attack ( "Ursa" ) hero .…" at bounding box center [1380, 359] width 325 height 572
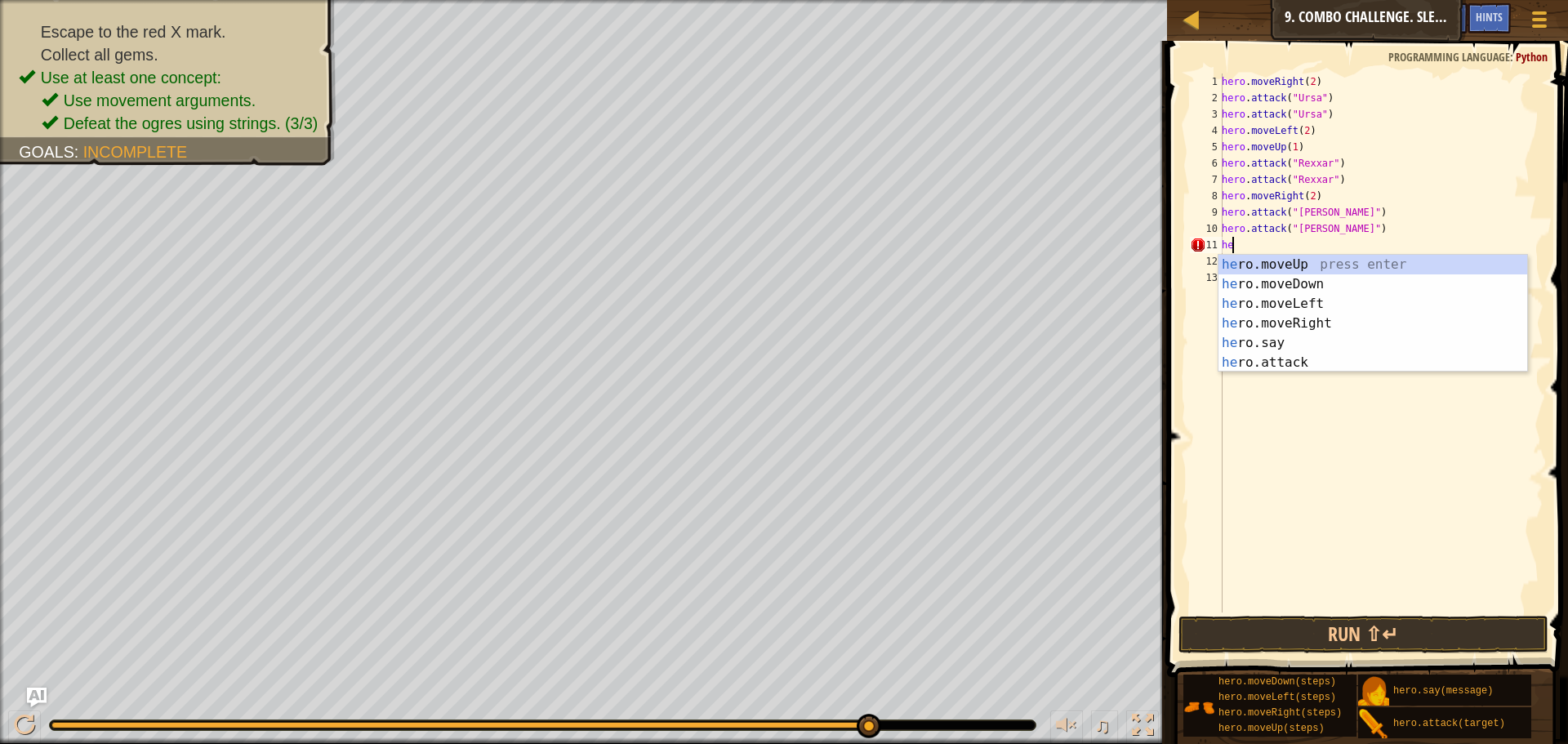
scroll to position [8, 0]
type textarea "h"
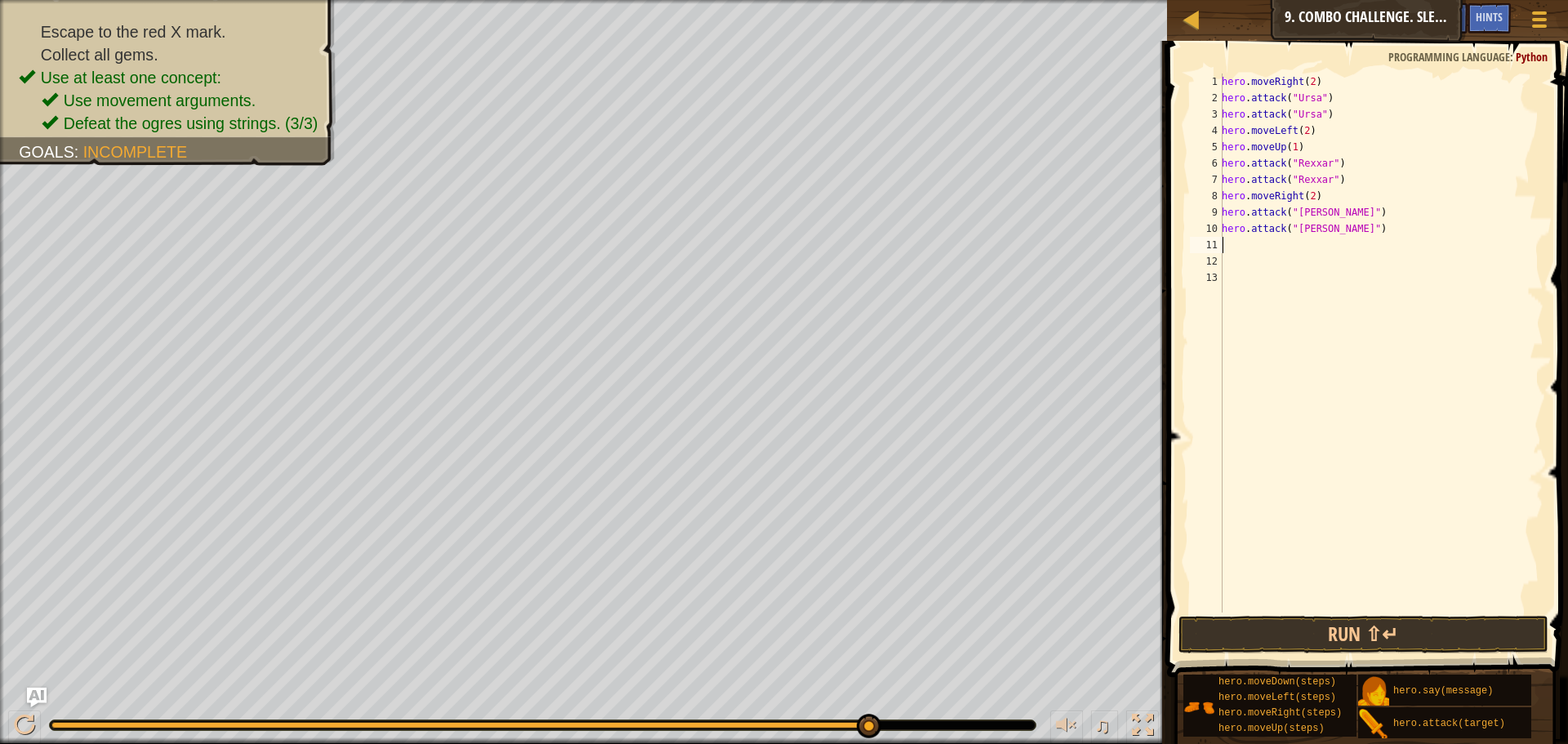
click at [1306, 196] on div "hero . moveRight ( 2 ) hero . attack ( "Ursa" ) hero . attack ( "Ursa" ) hero .…" at bounding box center [1380, 359] width 325 height 572
click at [1307, 196] on div "hero . moveRight ( 2 ) hero . attack ( "Ursa" ) hero . attack ( "Ursa" ) hero .…" at bounding box center [1380, 359] width 325 height 572
click at [1310, 197] on div "hero . moveRight ( 2 ) hero . attack ( "Ursa" ) hero . attack ( "Ursa" ) hero .…" at bounding box center [1380, 343] width 325 height 539
click at [1307, 197] on div "hero . moveRight ( 2 ) hero . attack ( "Ursa" ) hero . attack ( "Ursa" ) hero .…" at bounding box center [1380, 359] width 325 height 572
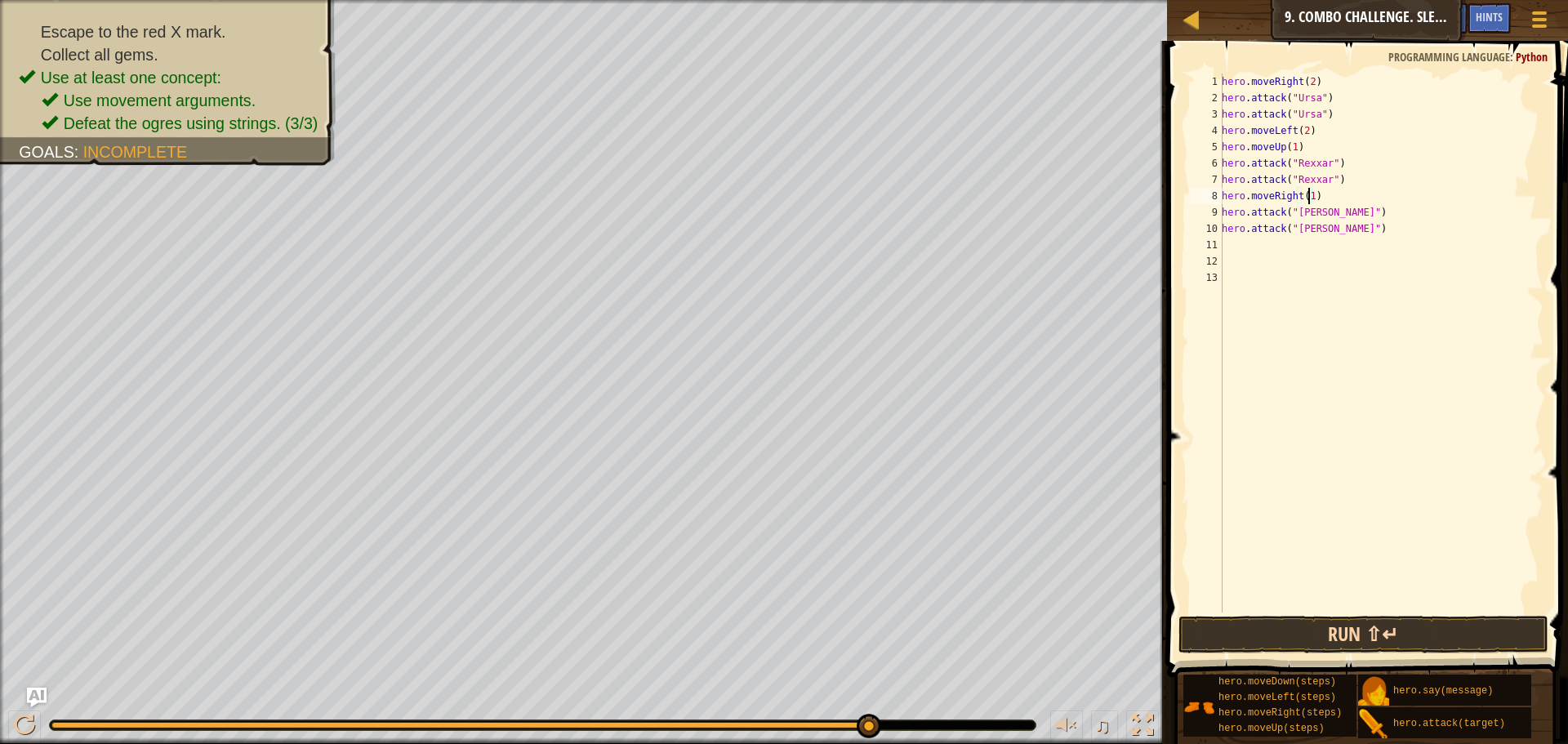
type textarea "hero.moveRight(1)"
click at [1440, 635] on button "Run ⇧↵" at bounding box center [1364, 634] width 370 height 37
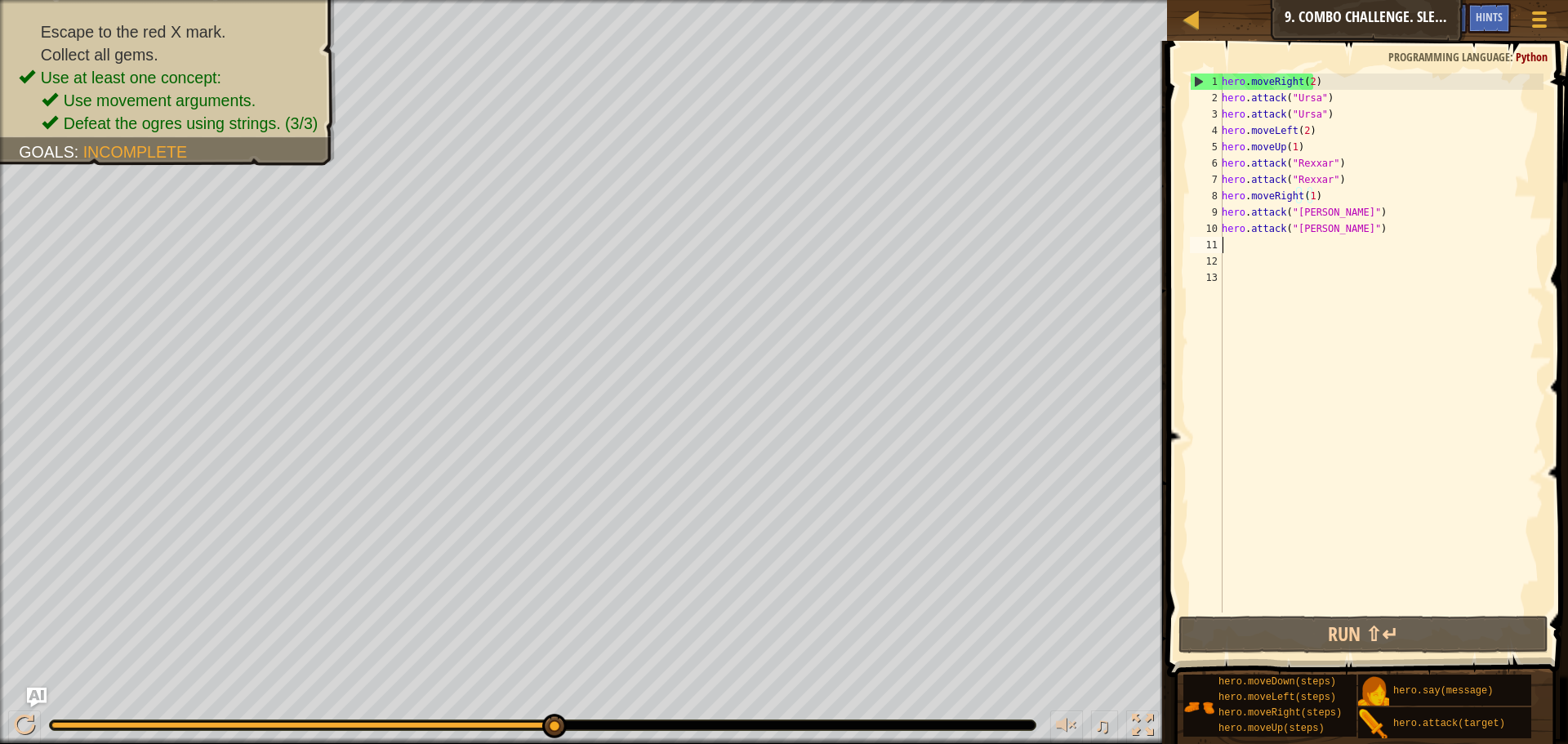
click at [1232, 241] on div "hero . moveRight ( 2 ) hero . attack ( "Ursa" ) hero . attack ( "Ursa" ) hero .…" at bounding box center [1380, 359] width 325 height 572
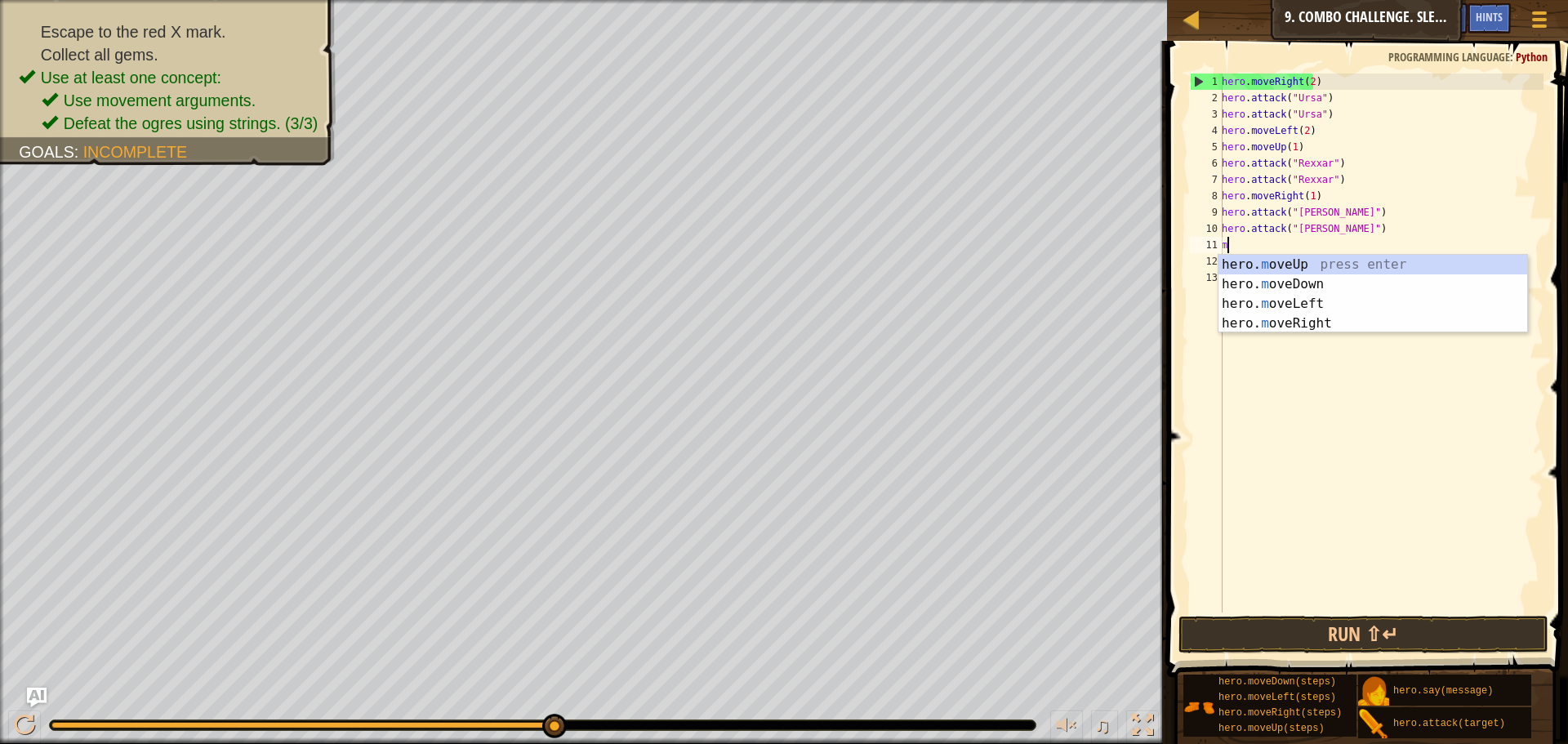
type textarea "mo"
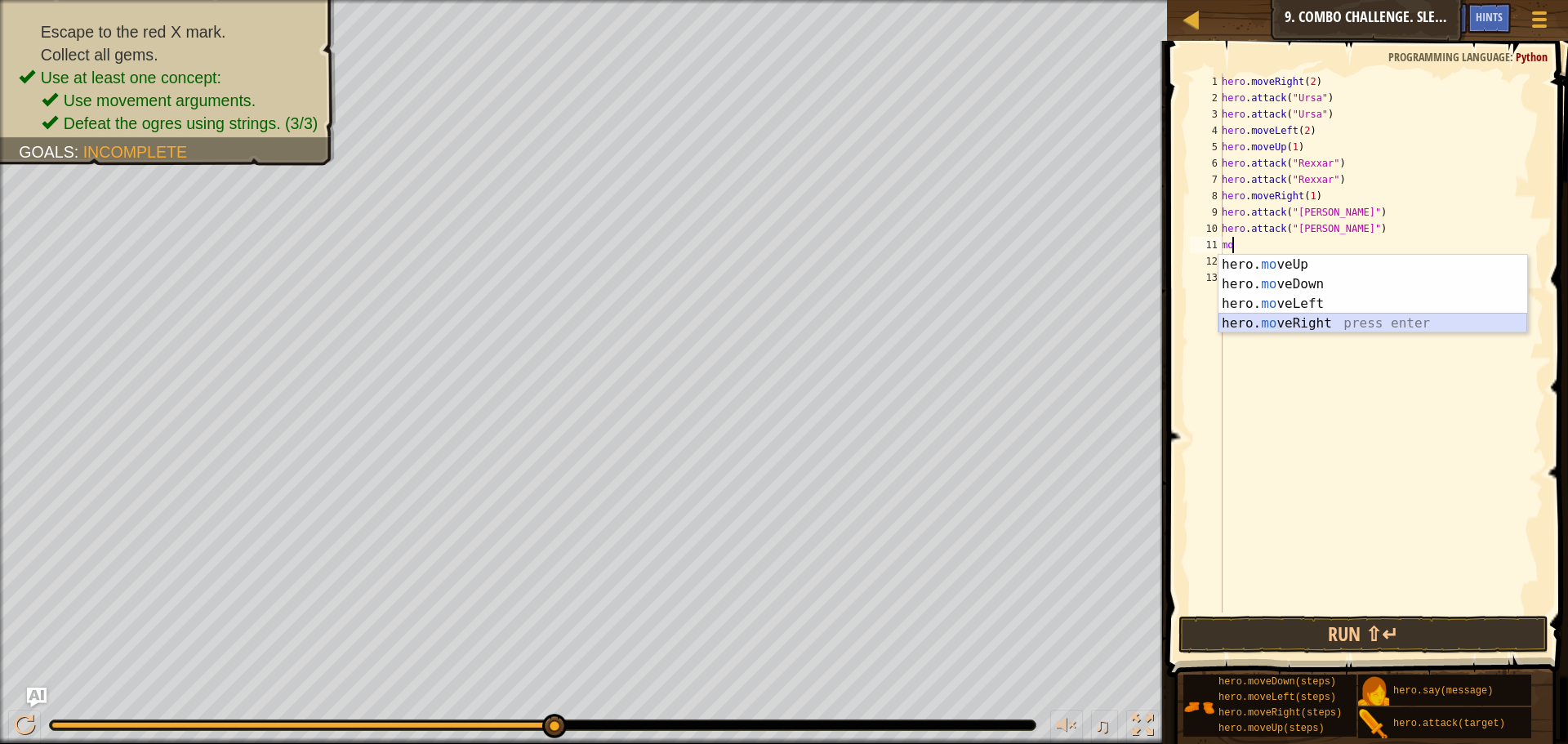
click at [1281, 321] on div "hero. mo veUp press enter hero. mo veDown press enter hero. mo veLeft press ent…" at bounding box center [1373, 313] width 308 height 118
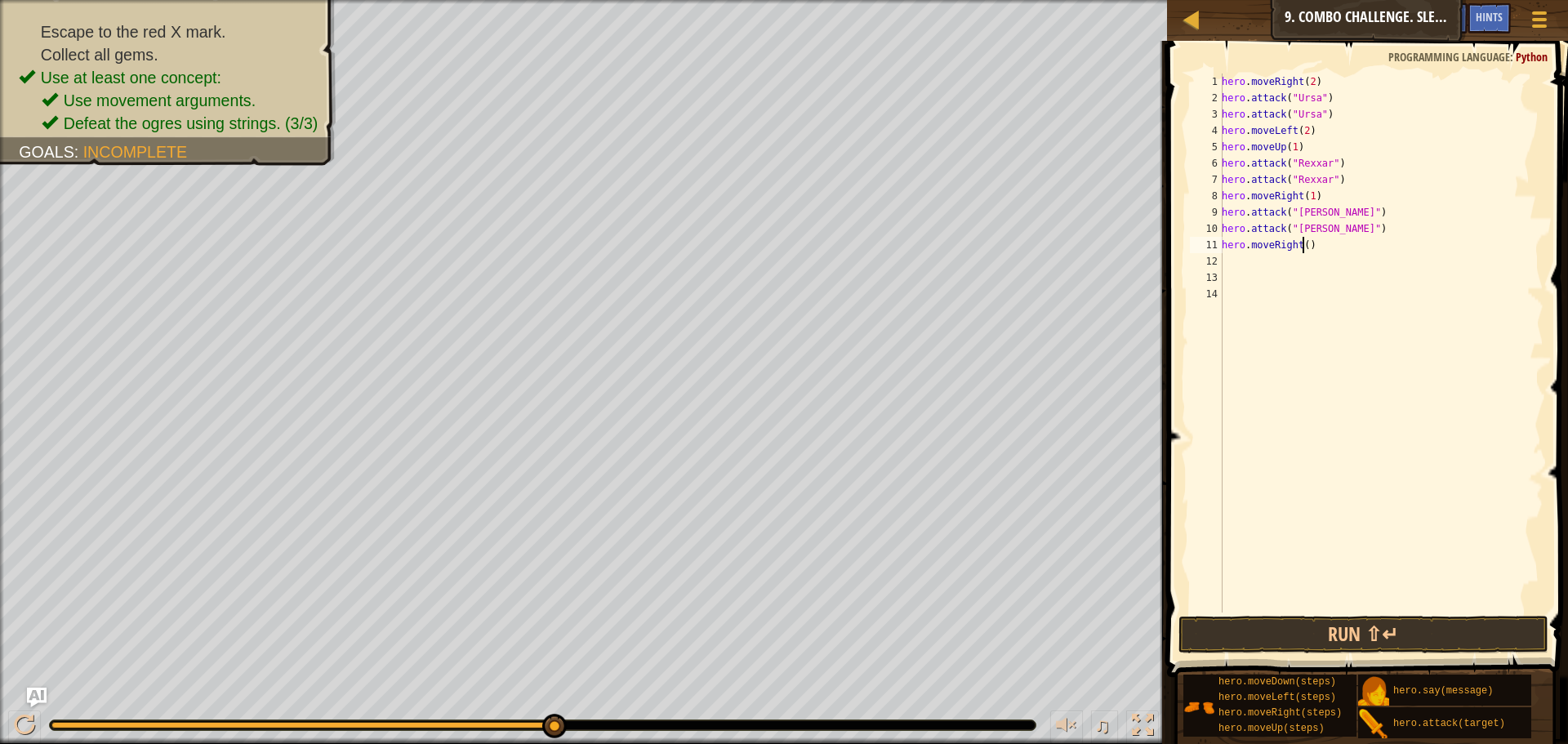
click at [1303, 243] on div "hero . moveRight ( 2 ) hero . attack ( "Ursa" ) hero . attack ( "Ursa" ) hero .…" at bounding box center [1380, 359] width 325 height 572
click at [1394, 622] on button "Run ⇧↵" at bounding box center [1364, 634] width 370 height 37
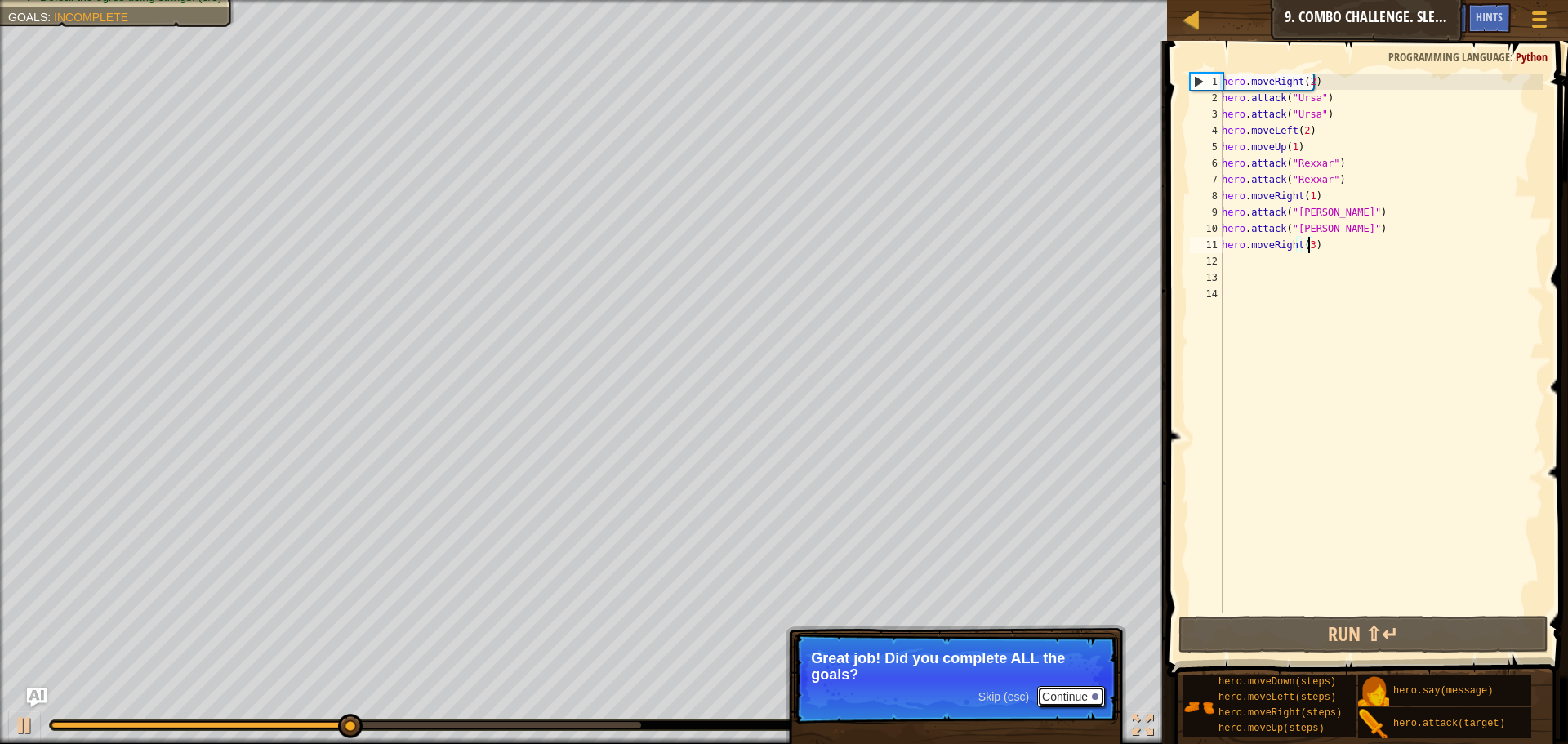
click at [1076, 702] on button "Continue" at bounding box center [1071, 696] width 68 height 21
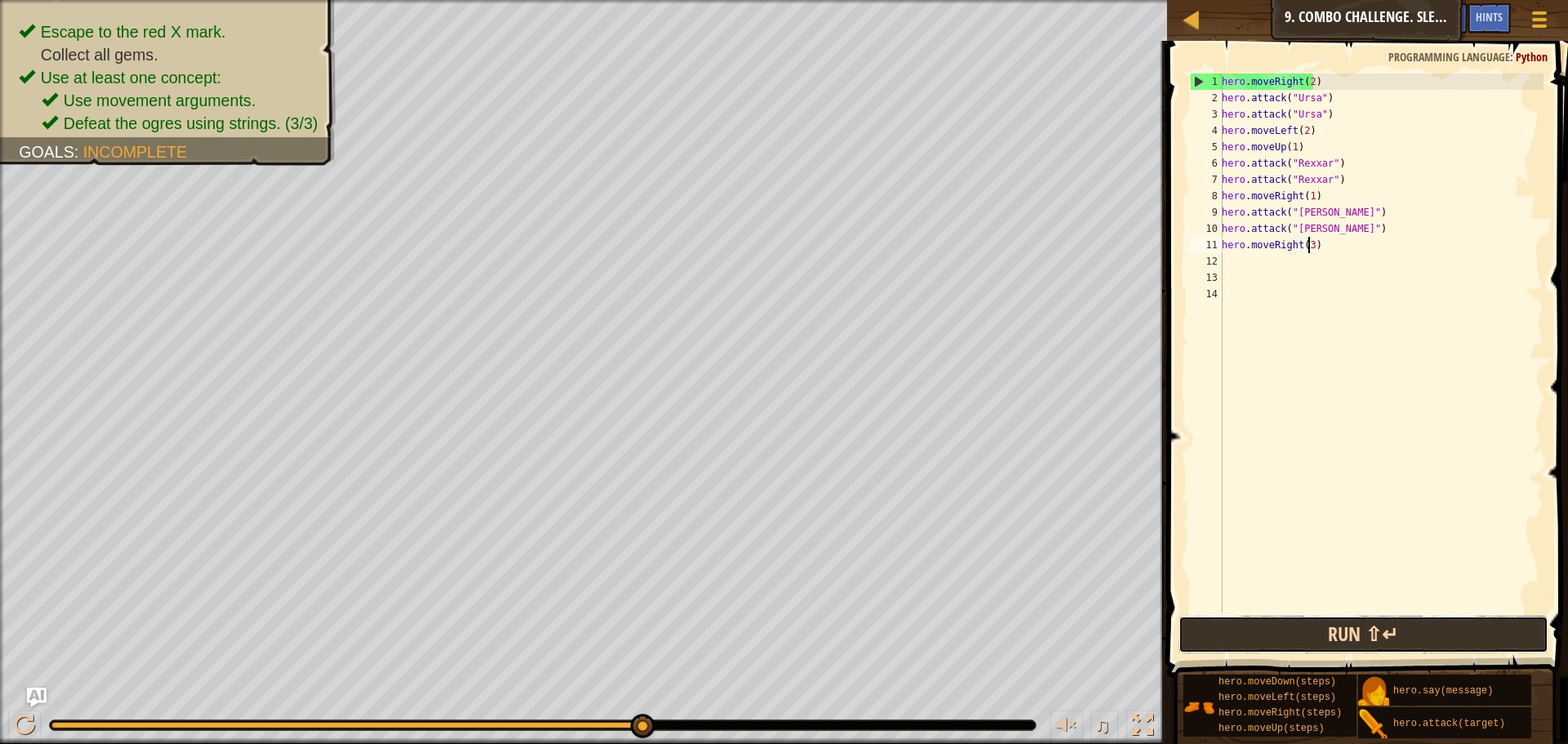
click at [1300, 628] on button "Run ⇧↵" at bounding box center [1364, 634] width 370 height 37
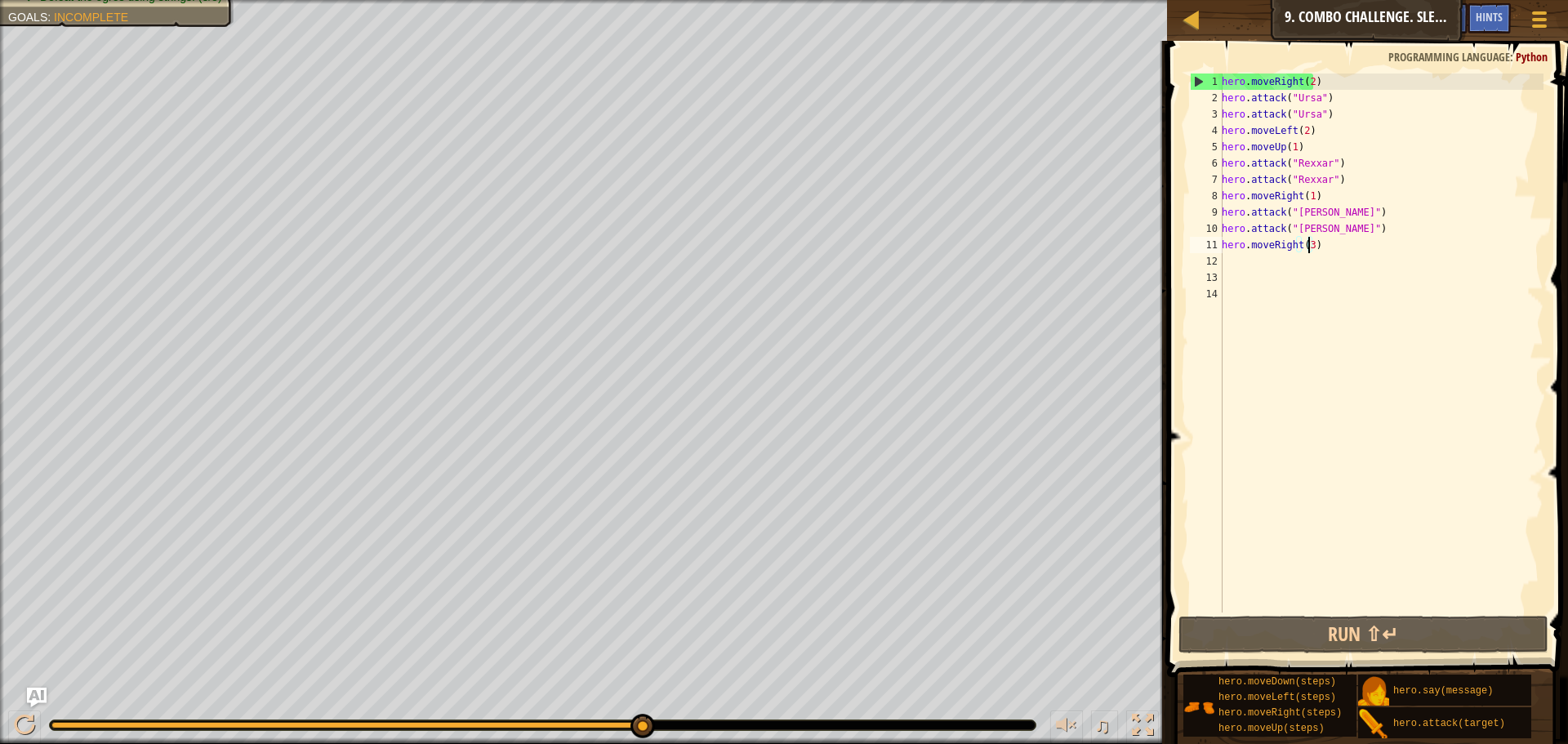
click at [1296, 243] on div "hero . moveRight ( 2 ) hero . attack ( "Ursa" ) hero . attack ( "Ursa" ) hero .…" at bounding box center [1380, 359] width 325 height 572
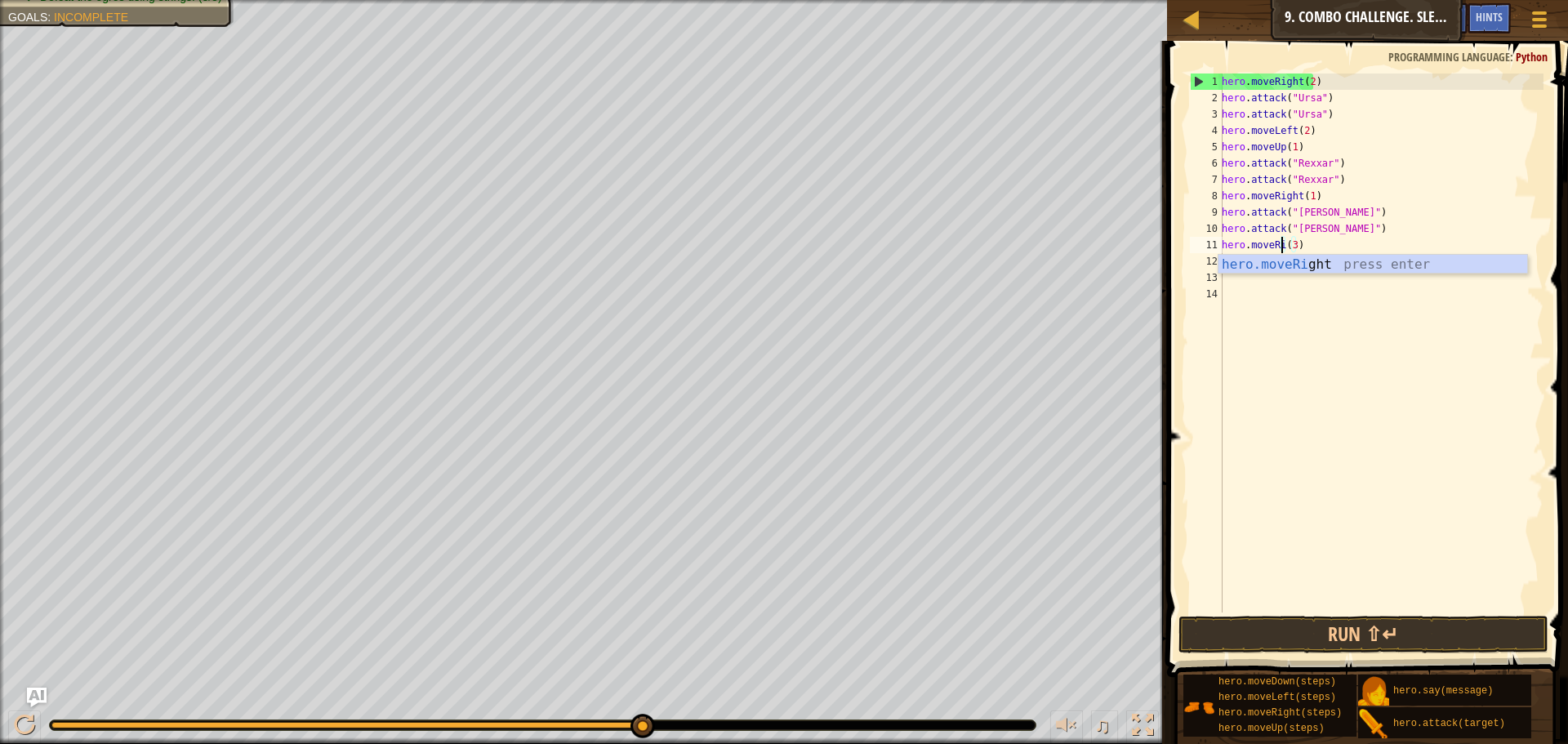
scroll to position [8, 5]
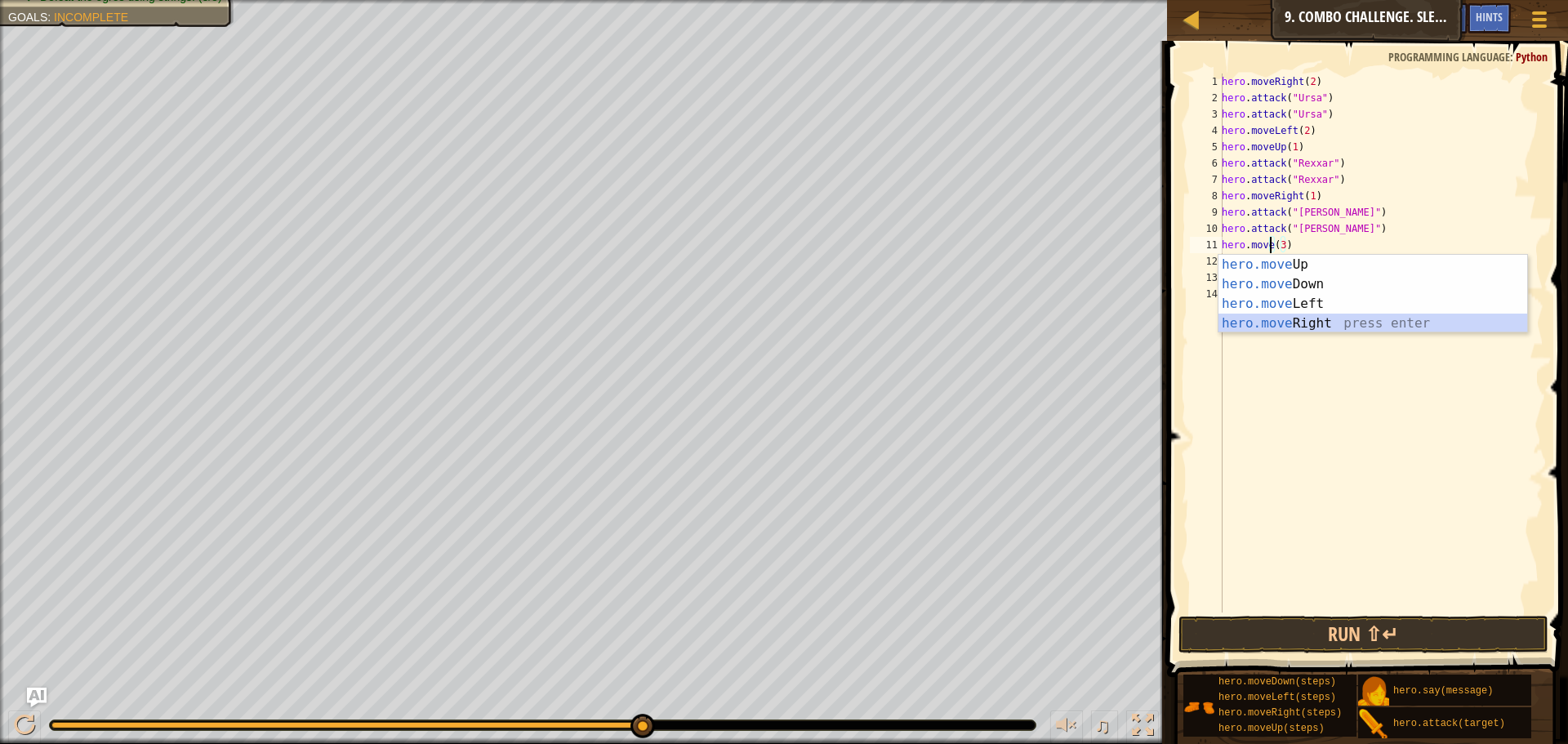
click at [1290, 322] on div "hero.move Up press enter hero.move Down press enter hero.move Left press enter …" at bounding box center [1373, 313] width 308 height 118
click at [1295, 308] on div "hero.move Up press enter hero.move Down press enter hero.move Left press enter …" at bounding box center [1373, 313] width 308 height 118
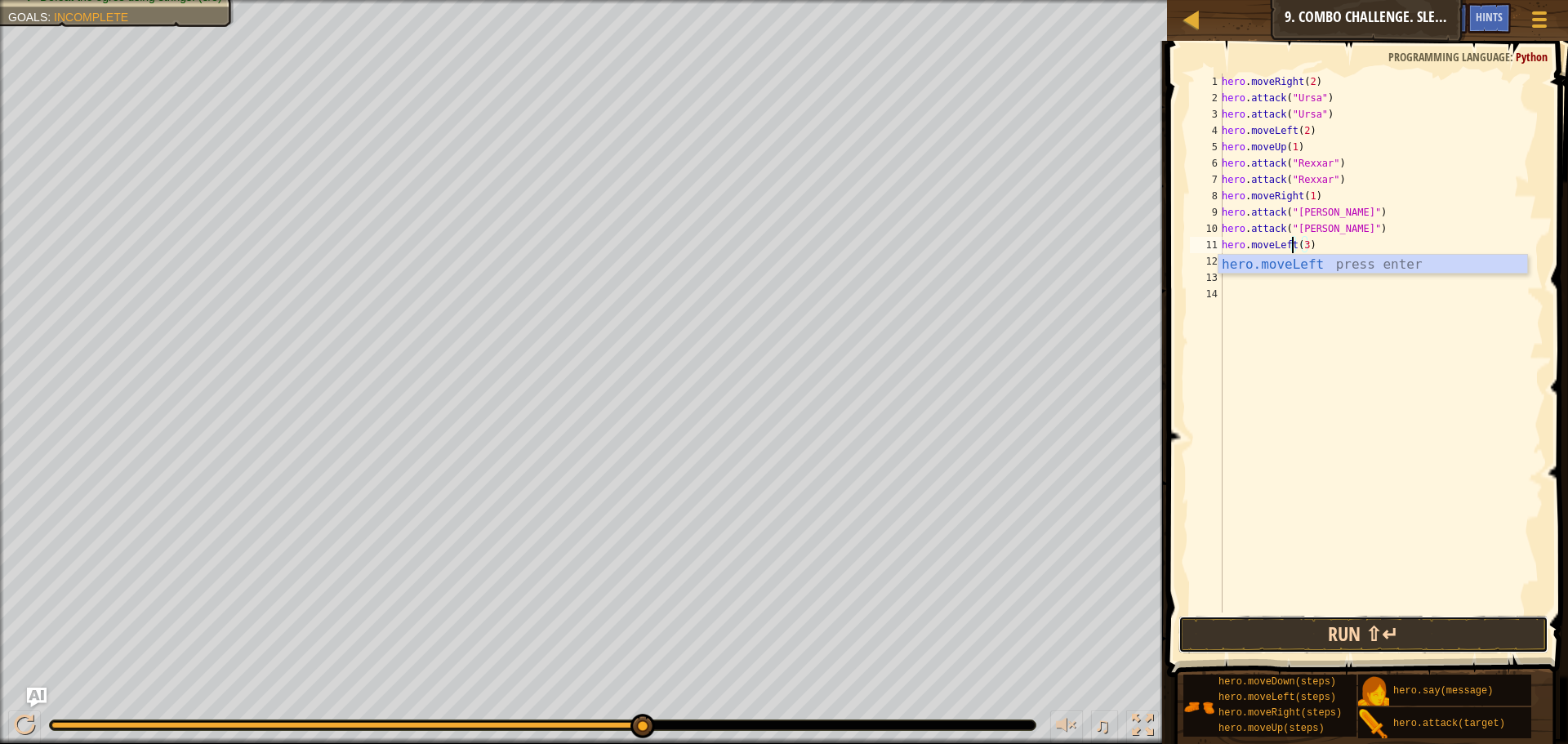
click at [1298, 640] on button "Run ⇧↵" at bounding box center [1364, 634] width 370 height 37
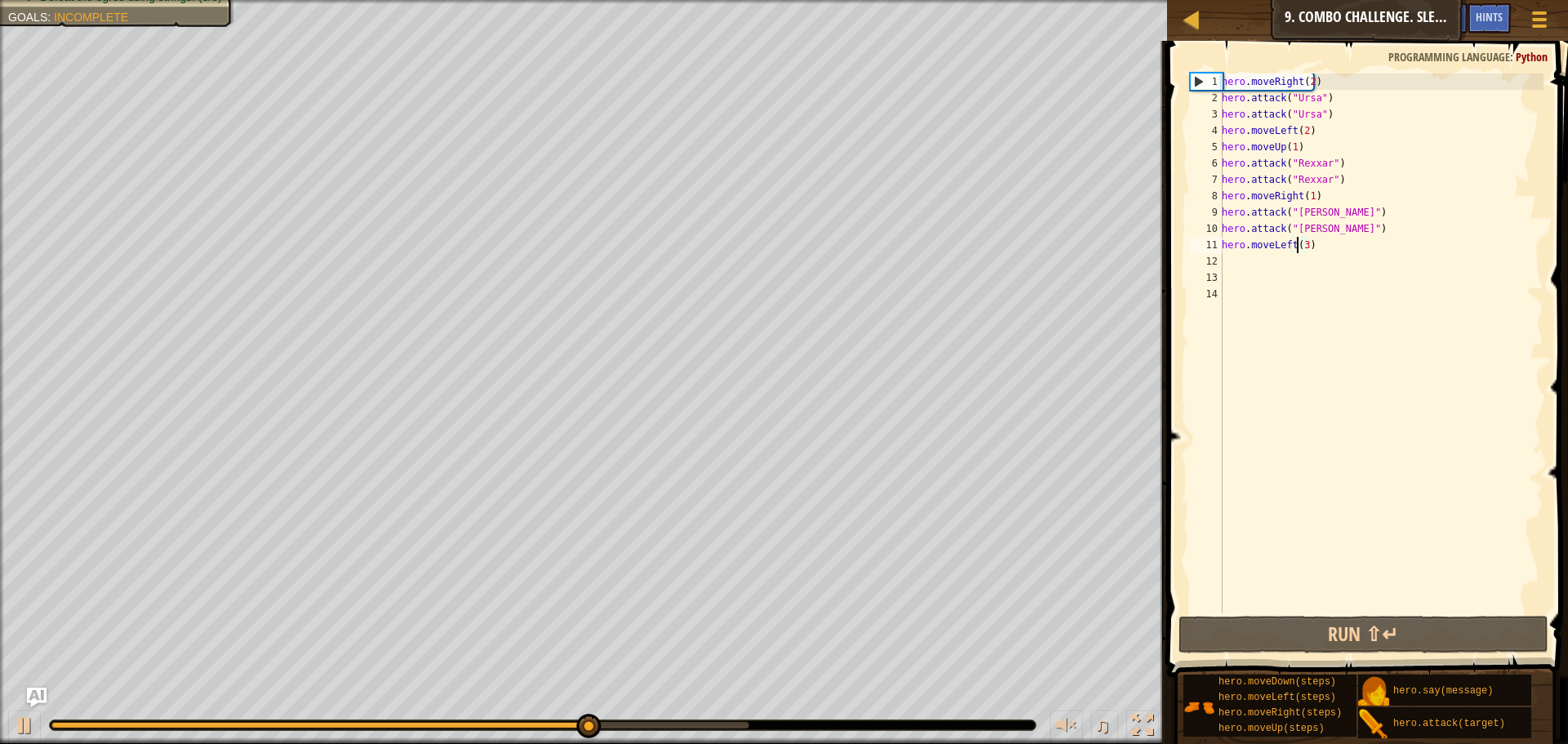
click at [1299, 246] on div "hero . moveRight ( 2 ) hero . attack ( "Ursa" ) hero . attack ( "Ursa" ) hero .…" at bounding box center [1380, 359] width 325 height 572
click at [1299, 246] on div "hero . moveRight ( 2 ) hero . attack ( "Ursa" ) hero . attack ( "Ursa" ) hero .…" at bounding box center [1380, 343] width 325 height 539
click at [1301, 246] on div "hero . moveRight ( 2 ) hero . attack ( "Ursa" ) hero . attack ( "Ursa" ) hero .…" at bounding box center [1380, 359] width 325 height 572
click at [1302, 246] on div "hero . moveRight ( 2 ) hero . attack ( "Ursa" ) hero . attack ( "Ursa" ) hero .…" at bounding box center [1380, 359] width 325 height 572
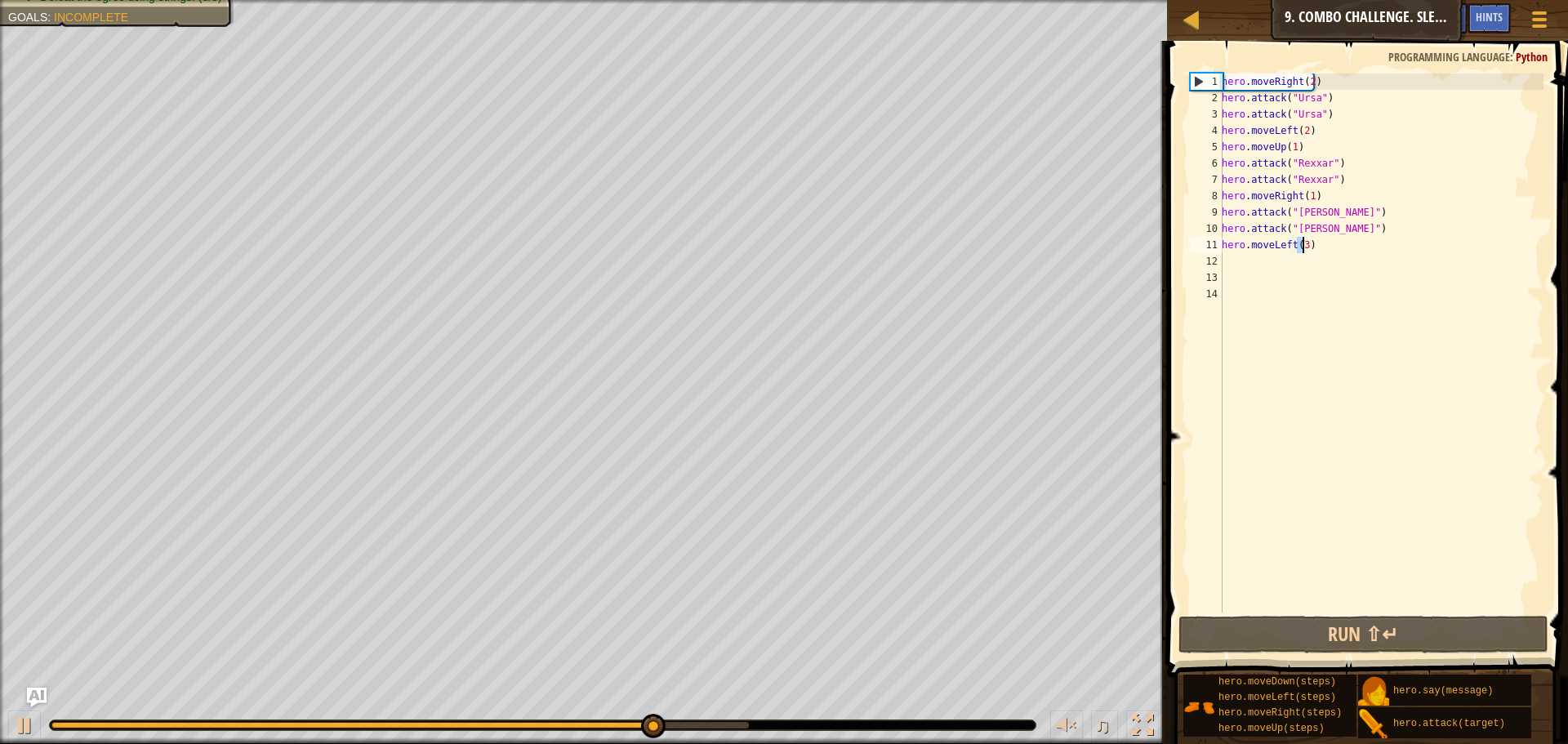
click at [1302, 246] on div "hero . moveRight ( 2 ) hero . attack ( "Ursa" ) hero . attack ( "Ursa" ) hero .…" at bounding box center [1380, 343] width 325 height 539
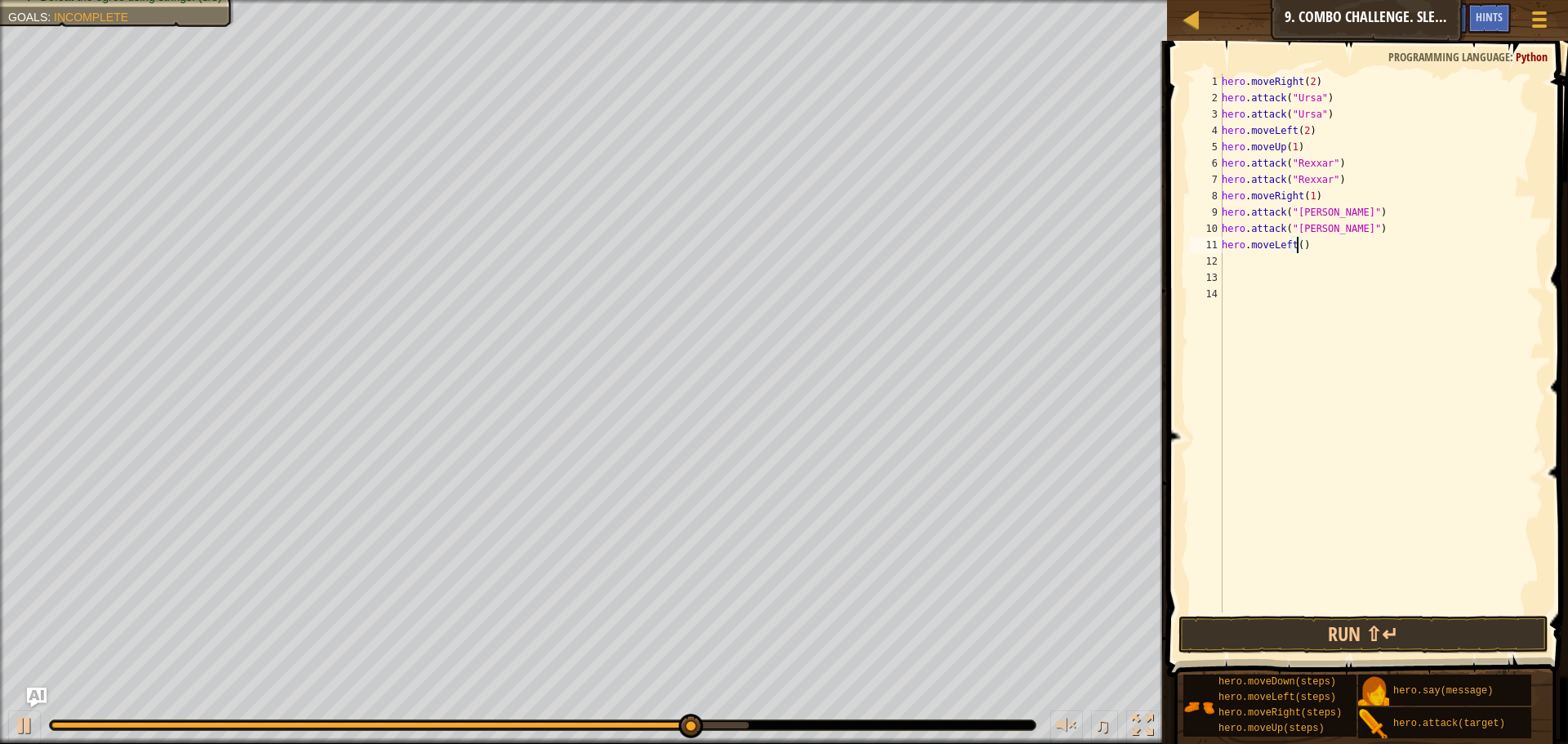
type textarea "hero.moveLeft(2)"
click at [1330, 256] on div "hero . moveRight ( 2 ) hero . attack ( "Ursa" ) hero . attack ( "Ursa" ) hero .…" at bounding box center [1380, 359] width 325 height 572
type textarea "m"
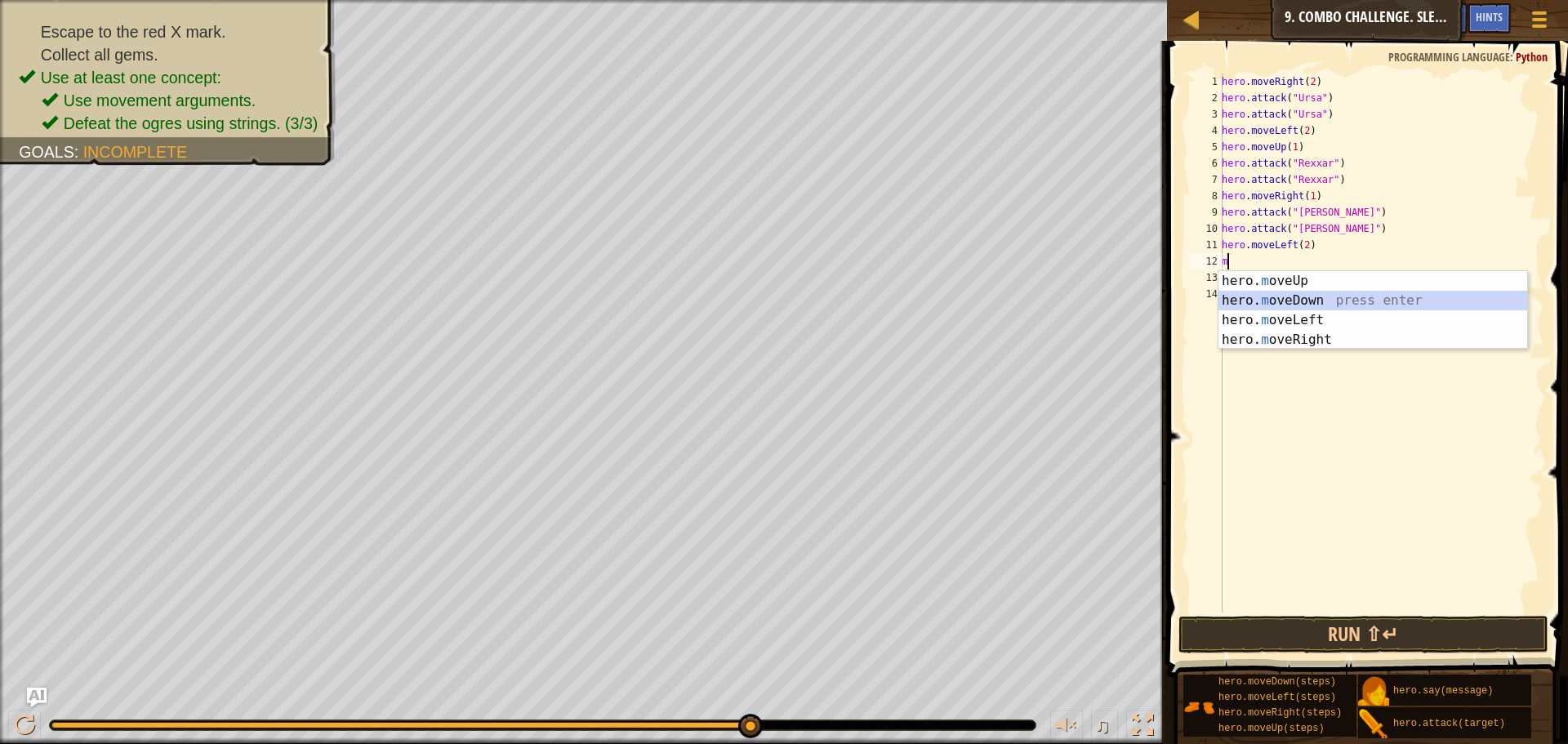
click at [1249, 301] on div "hero. m oveUp press enter hero. m oveDown press enter hero. m oveLeft press ent…" at bounding box center [1373, 329] width 308 height 118
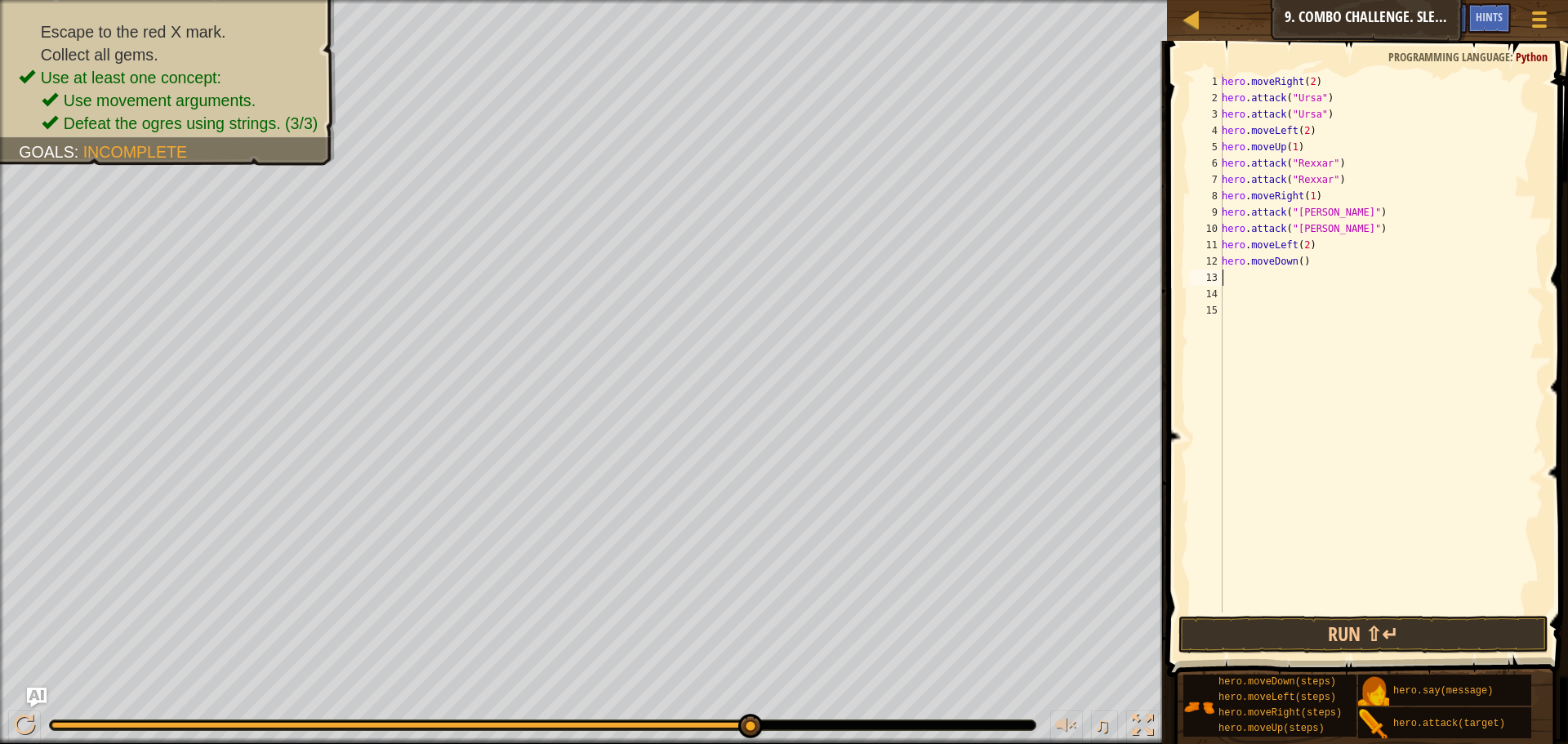
click at [1297, 264] on div "hero . moveRight ( 2 ) hero . attack ( "Ursa" ) hero . attack ( "Ursa" ) hero .…" at bounding box center [1380, 359] width 325 height 572
click at [1309, 635] on button "Run ⇧↵" at bounding box center [1364, 634] width 370 height 37
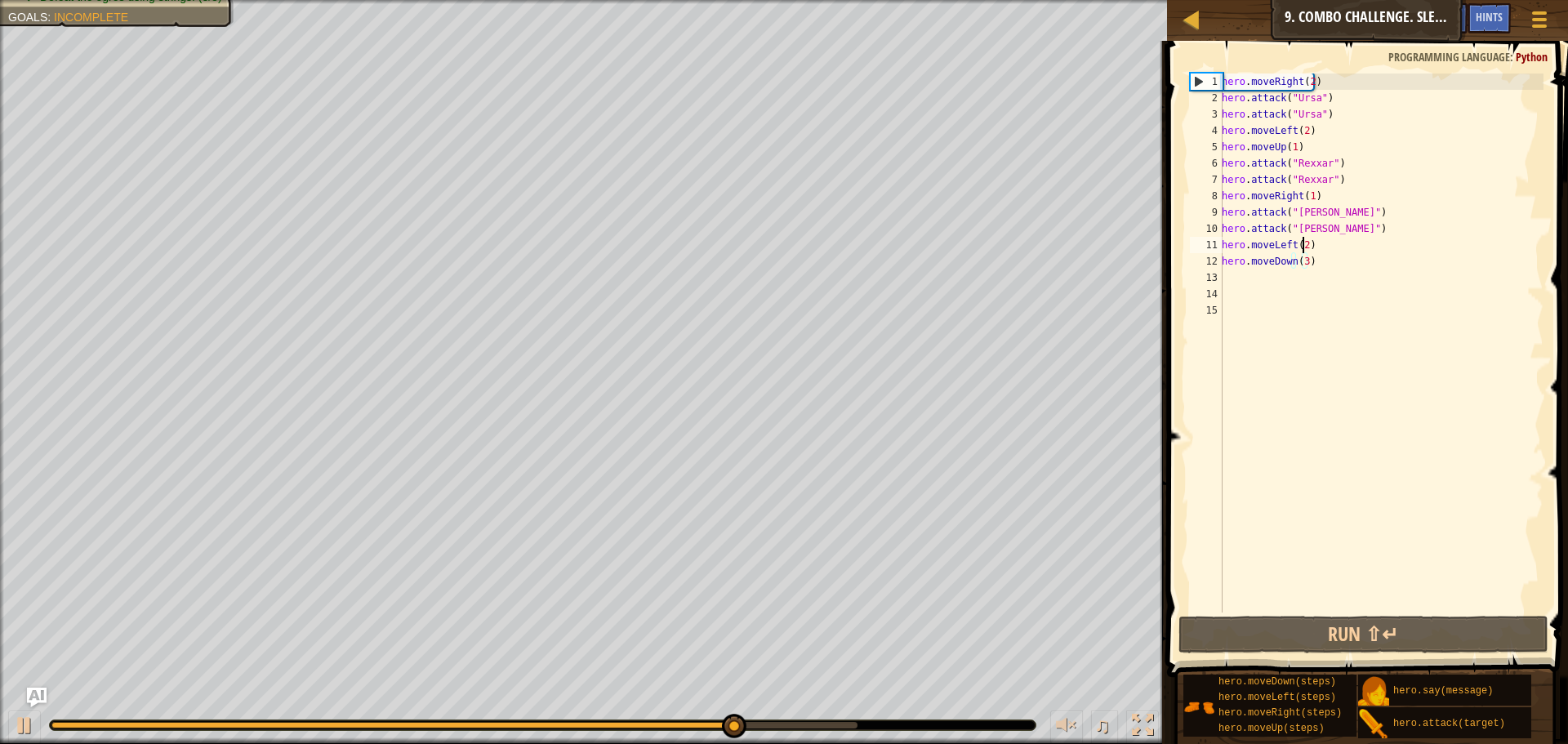
click at [1302, 248] on div "hero . moveRight ( 2 ) hero . attack ( "Ursa" ) hero . attack ( "Ursa" ) hero .…" at bounding box center [1380, 359] width 325 height 572
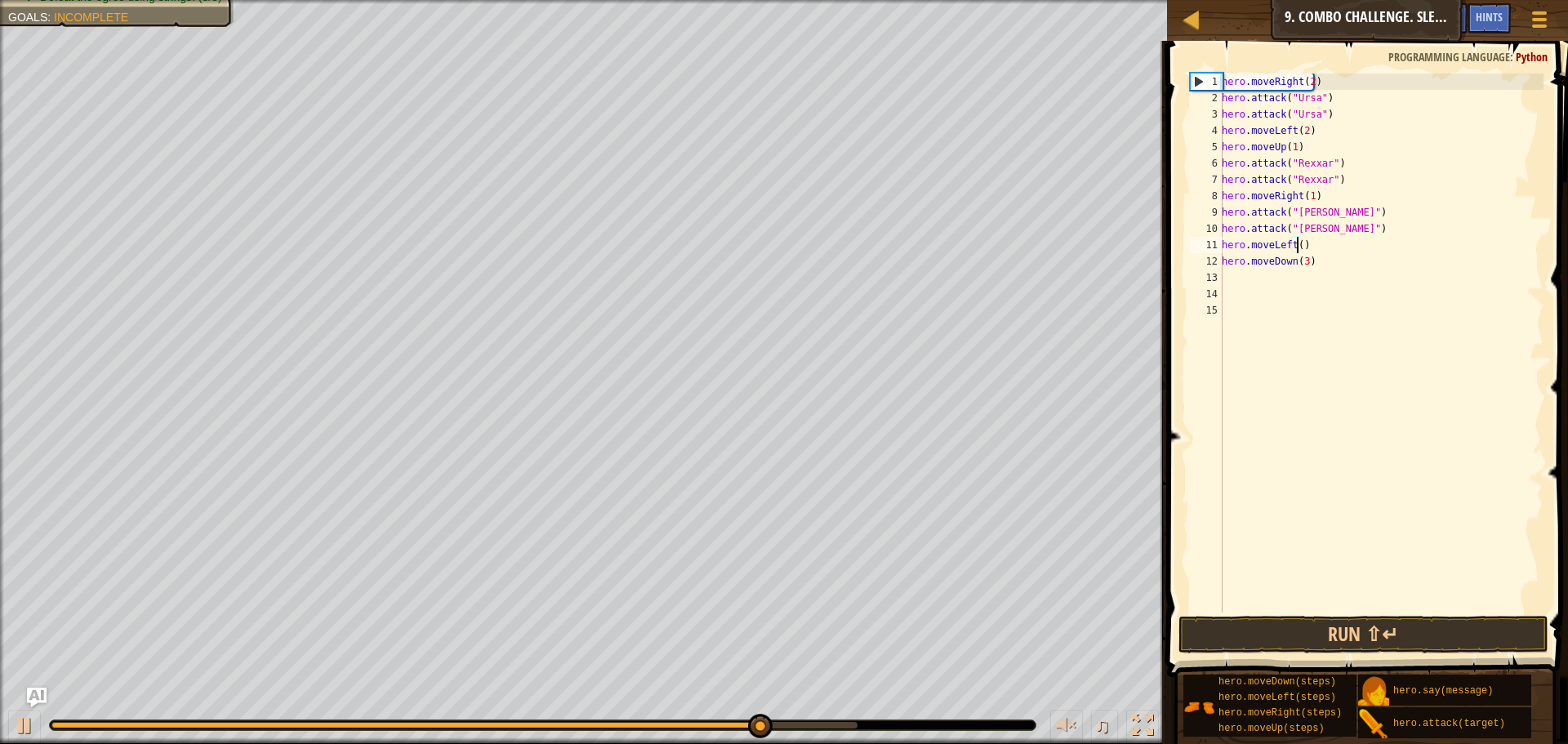
scroll to position [8, 6]
type textarea "hero.moveLeft(1)"
click at [1243, 612] on div "hero . moveRight ( 2 ) hero . attack ( "Ursa" ) hero . attack ( "Ursa" ) hero .…" at bounding box center [1380, 359] width 325 height 572
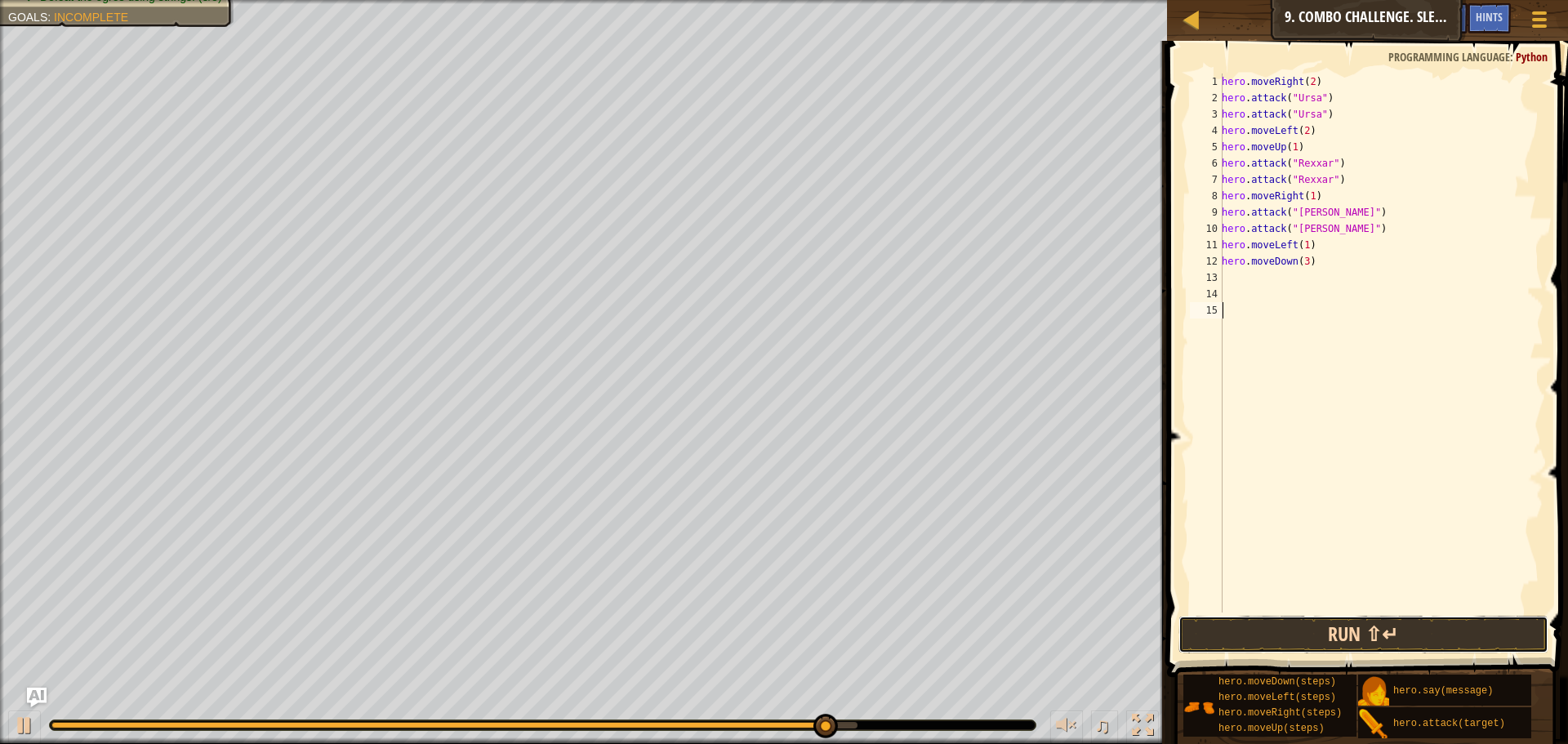
click at [1245, 620] on button "Run ⇧↵" at bounding box center [1364, 634] width 370 height 37
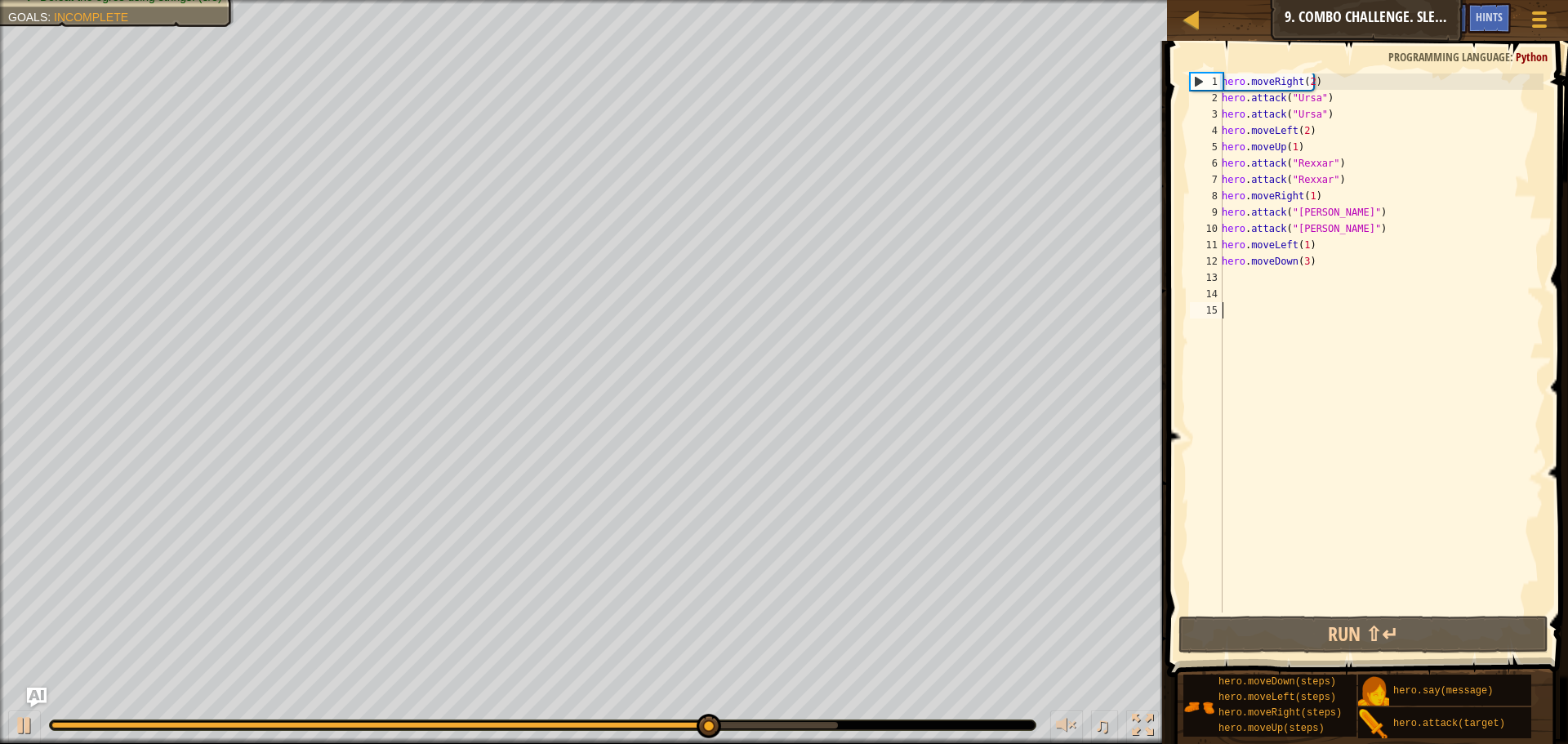
click at [1231, 277] on div "hero . moveRight ( 2 ) hero . attack ( "Ursa" ) hero . attack ( "Ursa" ) hero .…" at bounding box center [1380, 359] width 325 height 572
type textarea "m"
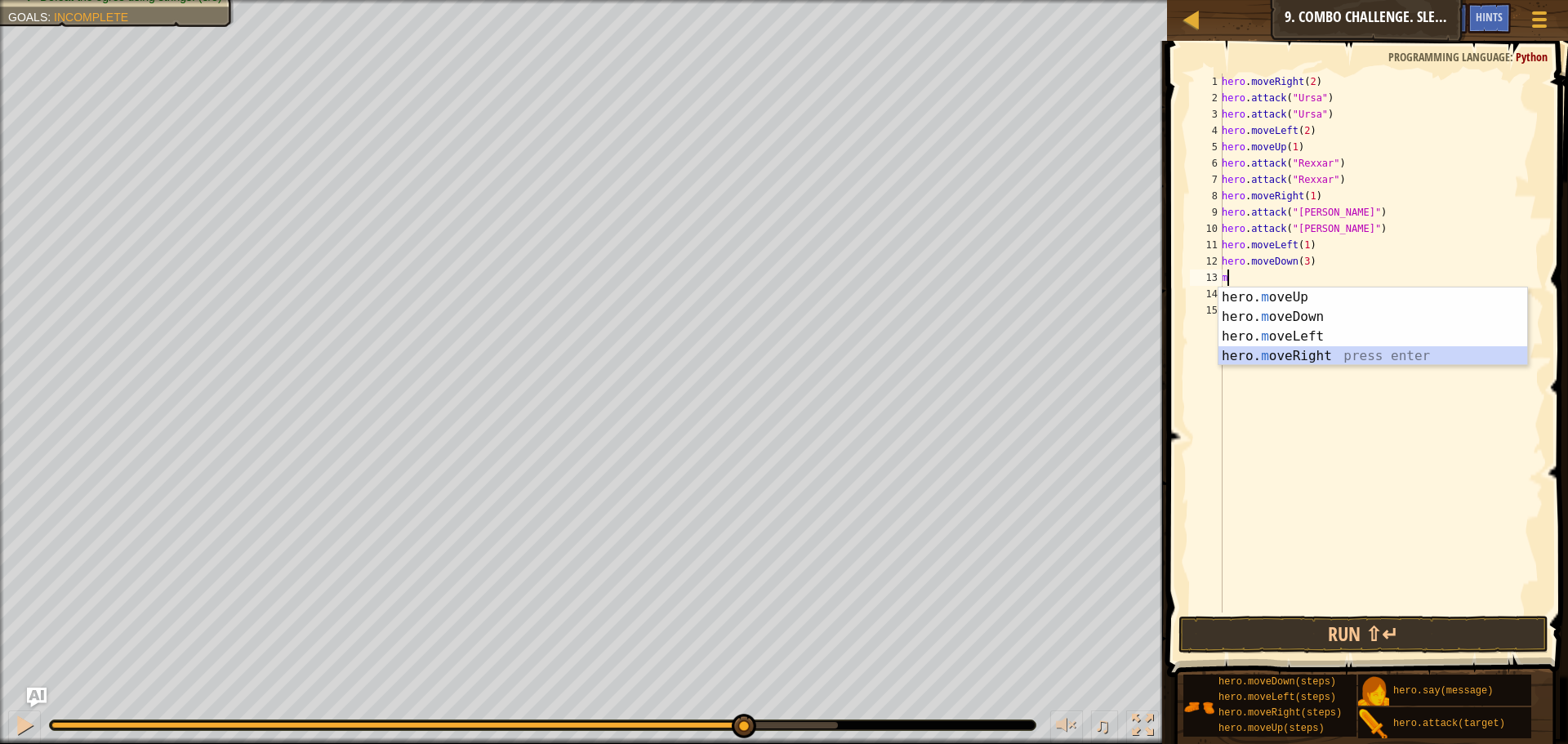
click at [1268, 359] on div "hero. m oveUp press enter hero. m oveDown press enter hero. m oveLeft press ent…" at bounding box center [1373, 346] width 308 height 118
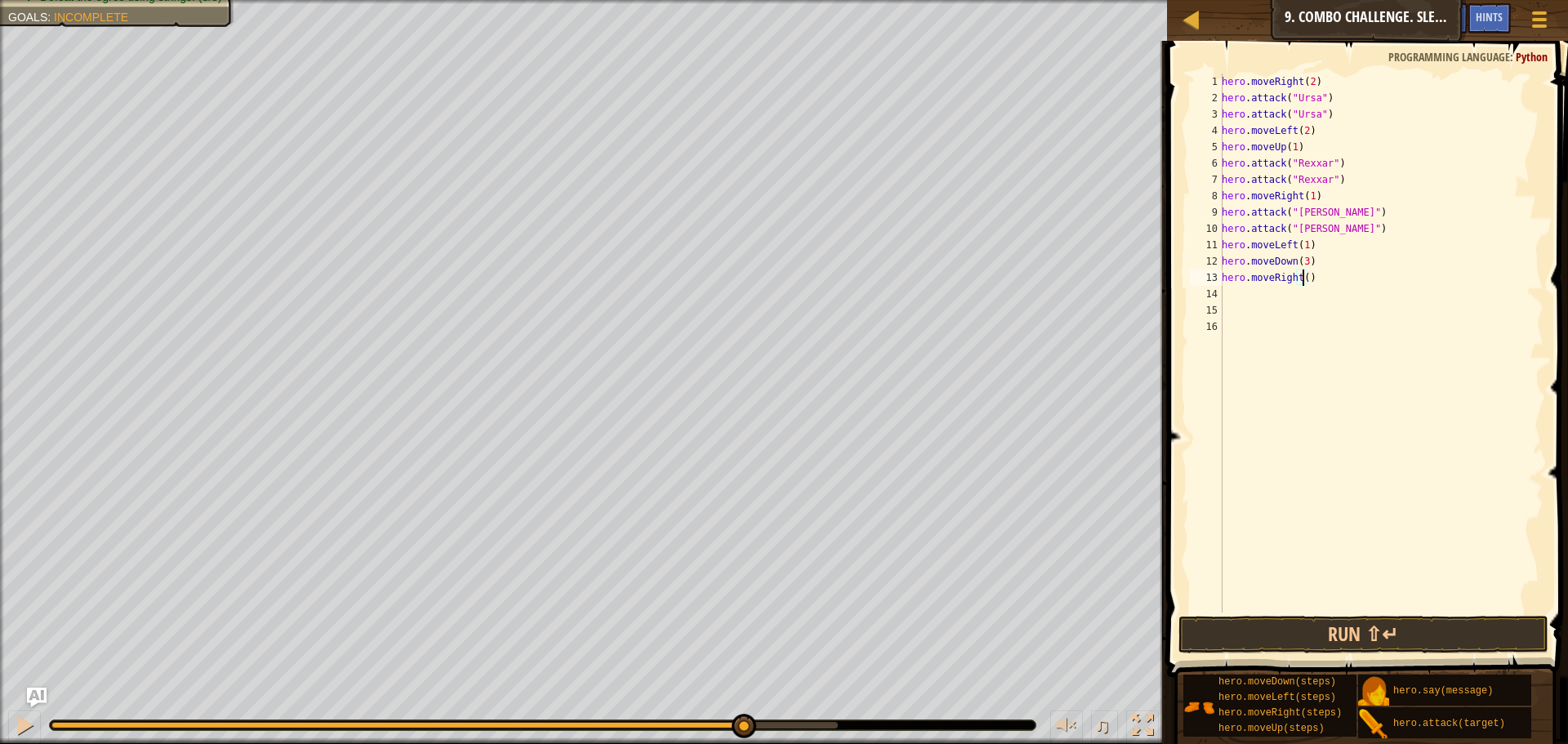
click at [1302, 277] on div "hero . moveRight ( 2 ) hero . attack ( "Ursa" ) hero . attack ( "Ursa" ) hero .…" at bounding box center [1380, 359] width 325 height 572
type textarea "hero.moveRight(2)"
click at [1311, 621] on button "Run ⇧↵" at bounding box center [1364, 634] width 370 height 37
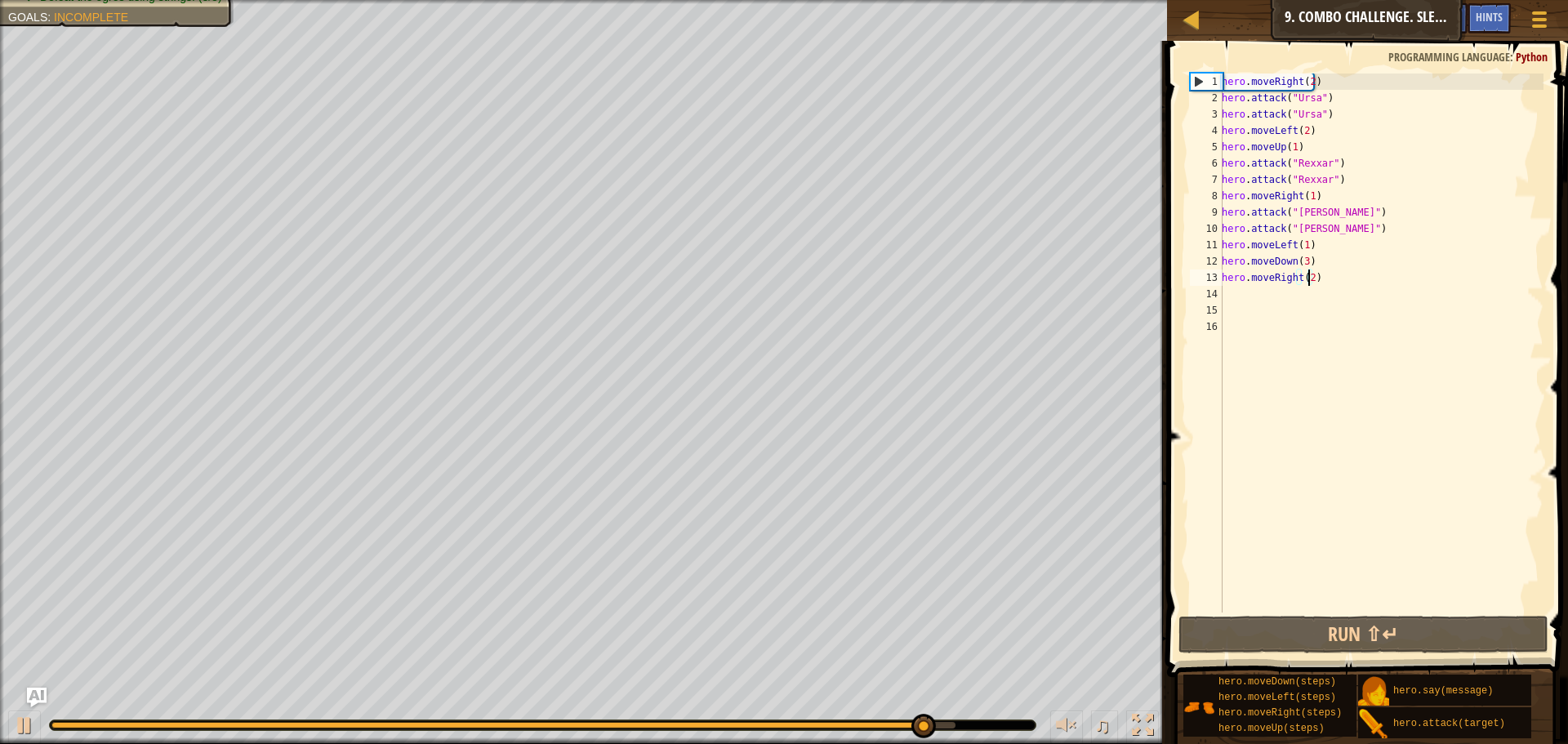
click at [1229, 290] on div "hero . moveRight ( 2 ) hero . attack ( "Ursa" ) hero . attack ( "Ursa" ) hero .…" at bounding box center [1380, 359] width 325 height 572
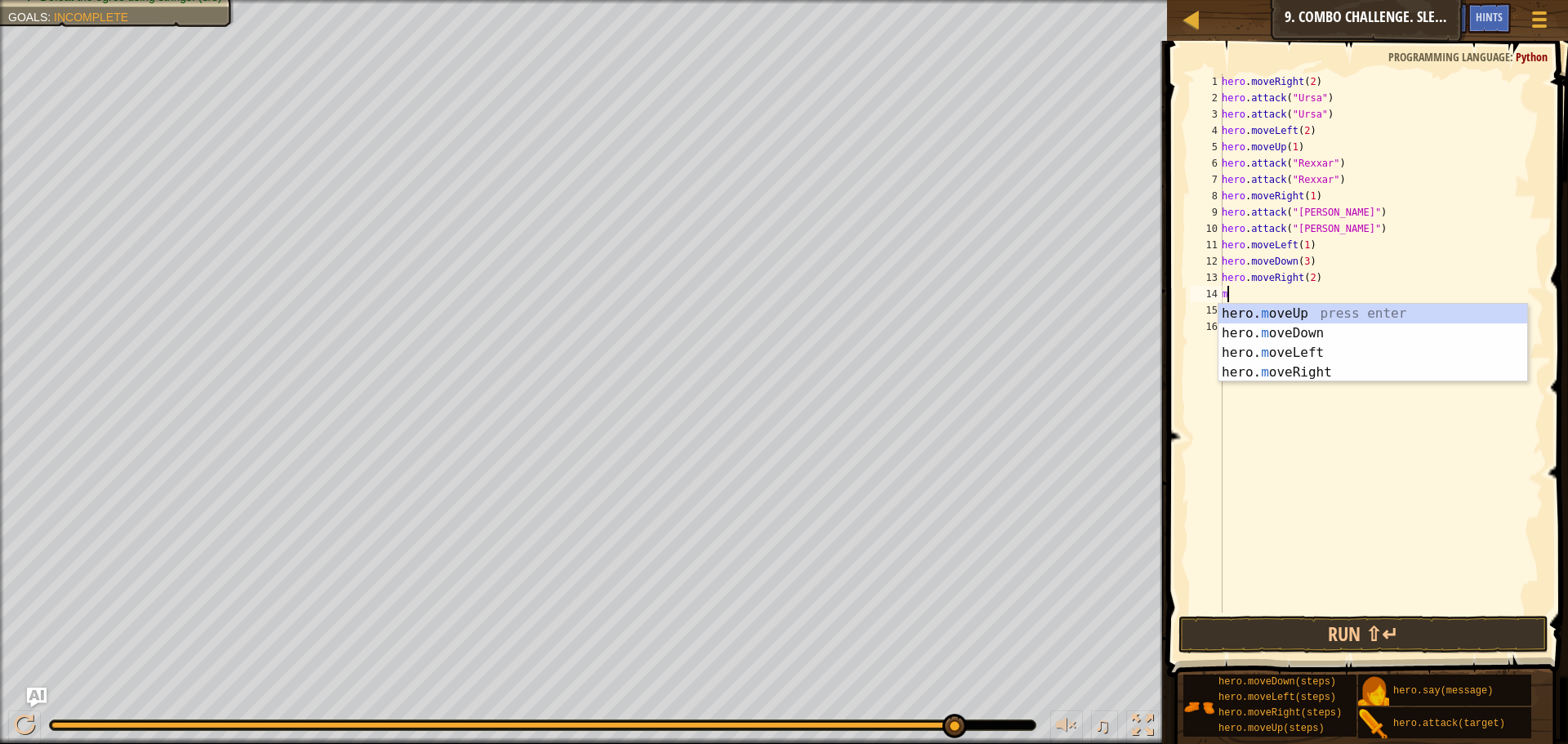
type textarea "m"
click at [1299, 0] on body "Map Introduction to Computer Science 9. Combo Challenge. Sleep Hour Game Menu D…" at bounding box center [784, 0] width 1568 height 0
